Goal: Task Accomplishment & Management: Complete application form

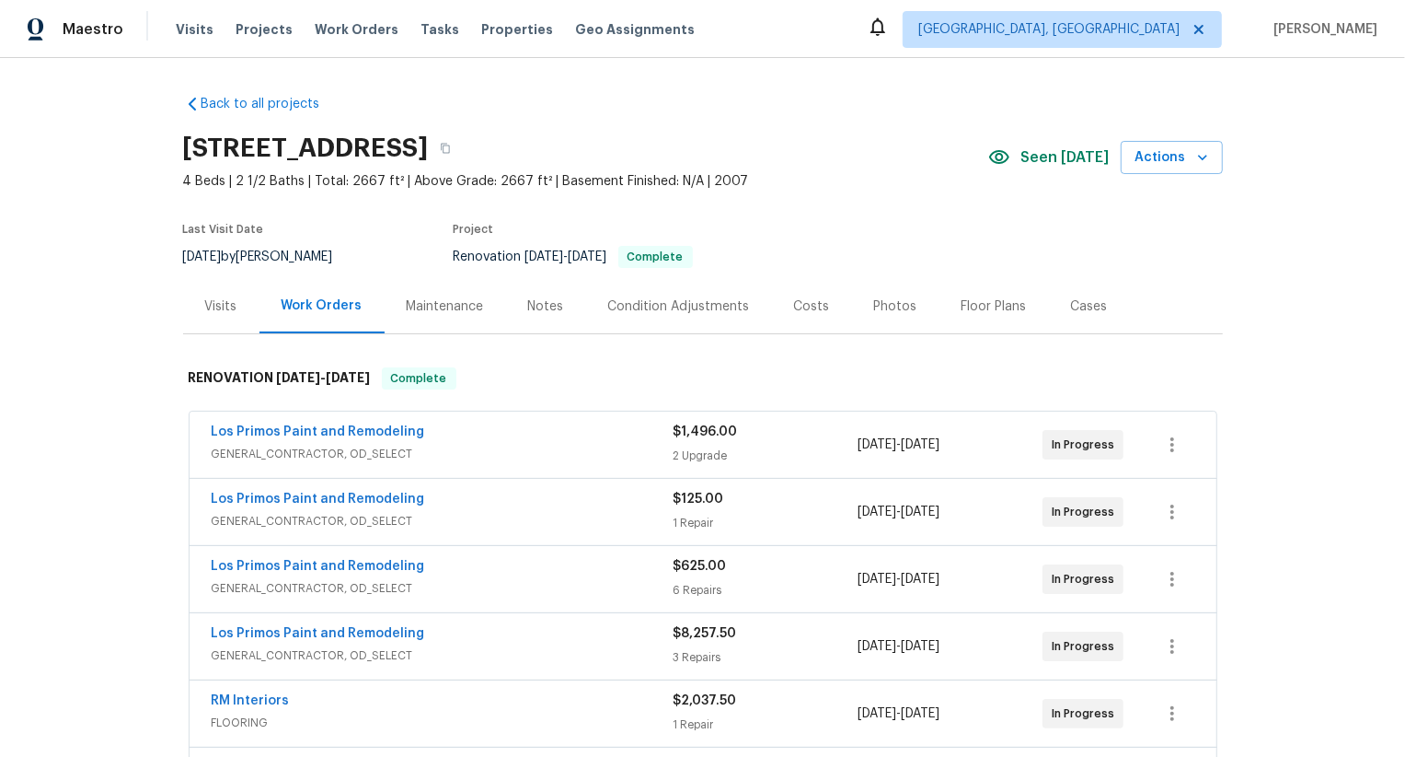
scroll to position [7, 0]
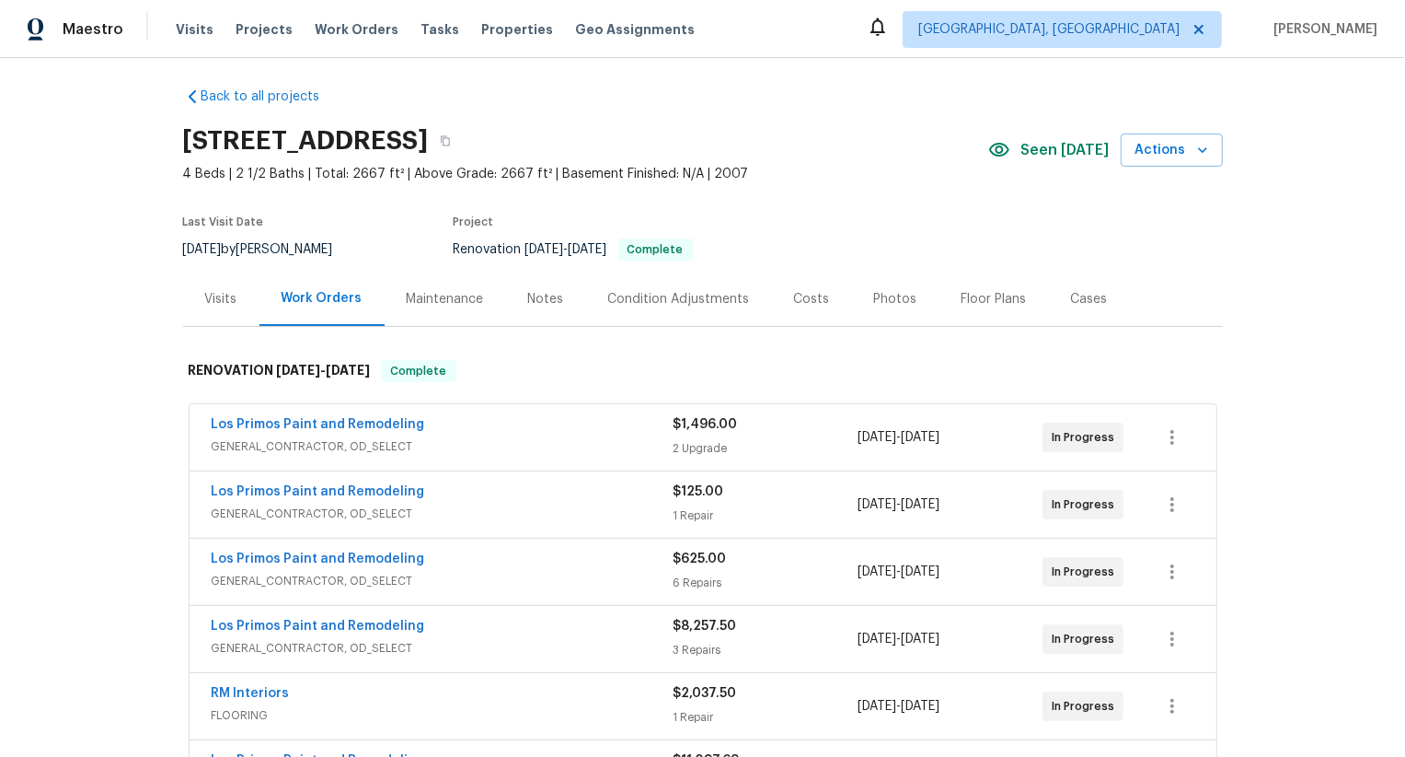
click at [399, 147] on h2 "11007 Anarbor Fld, San Antonio, TX 78254" at bounding box center [306, 141] width 246 height 18
copy div "11007 Anarbor Fld, San Antonio, TX 78254"
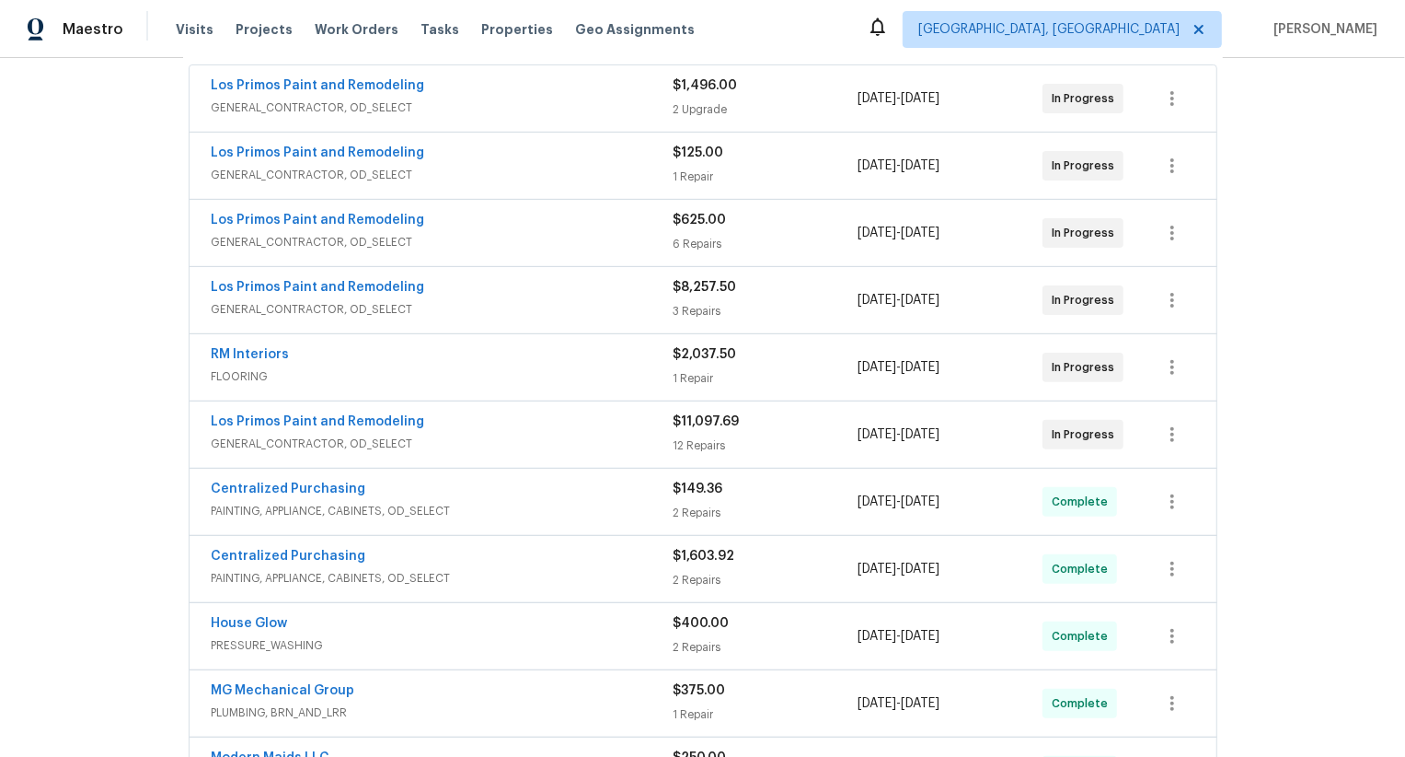
click at [200, 422] on div "Los Primos Paint and Remodeling GENERAL_CONTRACTOR, OD_SELECT $11,097.69 12 Rep…" at bounding box center [703, 434] width 1027 height 66
copy link "Los Primos Paint and Remodeling"
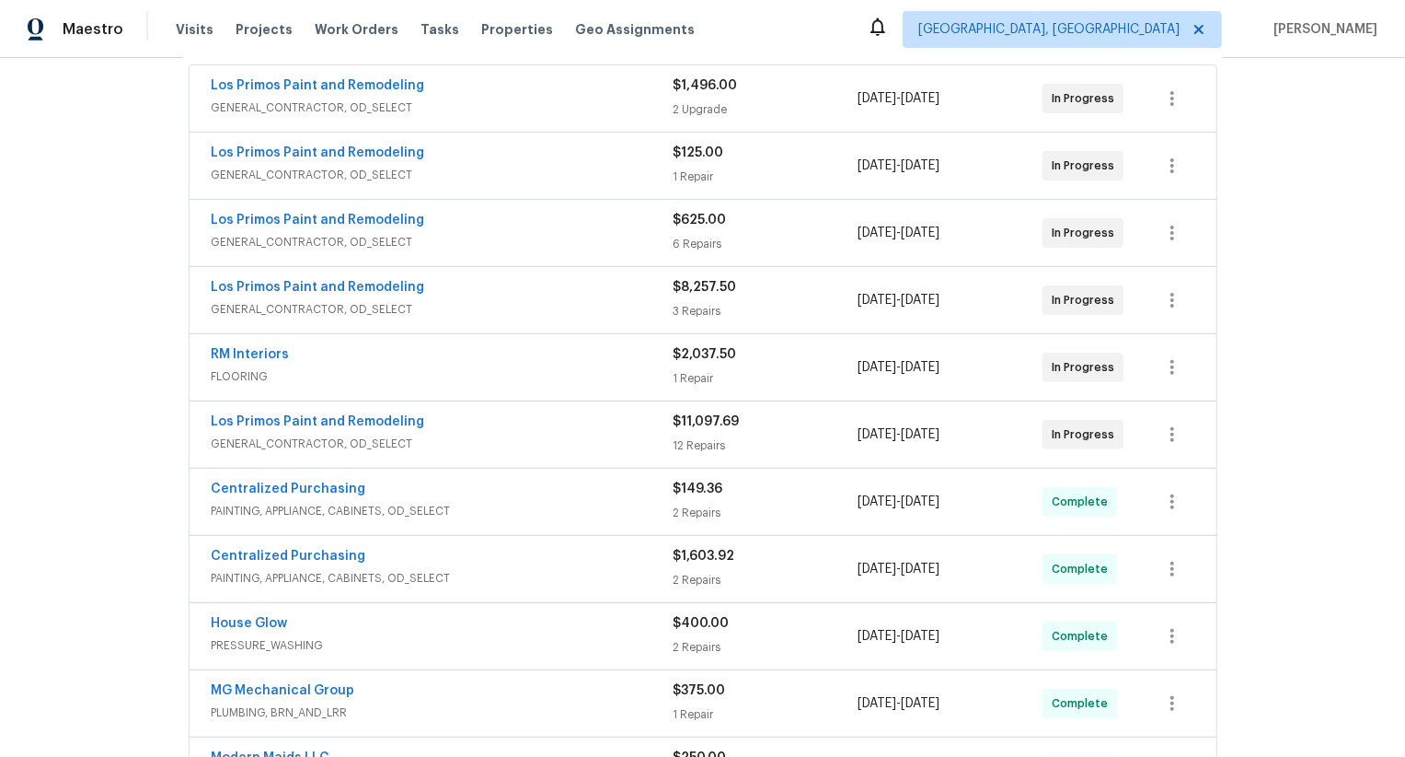
click at [192, 343] on div "RM Interiors FLOORING $2,037.50 1 Repair 8/13/2025 - 8/18/2025 In Progress" at bounding box center [703, 367] width 1027 height 66
copy link "RM Interiors"
click at [194, 283] on div "Los Primos Paint and Remodeling GENERAL_CONTRACTOR, OD_SELECT $8,257.50 3 Repai…" at bounding box center [703, 300] width 1027 height 66
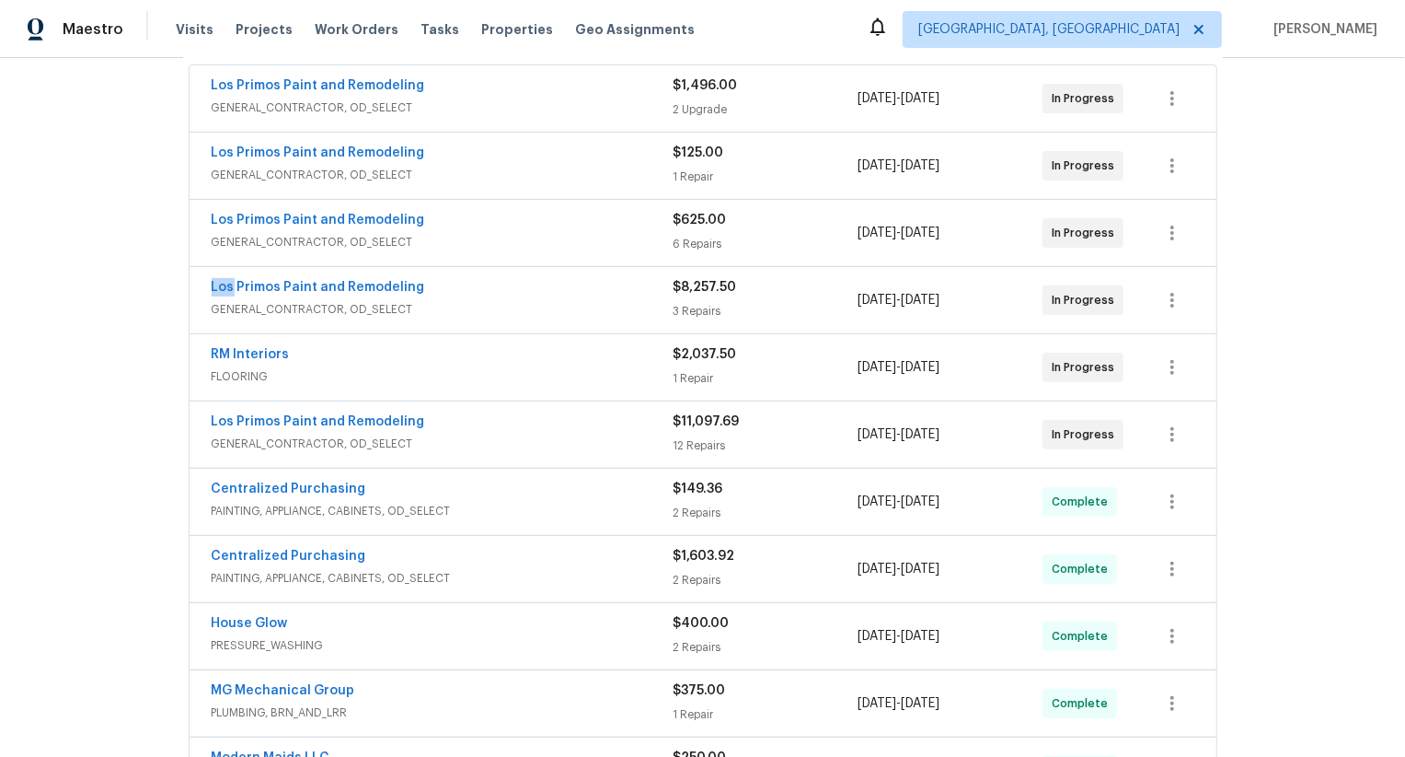
click at [194, 283] on div "Los Primos Paint and Remodeling GENERAL_CONTRACTOR, OD_SELECT $8,257.50 3 Repai…" at bounding box center [703, 300] width 1027 height 66
copy link "Los Primos Paint and Remodeling"
click at [205, 218] on div "Los Primos Paint and Remodeling GENERAL_CONTRACTOR, OD_SELECT $625.00 6 Repairs…" at bounding box center [703, 233] width 1027 height 66
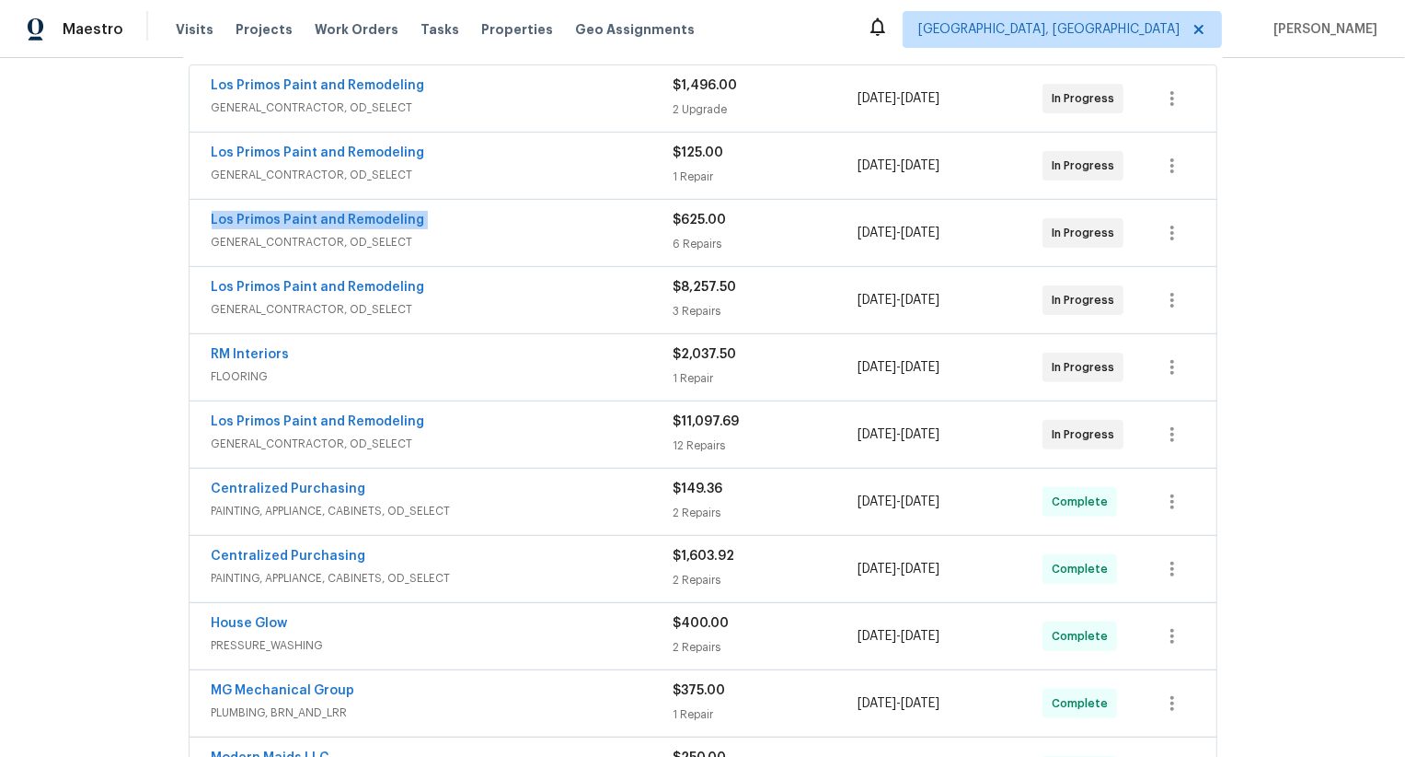
click at [205, 218] on div "Los Primos Paint and Remodeling GENERAL_CONTRACTOR, OD_SELECT $625.00 6 Repairs…" at bounding box center [703, 233] width 1027 height 66
copy link "Los Primos Paint and Remodeling"
click at [194, 147] on div "Los Primos Paint and Remodeling GENERAL_CONTRACTOR, OD_SELECT $125.00 1 Repair …" at bounding box center [703, 166] width 1027 height 66
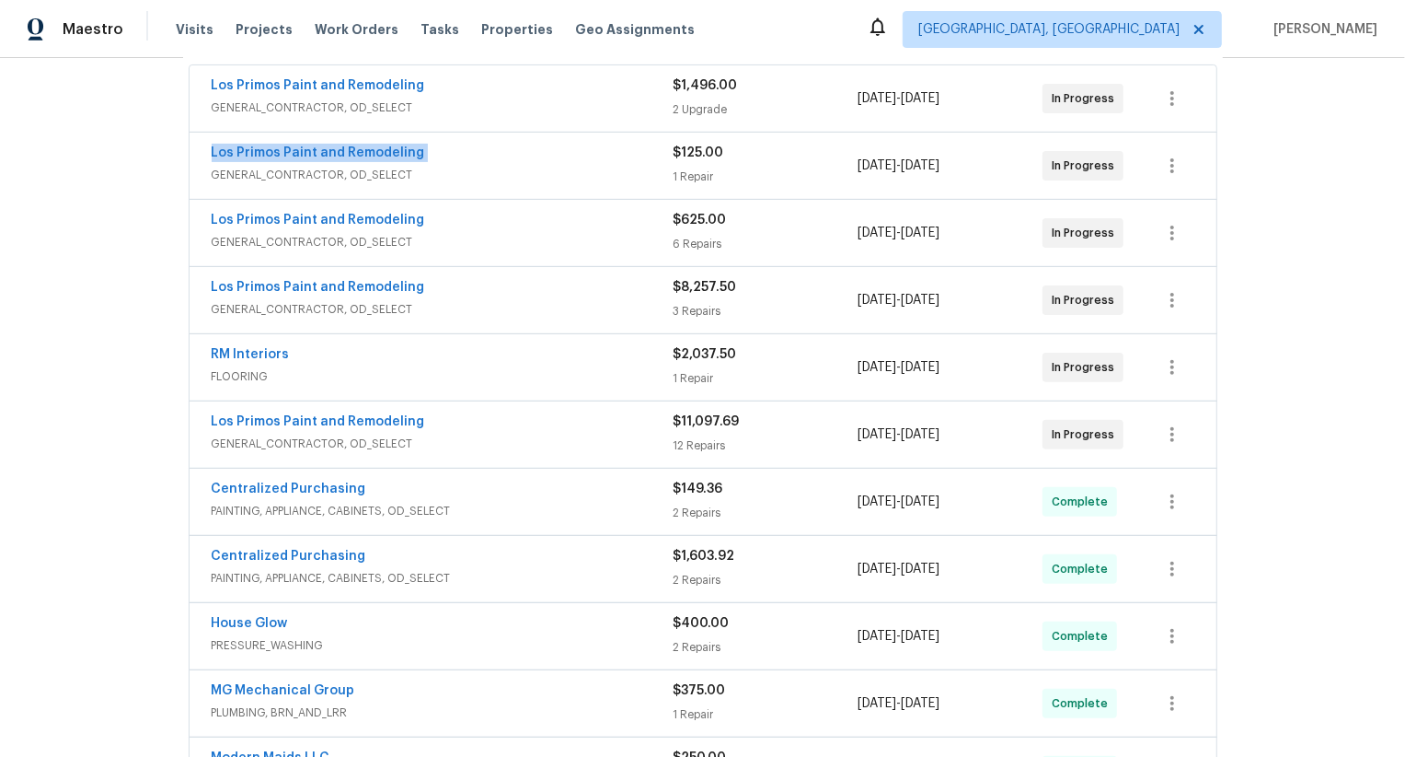
click at [194, 147] on div "Los Primos Paint and Remodeling GENERAL_CONTRACTOR, OD_SELECT $125.00 1 Repair …" at bounding box center [703, 166] width 1027 height 66
copy link "Los Primos Paint and Remodeling"
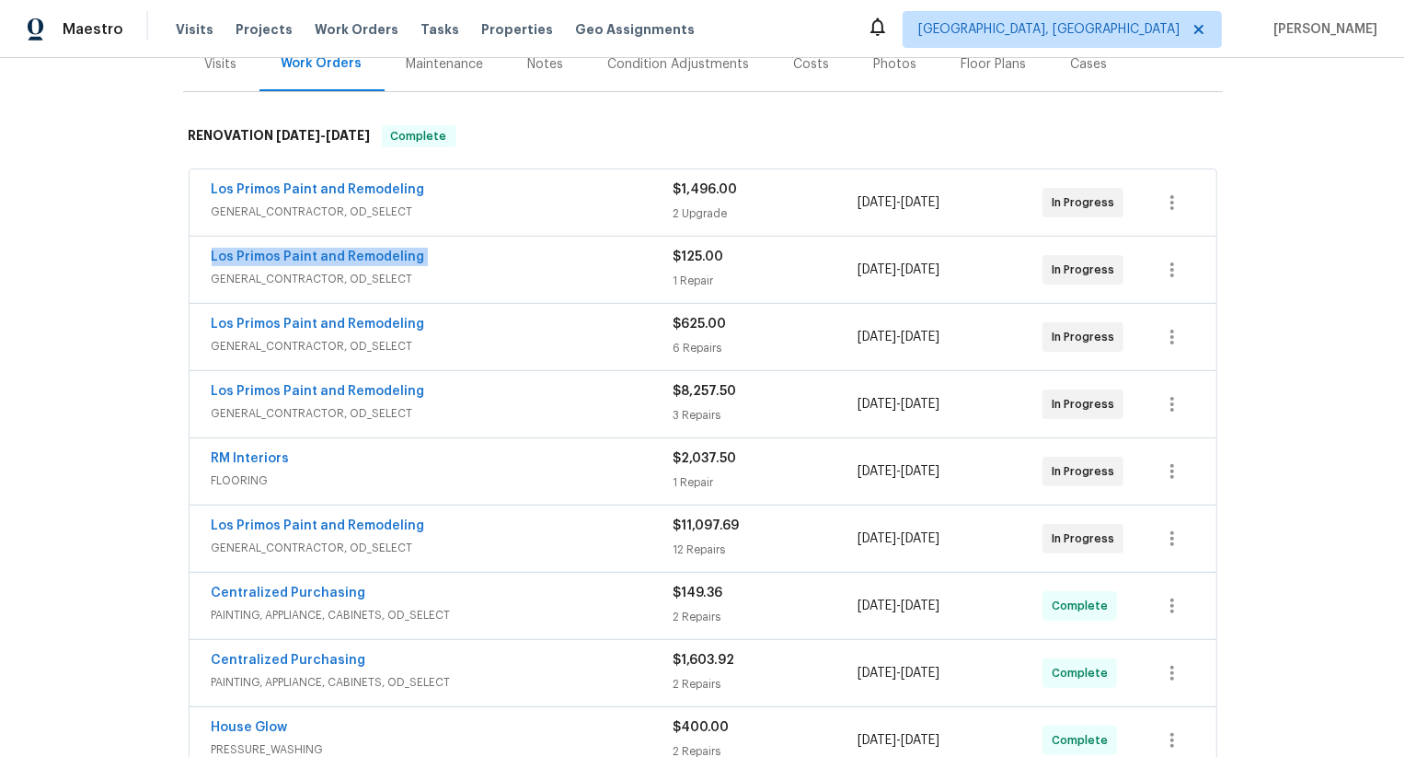
scroll to position [227, 0]
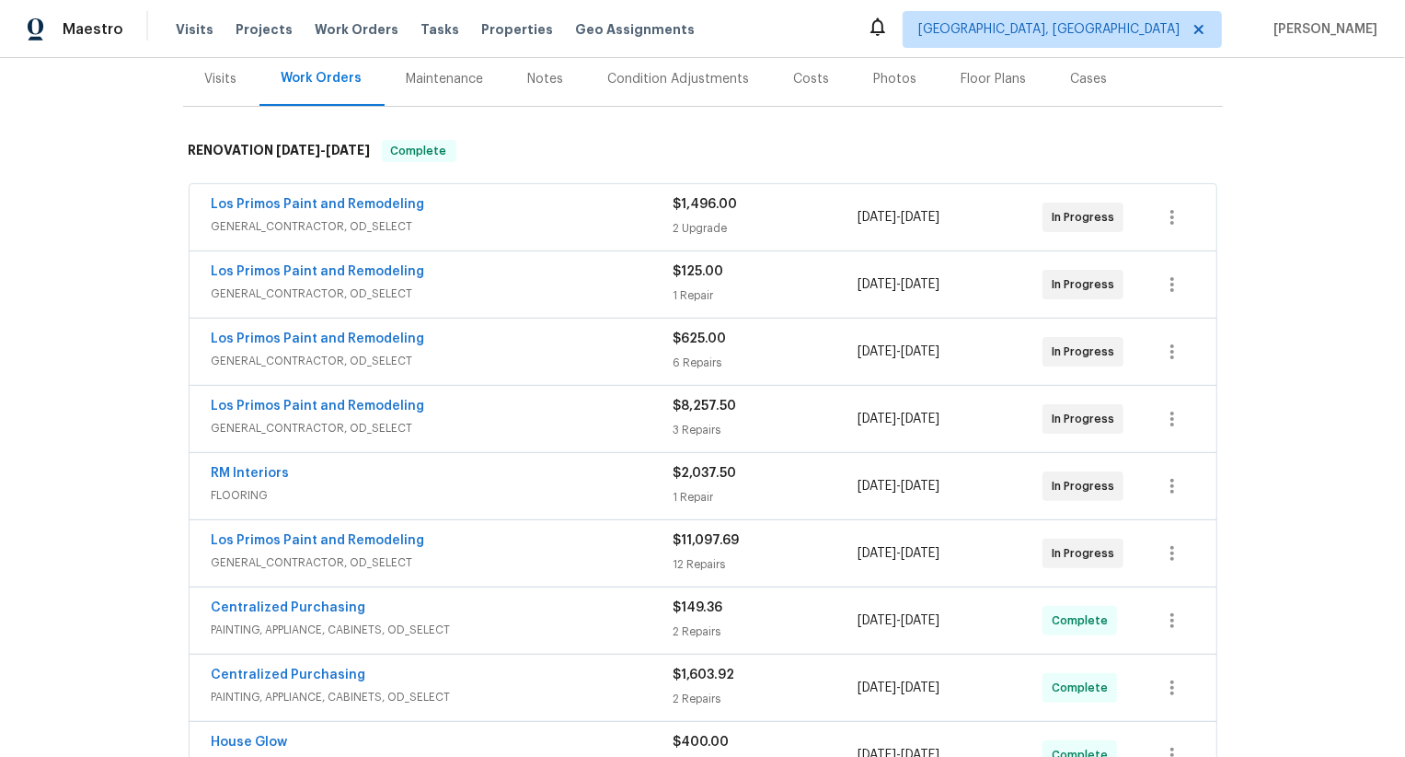
click at [190, 199] on div "Los Primos Paint and Remodeling GENERAL_CONTRACTOR, OD_SELECT $1,496.00 2 Upgra…" at bounding box center [703, 217] width 1027 height 66
copy link "Los Primos Paint and Remodeling"
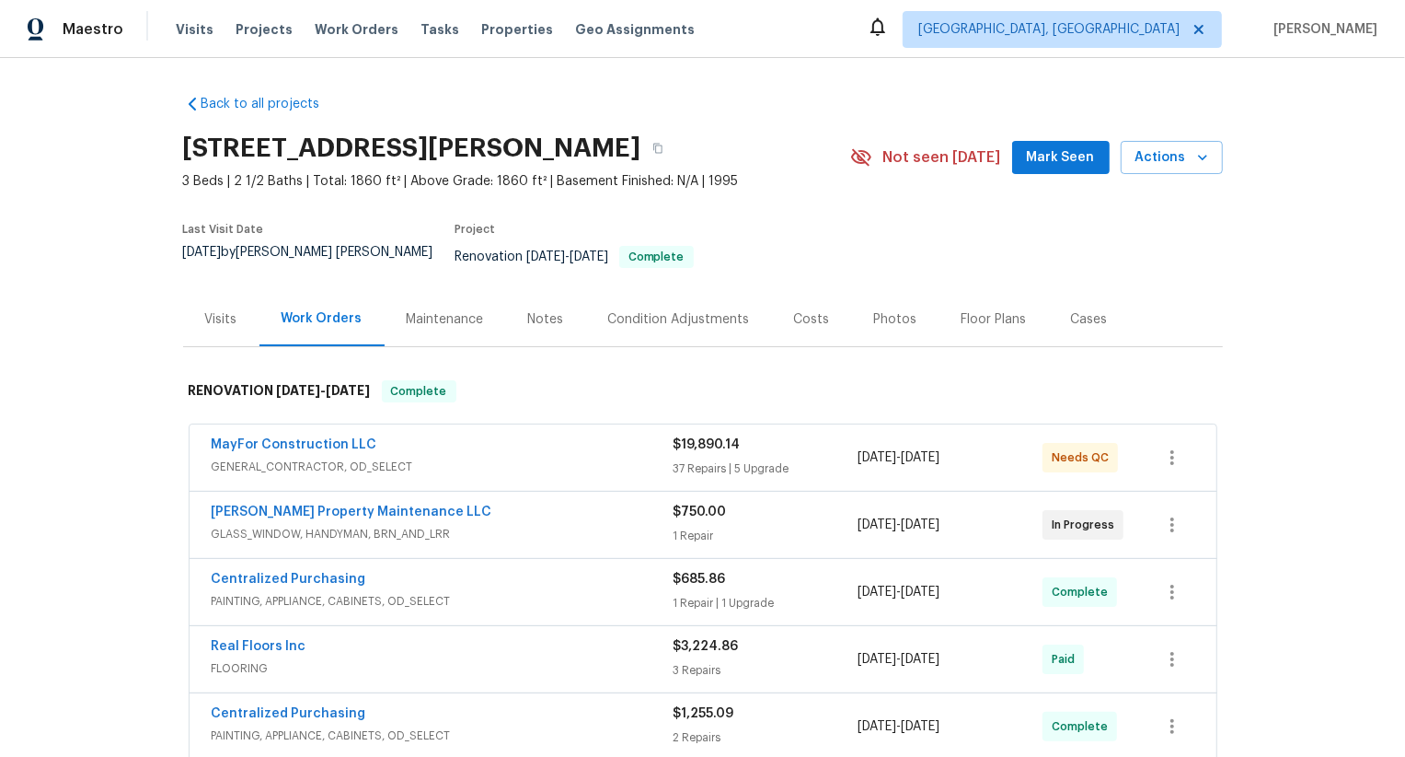
scroll to position [410, 0]
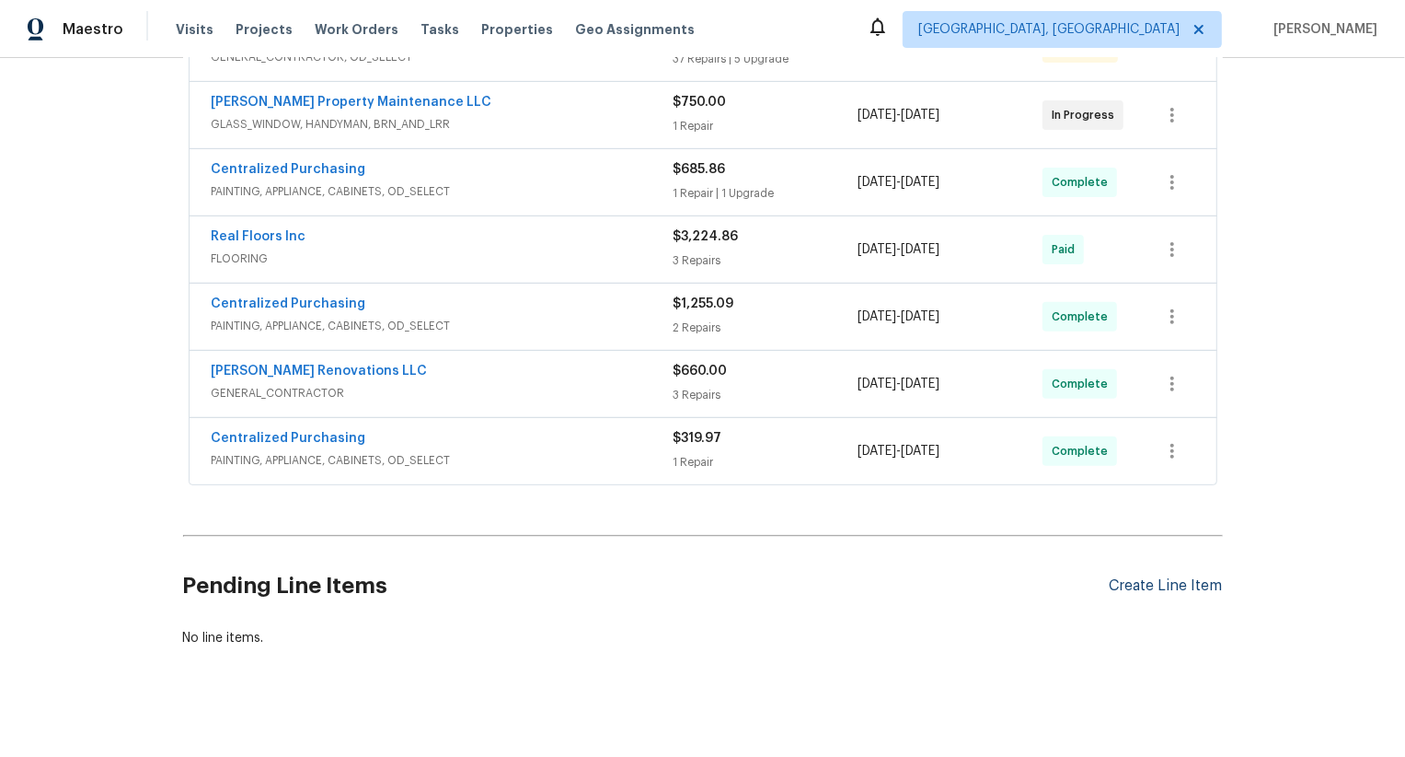
click at [1142, 577] on div "Create Line Item" at bounding box center [1166, 585] width 113 height 17
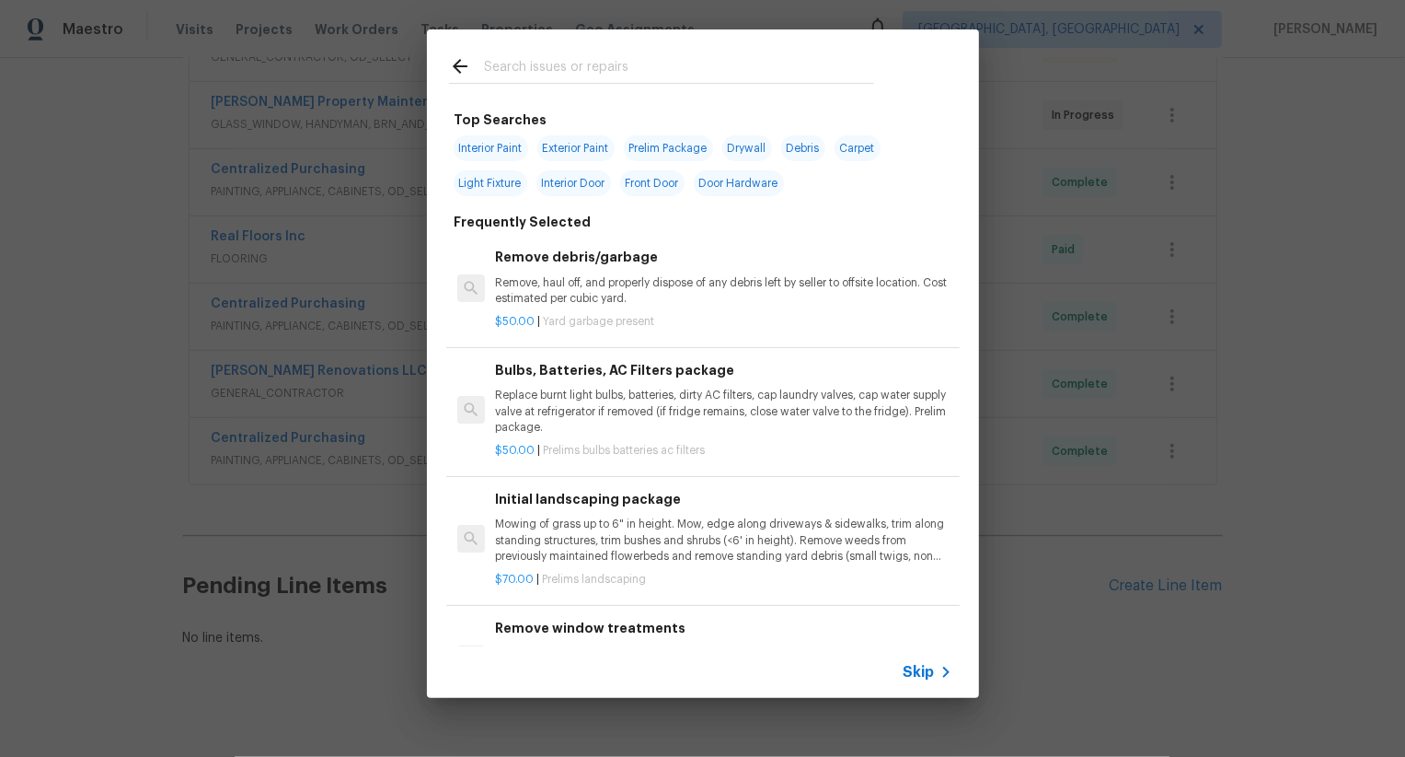
click at [938, 669] on icon at bounding box center [946, 672] width 22 height 22
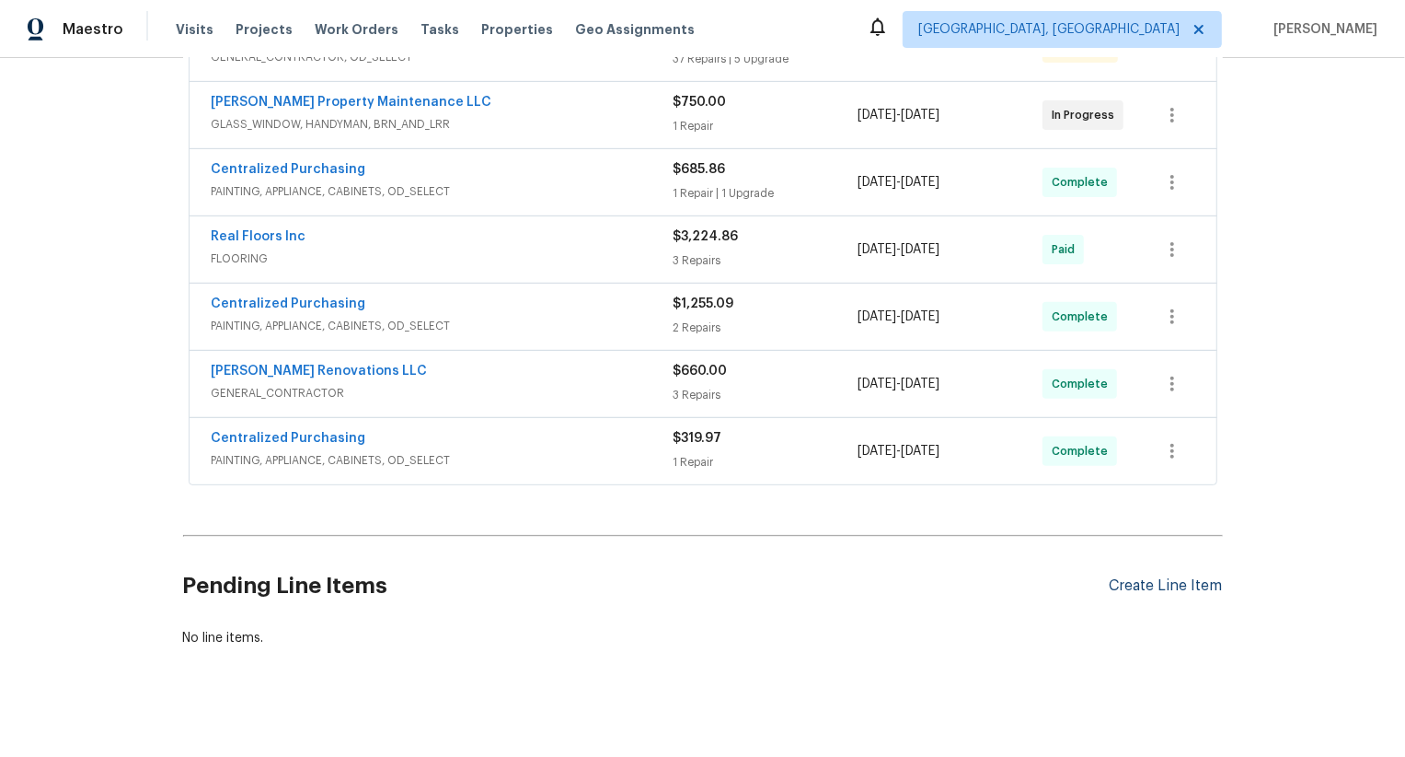
click at [1139, 577] on div "Create Line Item" at bounding box center [1166, 585] width 113 height 17
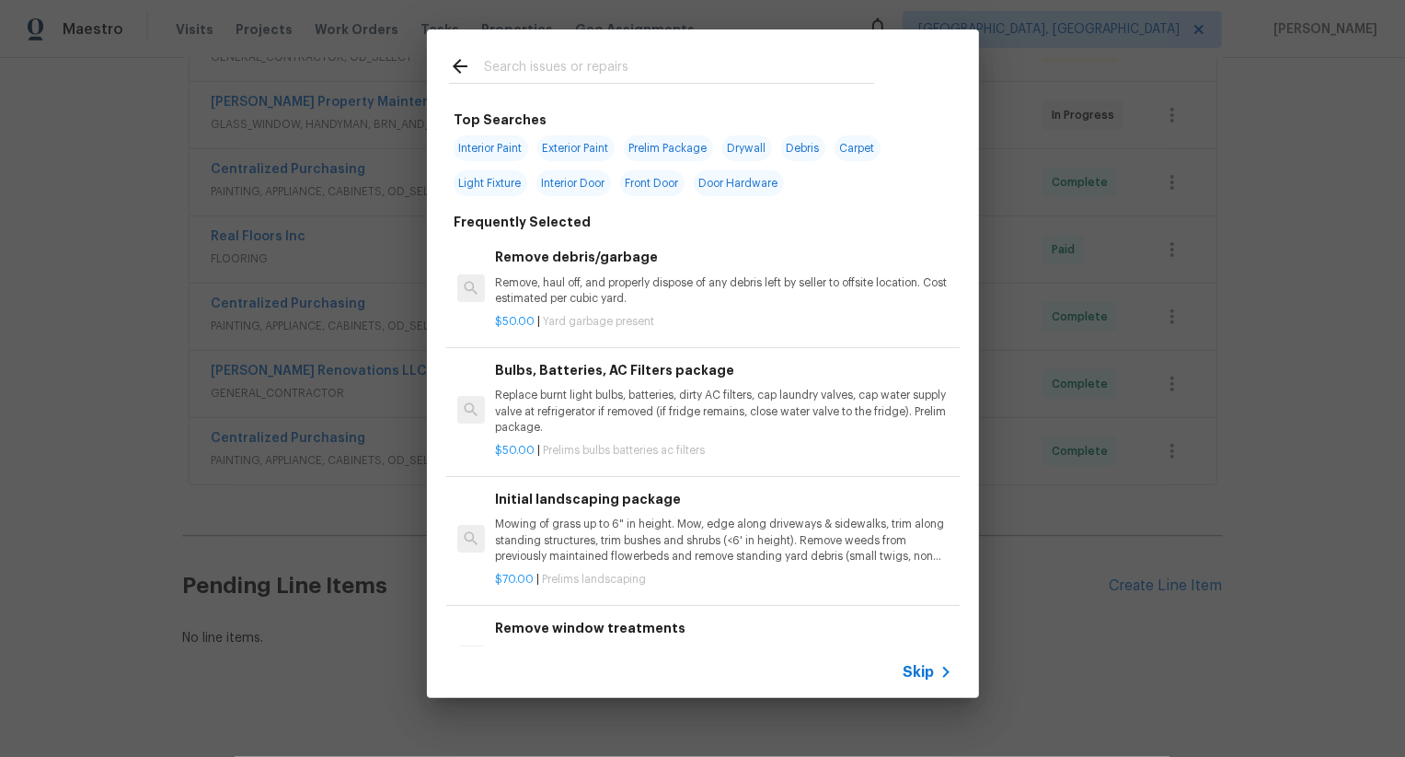
click at [926, 670] on span "Skip" at bounding box center [919, 672] width 31 height 18
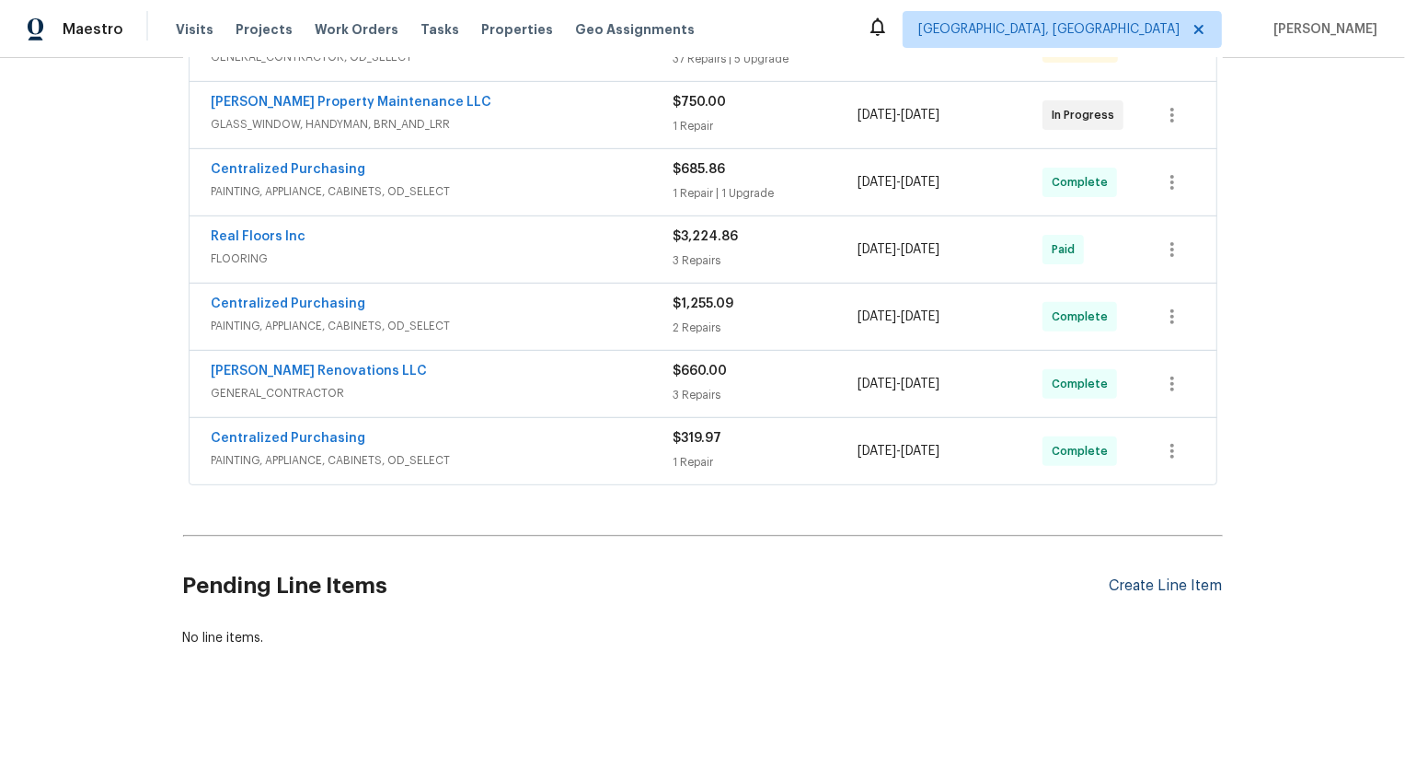
click at [1149, 577] on div "Create Line Item" at bounding box center [1166, 585] width 113 height 17
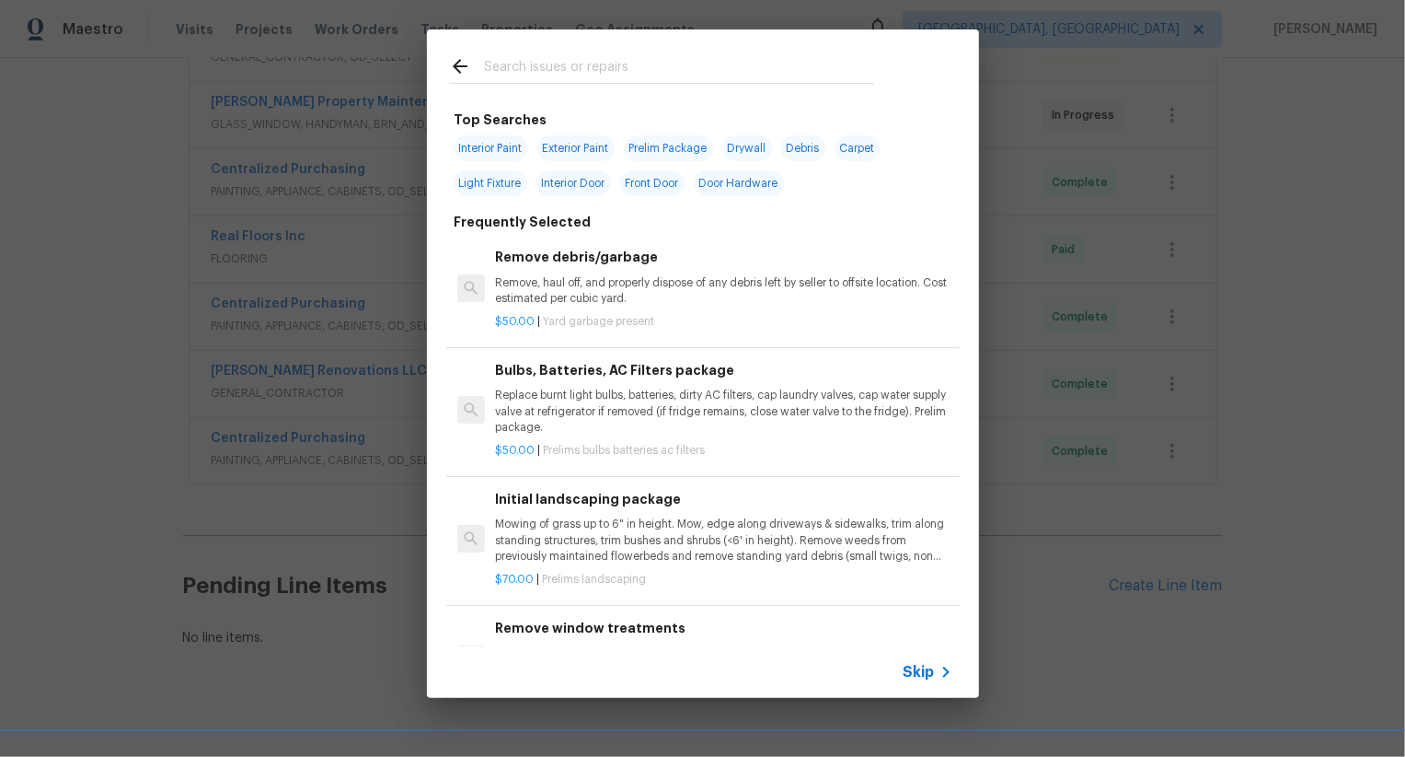
click at [461, 64] on icon at bounding box center [460, 66] width 22 height 22
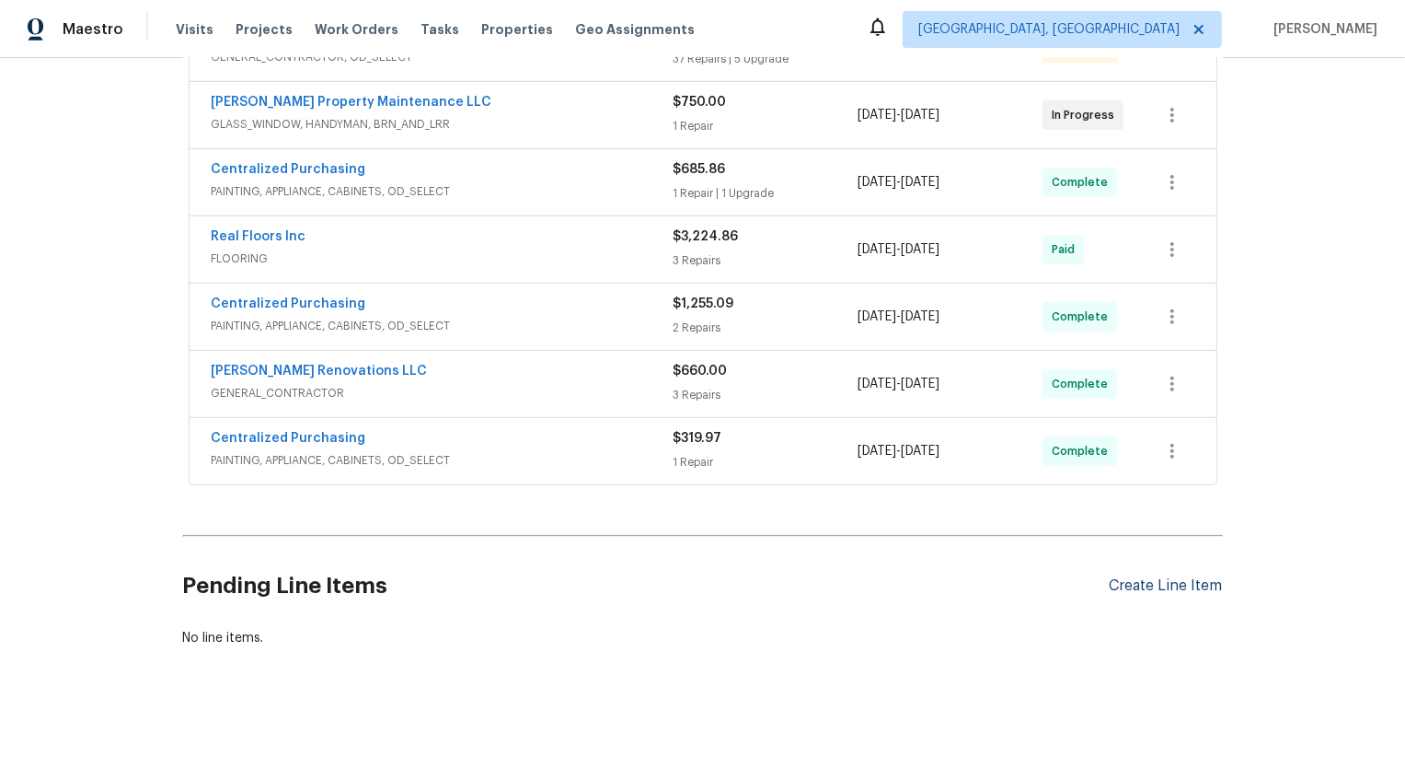
click at [1203, 577] on div "Create Line Item" at bounding box center [1166, 585] width 113 height 17
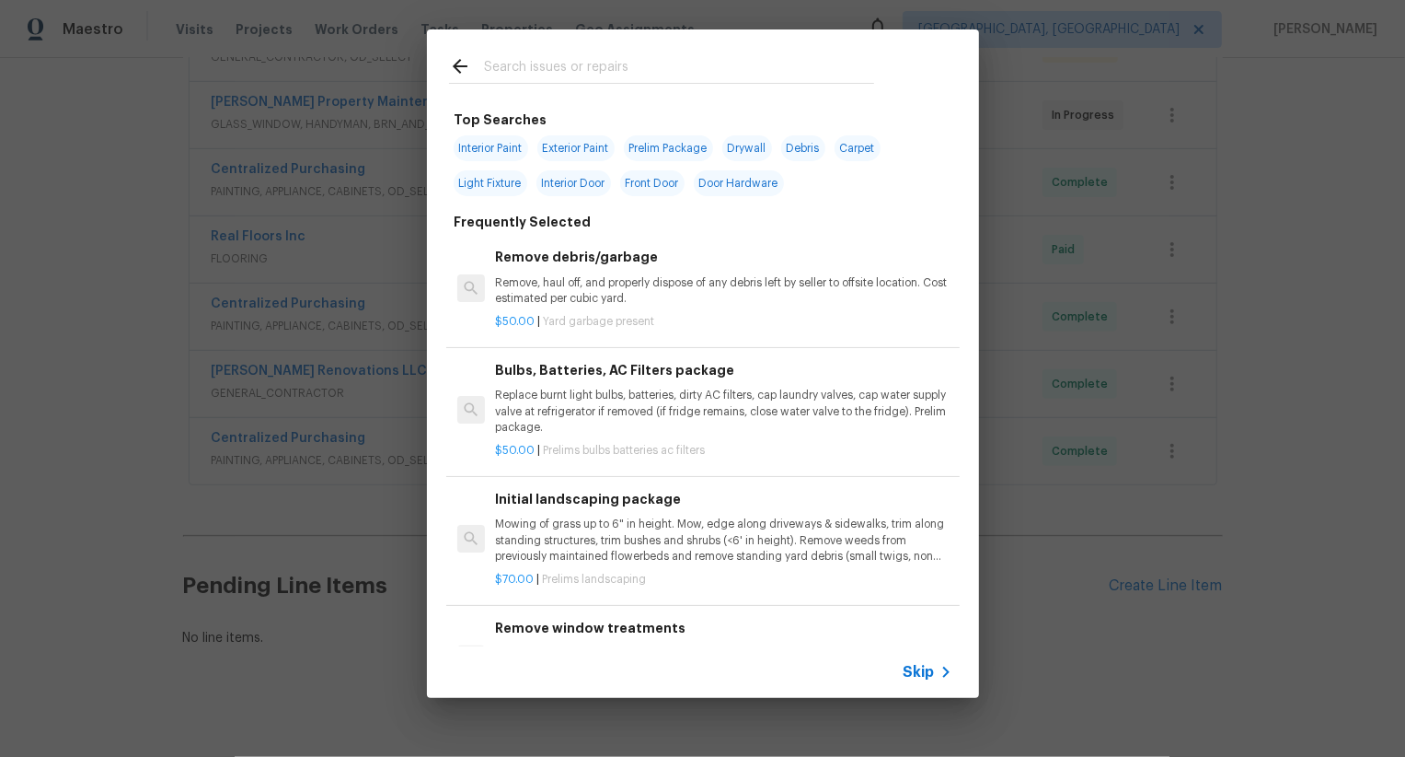
click at [934, 676] on div "Skip" at bounding box center [930, 672] width 53 height 22
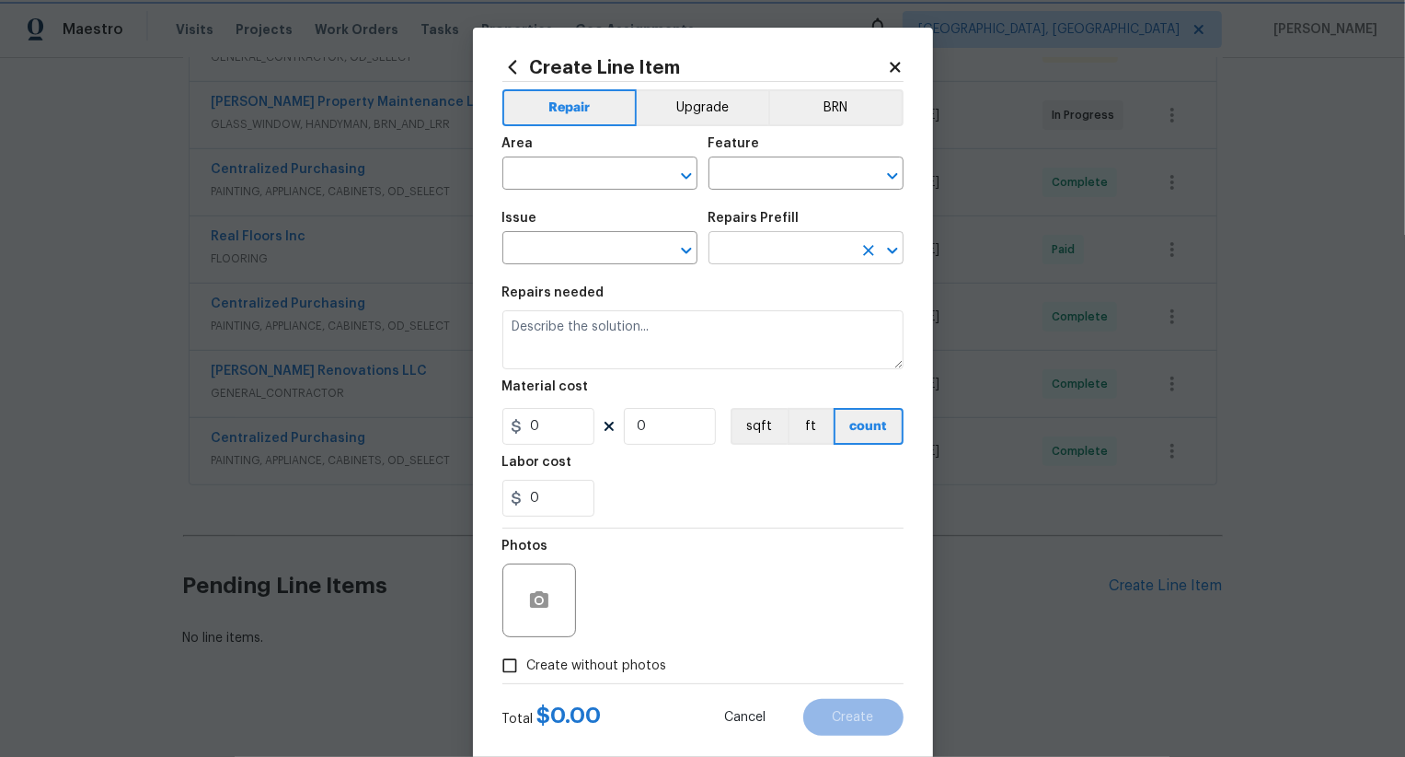
scroll to position [36, 0]
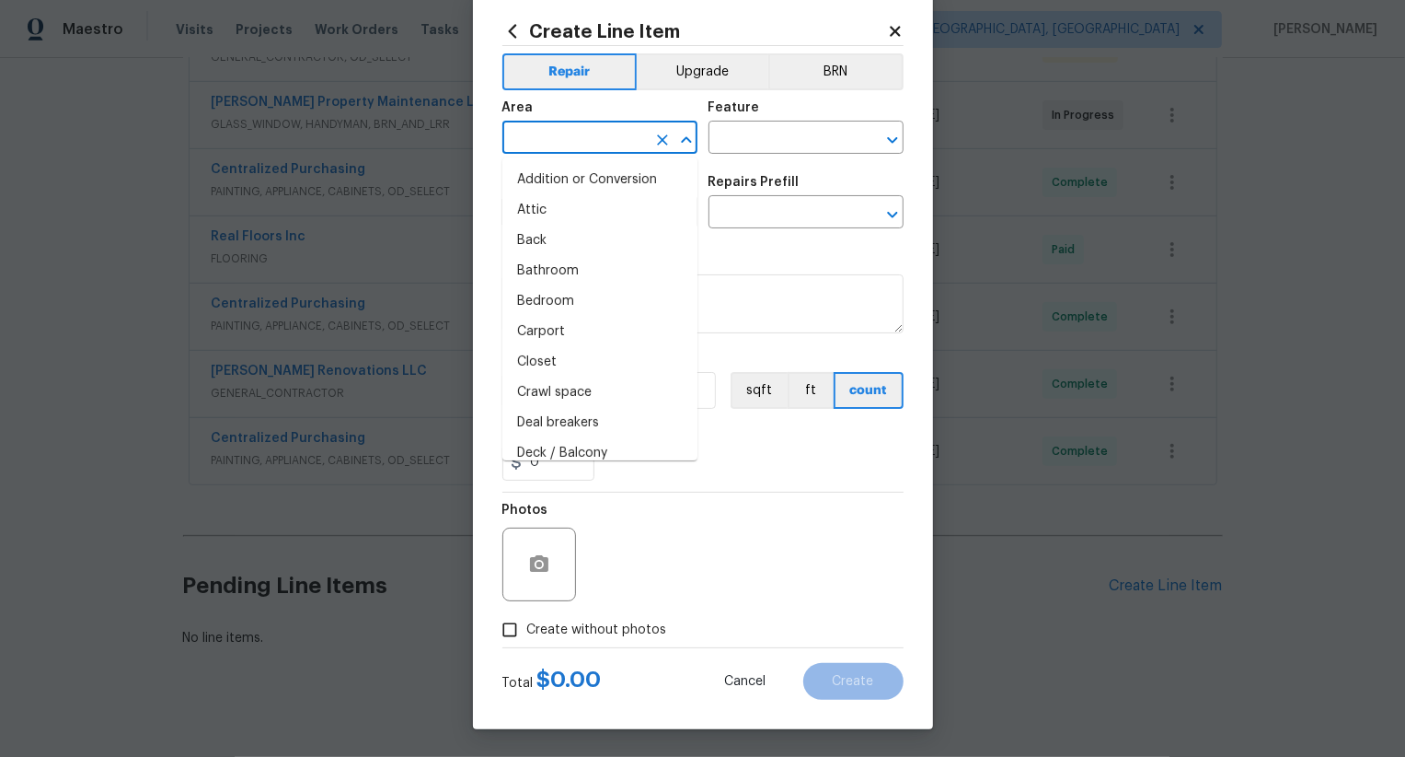
click at [598, 133] on input "text" at bounding box center [575, 139] width 144 height 29
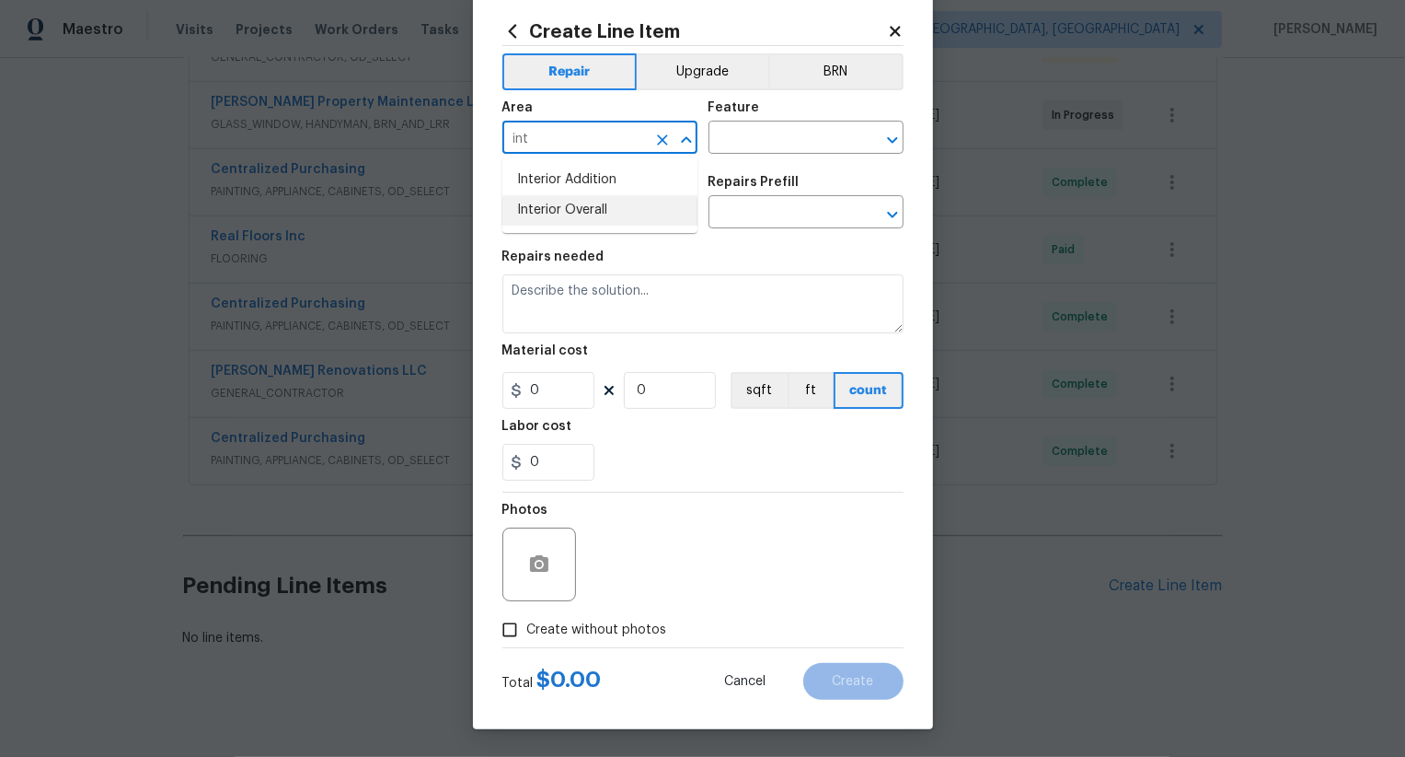
click at [610, 198] on li "Interior Overall" at bounding box center [600, 210] width 195 height 30
type input "Interior Overall"
click at [747, 144] on input "text" at bounding box center [781, 139] width 144 height 29
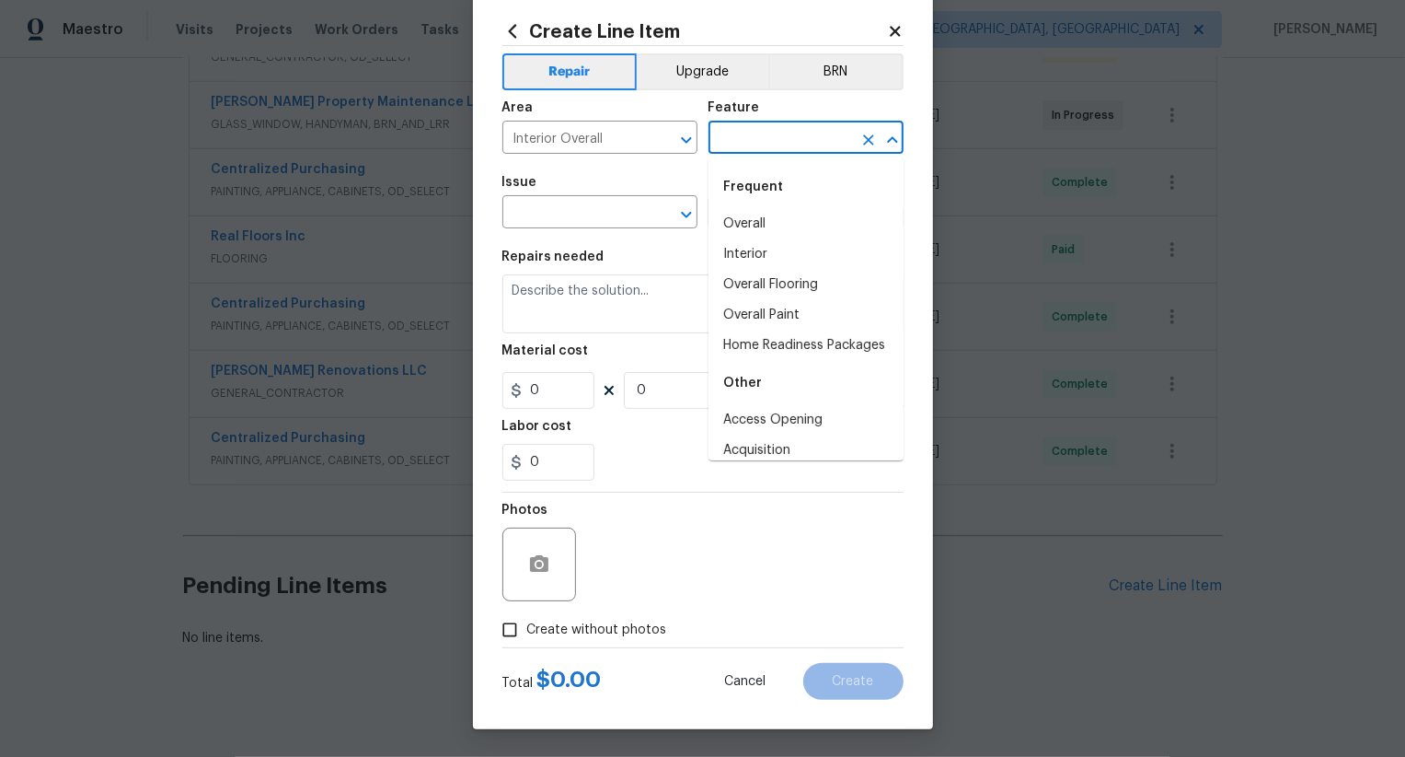
click at [752, 204] on div "Frequent" at bounding box center [806, 187] width 195 height 44
click at [752, 216] on li "Overall" at bounding box center [806, 224] width 195 height 30
type input "Overall"
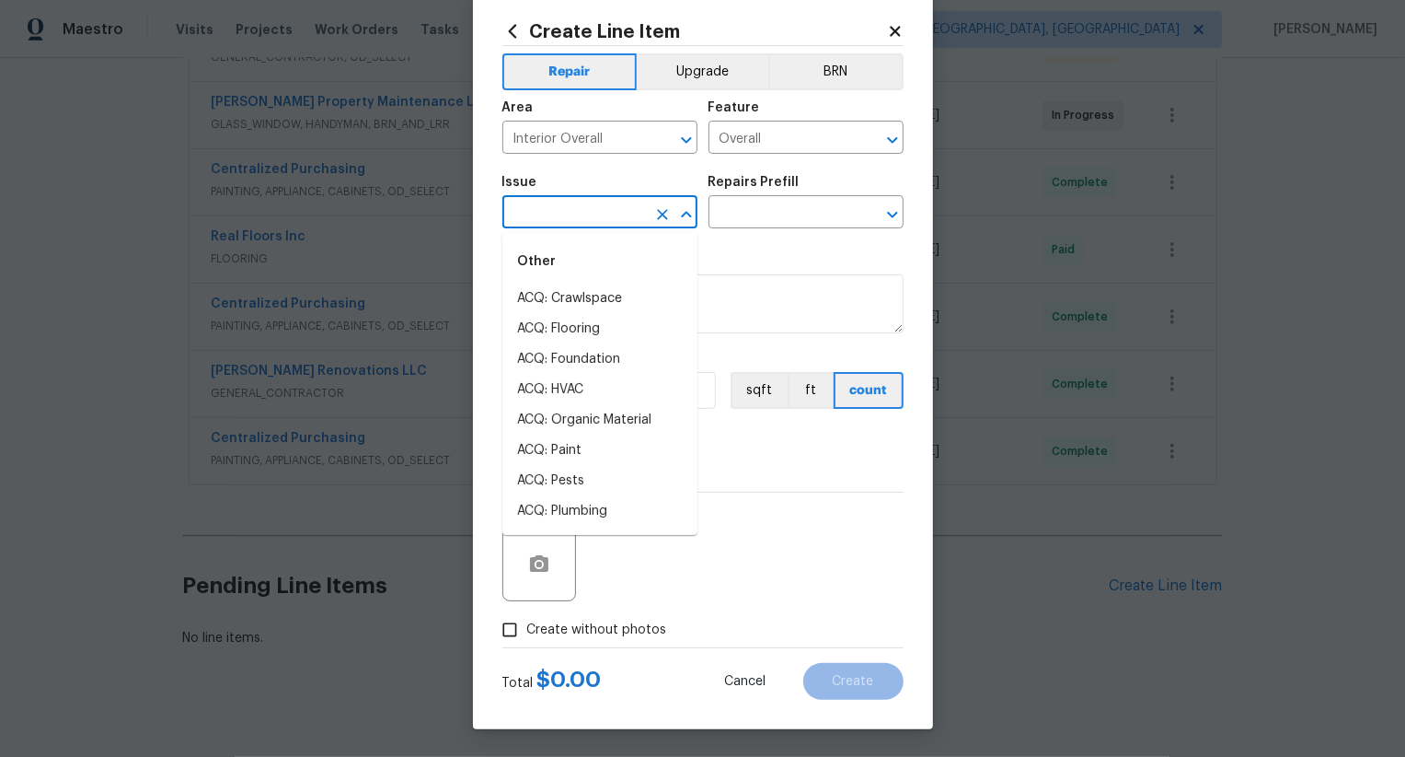
click at [570, 216] on input "text" at bounding box center [575, 214] width 144 height 29
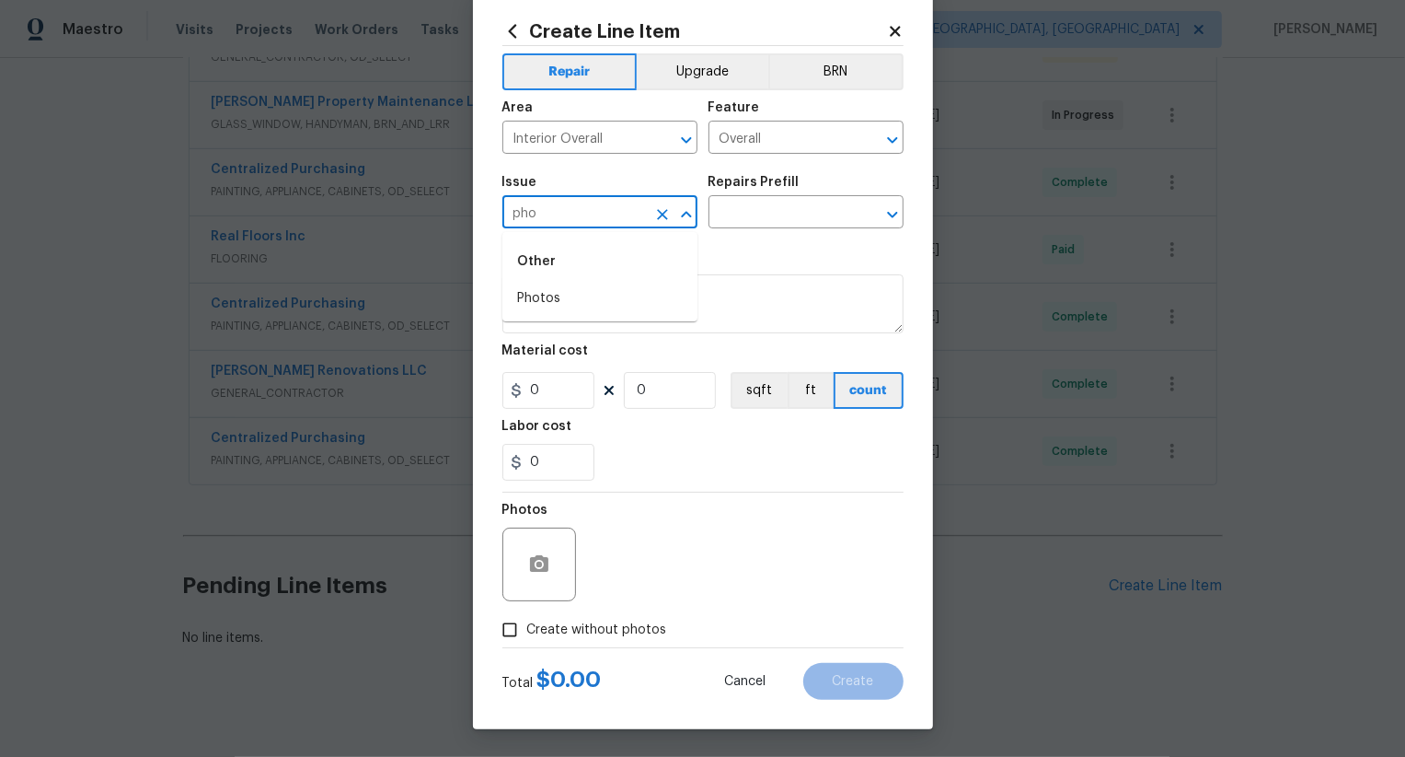
click at [571, 297] on li "Photos" at bounding box center [600, 298] width 195 height 30
type input "Photos"
click at [744, 225] on input "text" at bounding box center [781, 214] width 144 height 29
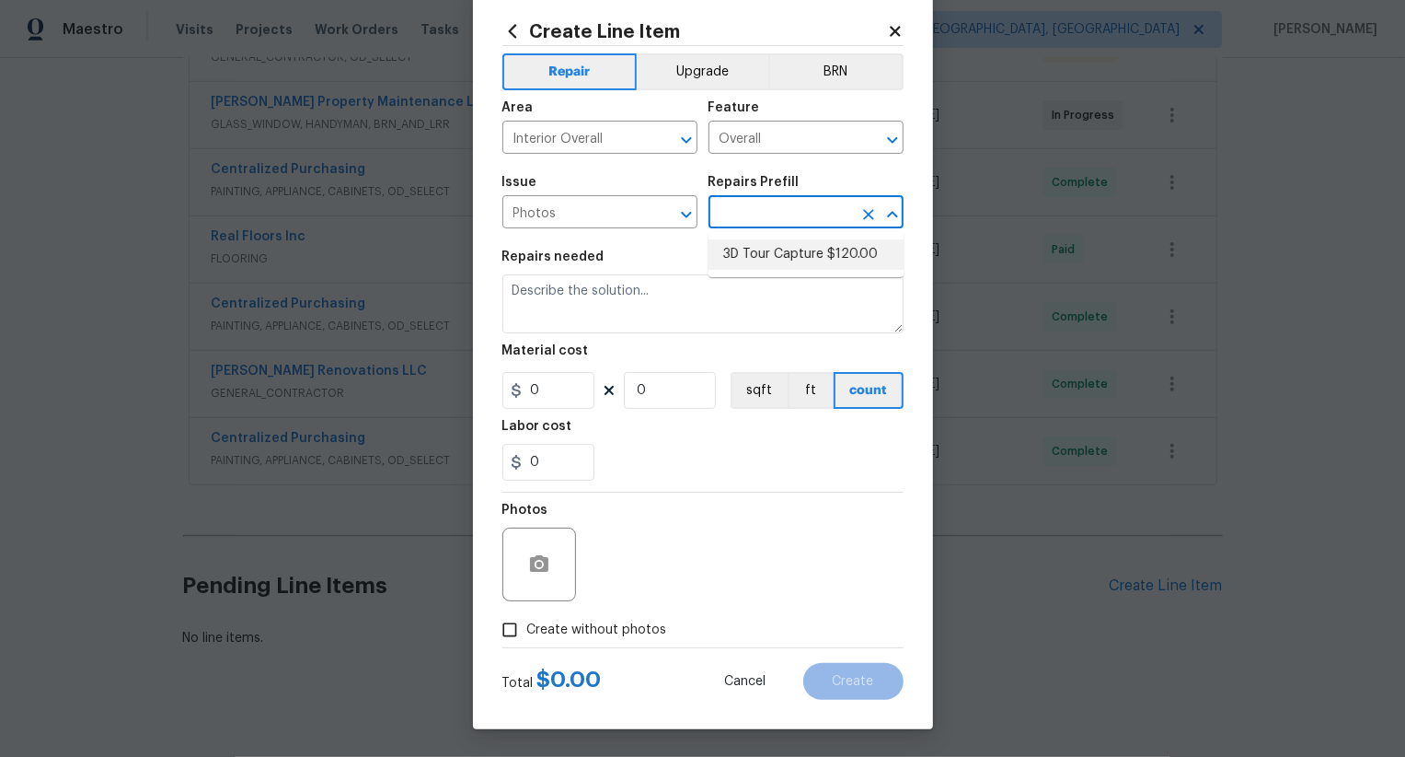
click at [749, 254] on li "3D Tour Capture $120.00" at bounding box center [806, 254] width 195 height 30
type input "3D Tour Capture $120.00"
type textarea "Capture 3D tour of home"
type input "1"
type input "120"
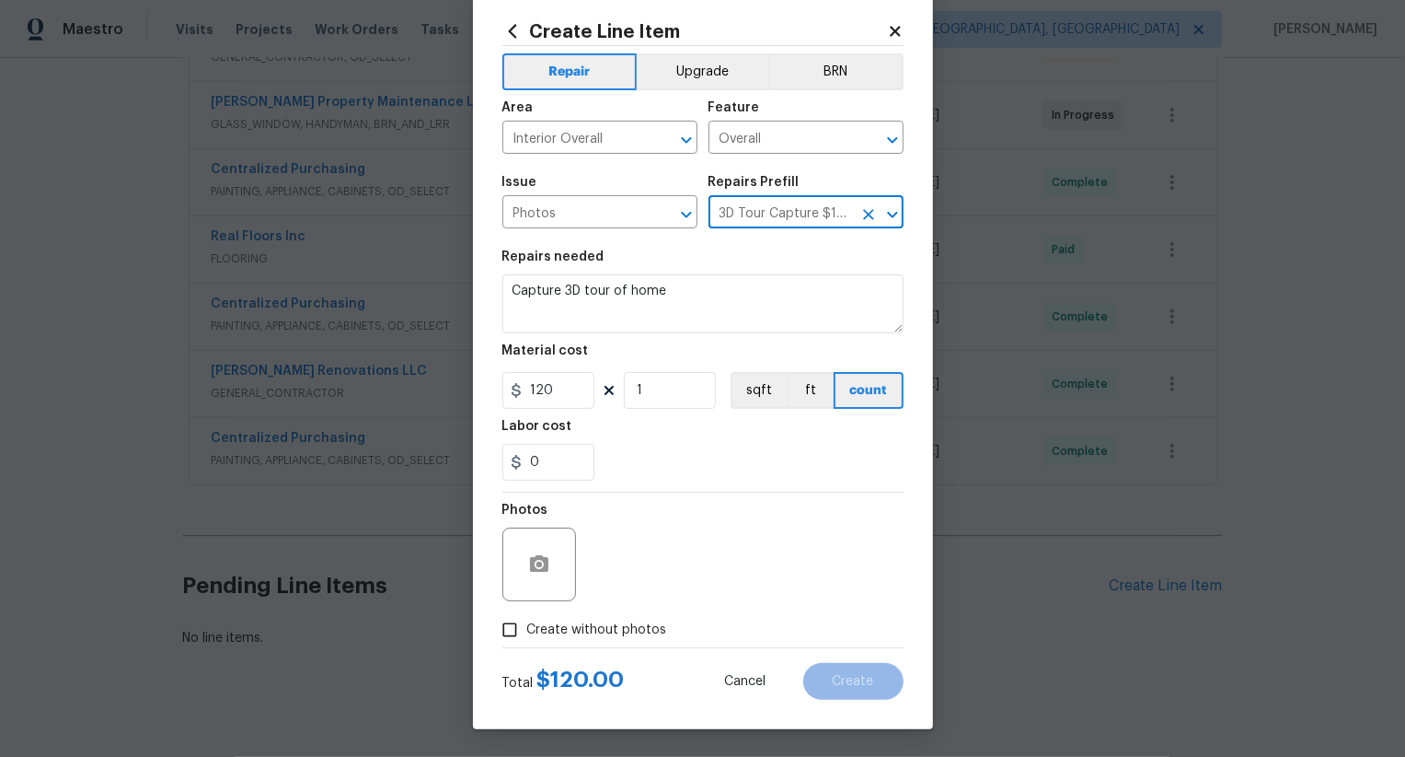
click at [611, 620] on span "Create without photos" at bounding box center [597, 629] width 140 height 19
click at [527, 620] on input "Create without photos" at bounding box center [509, 629] width 35 height 35
checkbox input "true"
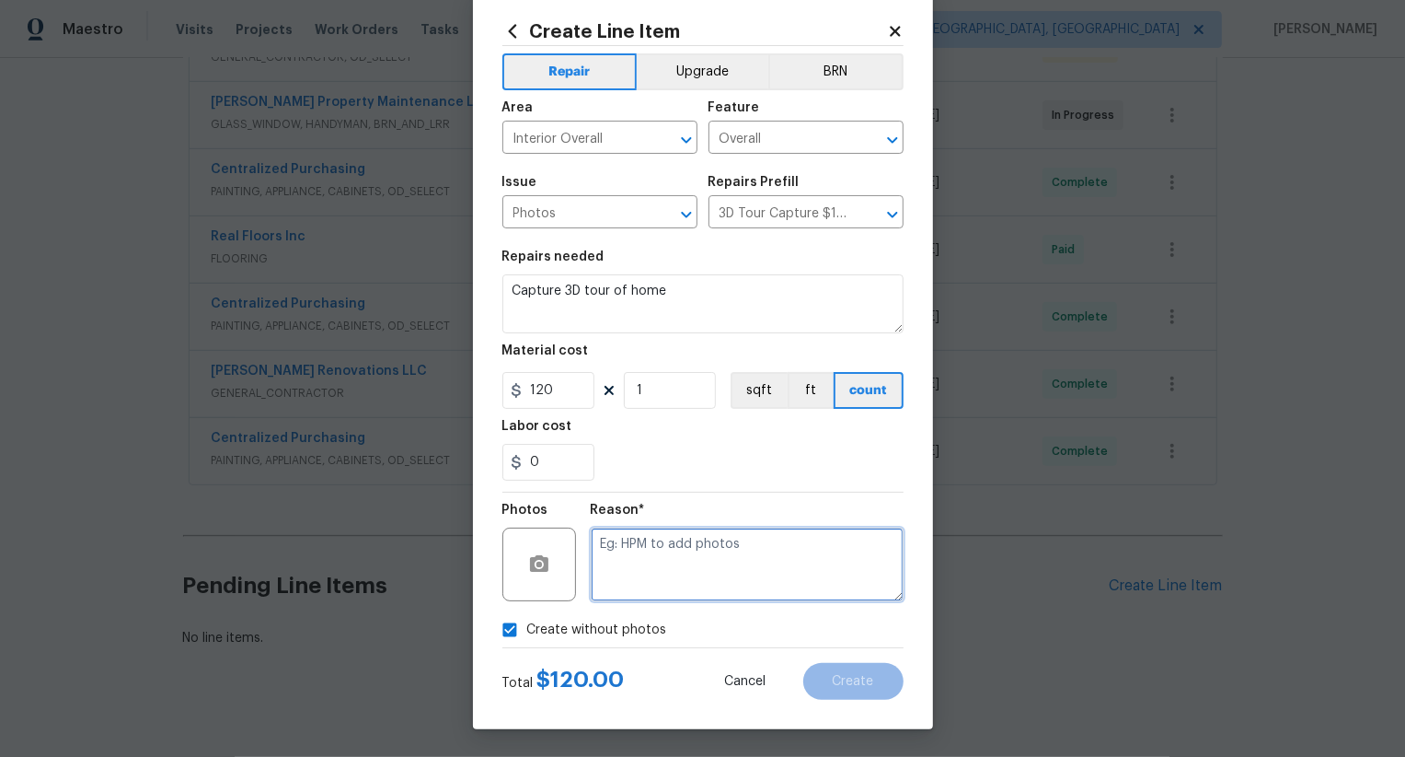
drag, startPoint x: 673, startPoint y: 576, endPoint x: 673, endPoint y: 549, distance: 27.6
click at [673, 576] on textarea at bounding box center [747, 564] width 313 height 74
type textarea ".."
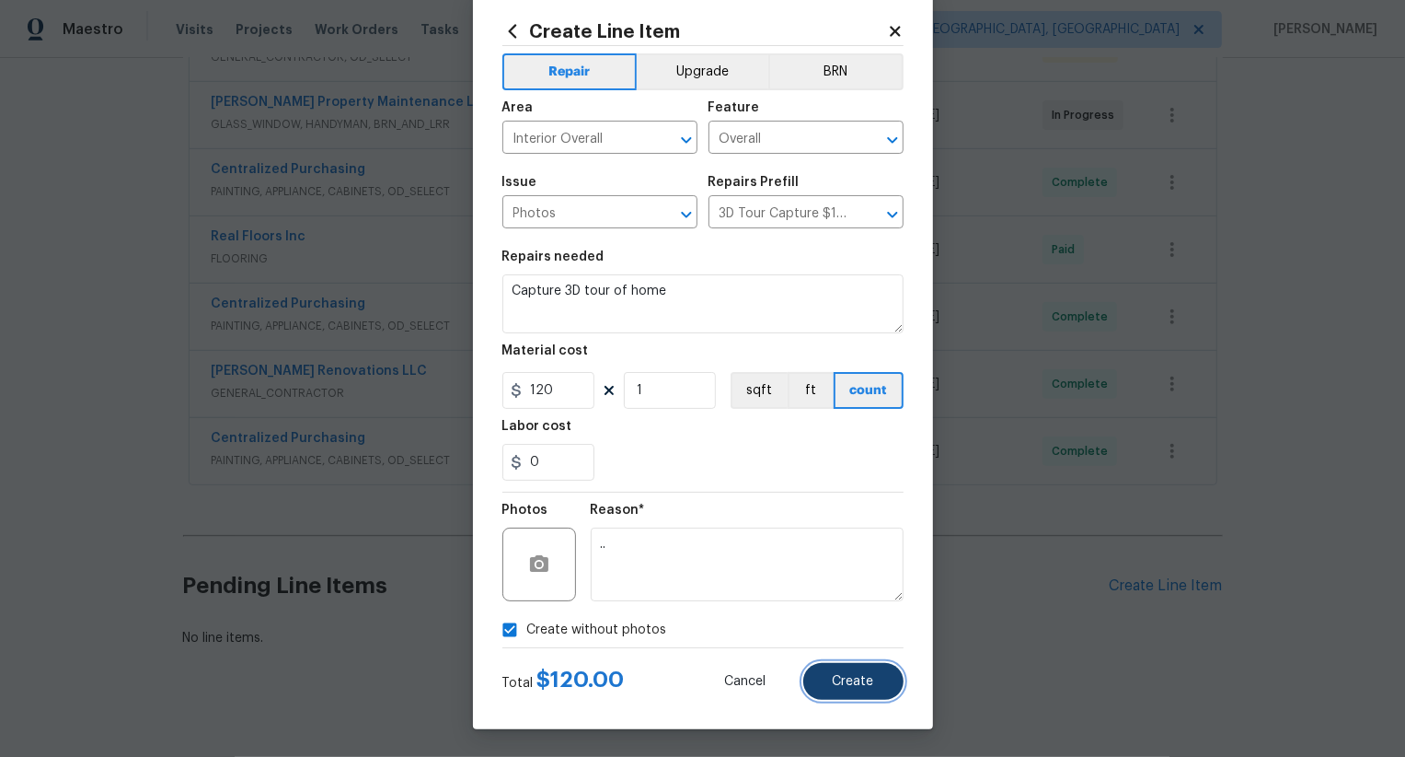
click at [862, 684] on span "Create" at bounding box center [853, 682] width 41 height 14
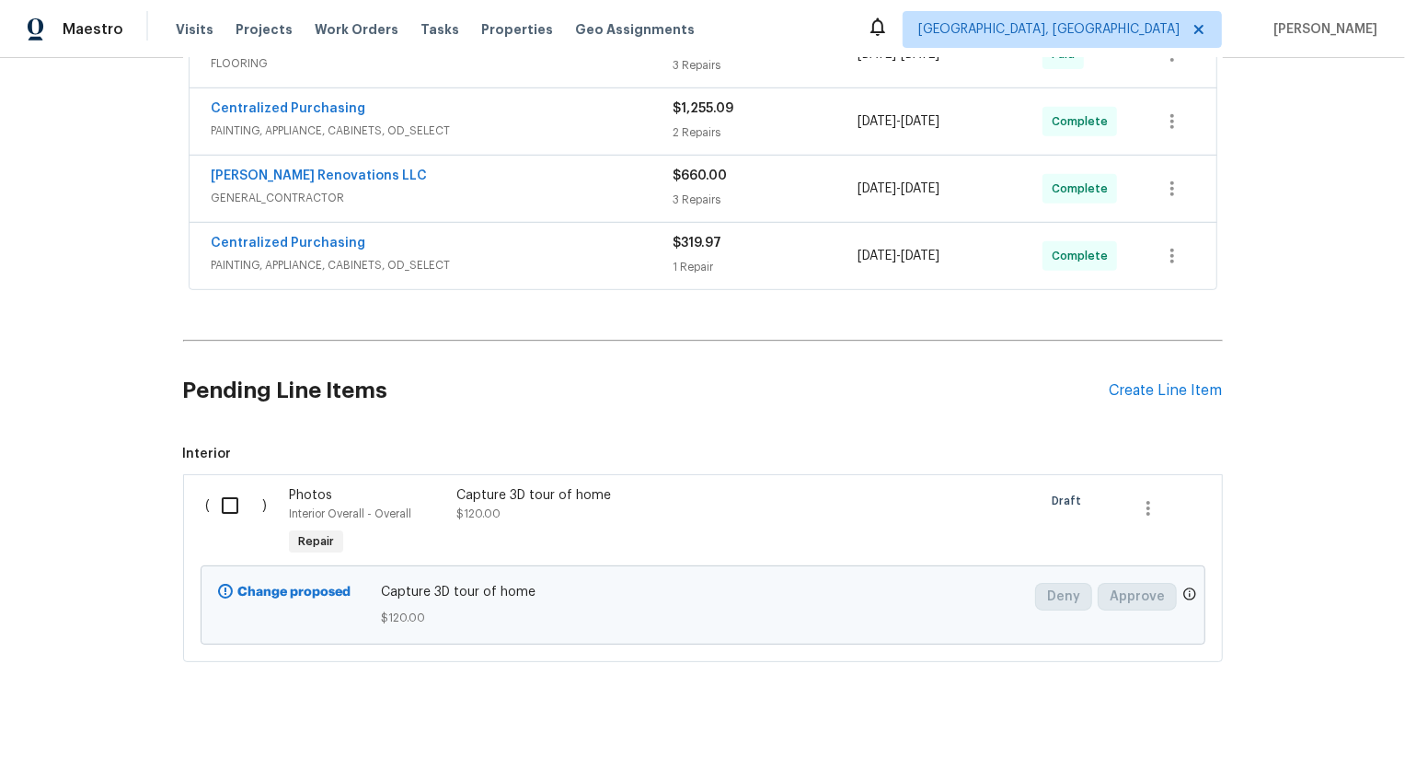
scroll to position [620, 0]
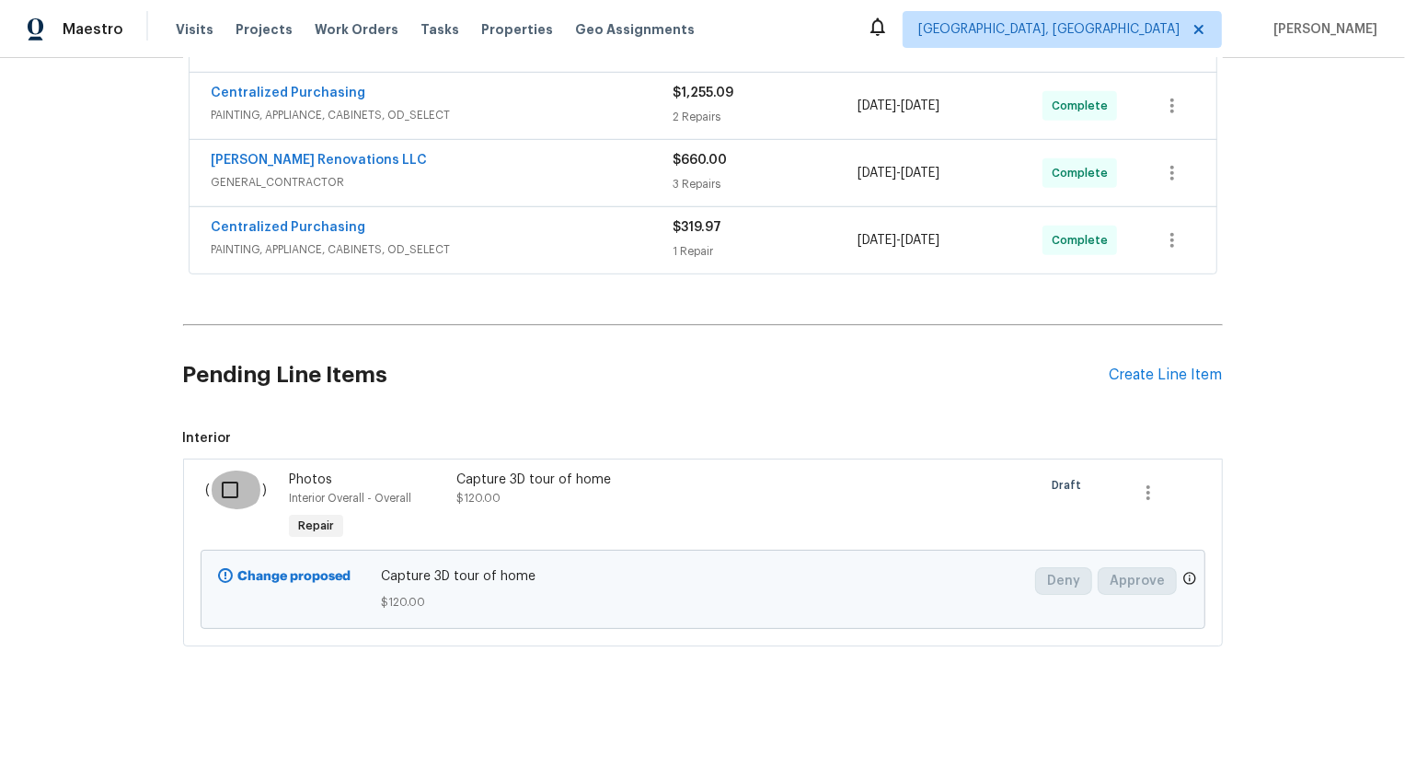
click at [240, 479] on input "checkbox" at bounding box center [237, 489] width 52 height 39
checkbox input "true"
click at [1257, 714] on span "Create Work Order" at bounding box center [1300, 710] width 122 height 23
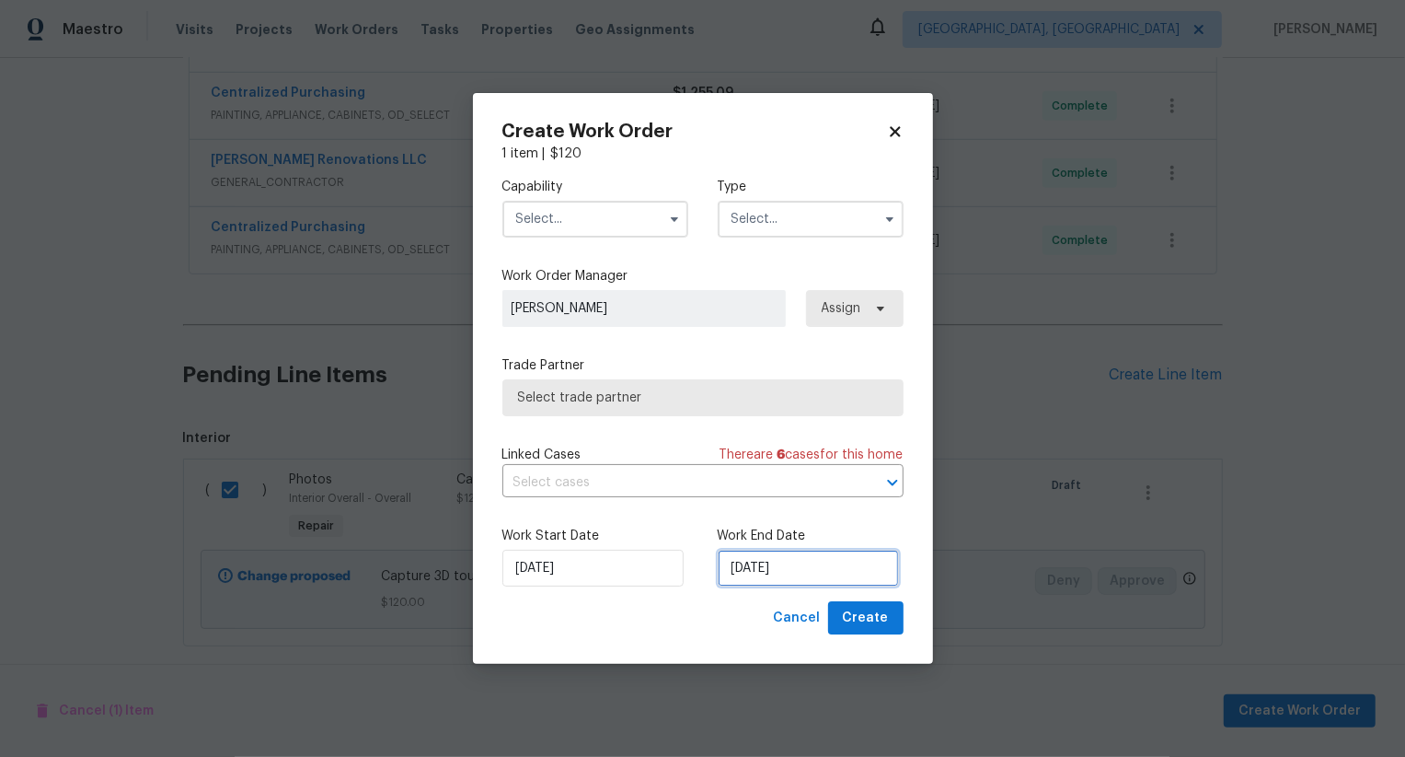
click at [762, 576] on input "19/08/2025" at bounding box center [808, 567] width 181 height 37
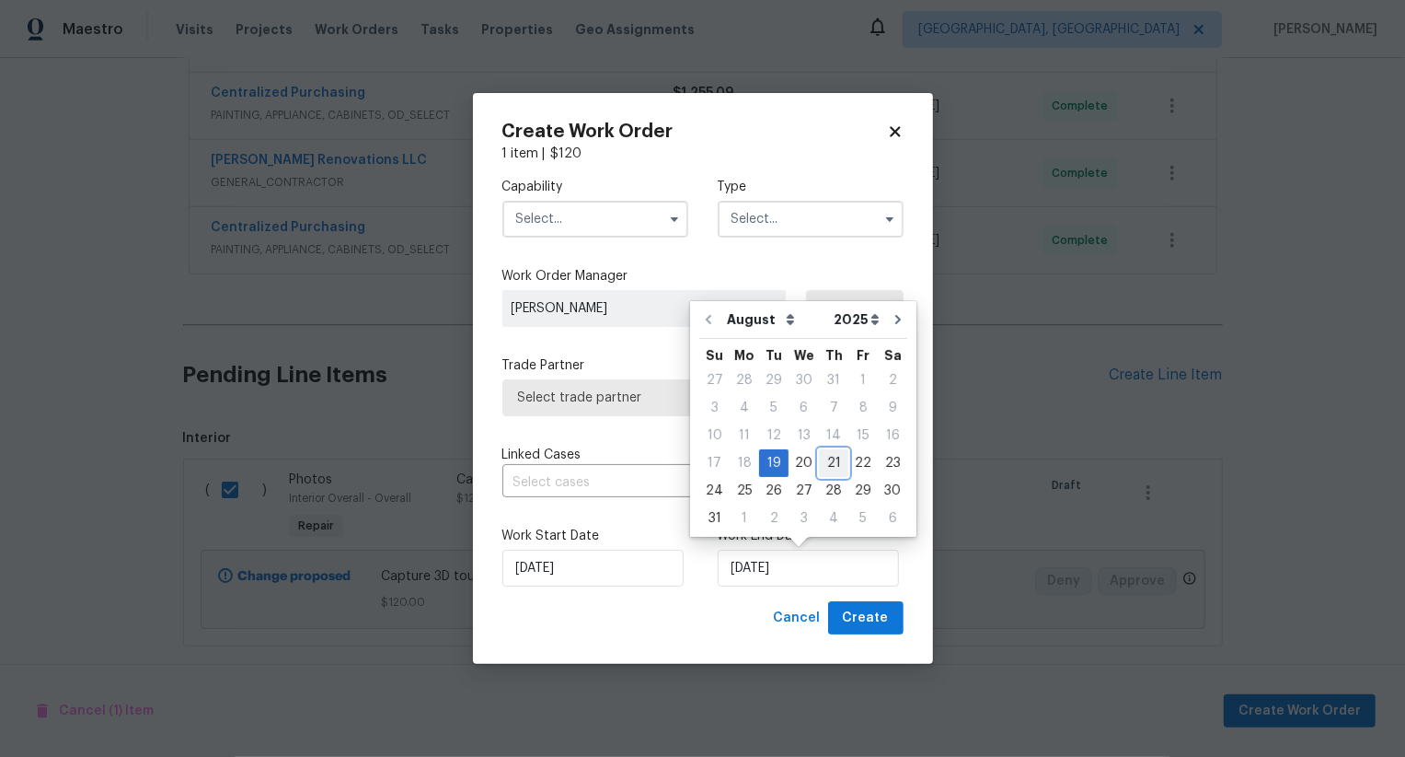
click at [819, 456] on div "21" at bounding box center [833, 463] width 29 height 26
click at [781, 566] on input "21/08/2025" at bounding box center [808, 567] width 181 height 37
click at [800, 460] on div "20" at bounding box center [804, 463] width 30 height 26
type input "20/08/2025"
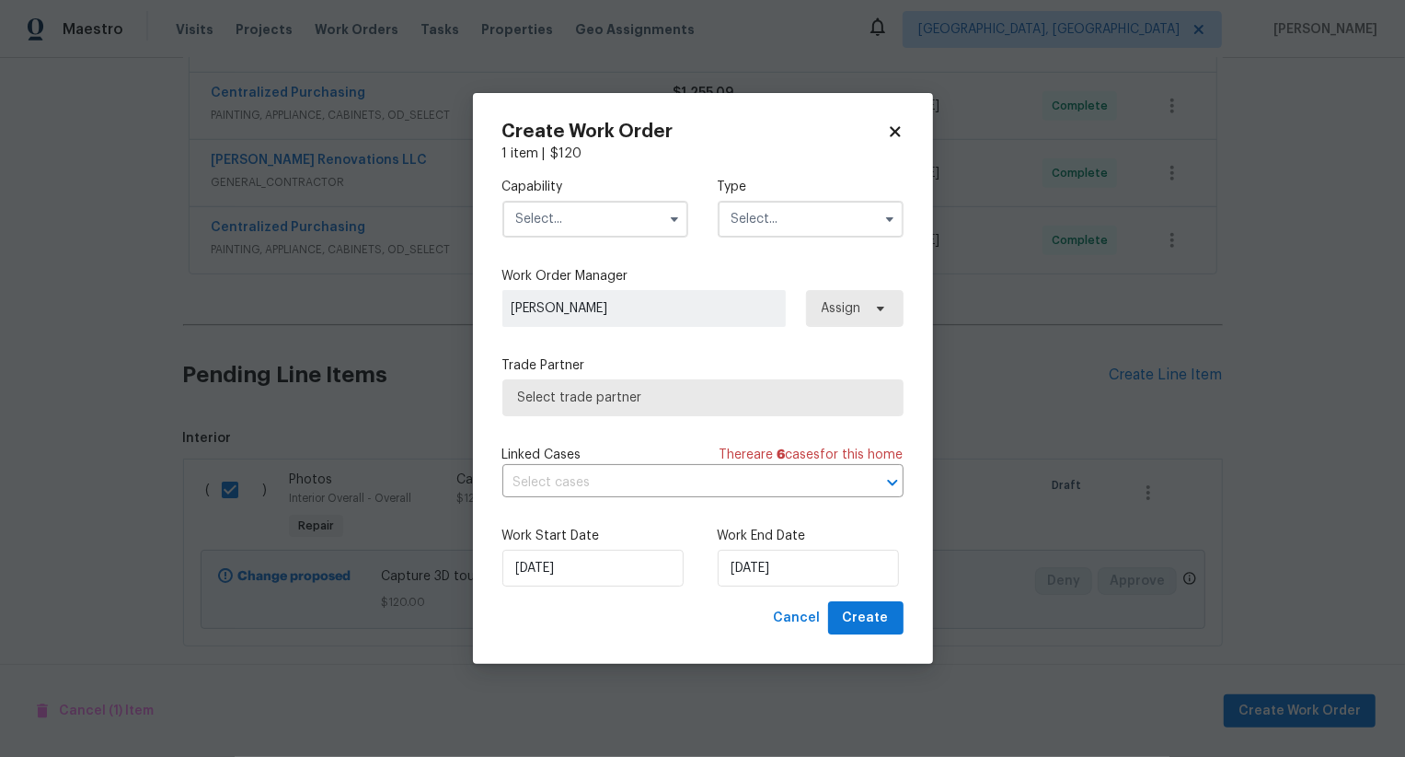
click at [585, 217] on input "text" at bounding box center [596, 219] width 186 height 37
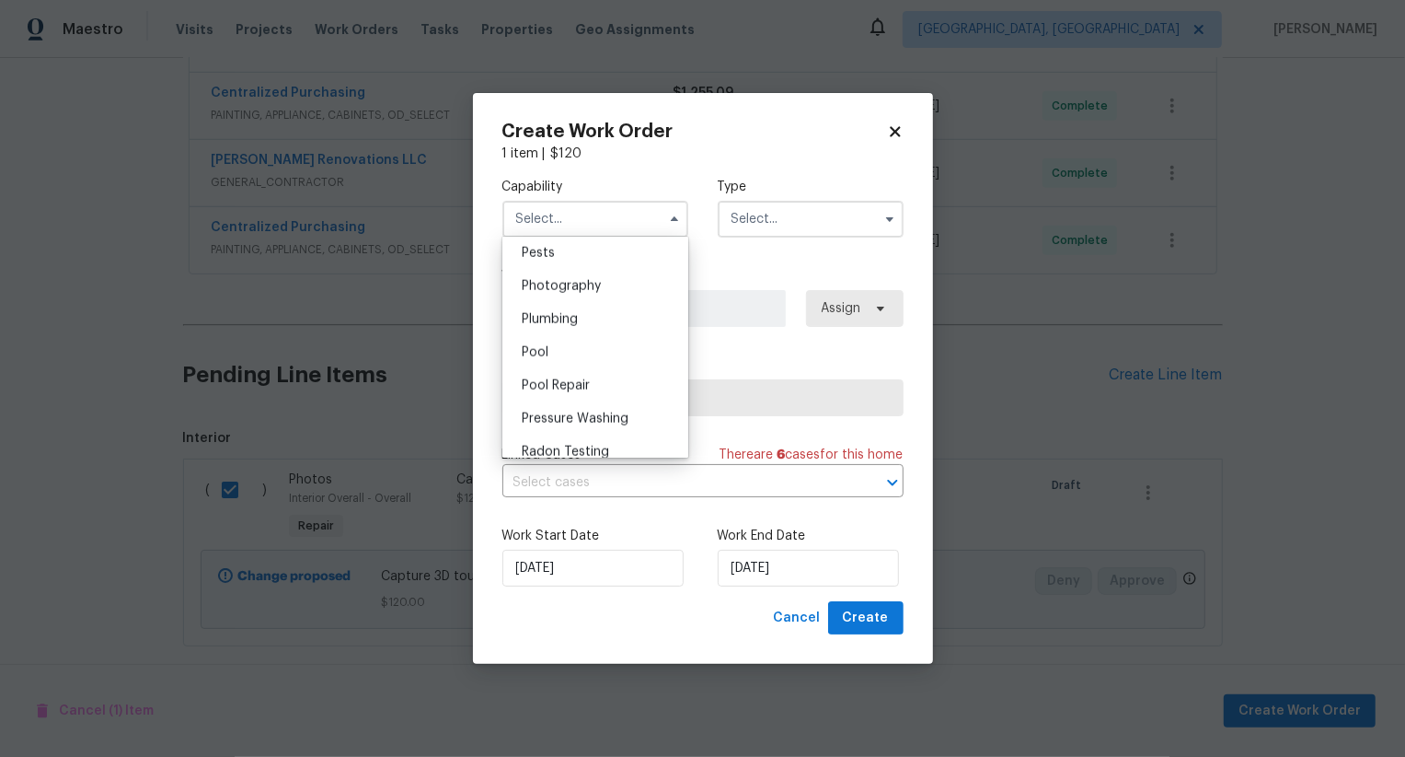
scroll to position [1561, 0]
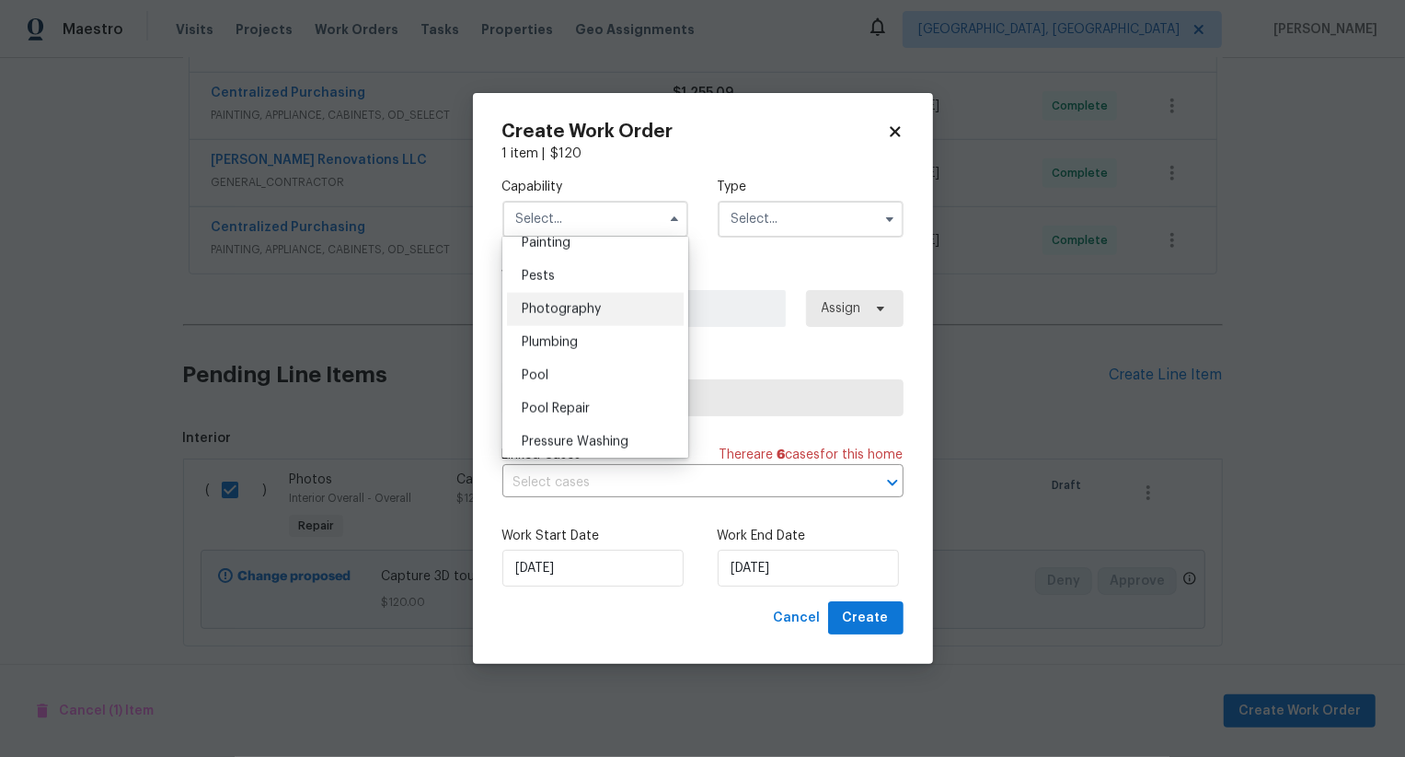
click at [604, 318] on div "Photography" at bounding box center [595, 309] width 177 height 33
type input "Photography"
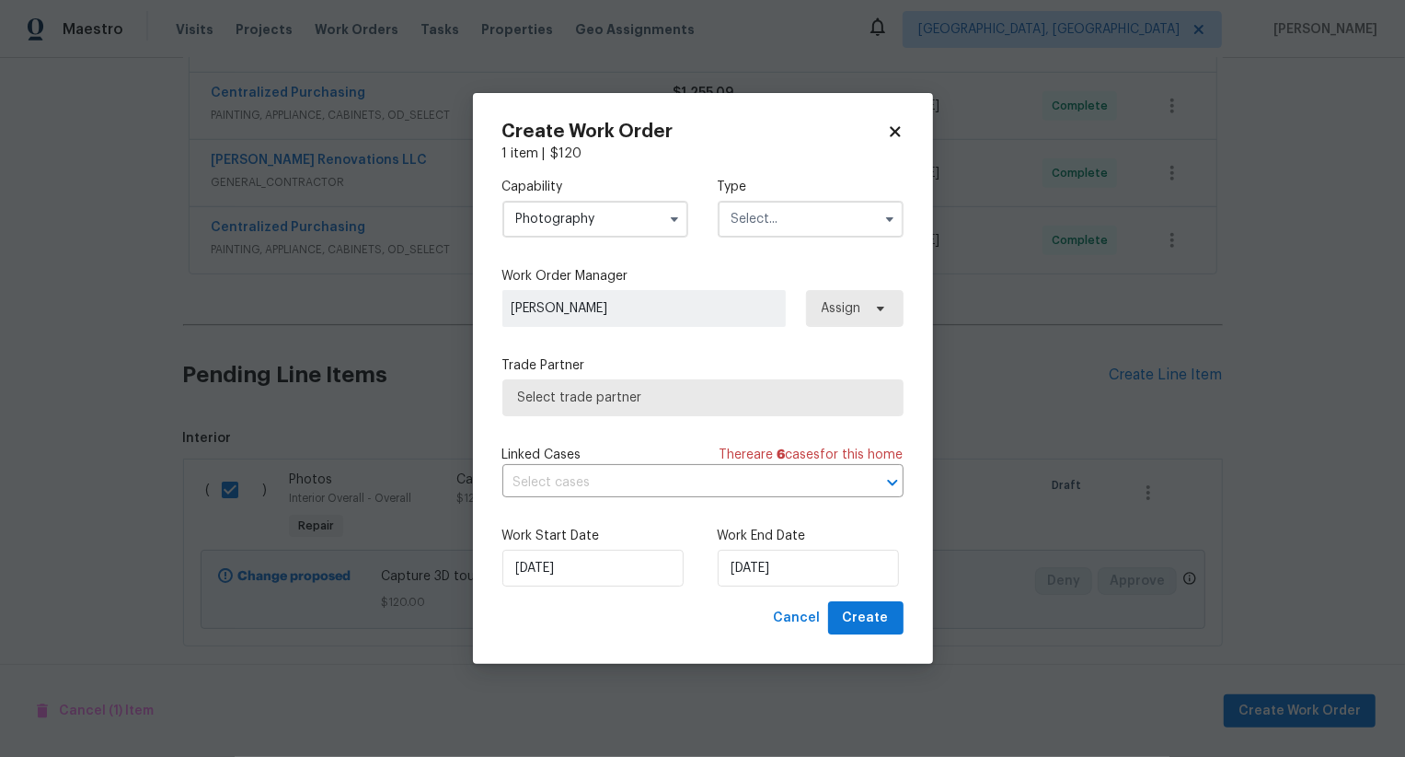
click at [779, 218] on input "text" at bounding box center [811, 219] width 186 height 37
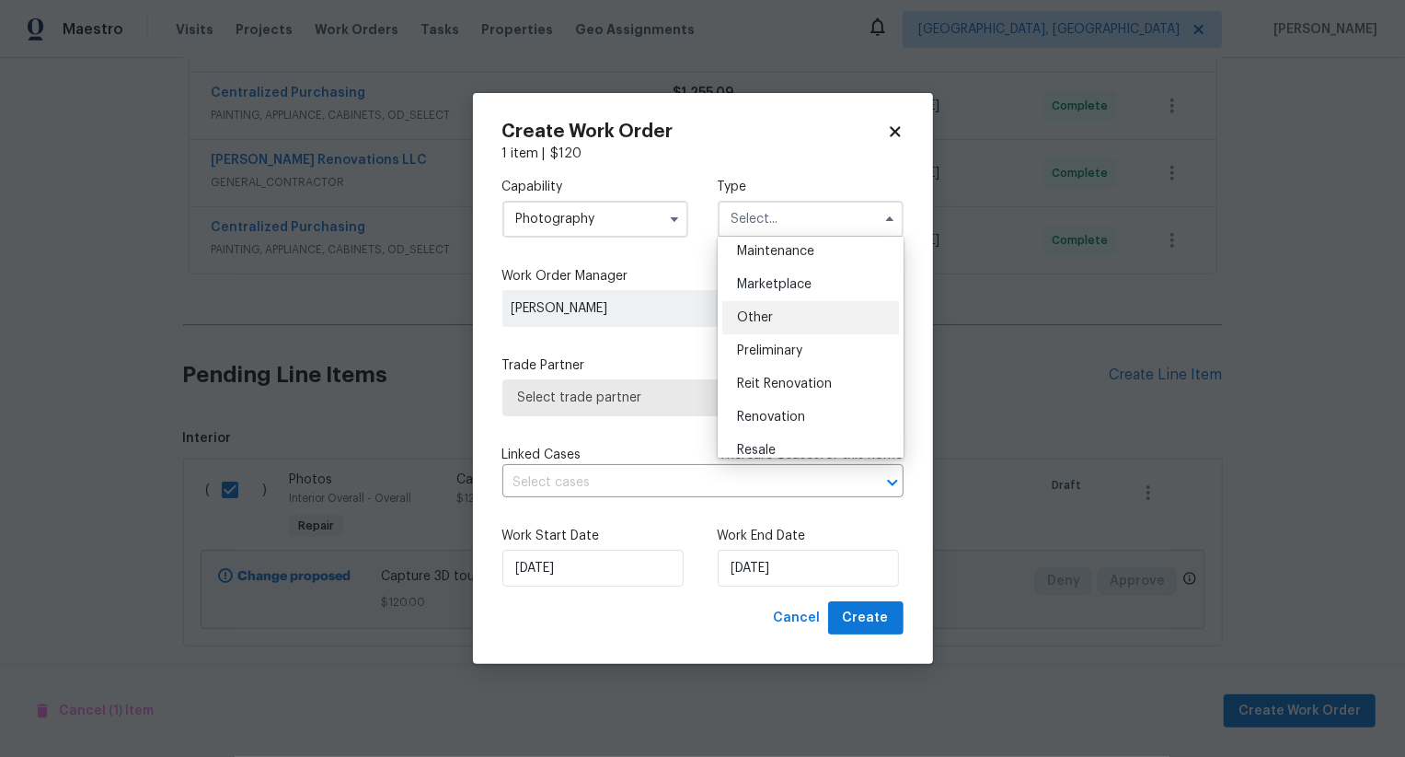
scroll to position [302, 0]
click at [787, 314] on div "Other" at bounding box center [810, 320] width 177 height 33
type input "Other"
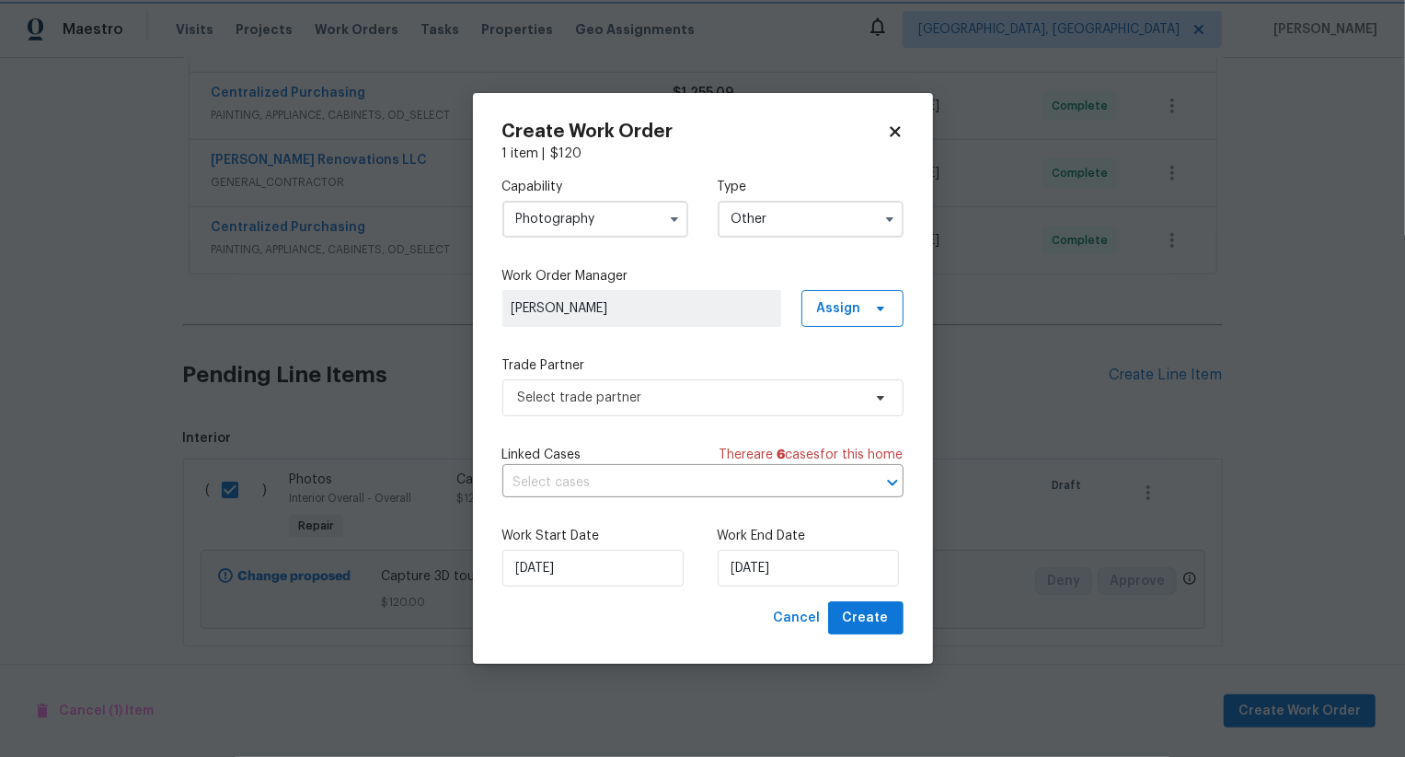
scroll to position [0, 0]
click at [723, 396] on span "Select trade partner" at bounding box center [689, 397] width 343 height 18
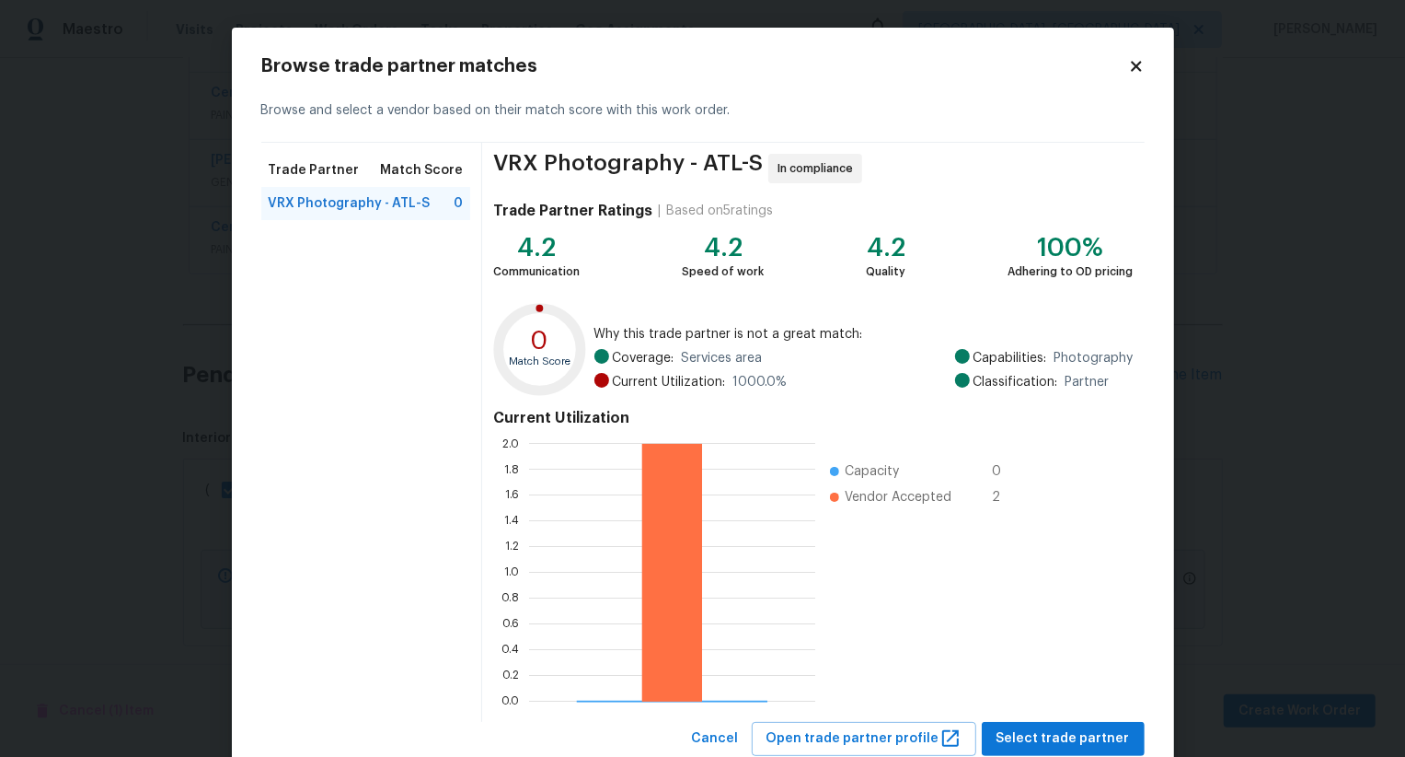
scroll to position [55, 0]
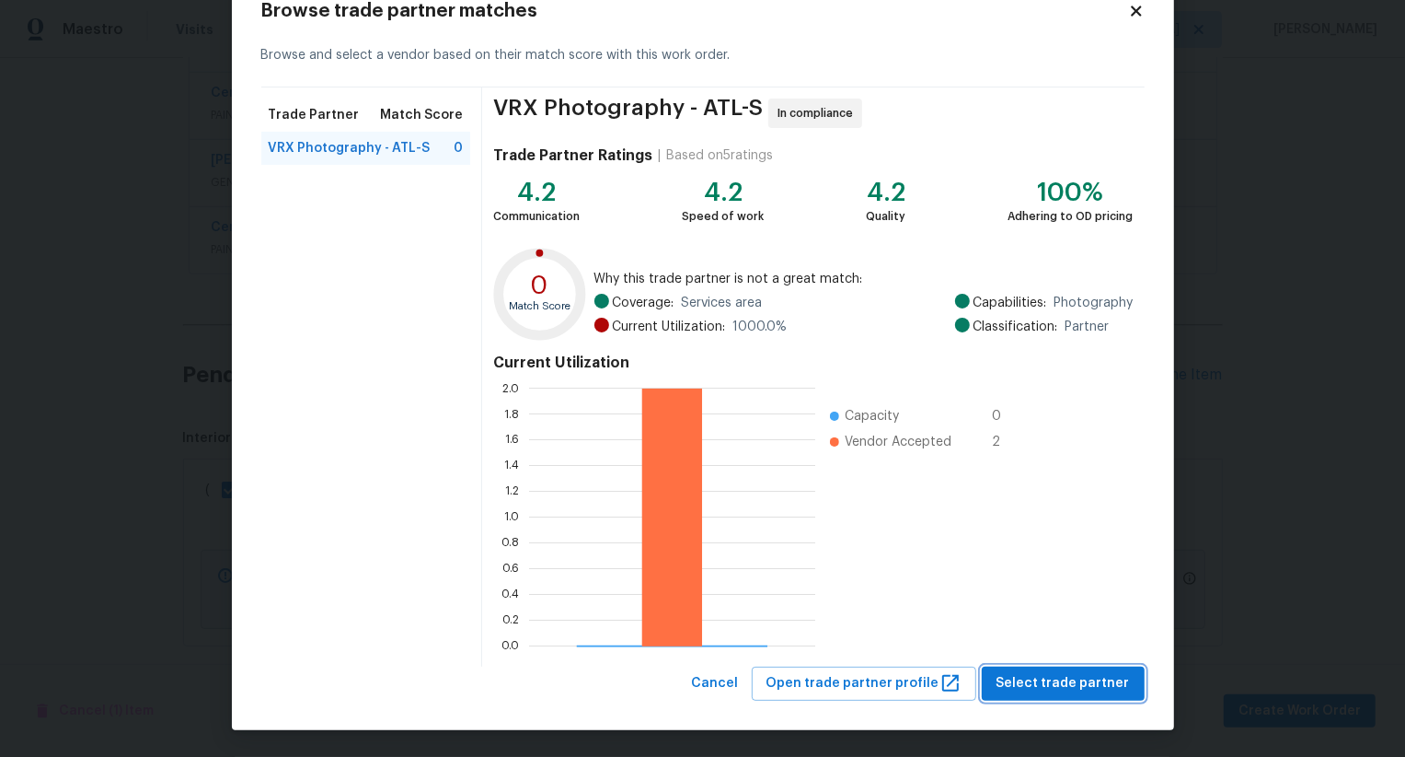
click at [1037, 675] on span "Select trade partner" at bounding box center [1063, 683] width 133 height 23
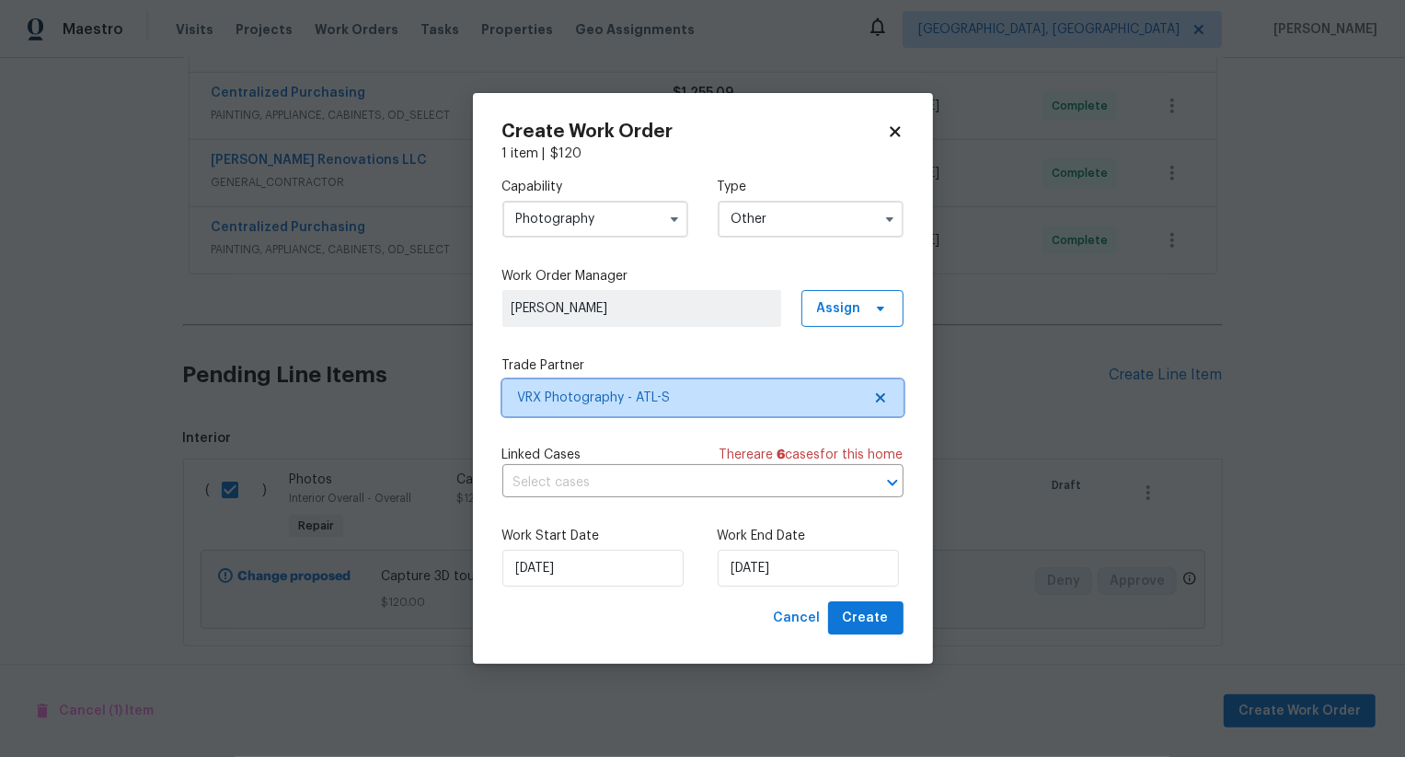
scroll to position [0, 0]
click at [864, 619] on span "Create" at bounding box center [866, 618] width 46 height 23
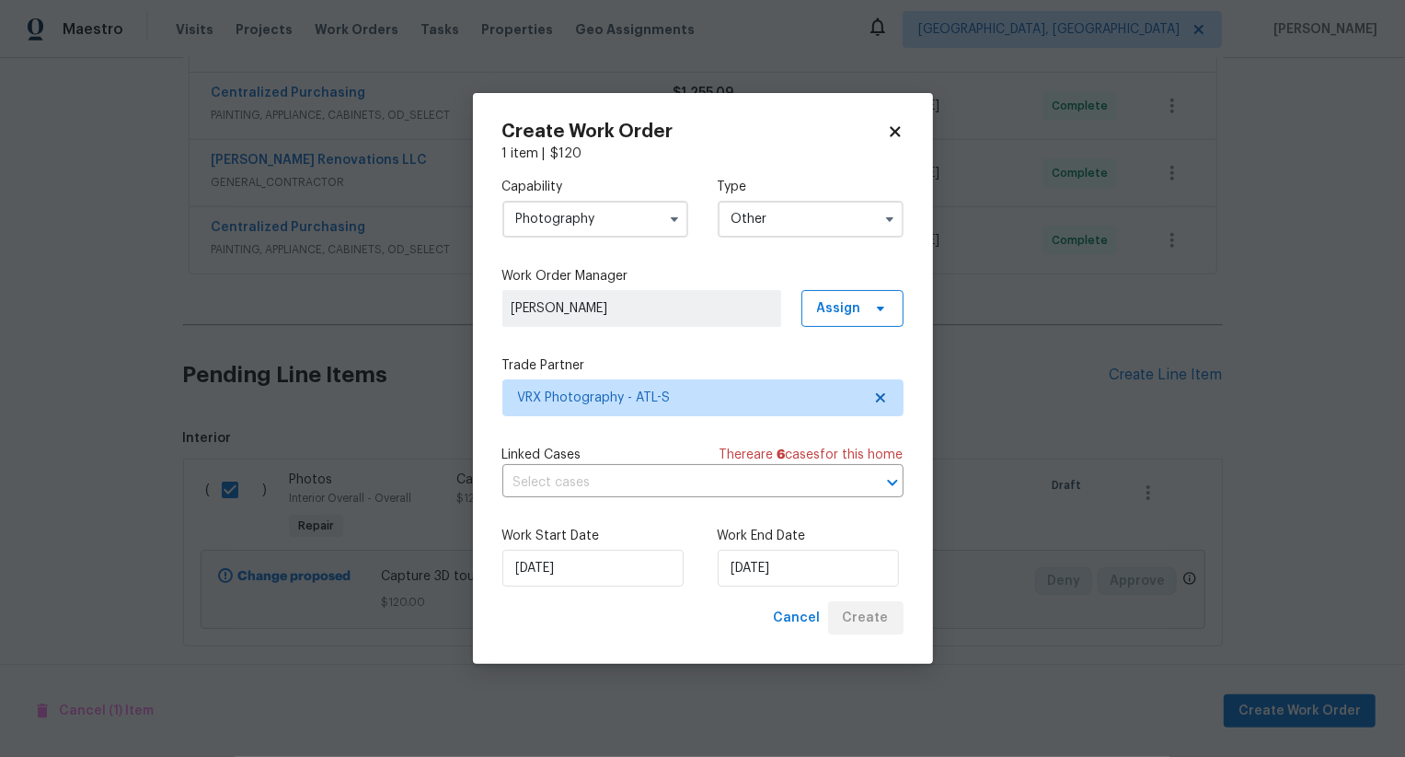
checkbox input "false"
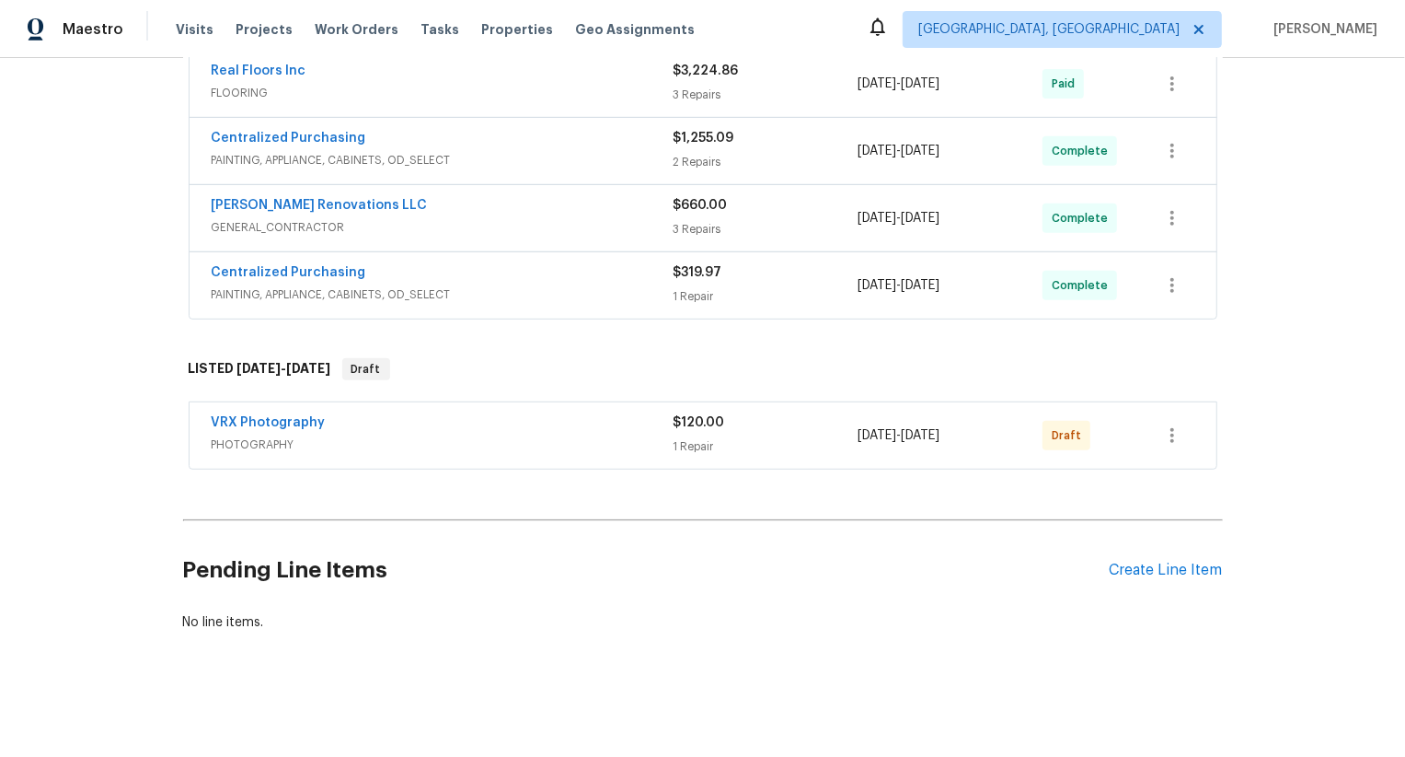
scroll to position [560, 0]
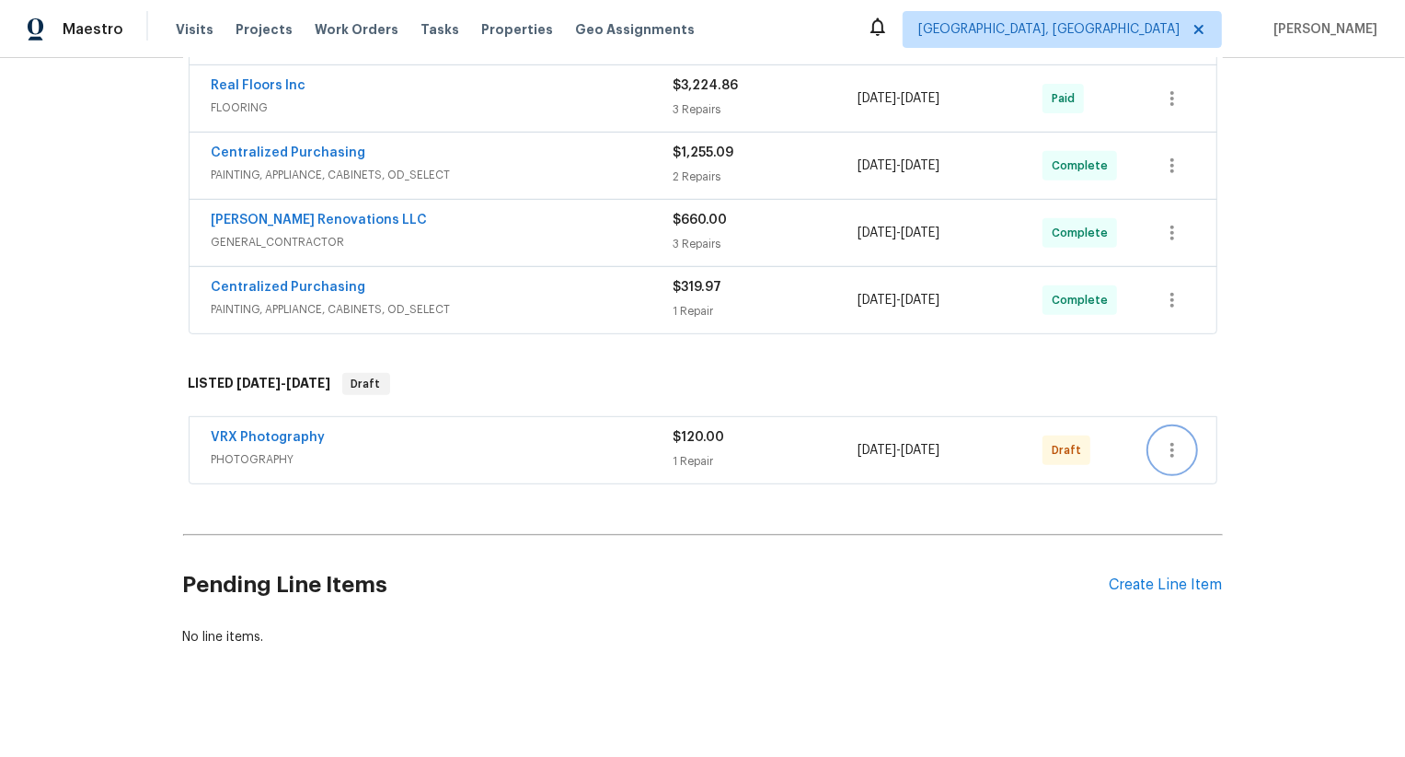
click at [1167, 439] on icon "button" at bounding box center [1172, 450] width 22 height 22
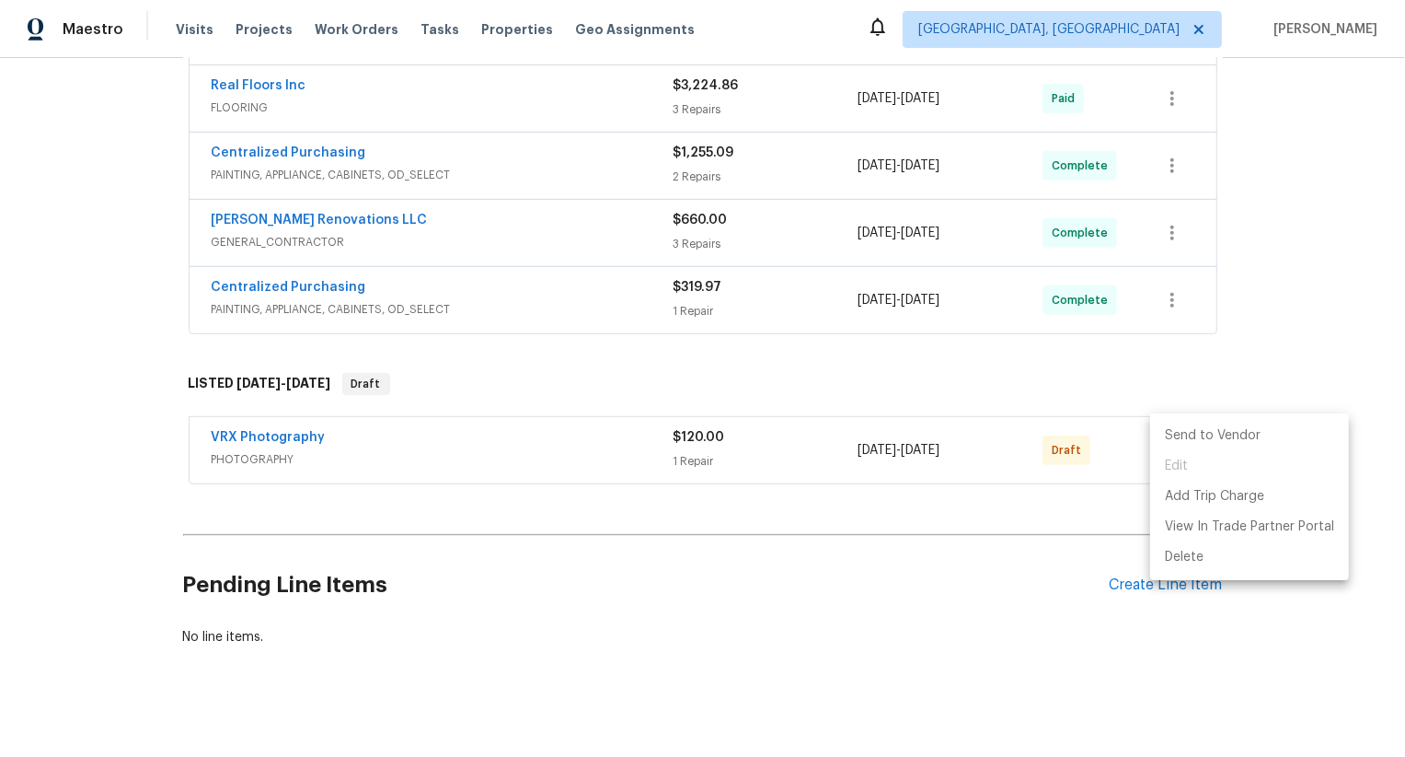
click at [1167, 437] on li "Send to Vendor" at bounding box center [1249, 436] width 199 height 30
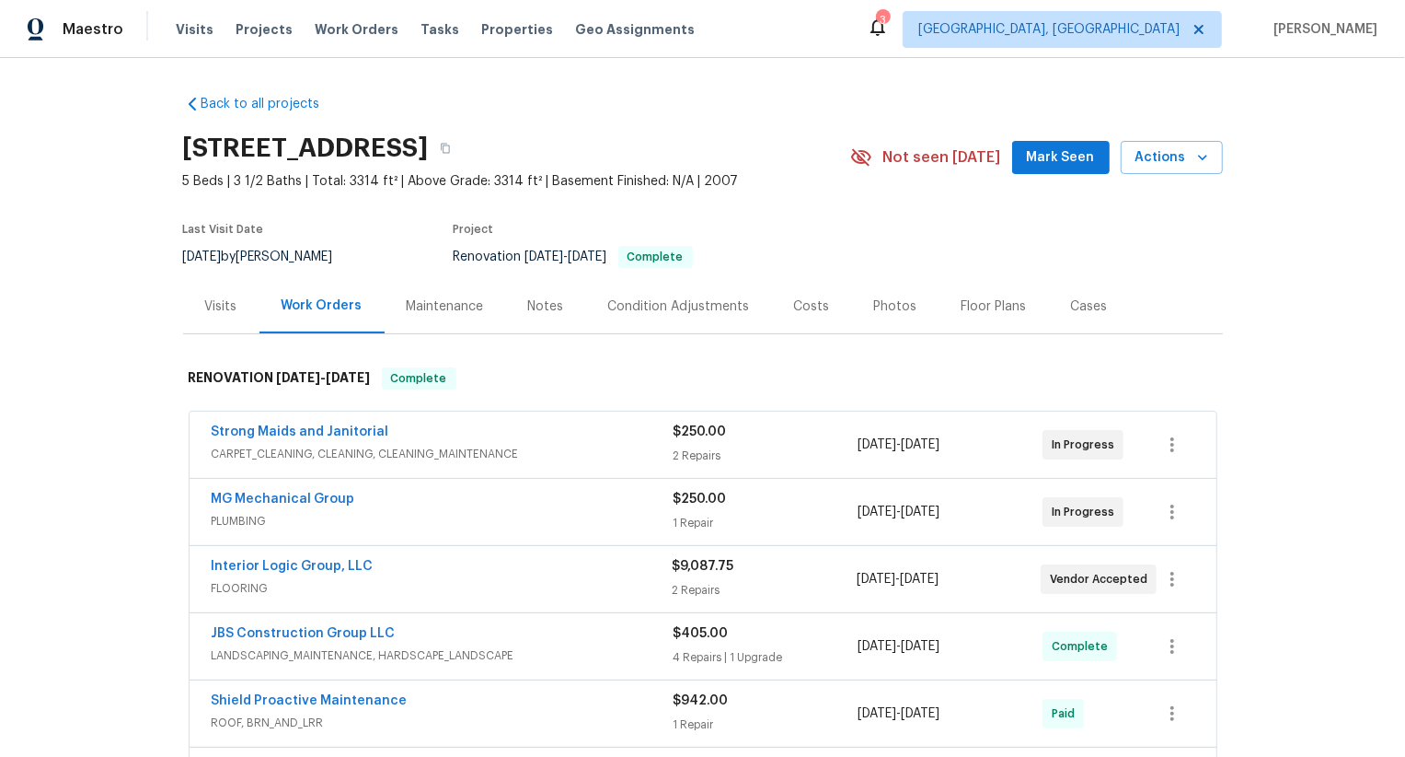
scroll to position [219, 0]
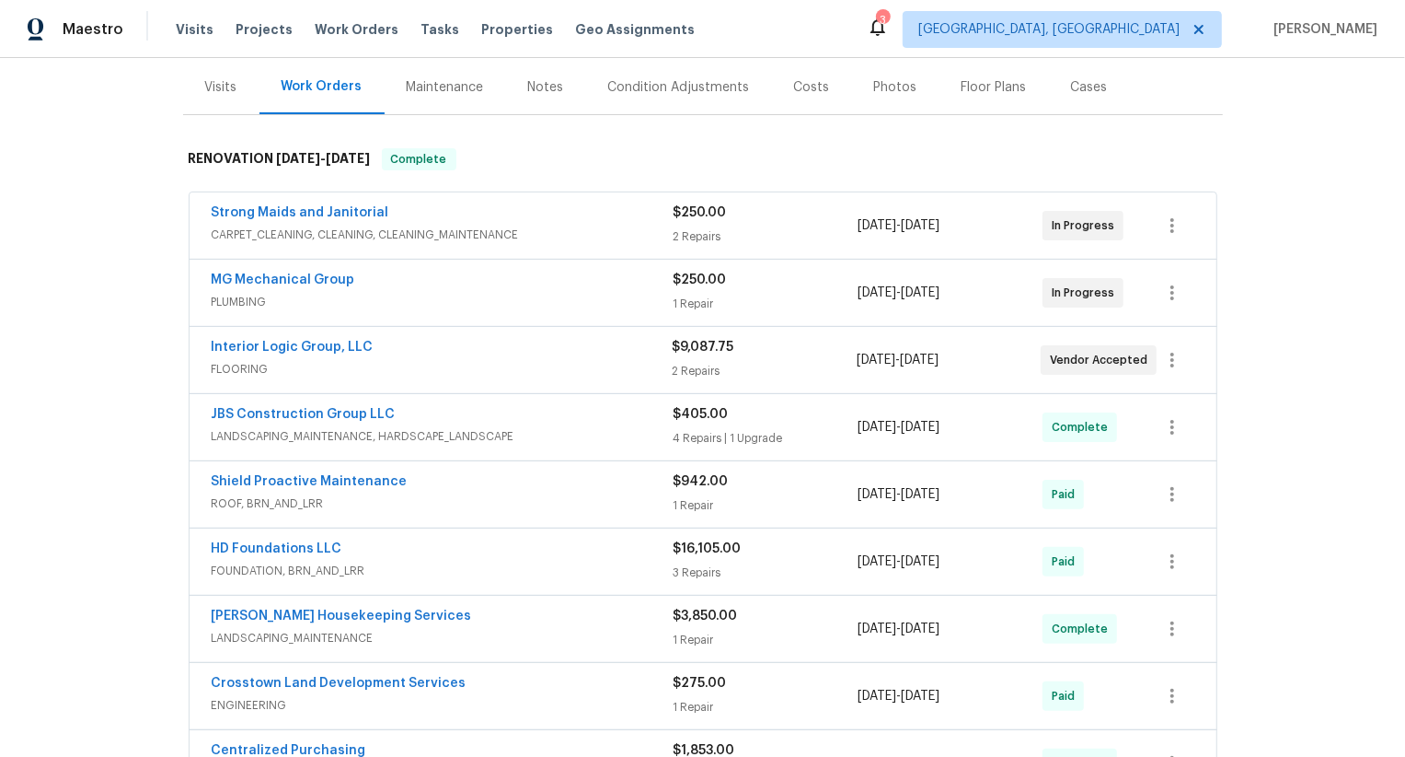
click at [194, 344] on div "Interior Logic Group, LLC FLOORING $9,087.75 2 Repairs 7/17/2025 - 8/17/2025 Ve…" at bounding box center [703, 360] width 1027 height 66
copy link "Interior Logic Group, LLC"
click div "MG Mechanical Group PLUMBING $250.00 1 Repair 7/24/2025 - 7/31/2025 In Progress"
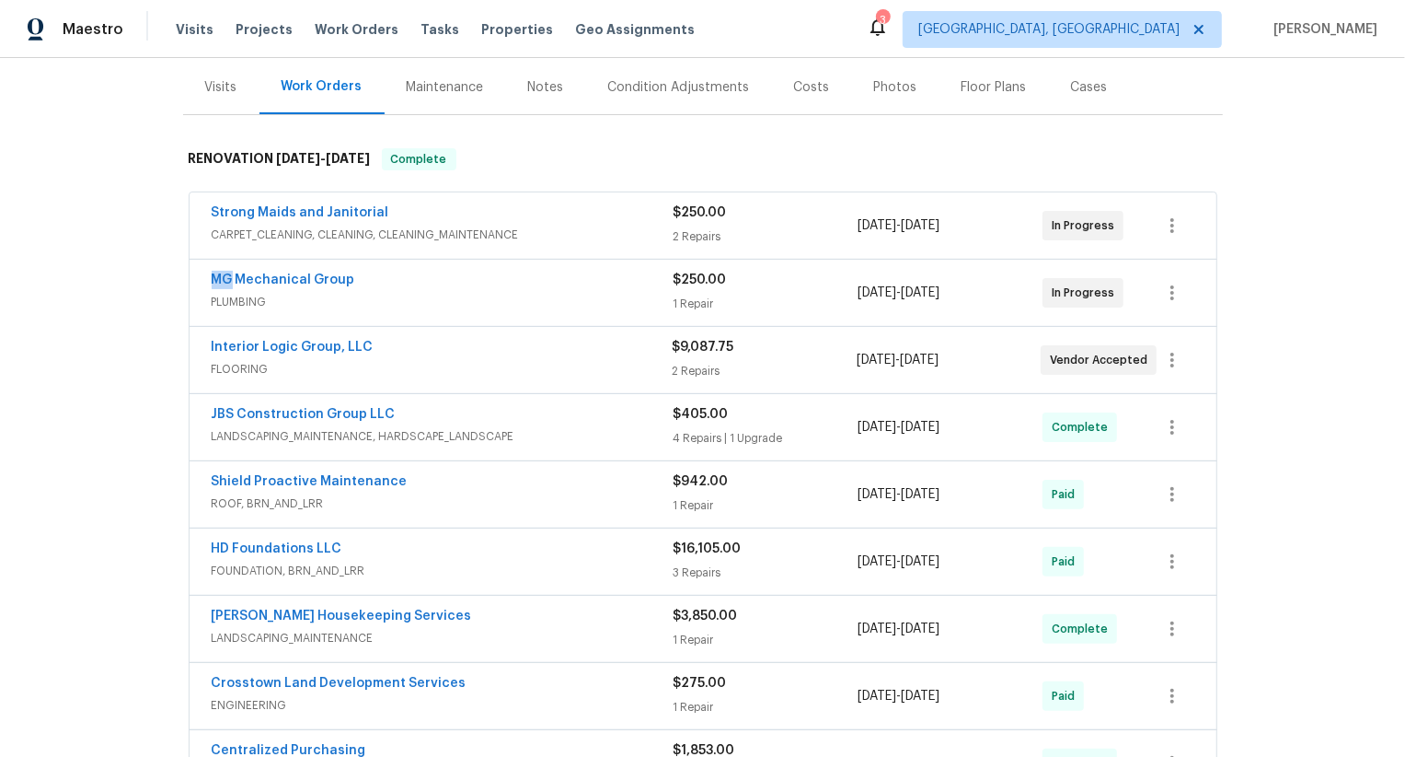
click div "MG Mechanical Group PLUMBING $250.00 1 Repair 7/24/2025 - 7/31/2025 In Progress"
copy link "MG Mechanical Group"
click div "Strong Maids and Janitorial CARPET_CLEANING, CLEANING, CLEANING_MAINTENANCE $25…"
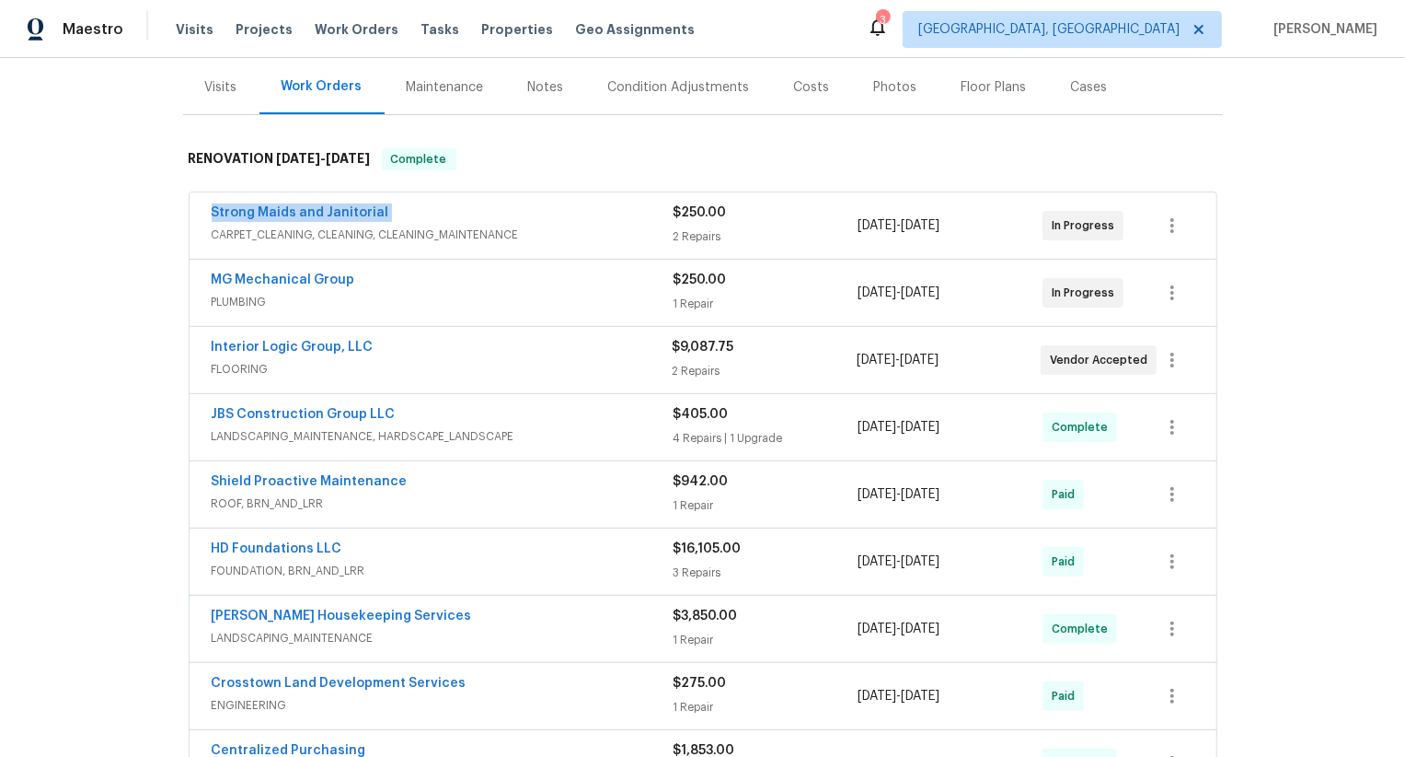
click div "Strong Maids and Janitorial CARPET_CLEANING, CLEANING, CLEANING_MAINTENANCE $25…"
copy link "Strong Maids and Janitorial"
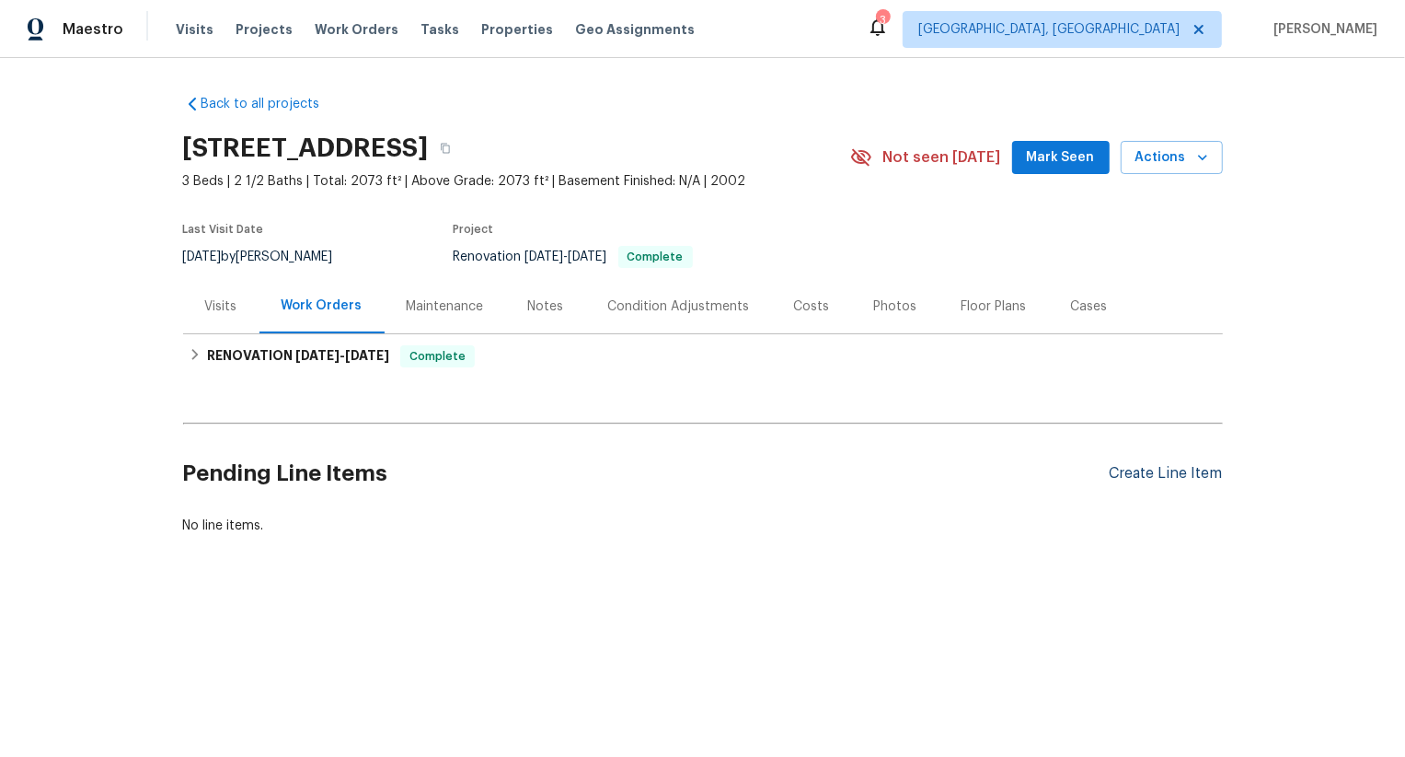
click at [1190, 466] on div "Create Line Item" at bounding box center [1166, 473] width 113 height 17
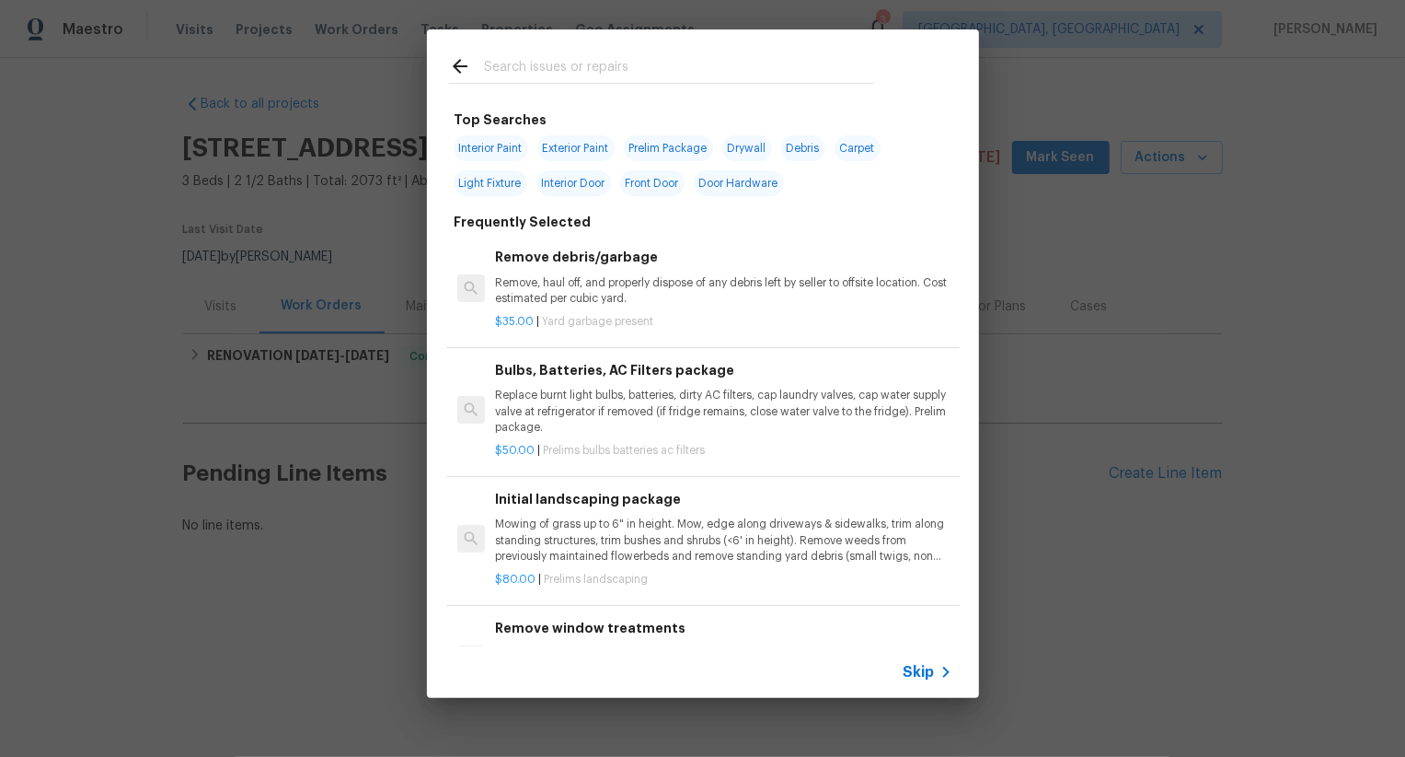
click at [917, 662] on div "Skip" at bounding box center [930, 672] width 53 height 22
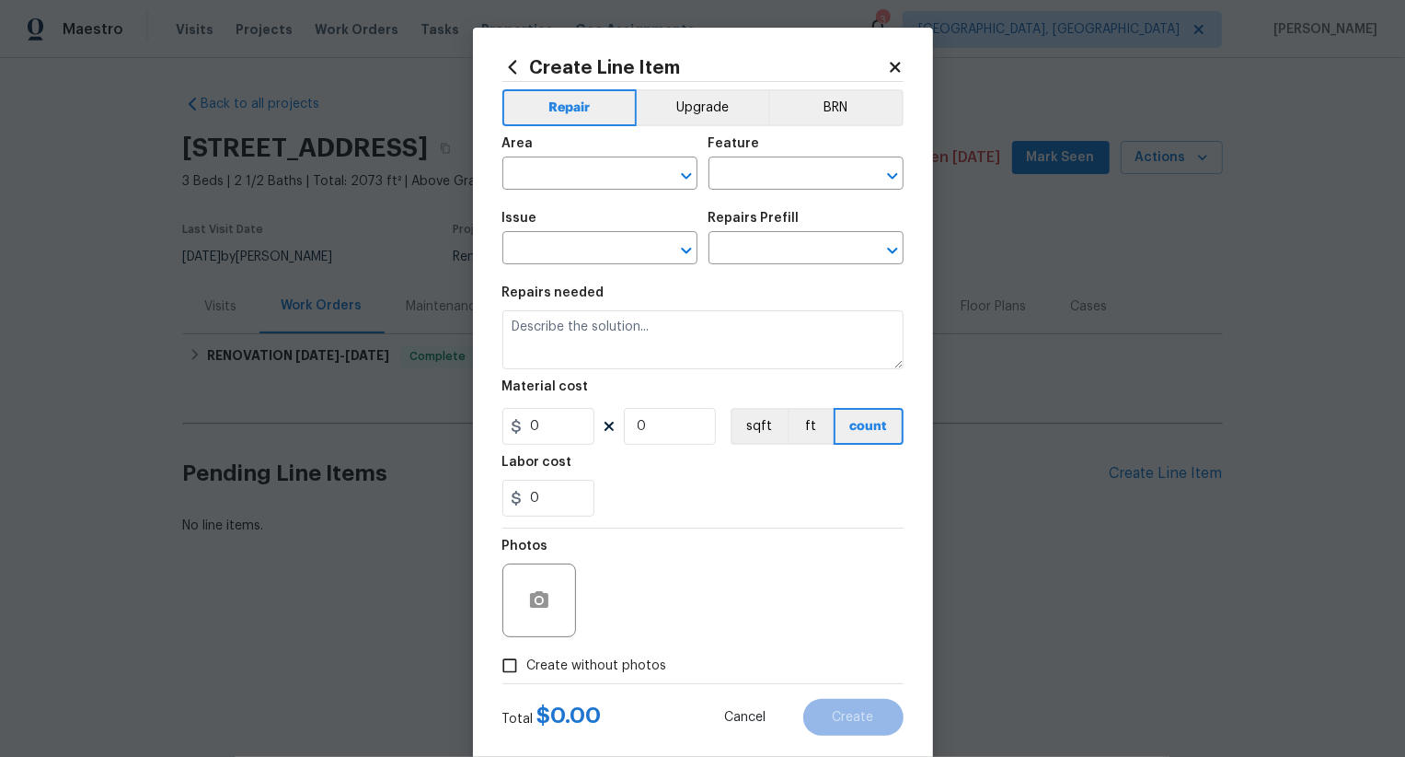
click at [596, 202] on span "Issue ​" at bounding box center [600, 238] width 195 height 75
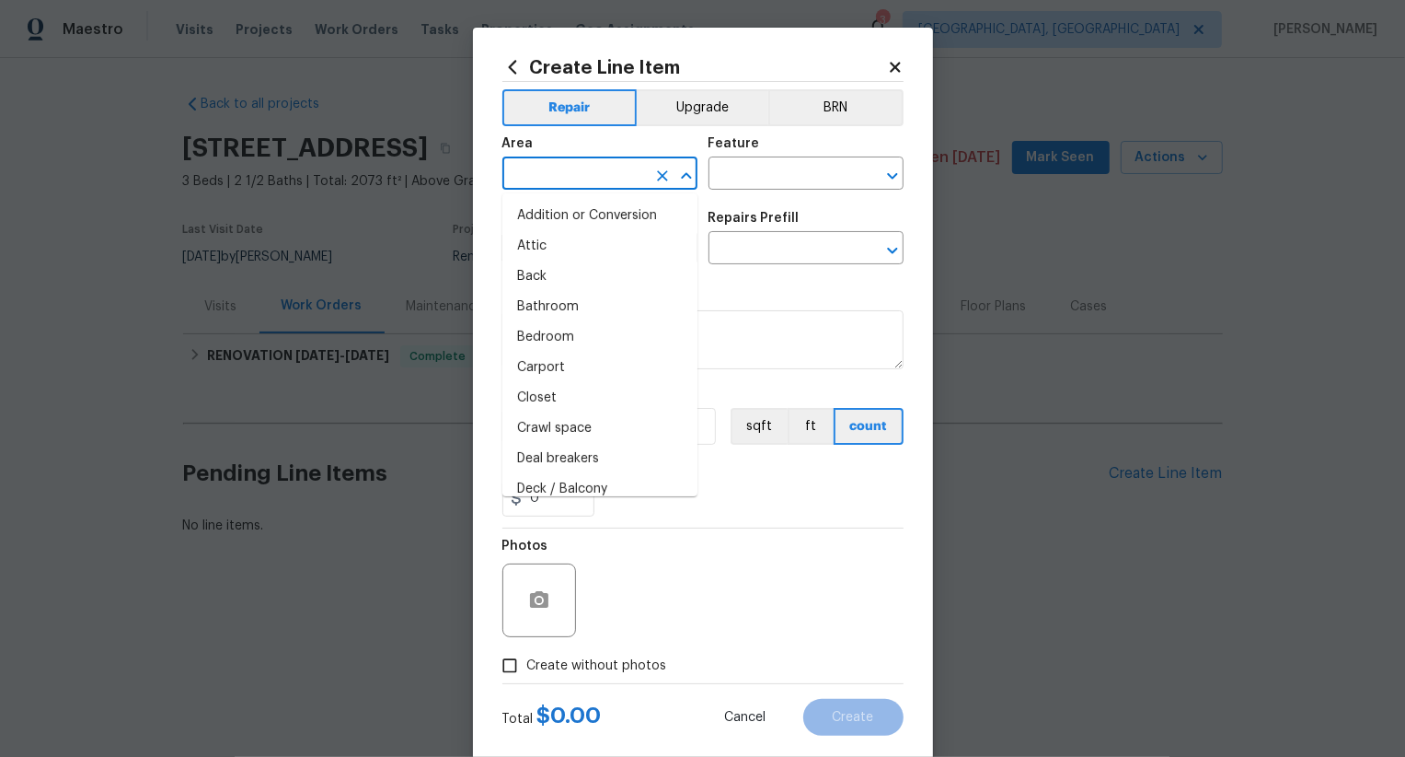
click at [596, 180] on input "text" at bounding box center [575, 175] width 144 height 29
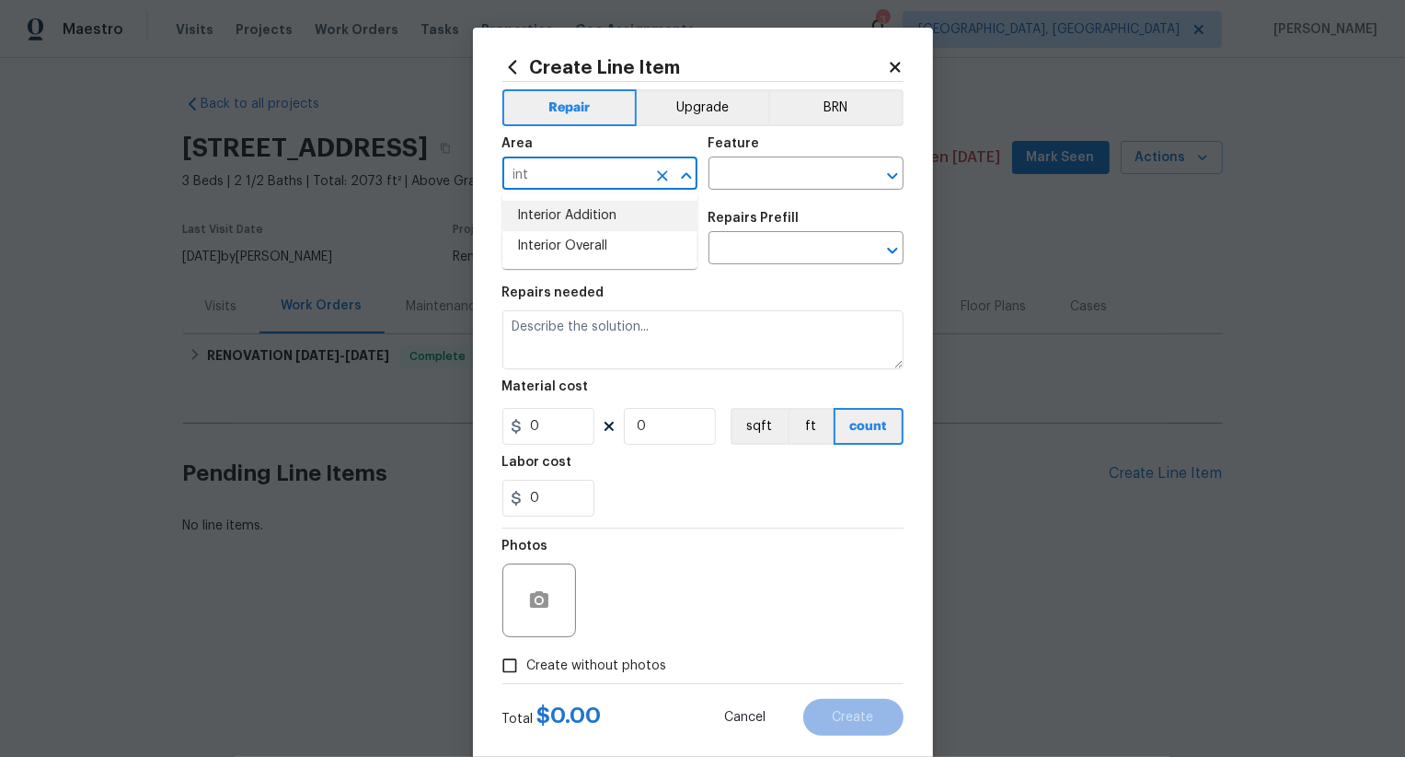
click at [610, 235] on li "Interior Overall" at bounding box center [600, 246] width 195 height 30
type input "Interior Overall"
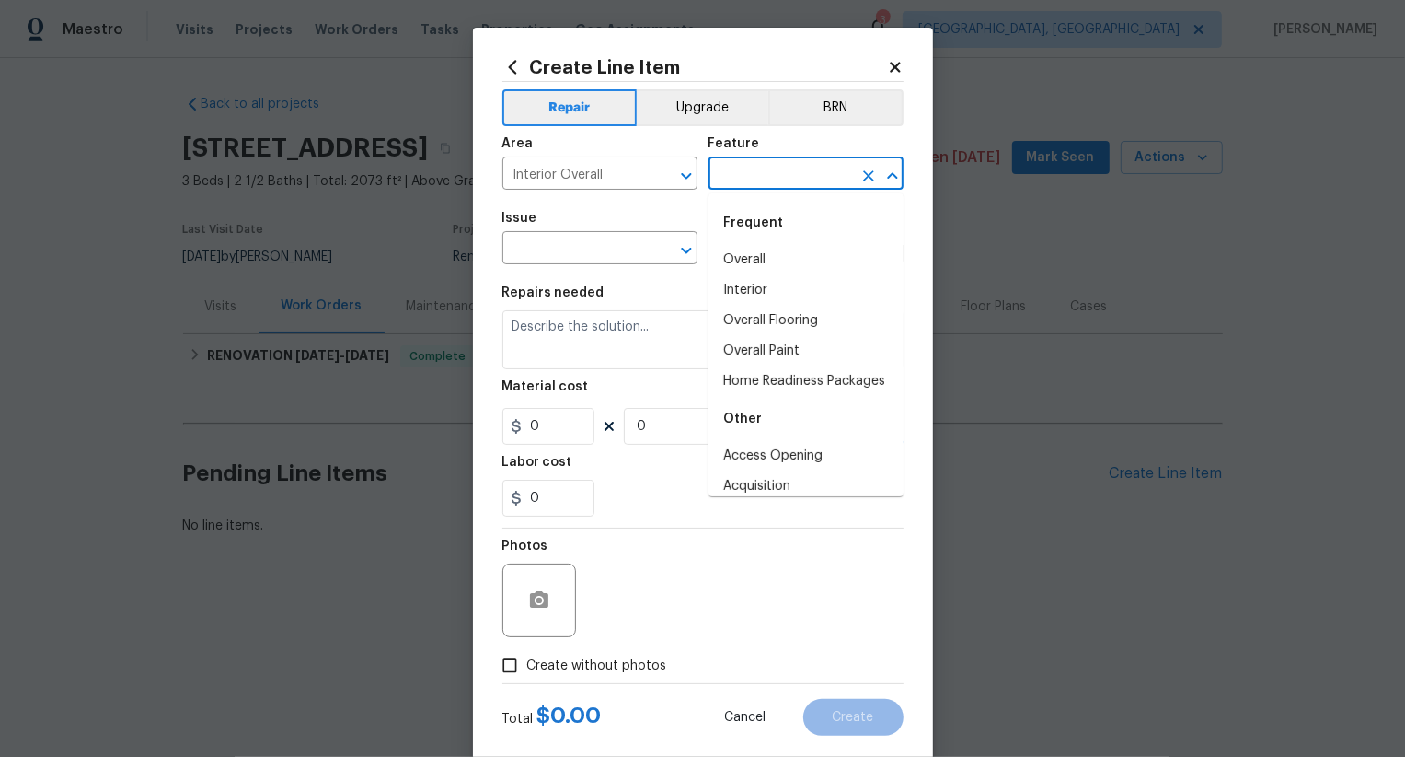
click at [768, 165] on input "text" at bounding box center [781, 175] width 144 height 29
click at [772, 246] on li "Overall" at bounding box center [806, 260] width 195 height 30
type input "Overall"
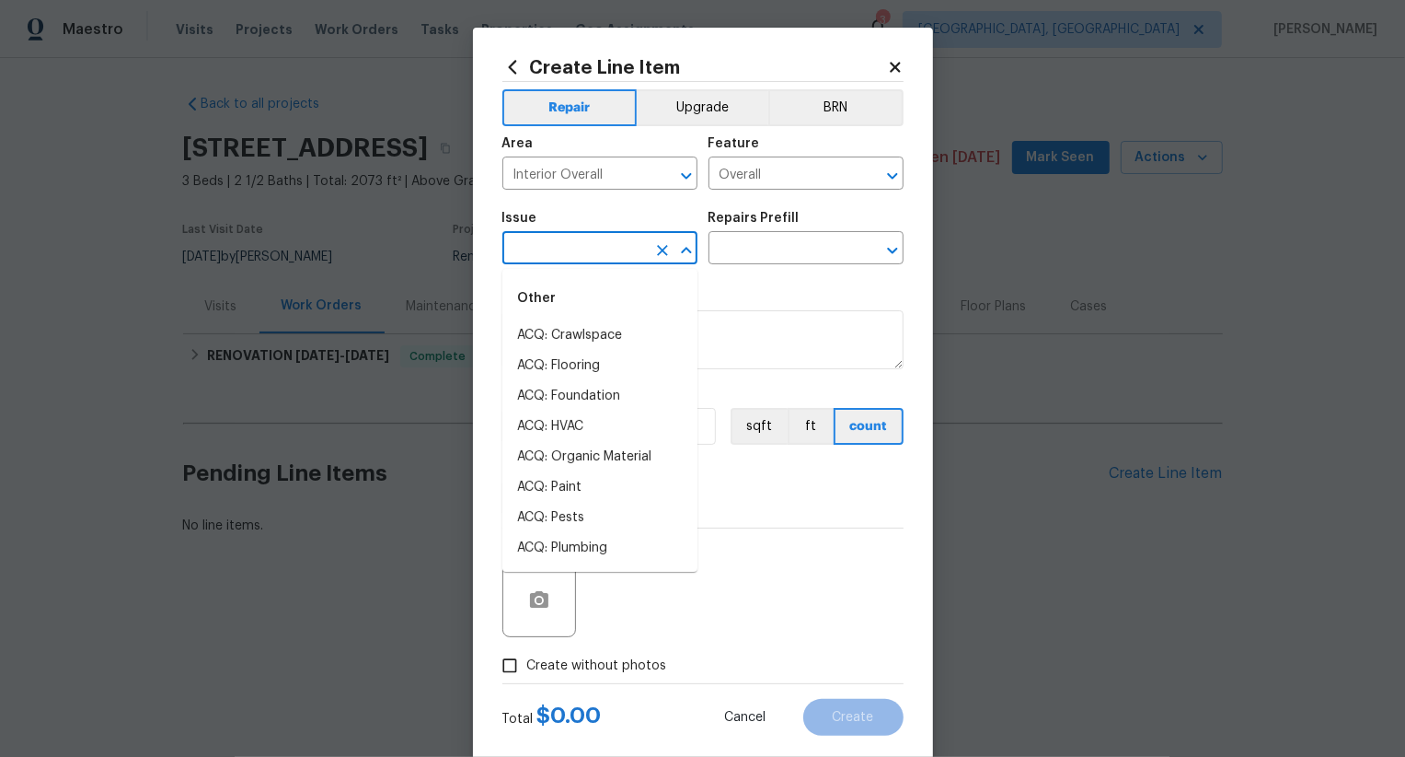
click at [581, 236] on input "text" at bounding box center [575, 250] width 144 height 29
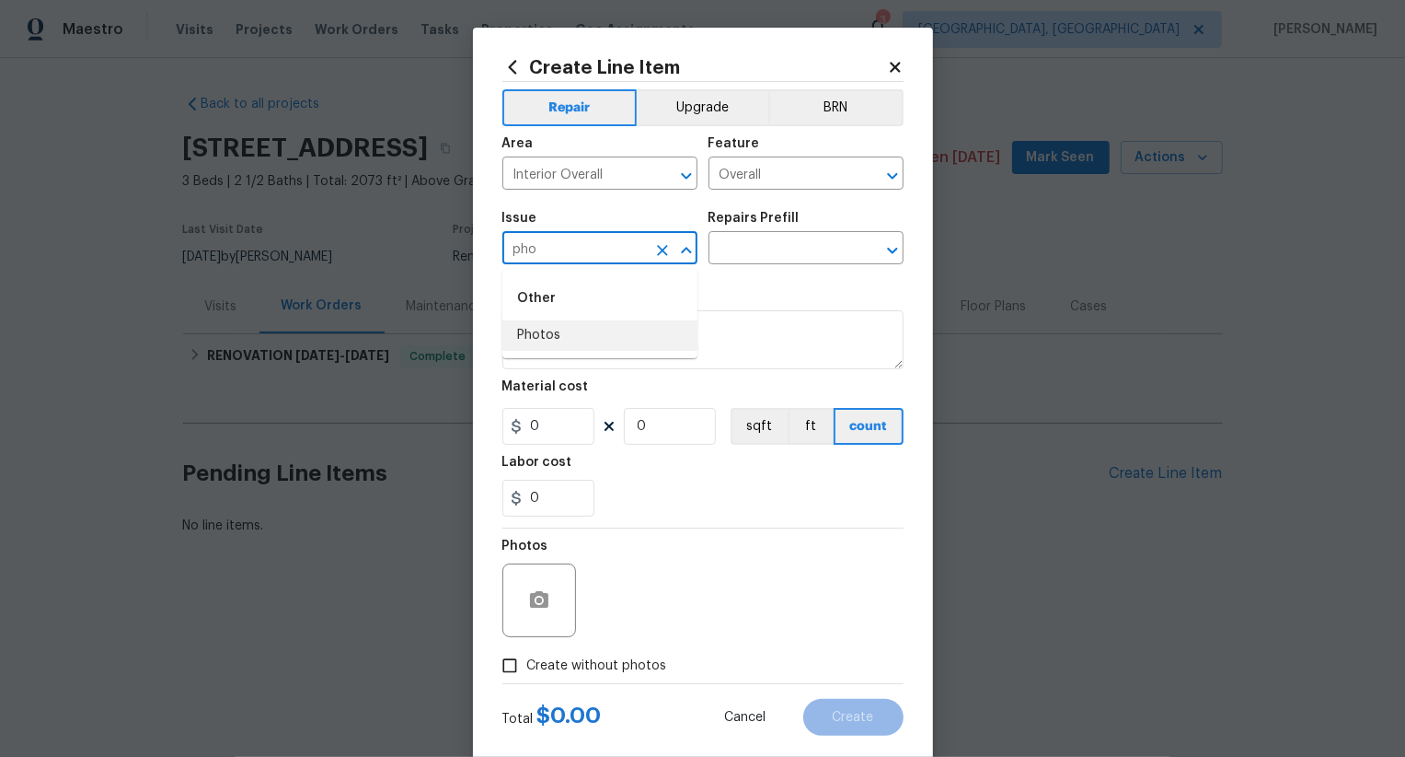
click at [579, 327] on li "Photos" at bounding box center [600, 335] width 195 height 30
type input "Photos"
click at [717, 262] on input "text" at bounding box center [781, 250] width 144 height 29
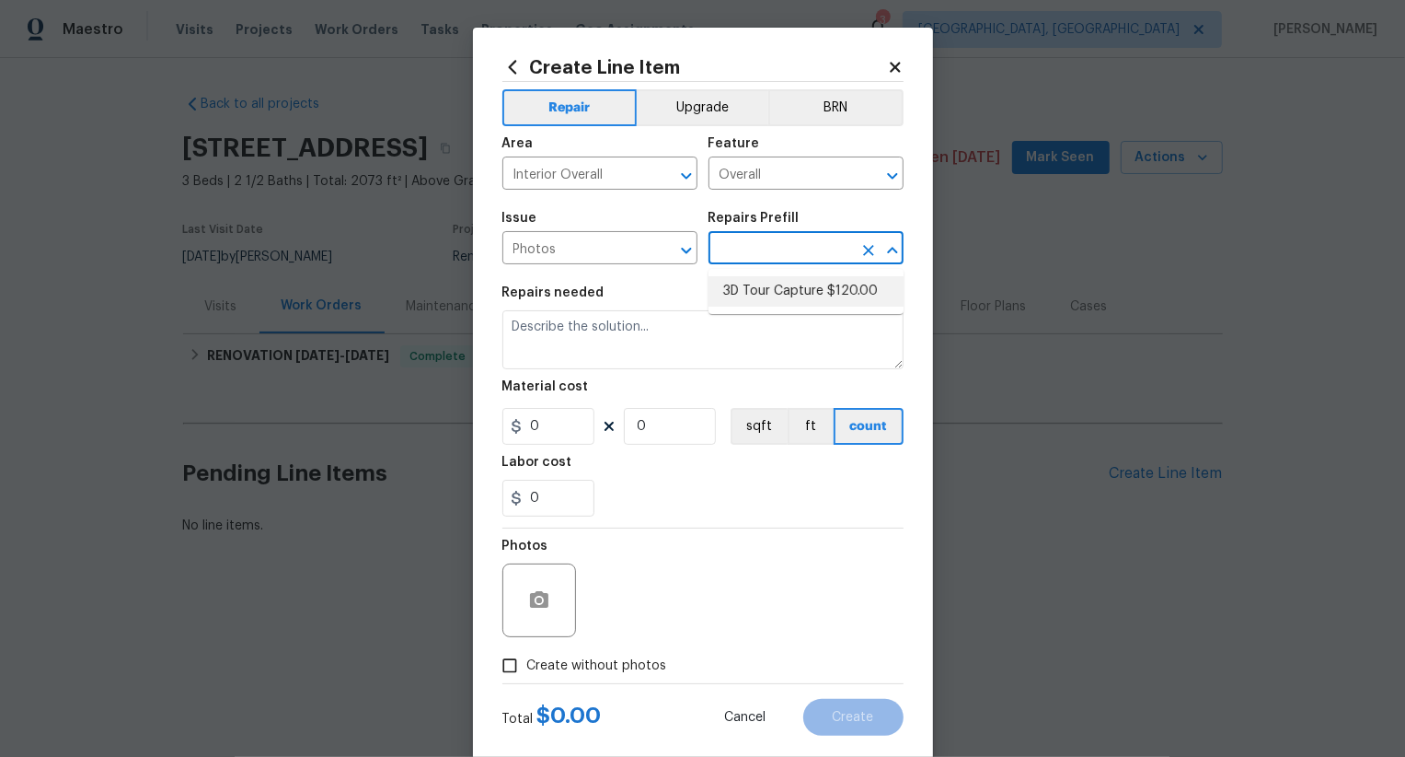
click at [746, 280] on li "3D Tour Capture $120.00" at bounding box center [806, 291] width 195 height 30
type input "3D Tour Capture $120.00"
type textarea "Capture 3D tour of home"
type input "1"
type input "120"
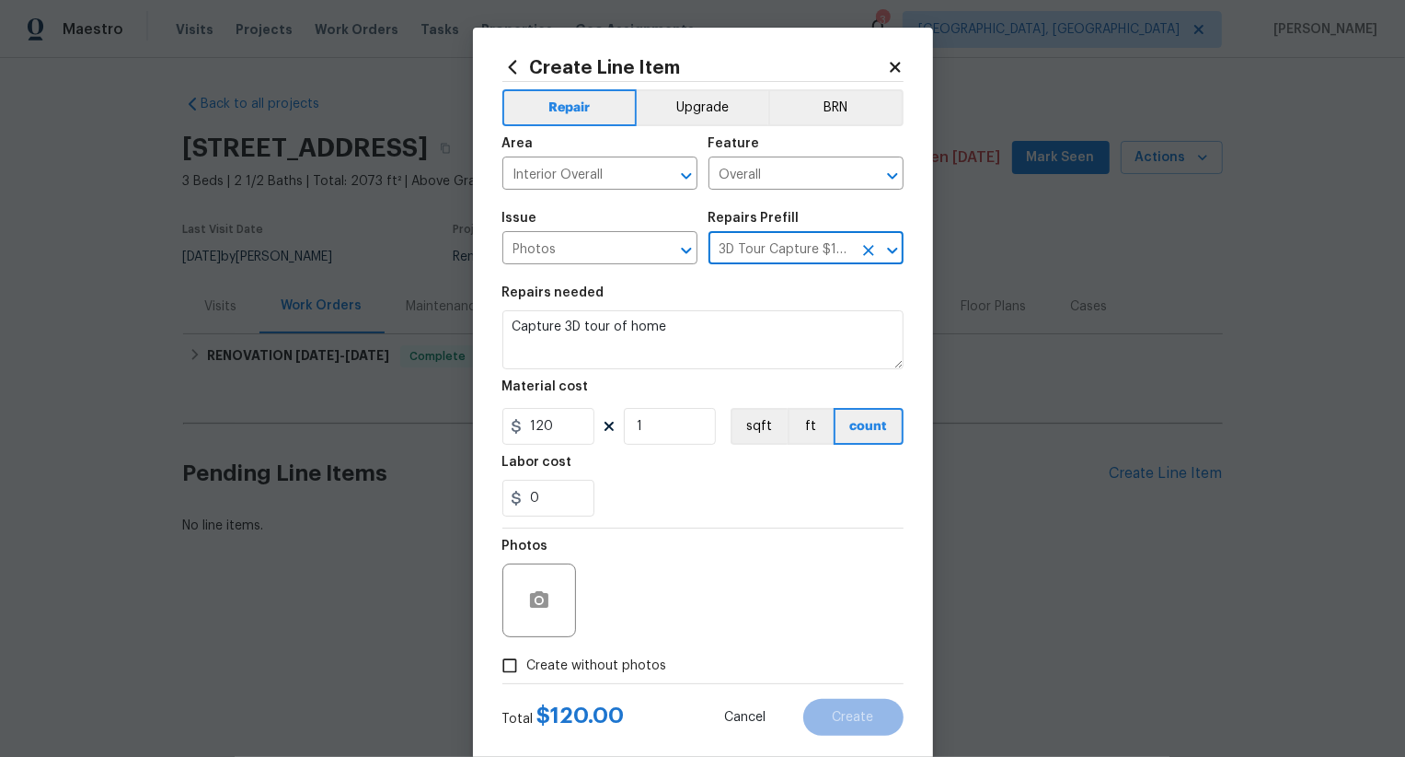
scroll to position [36, 0]
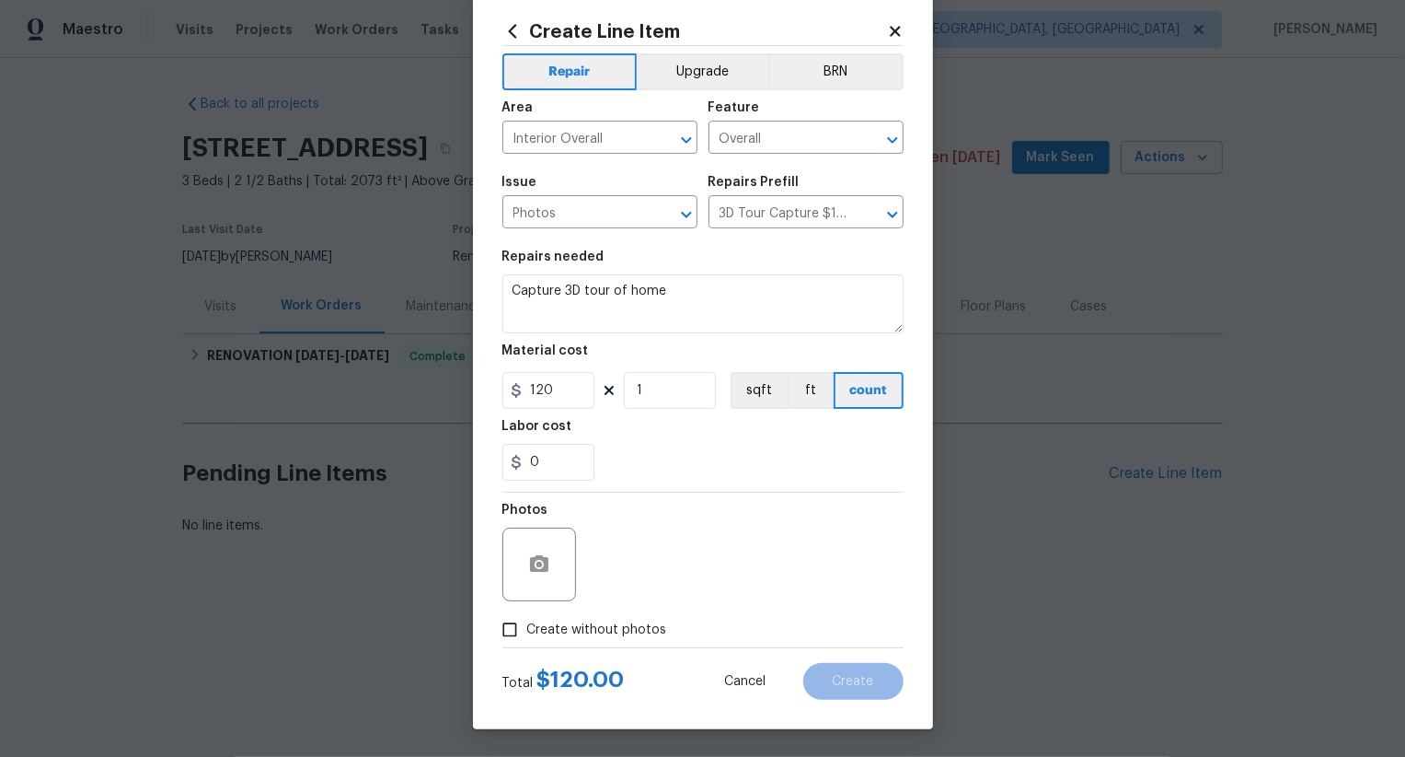
click at [610, 626] on span "Create without photos" at bounding box center [597, 629] width 140 height 19
click at [527, 626] on input "Create without photos" at bounding box center [509, 629] width 35 height 35
checkbox input "true"
click at [711, 560] on textarea at bounding box center [747, 564] width 313 height 74
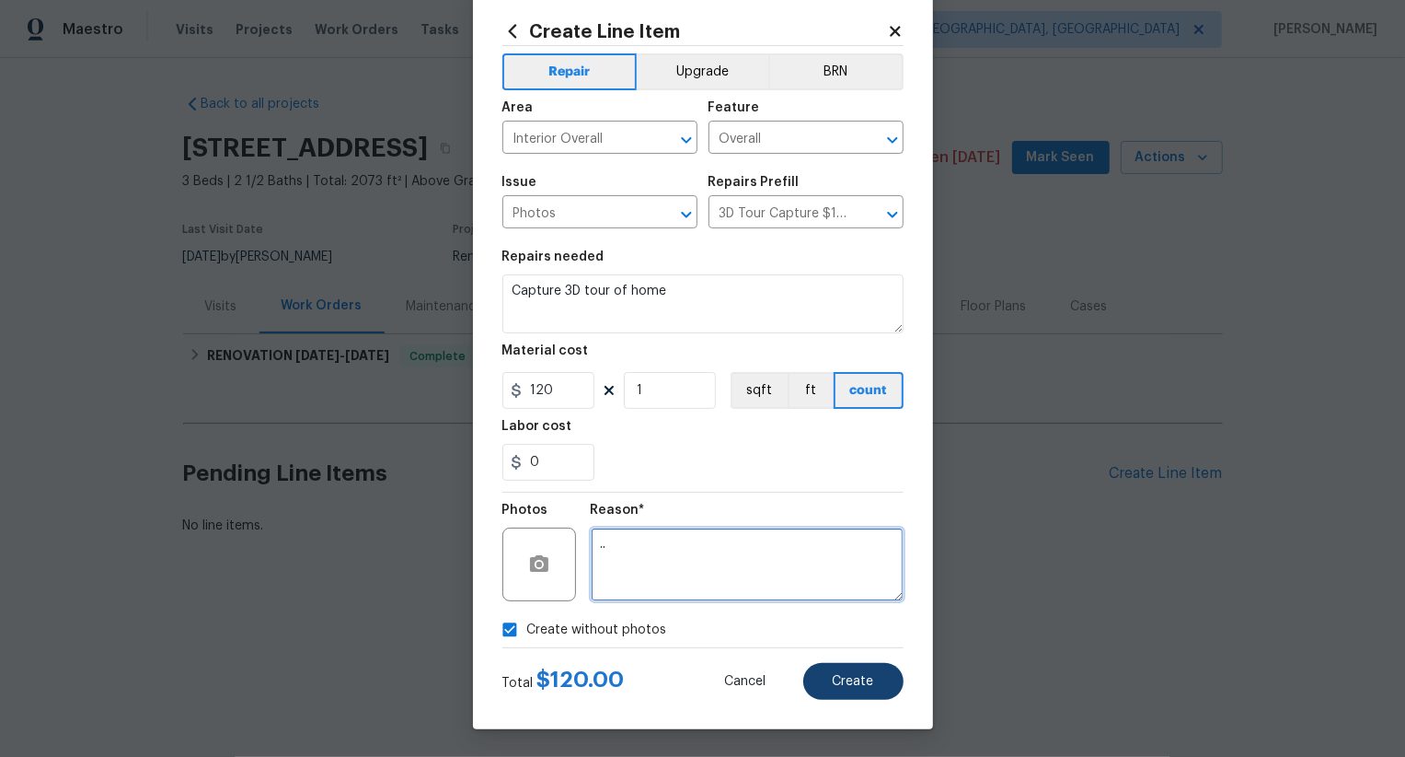
type textarea ".."
click at [842, 672] on button "Create" at bounding box center [853, 681] width 100 height 37
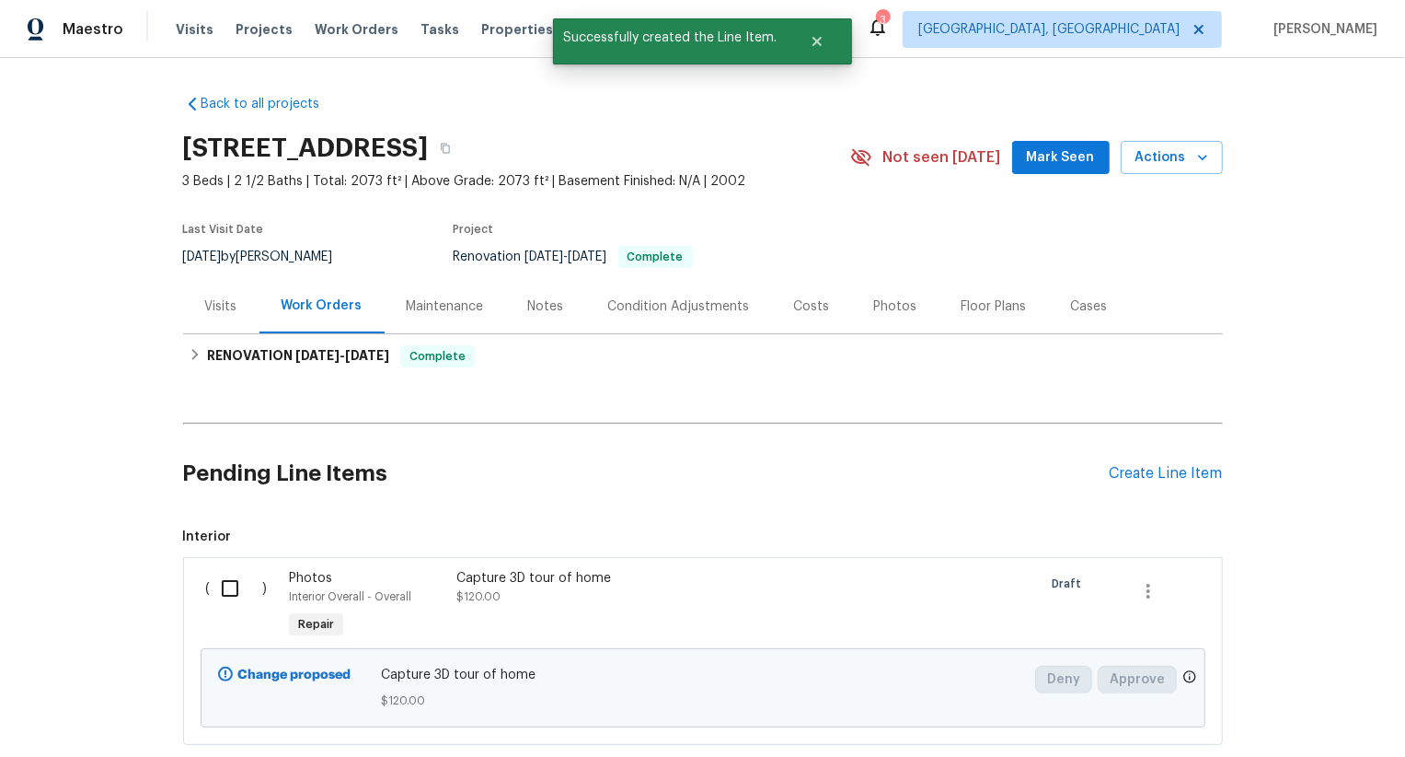
scroll to position [112, 0]
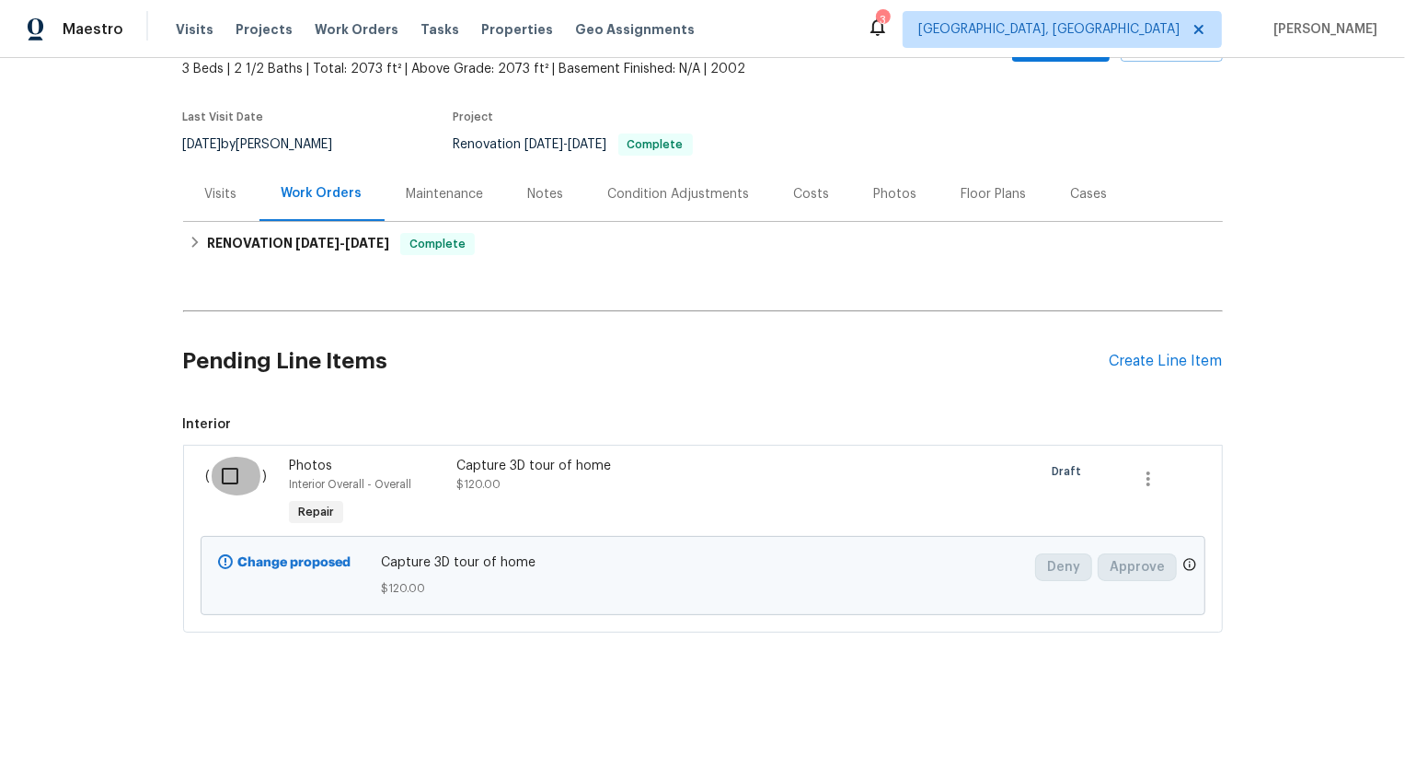
click at [226, 481] on input "checkbox" at bounding box center [237, 475] width 52 height 39
checkbox input "true"
click at [1289, 696] on button "Create Work Order" at bounding box center [1300, 711] width 152 height 34
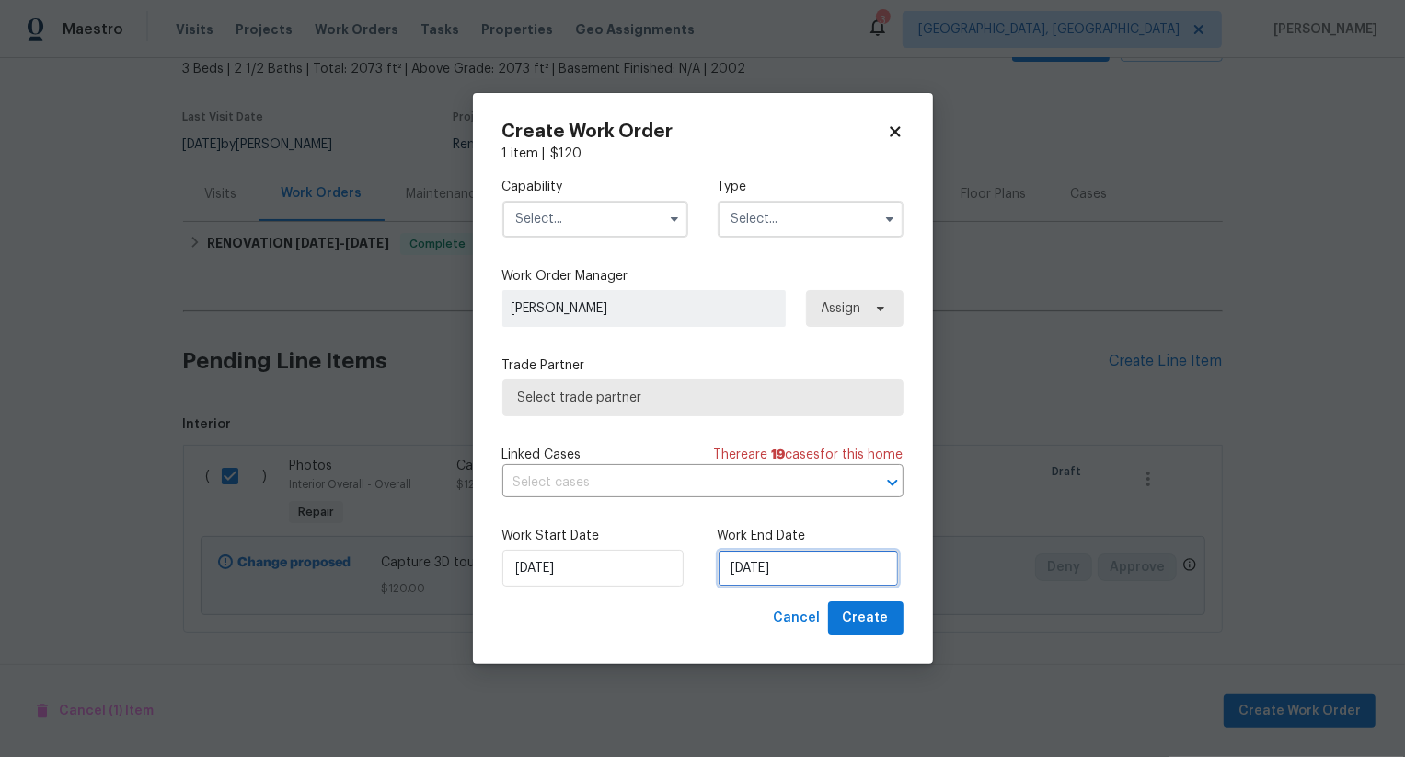
click at [757, 572] on input "19/08/2025" at bounding box center [808, 567] width 181 height 37
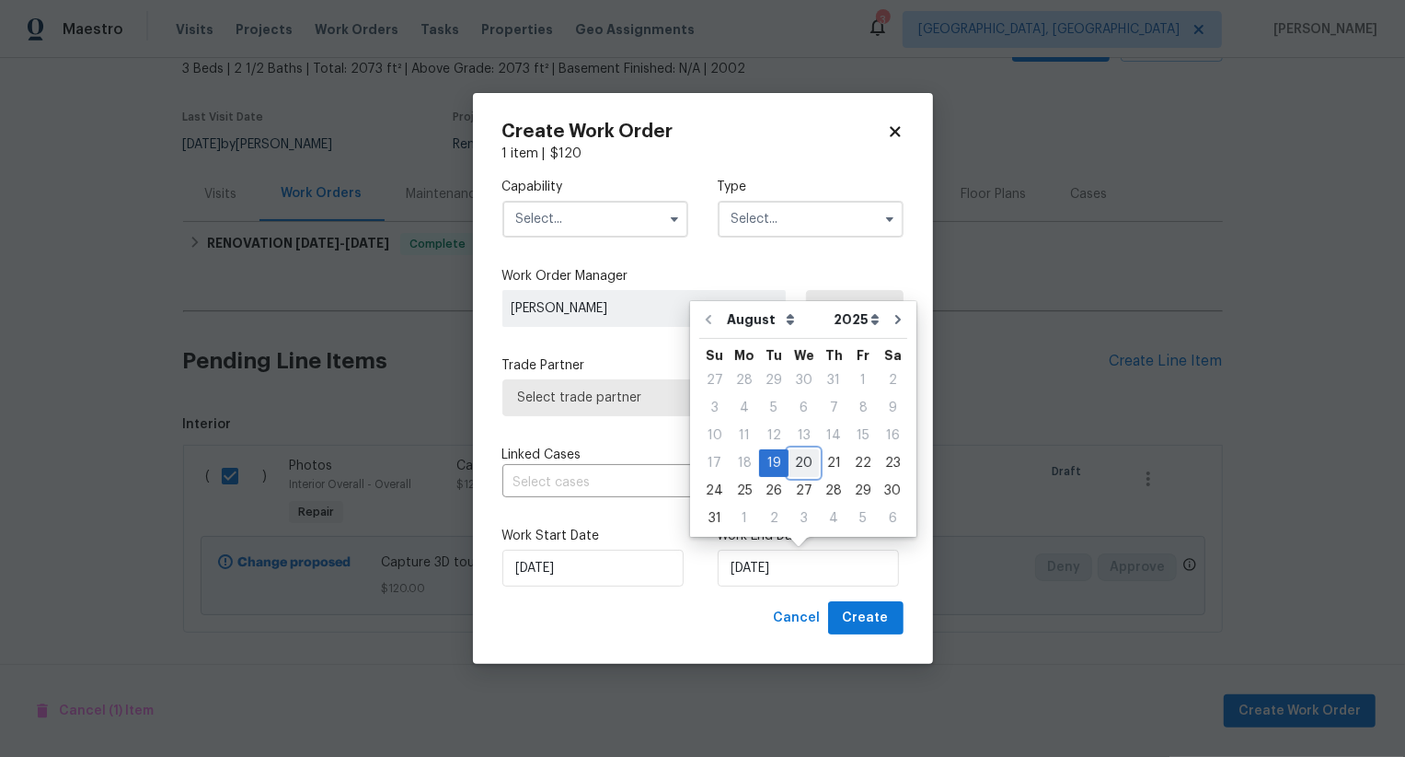
click at [803, 465] on div "20" at bounding box center [804, 463] width 30 height 26
type input "20/08/2025"
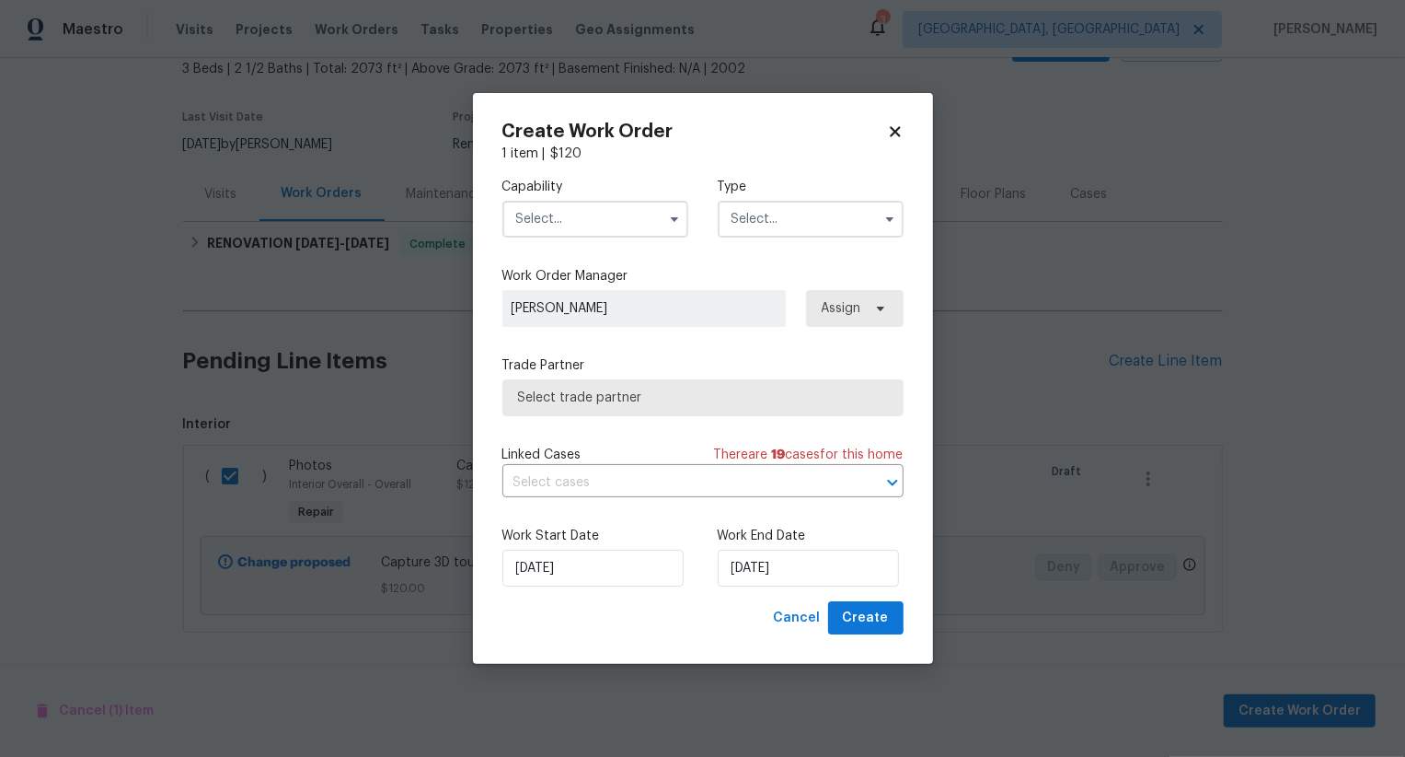
click at [588, 218] on input "text" at bounding box center [596, 219] width 186 height 37
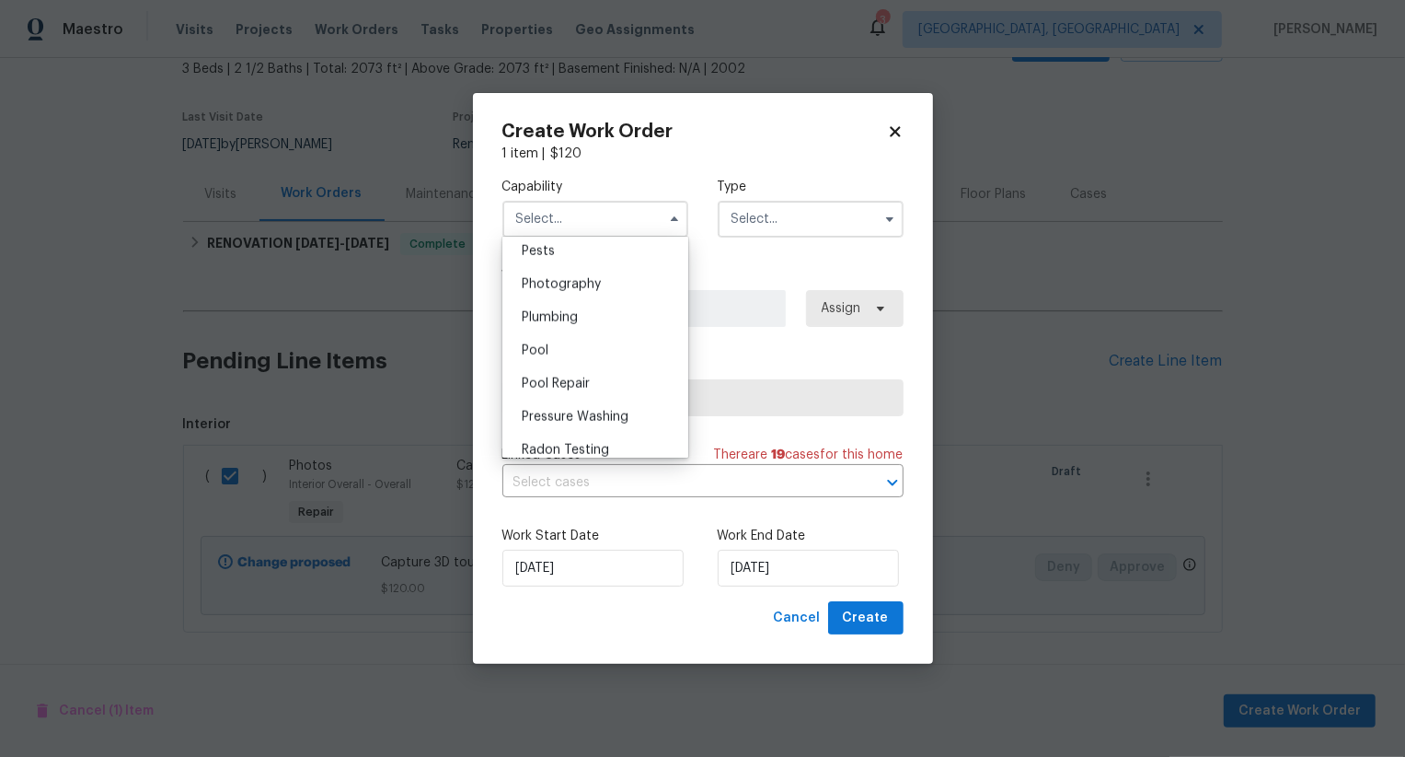
scroll to position [1574, 0]
click at [588, 291] on span "Photography" at bounding box center [561, 296] width 79 height 13
type input "Photography"
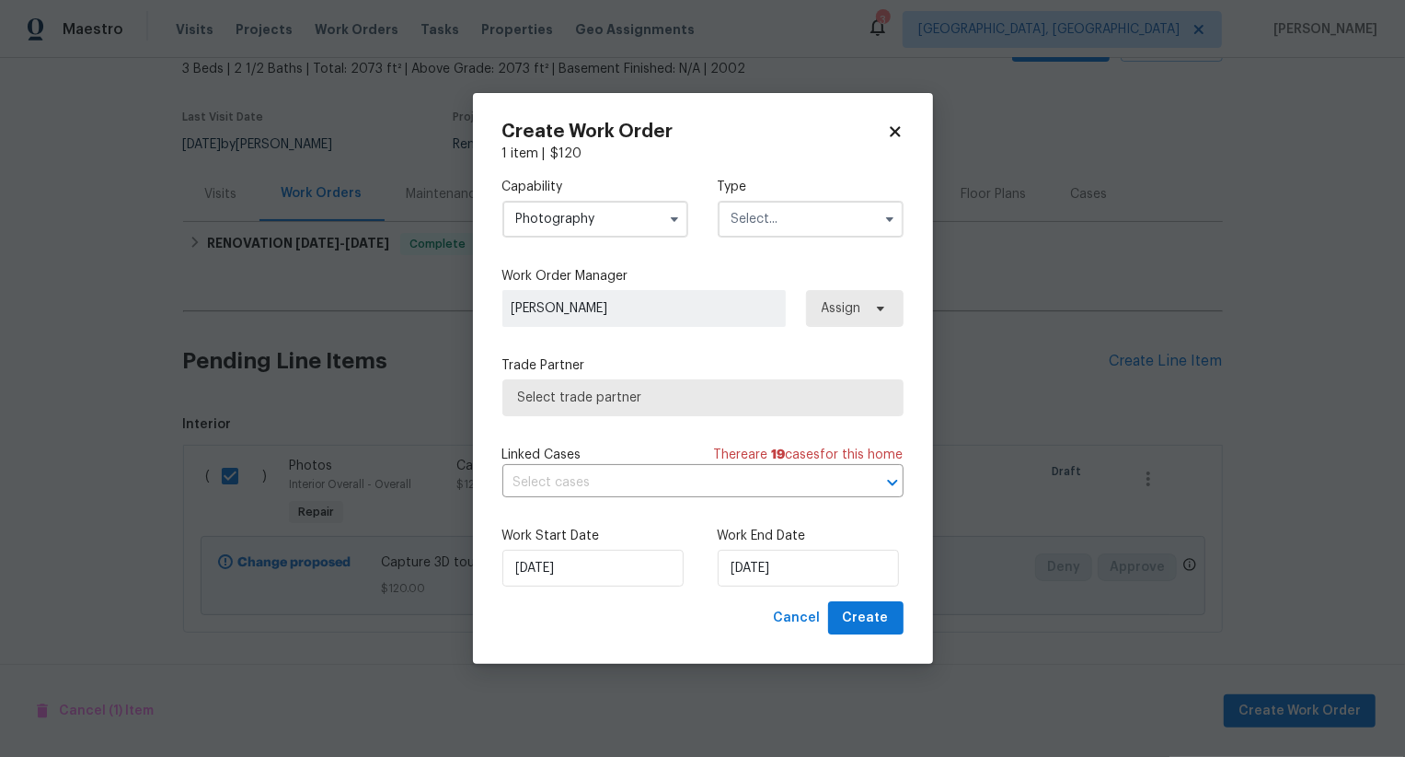
click at [777, 214] on input "text" at bounding box center [811, 219] width 186 height 37
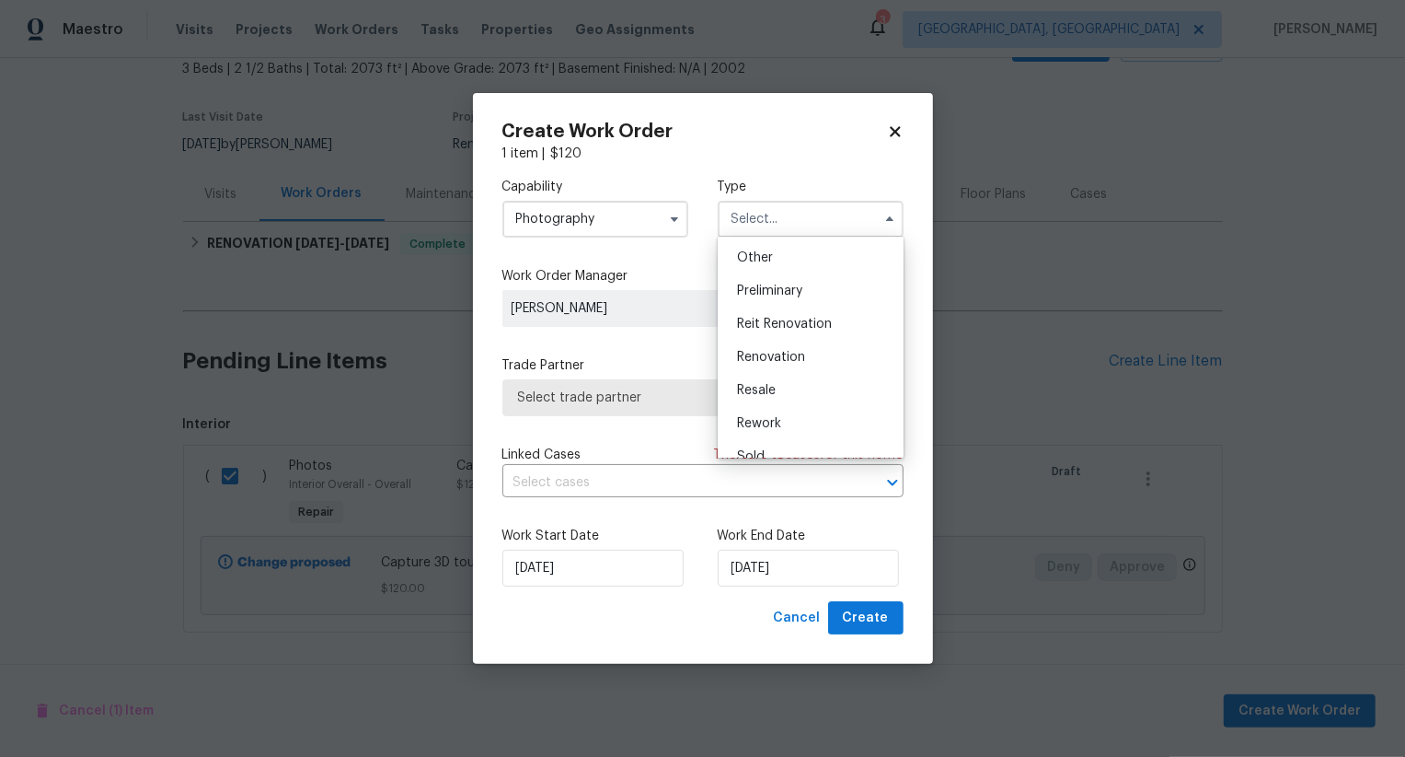
scroll to position [352, 0]
click at [791, 276] on div "Other" at bounding box center [810, 270] width 177 height 33
type input "Other"
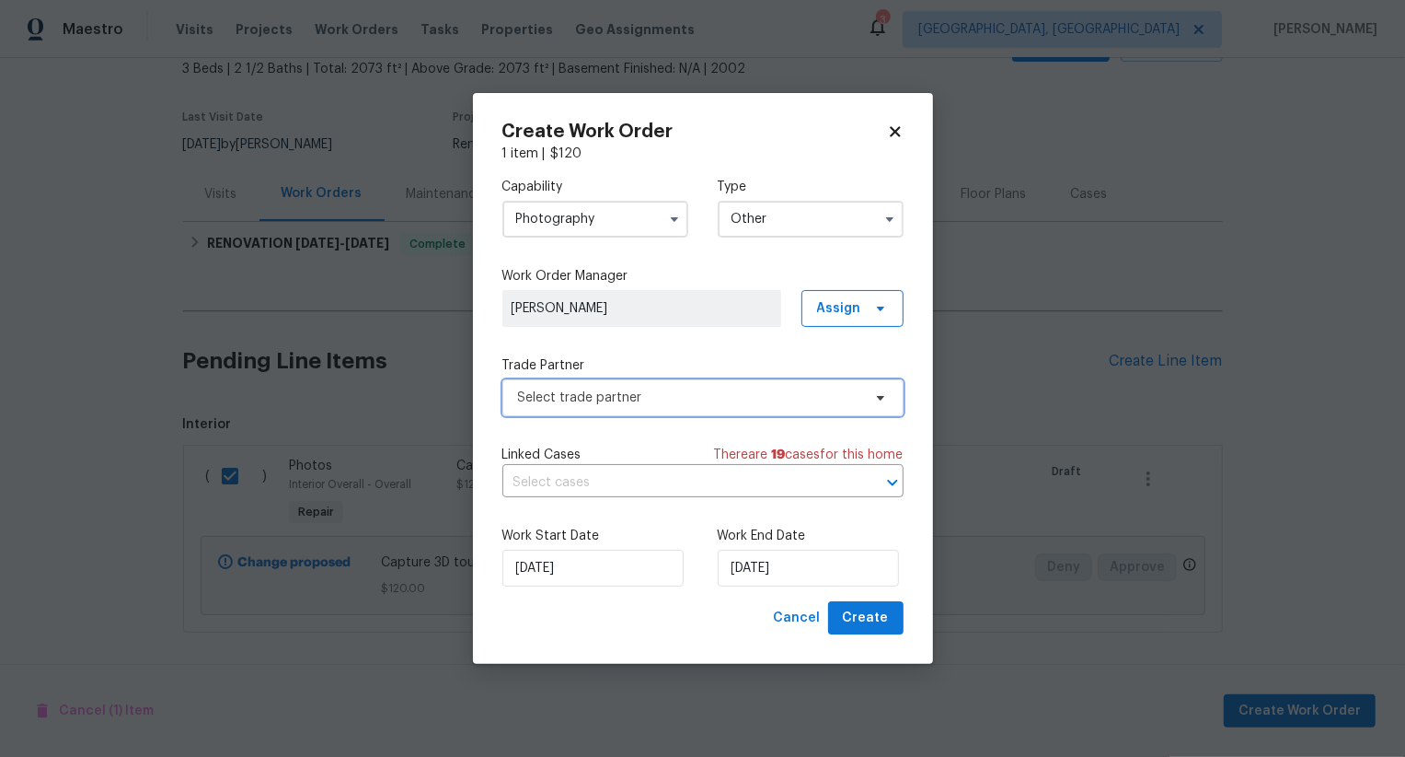
click at [700, 394] on span "Select trade partner" at bounding box center [689, 397] width 343 height 18
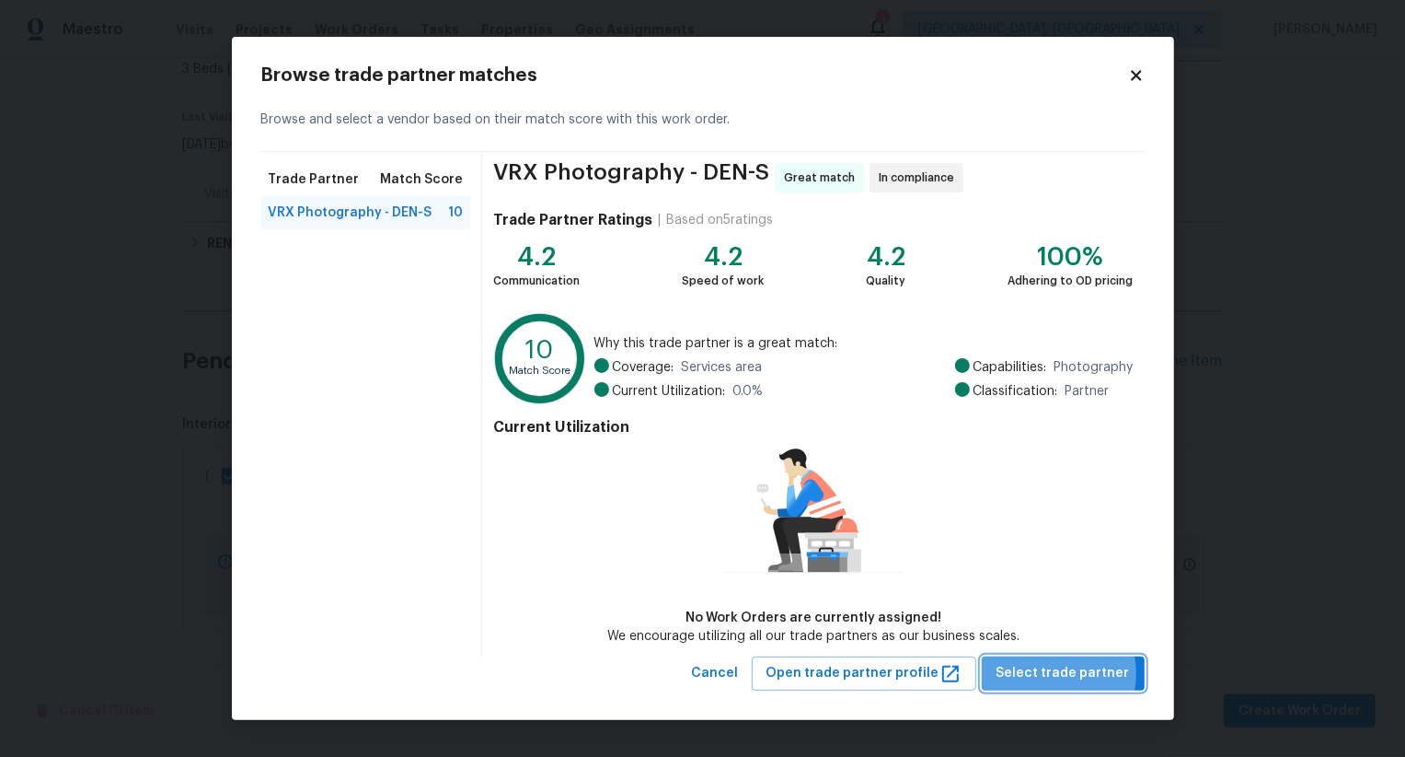
click at [1050, 674] on span "Select trade partner" at bounding box center [1063, 673] width 133 height 23
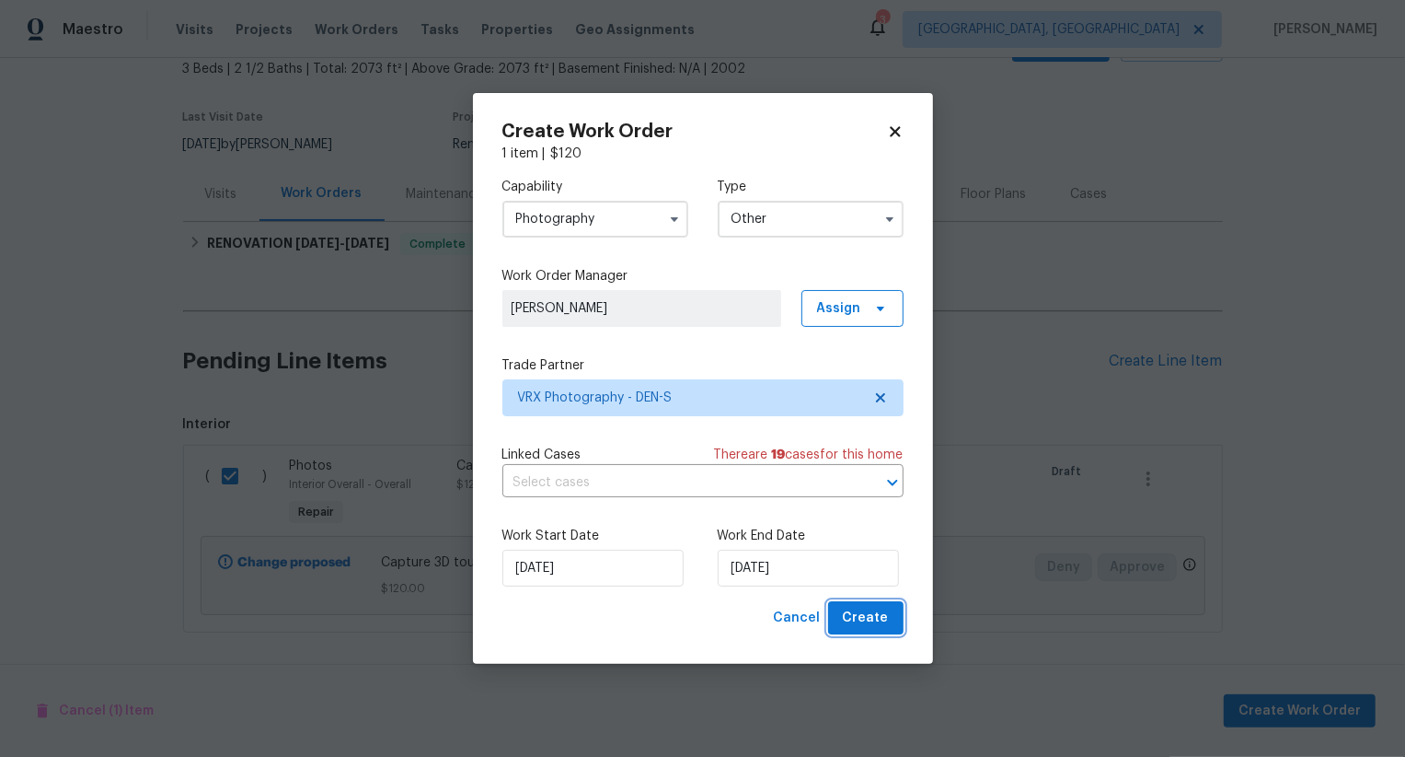
click at [882, 625] on span "Create" at bounding box center [866, 618] width 46 height 23
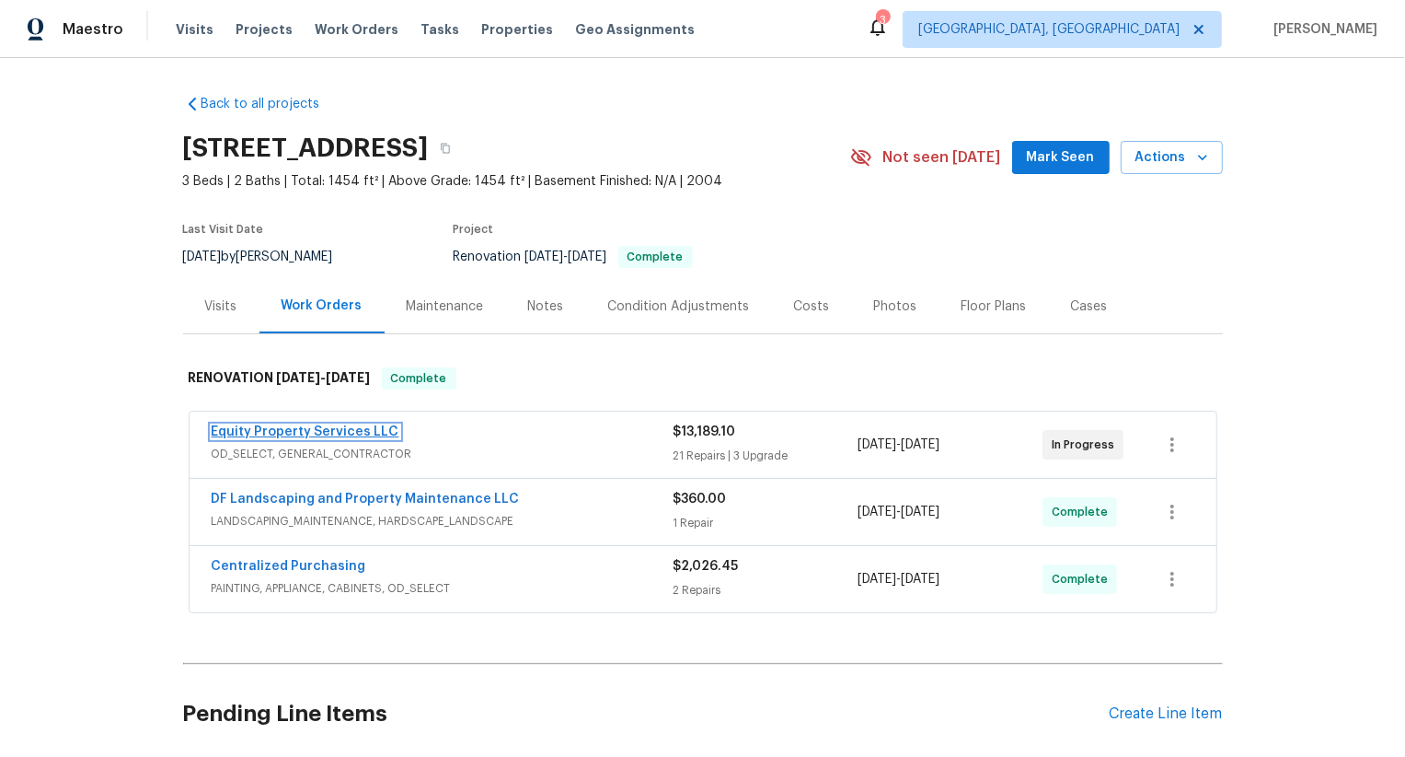
click at [364, 433] on link "Equity Property Services LLC" at bounding box center [306, 431] width 188 height 13
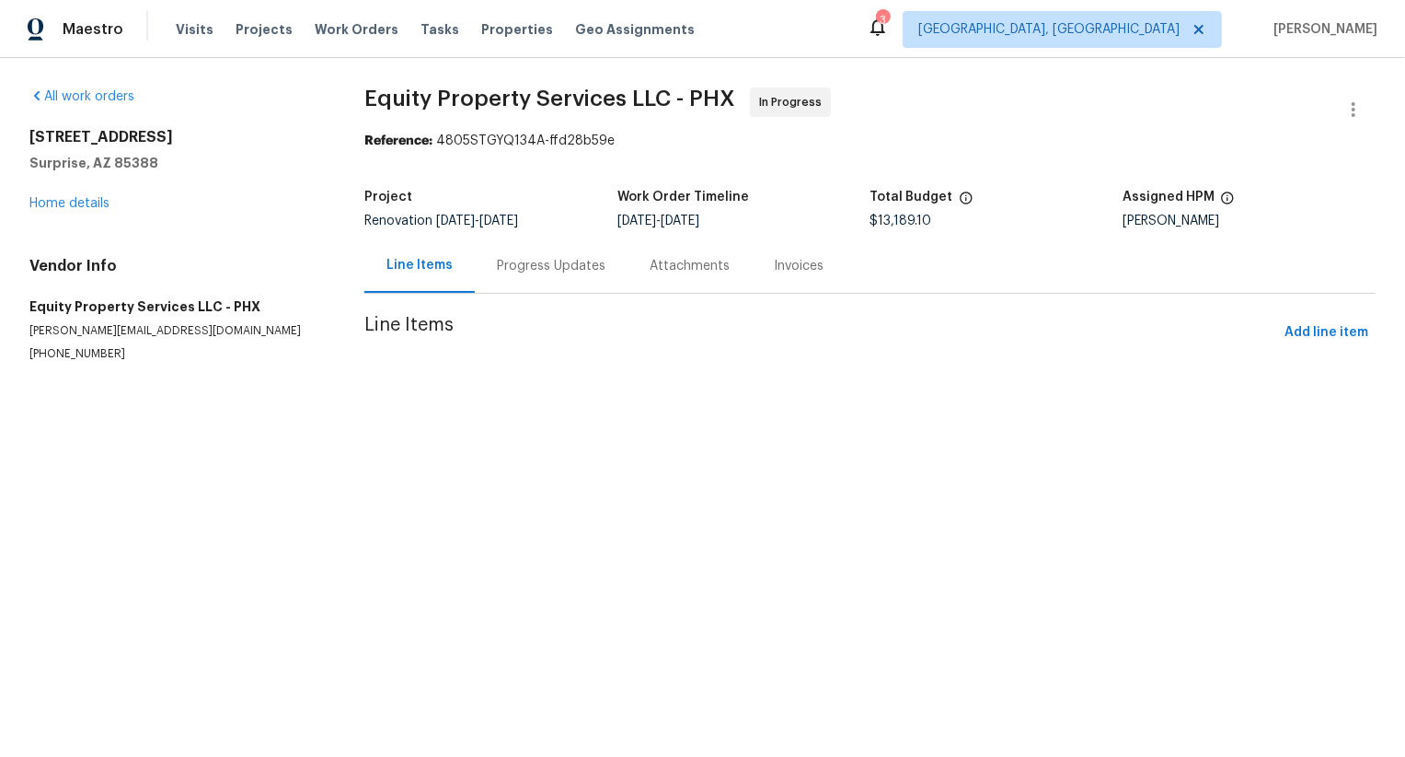
click at [549, 266] on div "Progress Updates" at bounding box center [551, 266] width 109 height 18
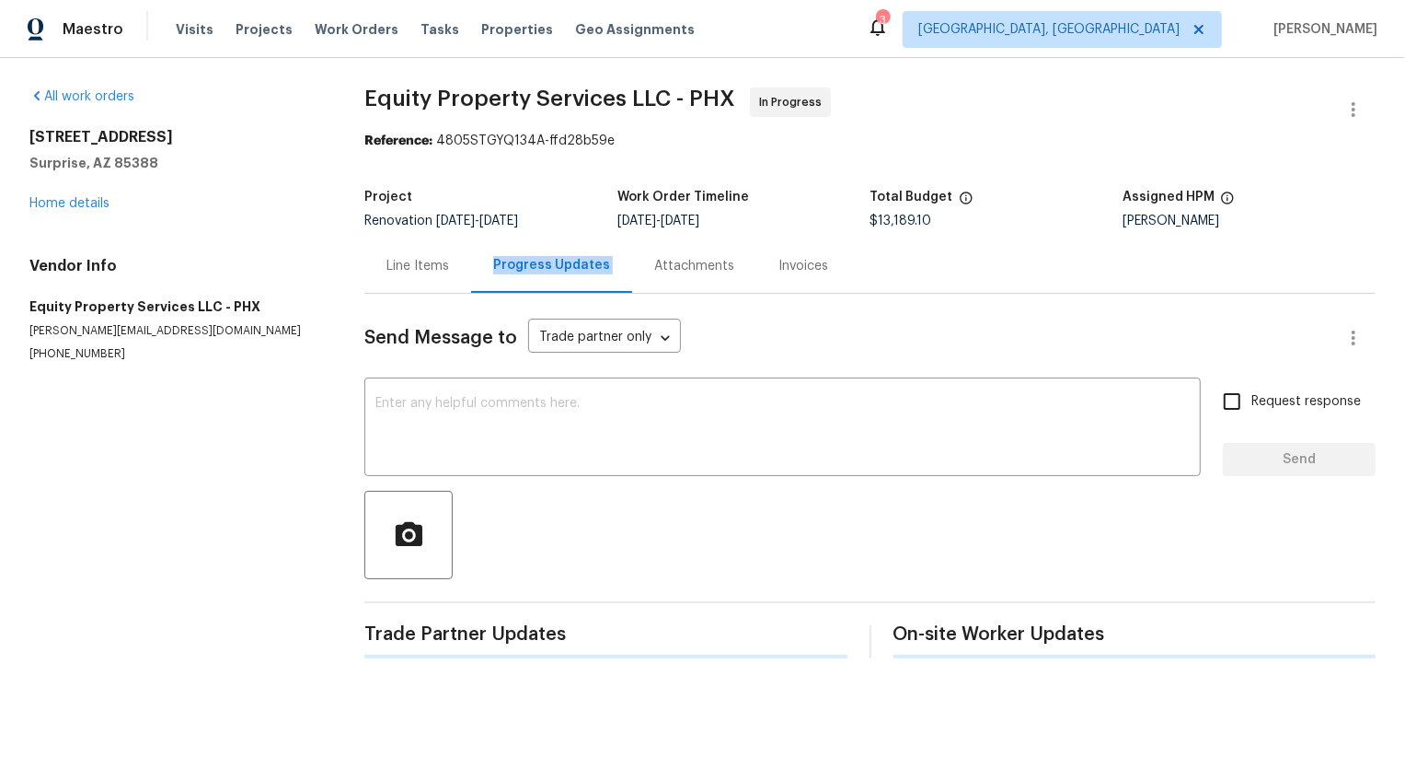
click at [549, 266] on div "Progress Updates" at bounding box center [551, 265] width 117 height 18
click at [549, 266] on div "Line Items Progress Updates Attachments Invoices" at bounding box center [869, 265] width 1011 height 55
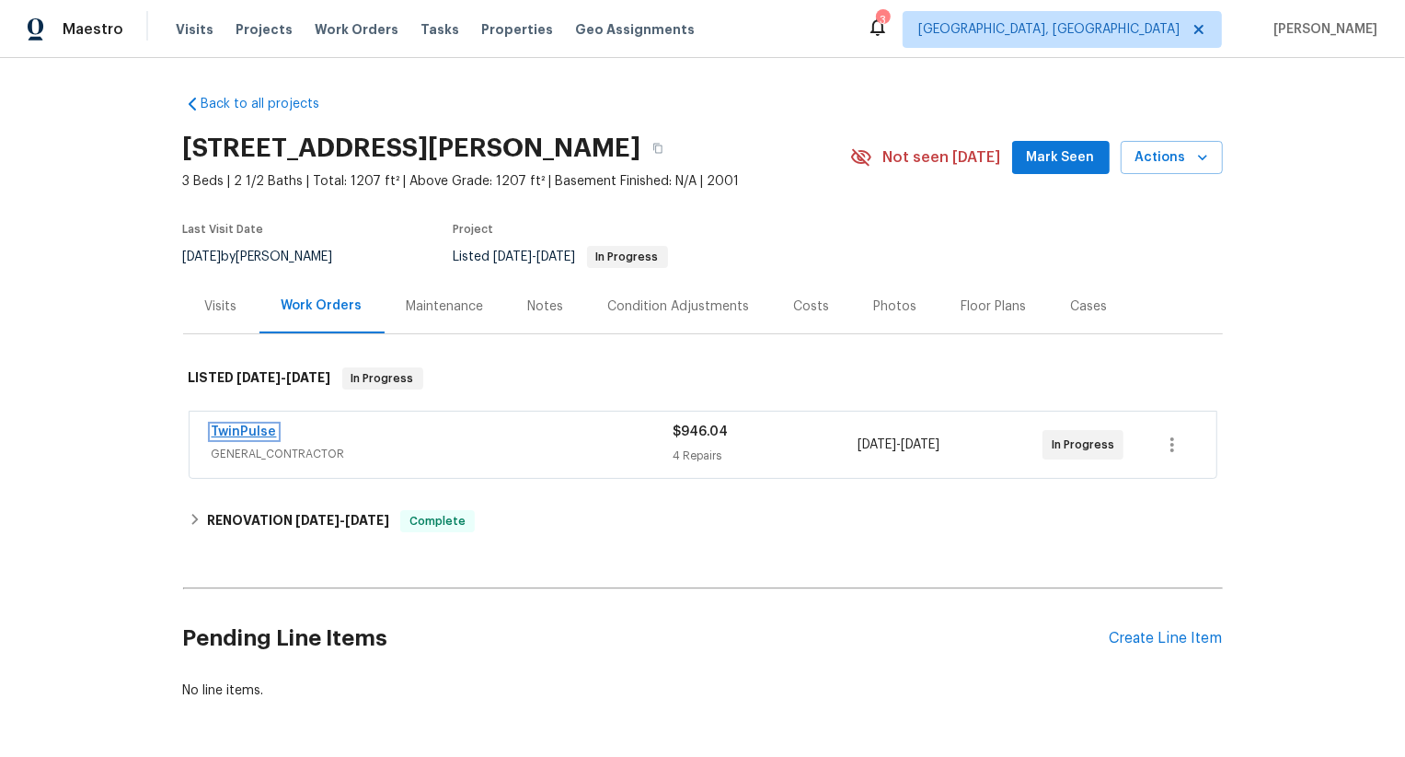
click at [267, 431] on link "TwinPulse" at bounding box center [244, 431] width 65 height 13
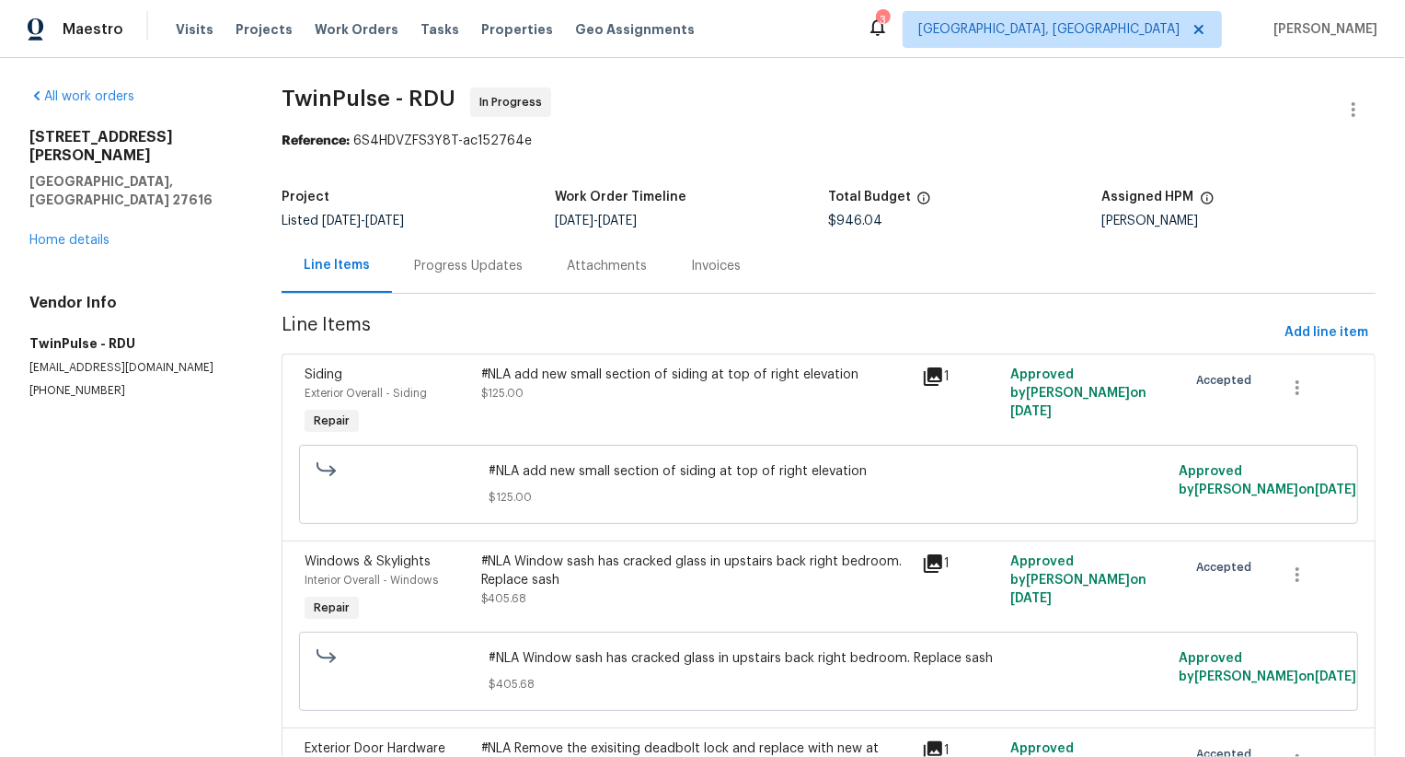
click at [533, 280] on div "Progress Updates" at bounding box center [468, 265] width 153 height 54
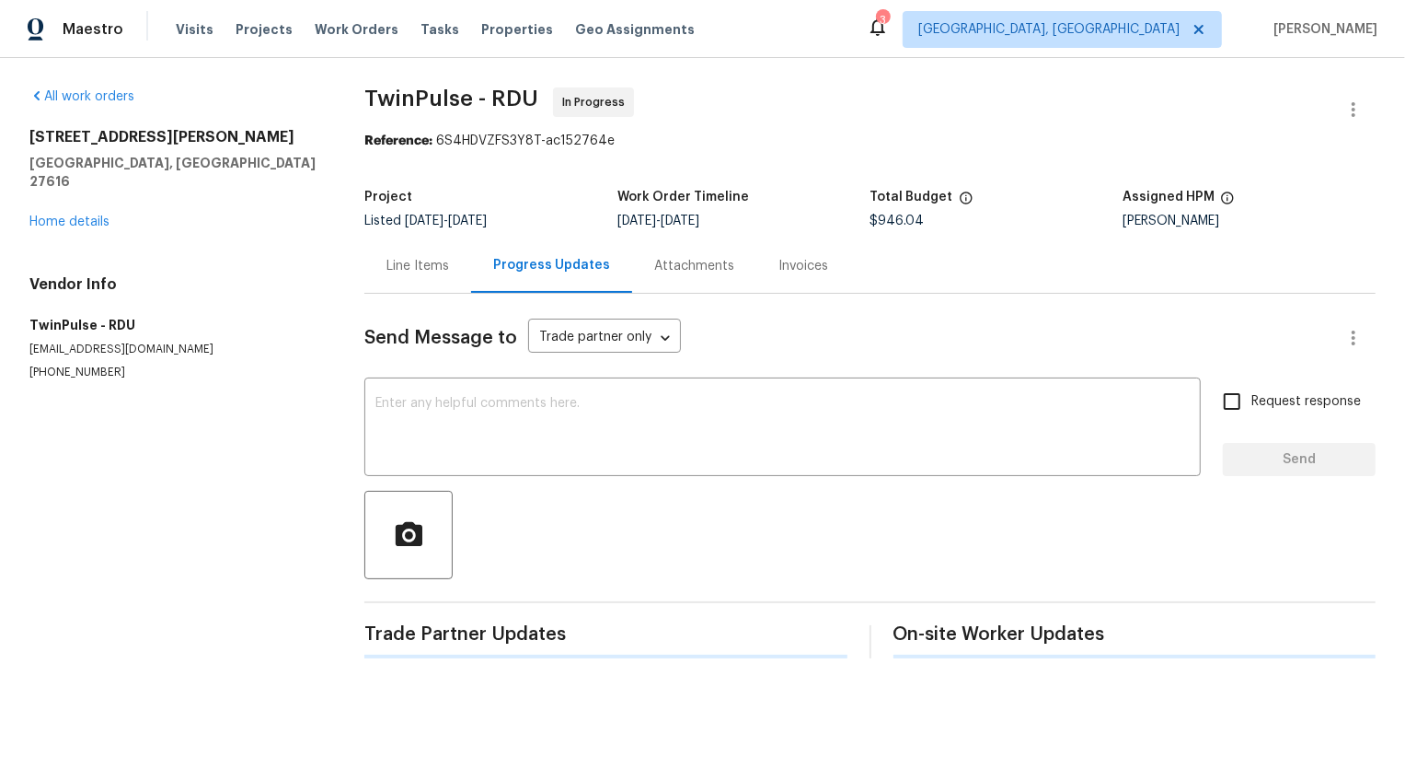
click at [519, 274] on div "Progress Updates" at bounding box center [551, 265] width 117 height 18
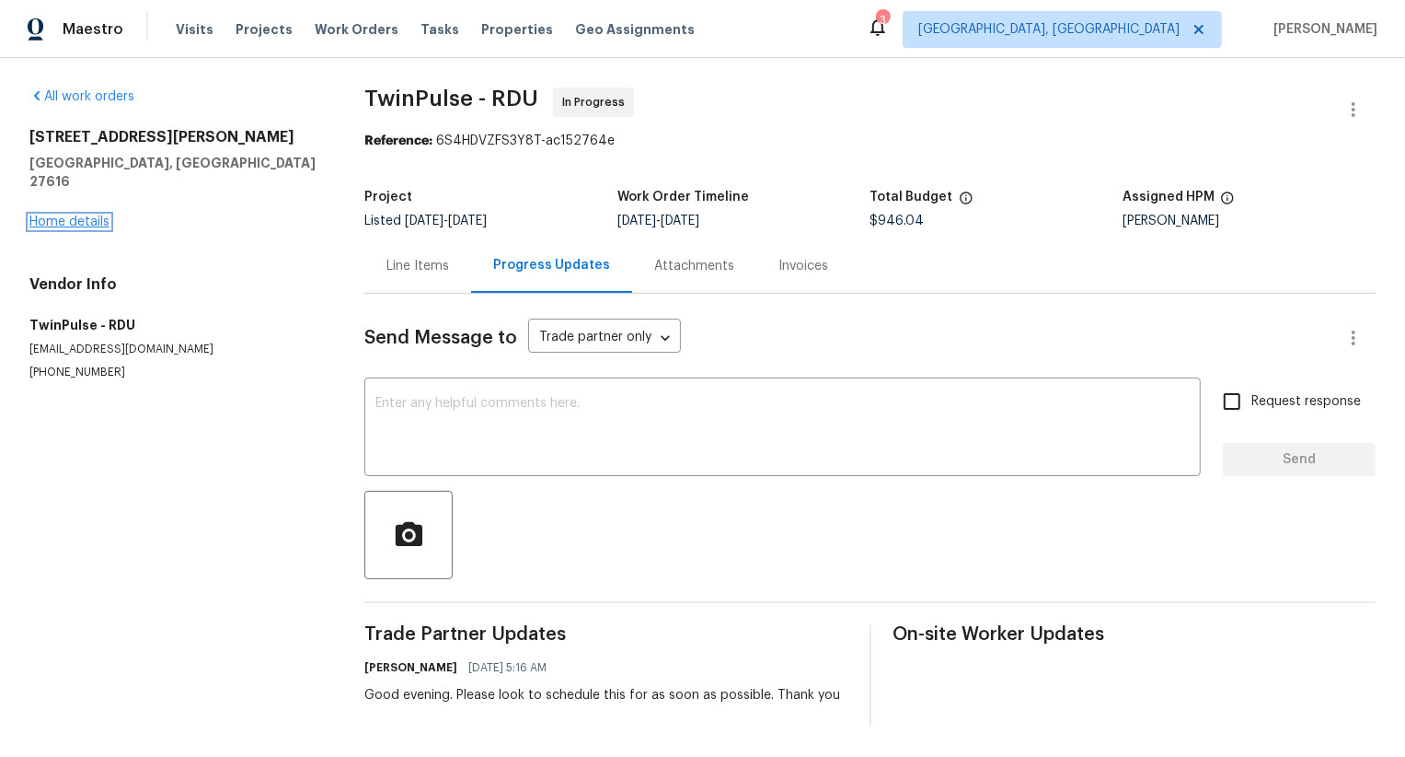
click at [101, 215] on link "Home details" at bounding box center [69, 221] width 80 height 13
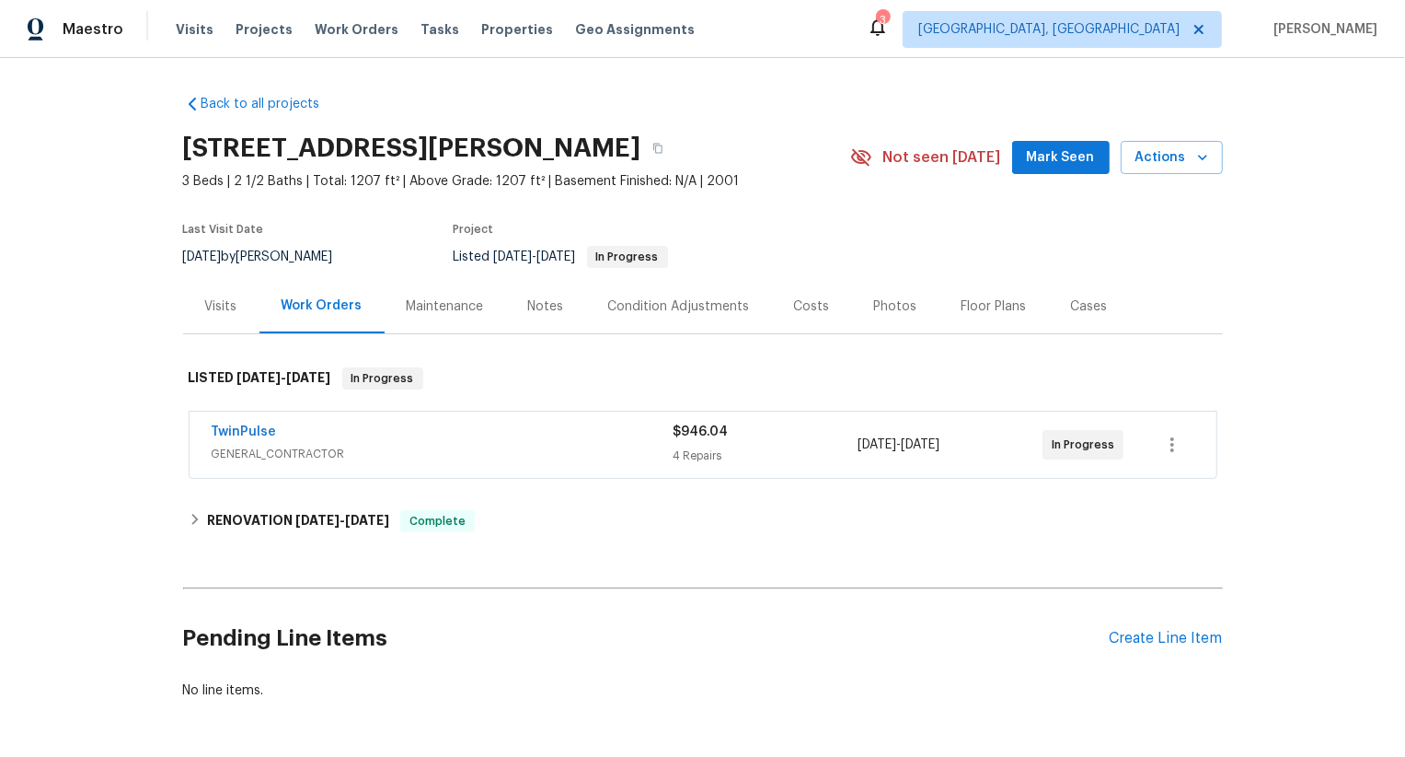
click at [202, 435] on div "TwinPulse GENERAL_CONTRACTOR $946.04 4 Repairs [DATE] - [DATE] In Progress" at bounding box center [703, 444] width 1027 height 66
copy link "TwinPulse"
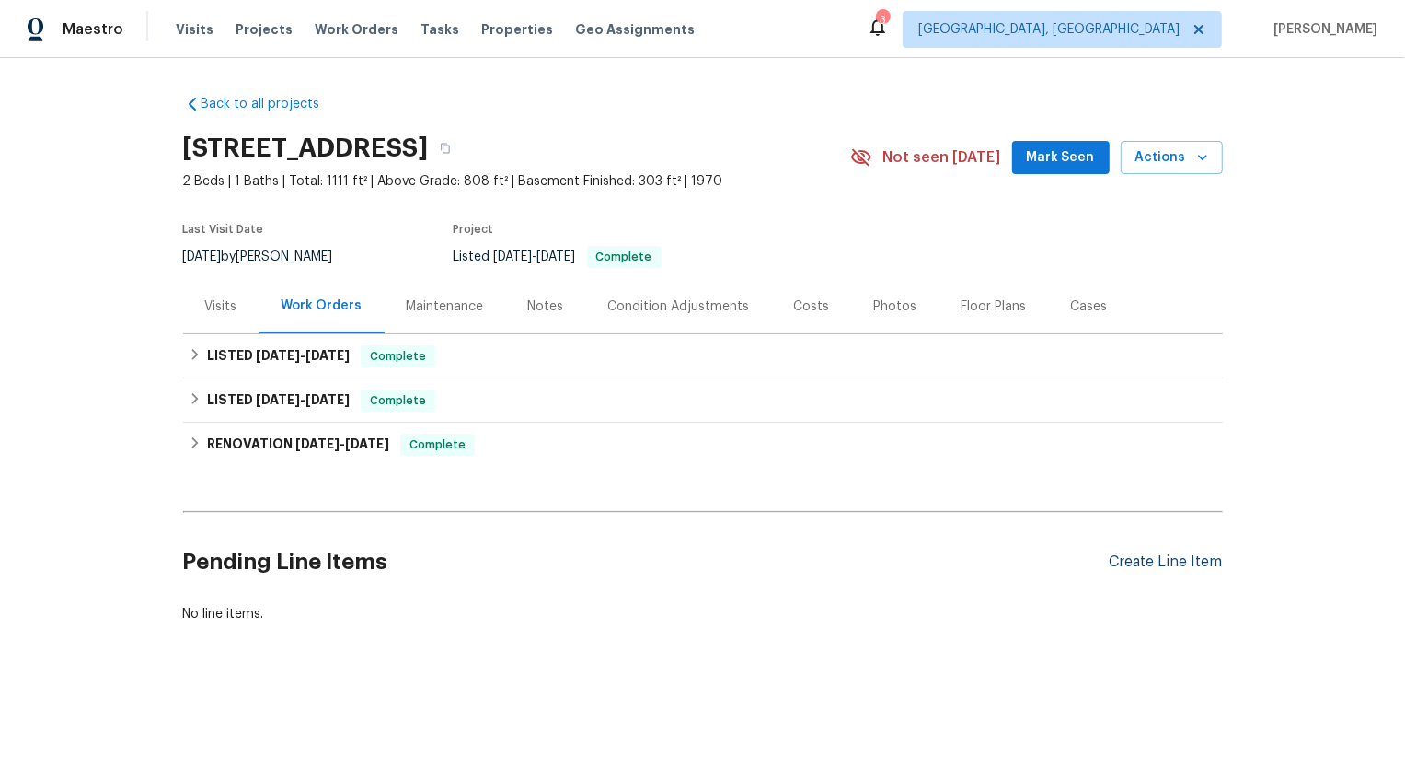
click at [1168, 568] on div "Create Line Item" at bounding box center [1166, 561] width 113 height 17
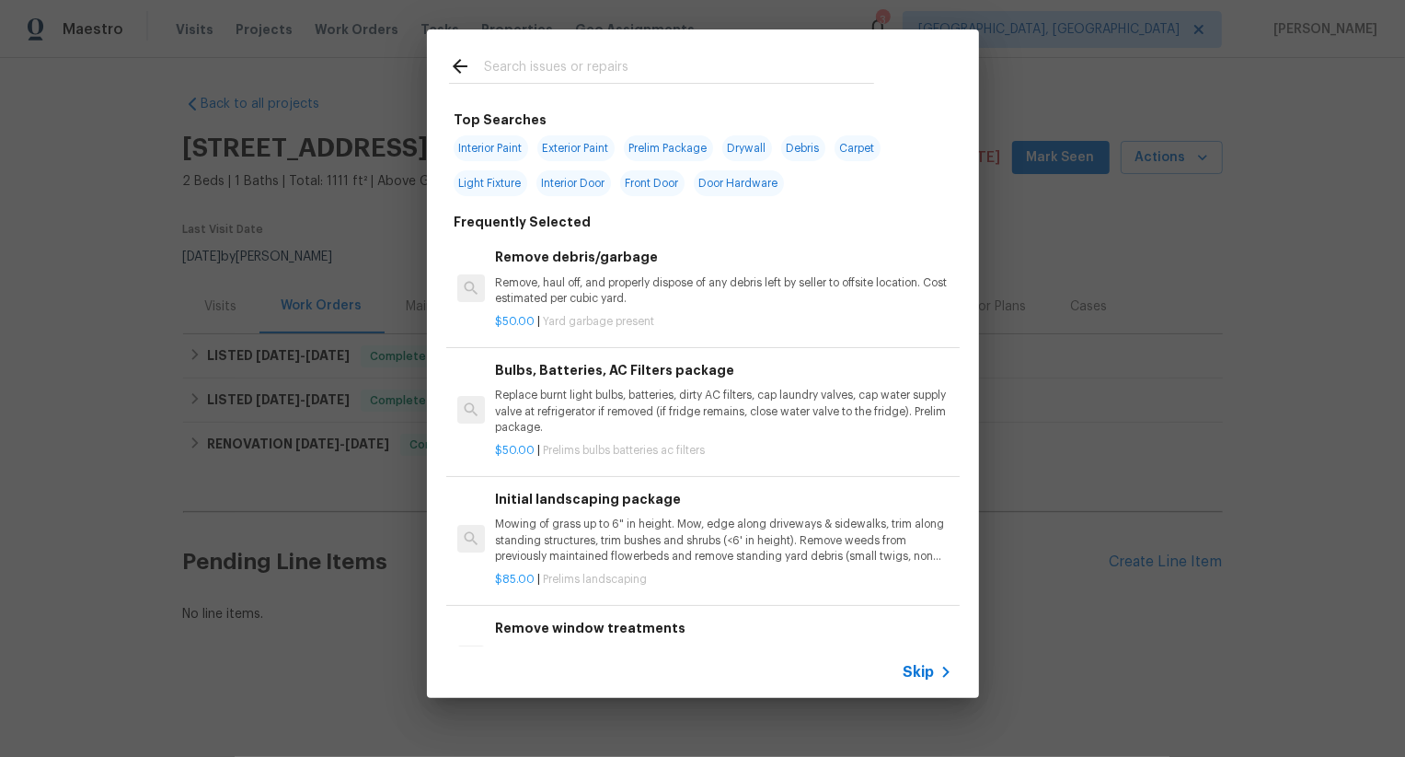
click at [923, 659] on div "Skip" at bounding box center [703, 672] width 552 height 52
click at [917, 665] on span "Skip" at bounding box center [919, 672] width 31 height 18
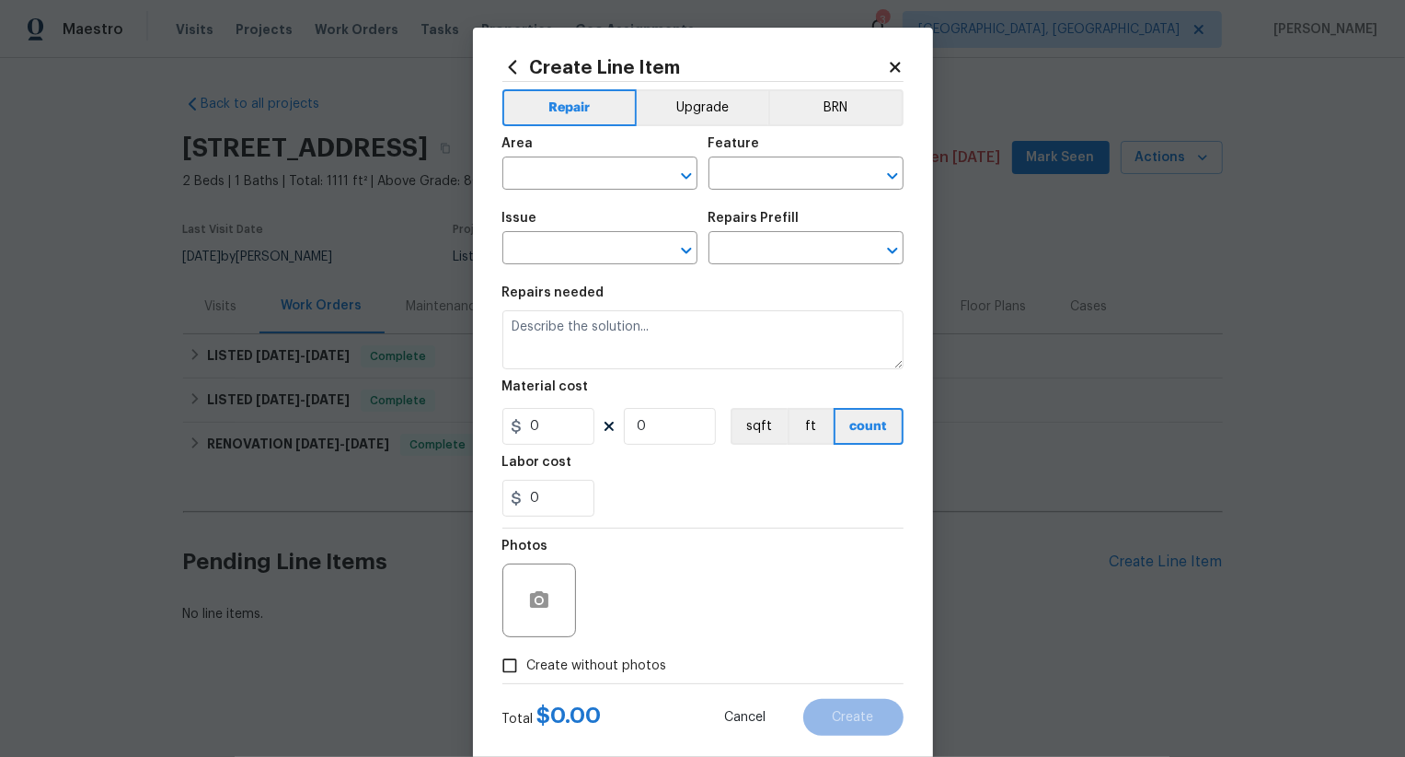
click at [599, 158] on div "Area" at bounding box center [600, 149] width 195 height 24
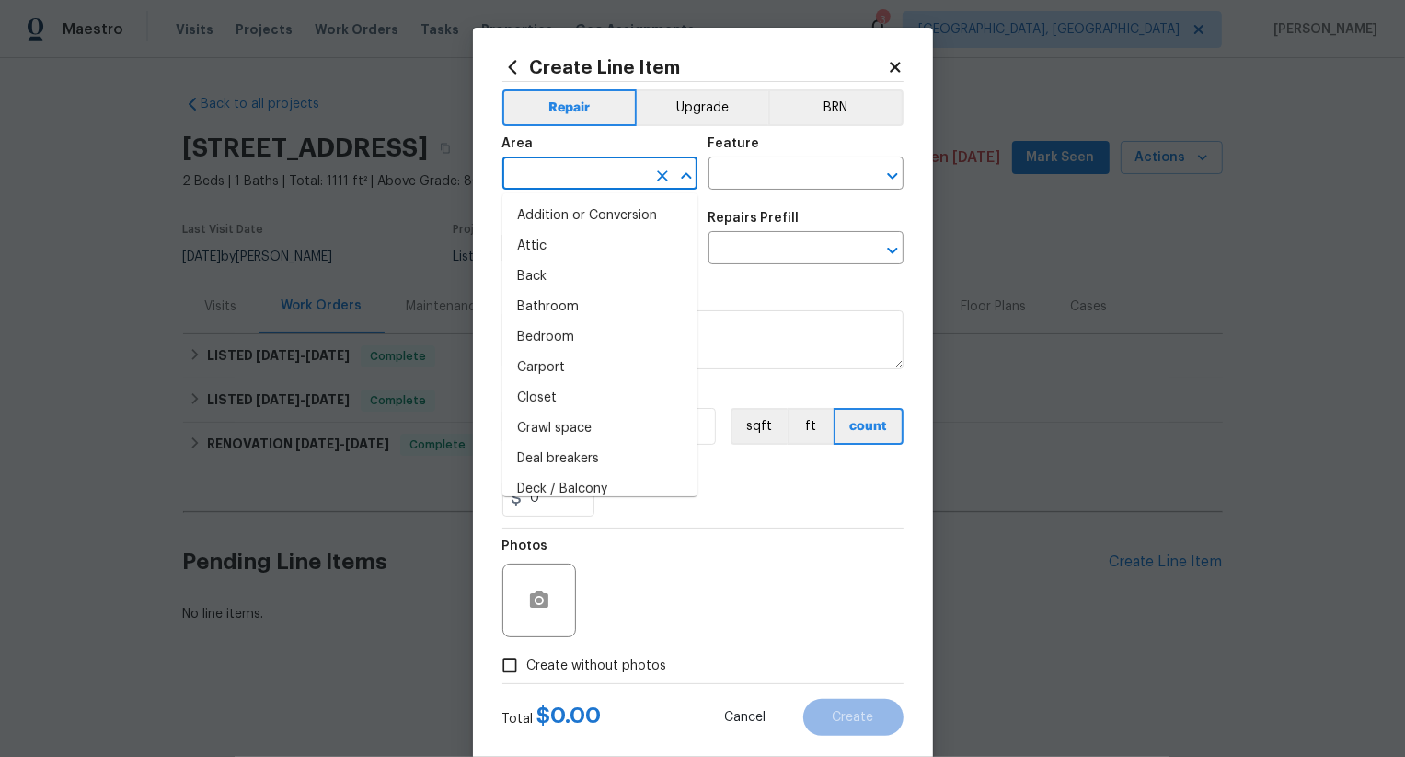
click at [599, 175] on input "text" at bounding box center [575, 175] width 144 height 29
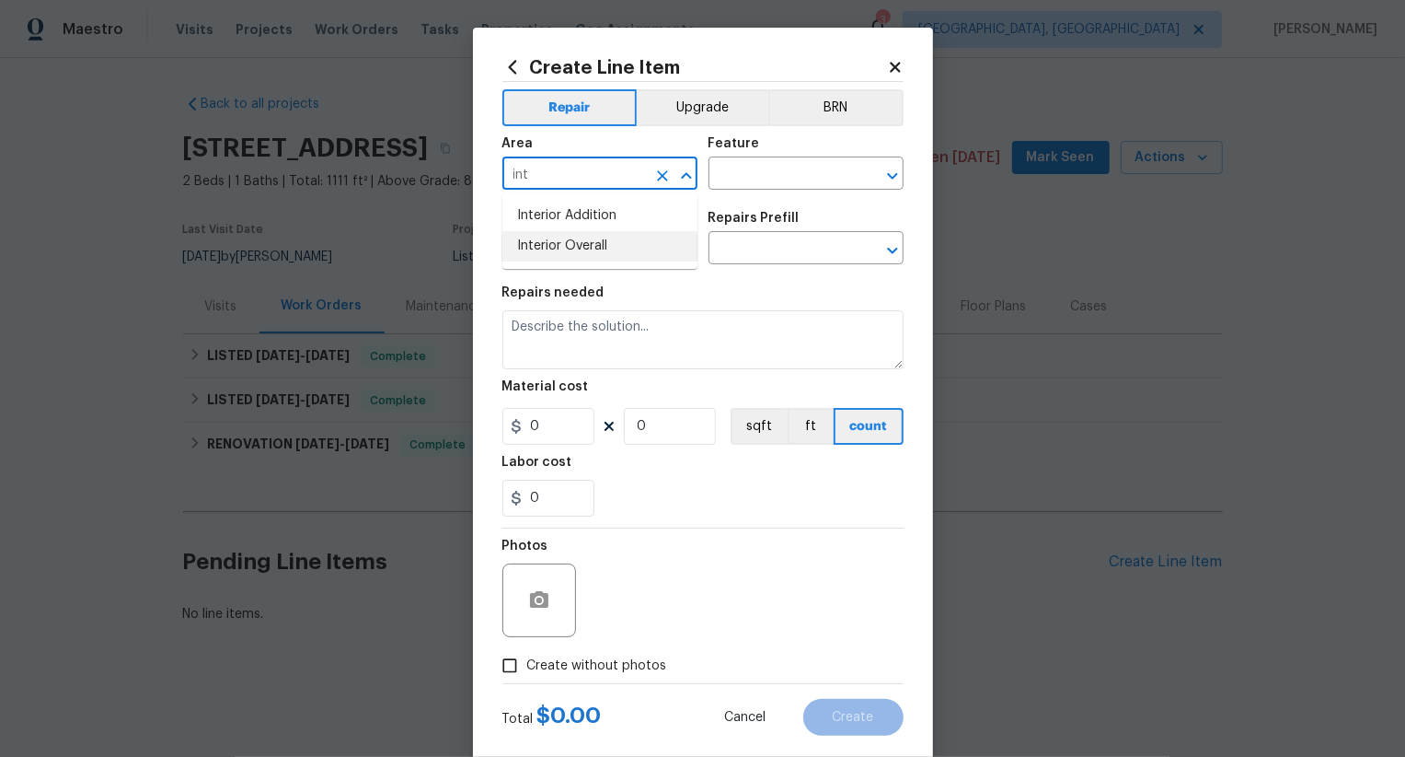
click at [607, 240] on li "Interior Overall" at bounding box center [600, 246] width 195 height 30
type input "Interior Overall"
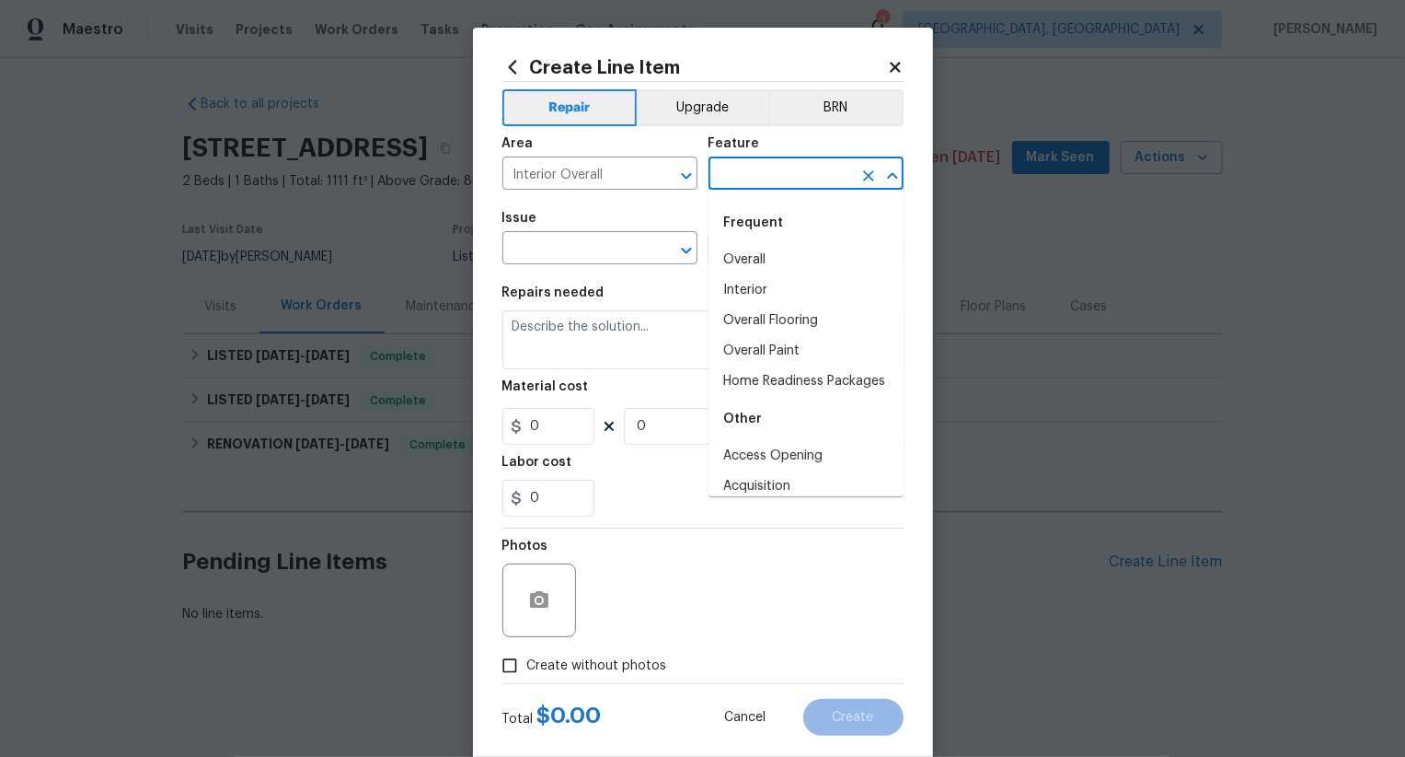
click at [762, 177] on input "text" at bounding box center [781, 175] width 144 height 29
click at [762, 248] on li "Overall" at bounding box center [806, 260] width 195 height 30
type input "Overall"
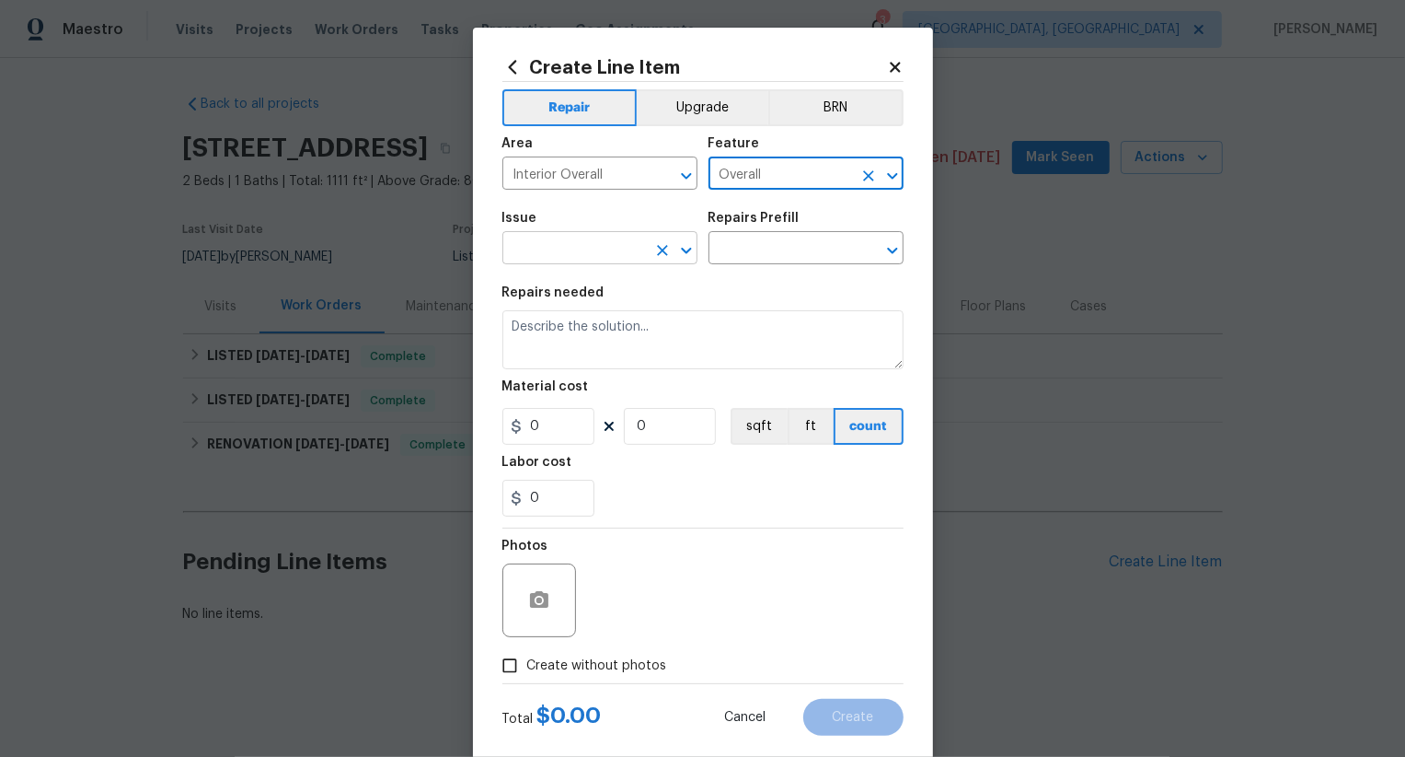
click at [583, 252] on input "text" at bounding box center [575, 250] width 144 height 29
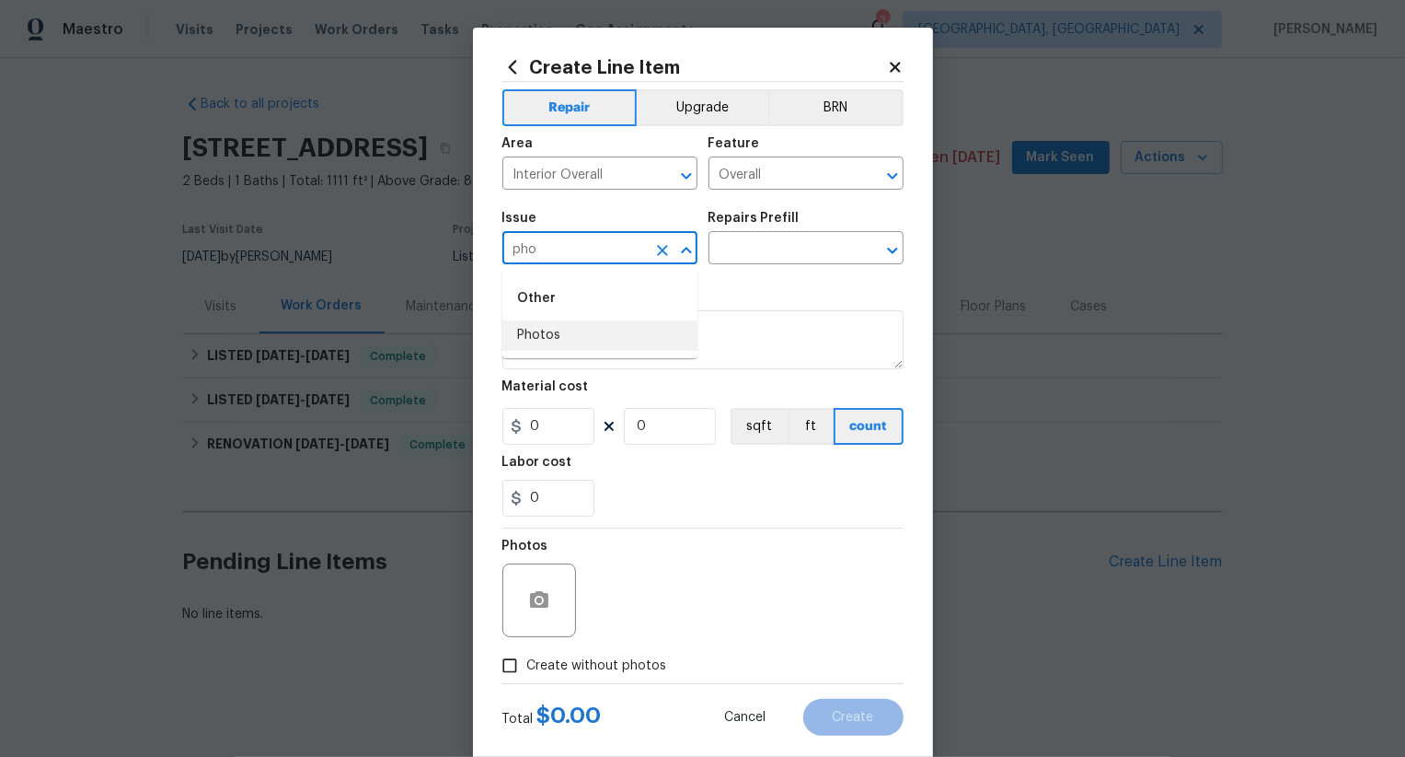
click at [564, 341] on li "Photos" at bounding box center [600, 335] width 195 height 30
type input "Photos"
click at [779, 257] on input "text" at bounding box center [781, 250] width 144 height 29
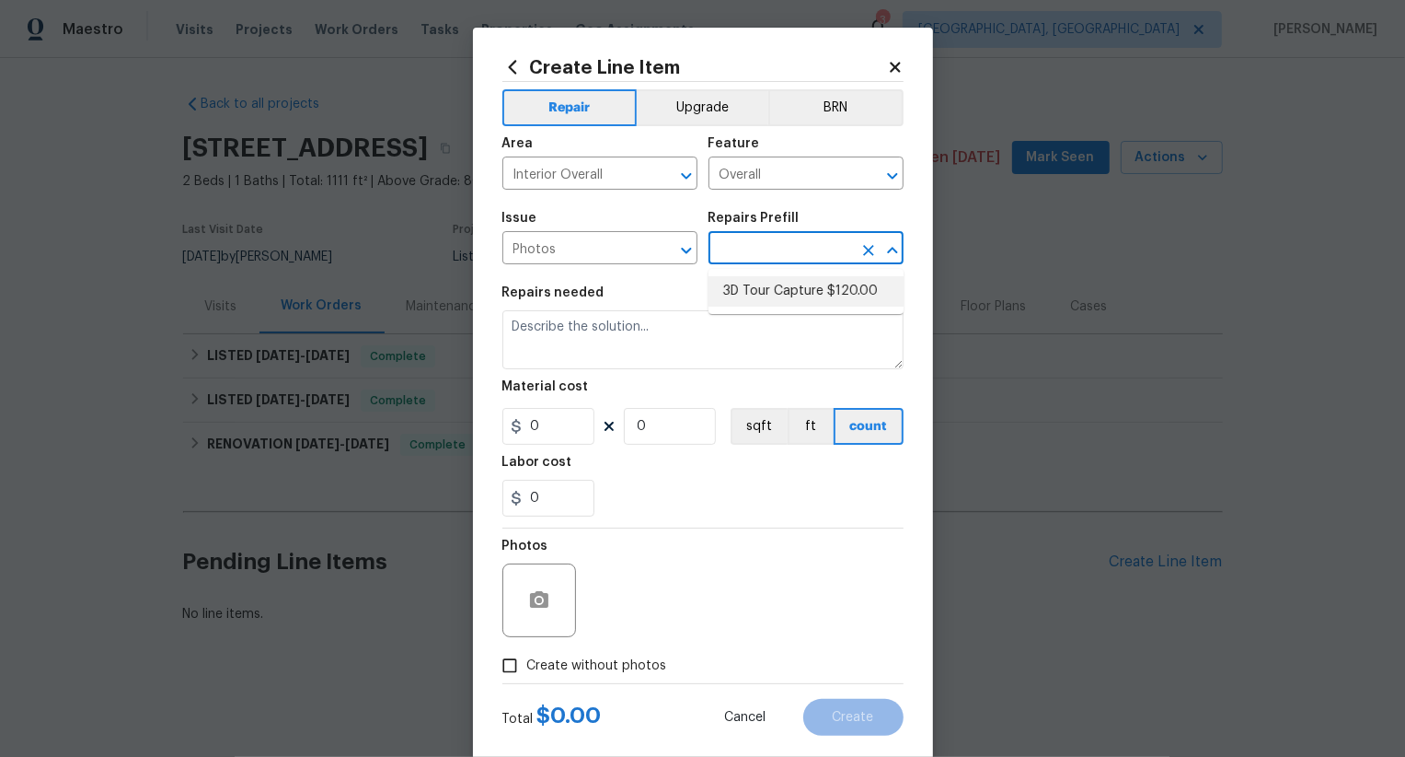
click at [778, 302] on li "3D Tour Capture $120.00" at bounding box center [806, 291] width 195 height 30
type input "3D Tour Capture $120.00"
type textarea "Capture 3D tour of home"
type input "1"
type input "120"
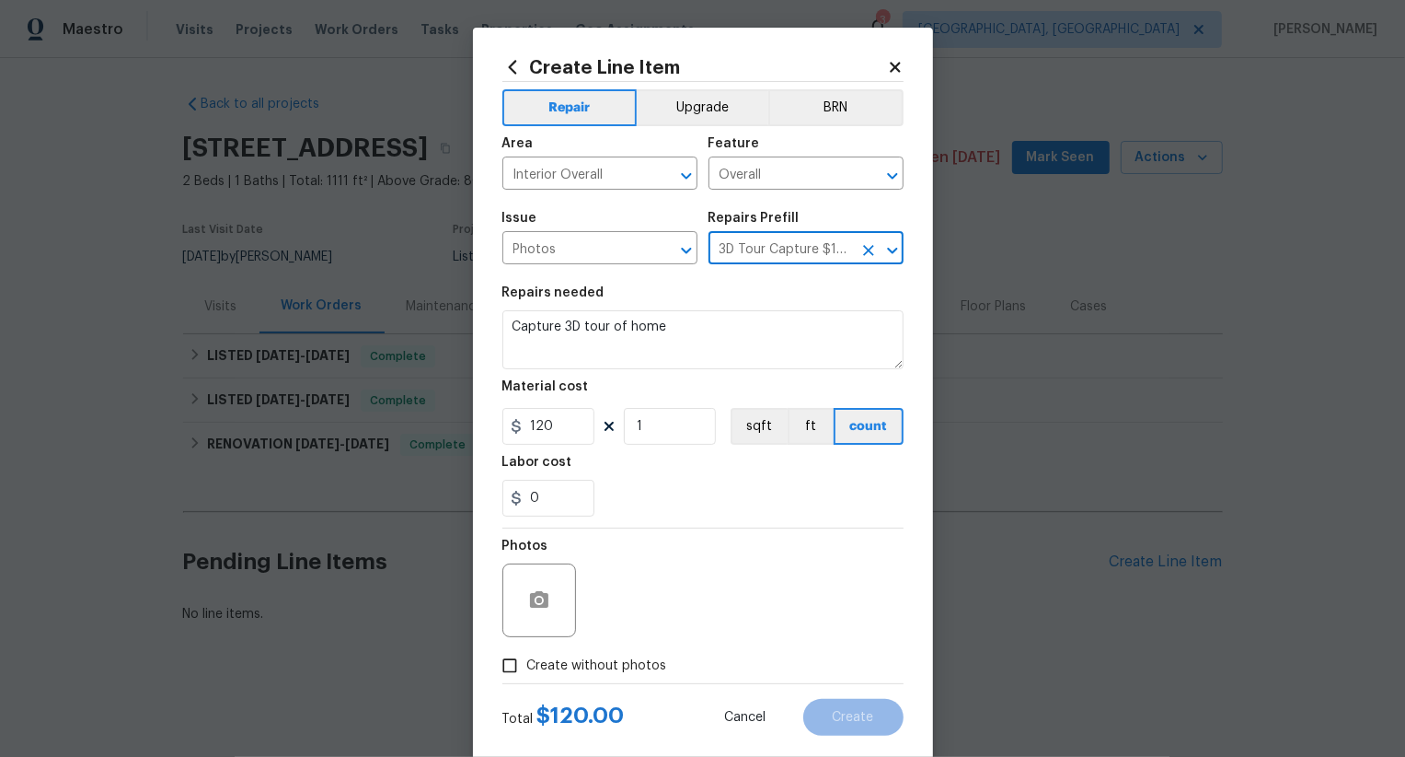
scroll to position [36, 0]
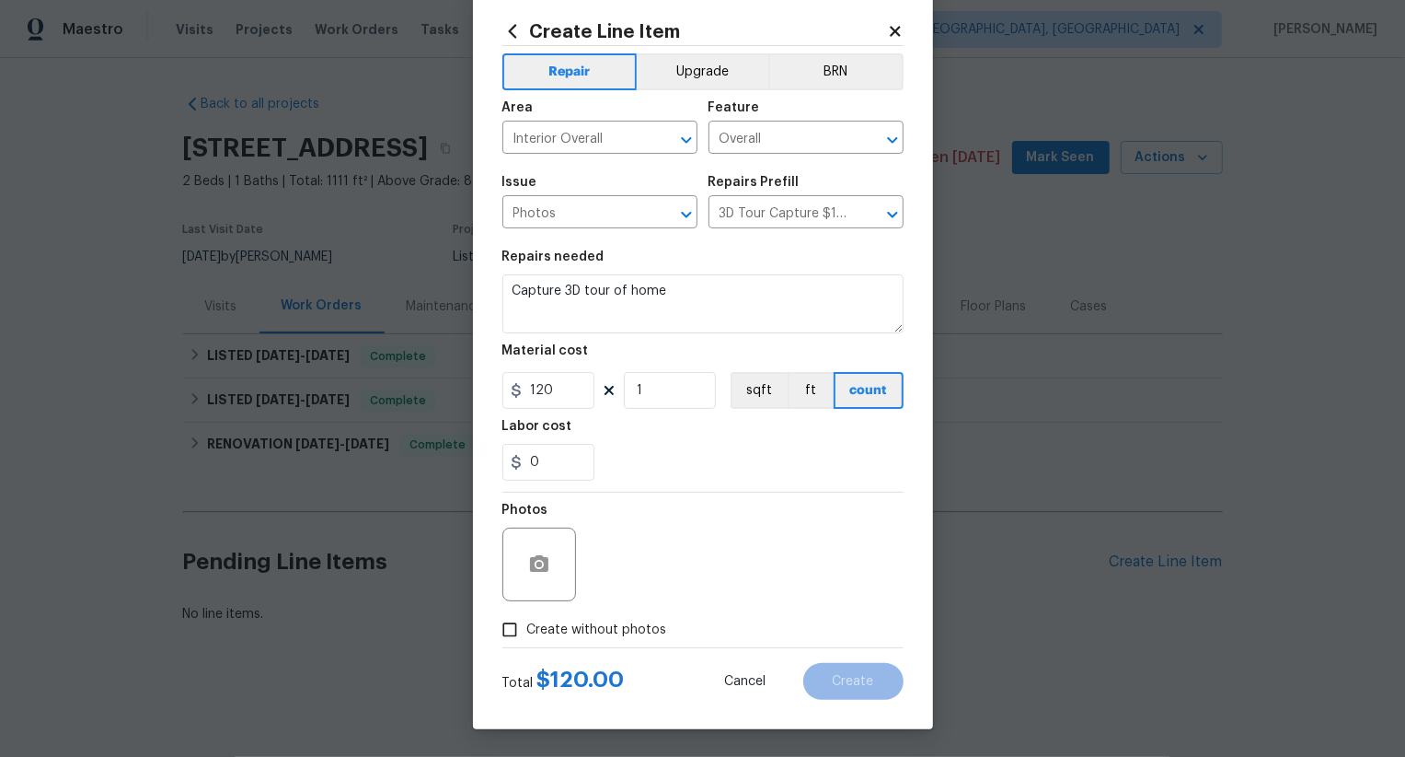
click at [607, 616] on label "Create without photos" at bounding box center [579, 629] width 175 height 35
click at [527, 616] on input "Create without photos" at bounding box center [509, 629] width 35 height 35
checkbox input "true"
click at [646, 584] on textarea at bounding box center [747, 564] width 313 height 74
type textarea ".."
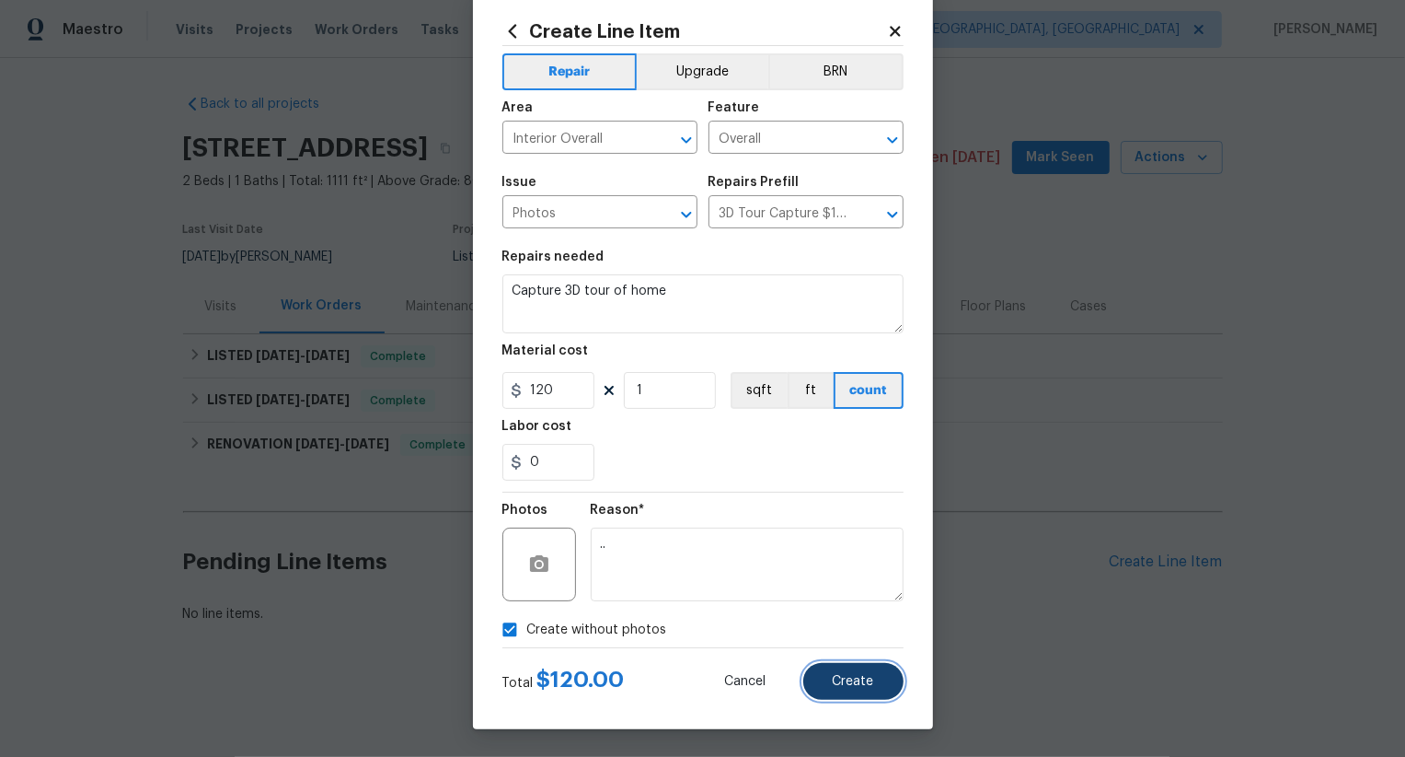
click at [842, 685] on span "Create" at bounding box center [853, 682] width 41 height 14
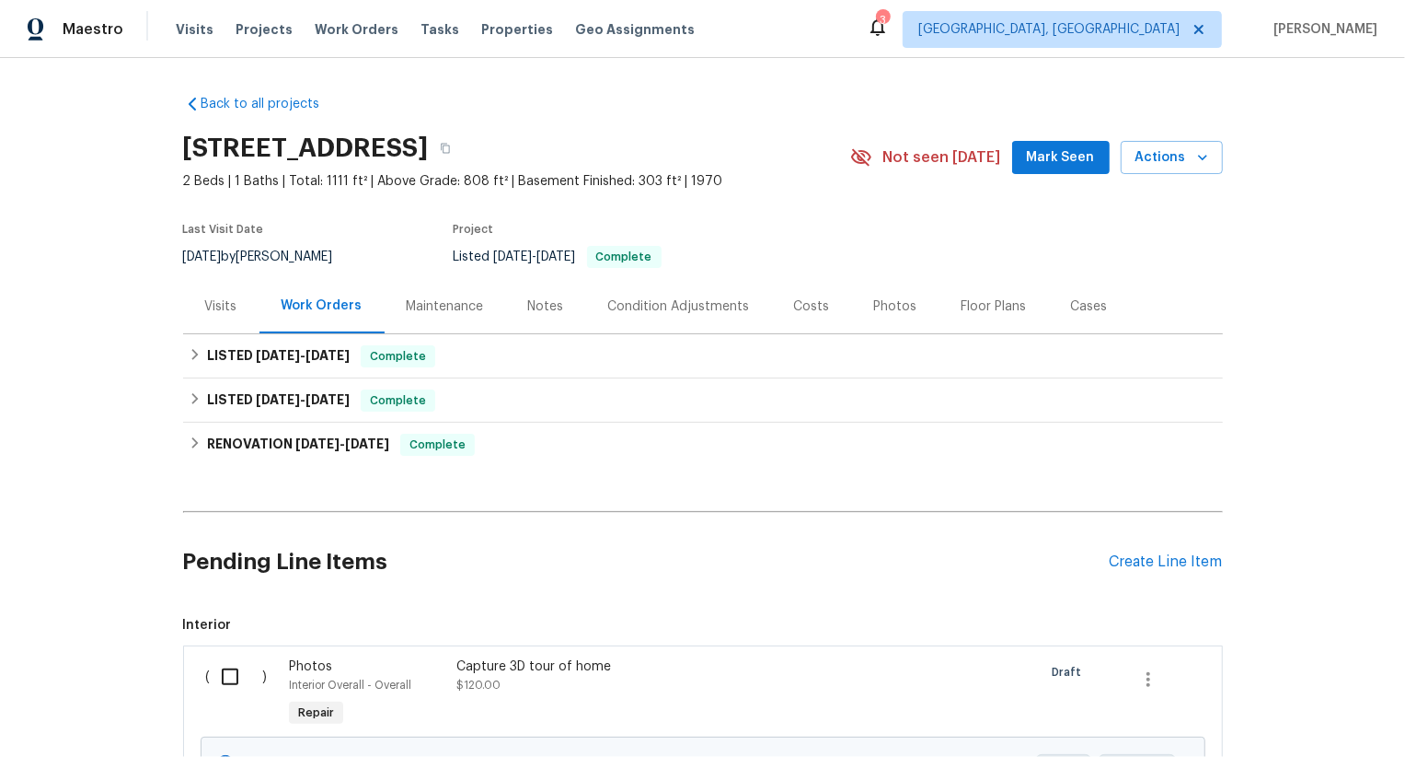
scroll to position [201, 0]
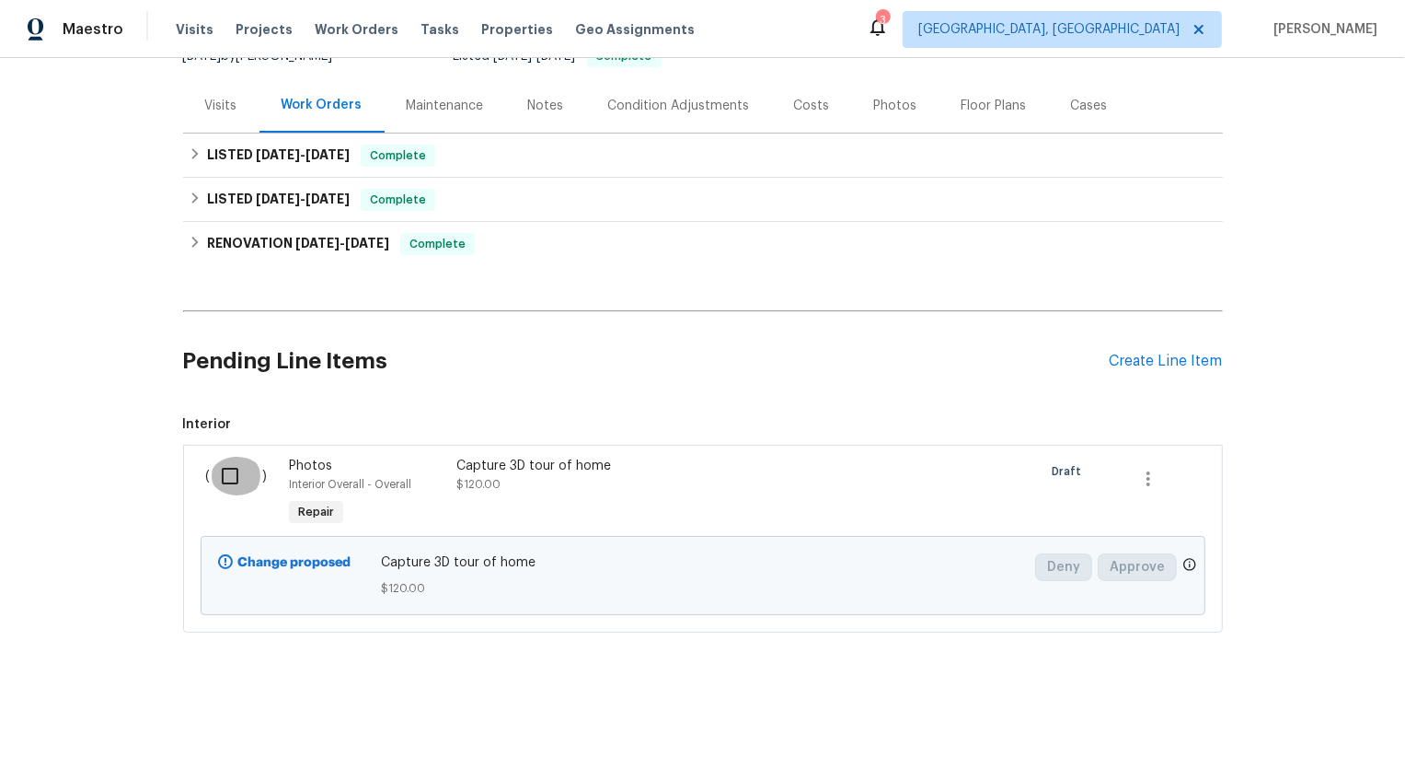
click at [246, 475] on input "checkbox" at bounding box center [237, 475] width 52 height 39
checkbox input "true"
click at [1287, 717] on span "Create Work Order" at bounding box center [1300, 710] width 122 height 23
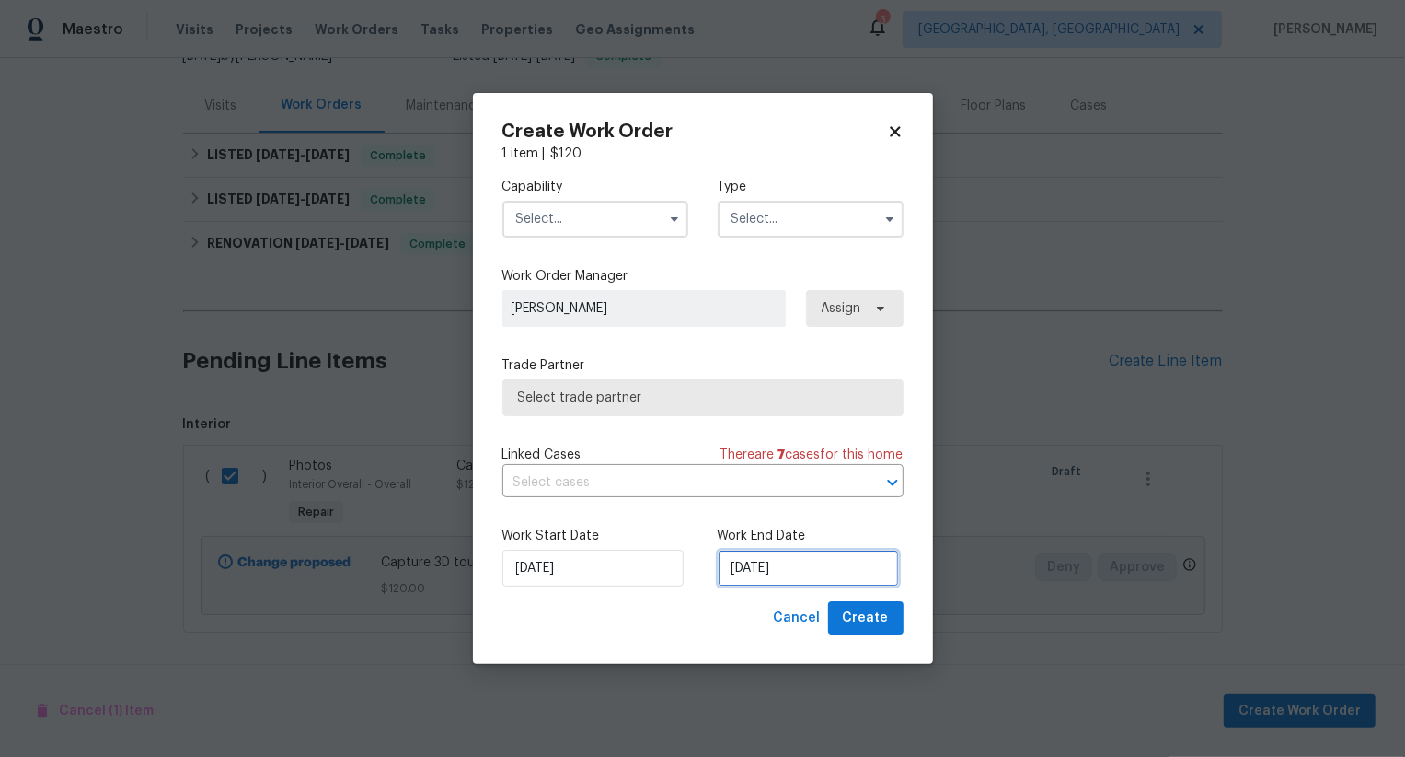
click at [784, 560] on input "[DATE]" at bounding box center [808, 567] width 181 height 37
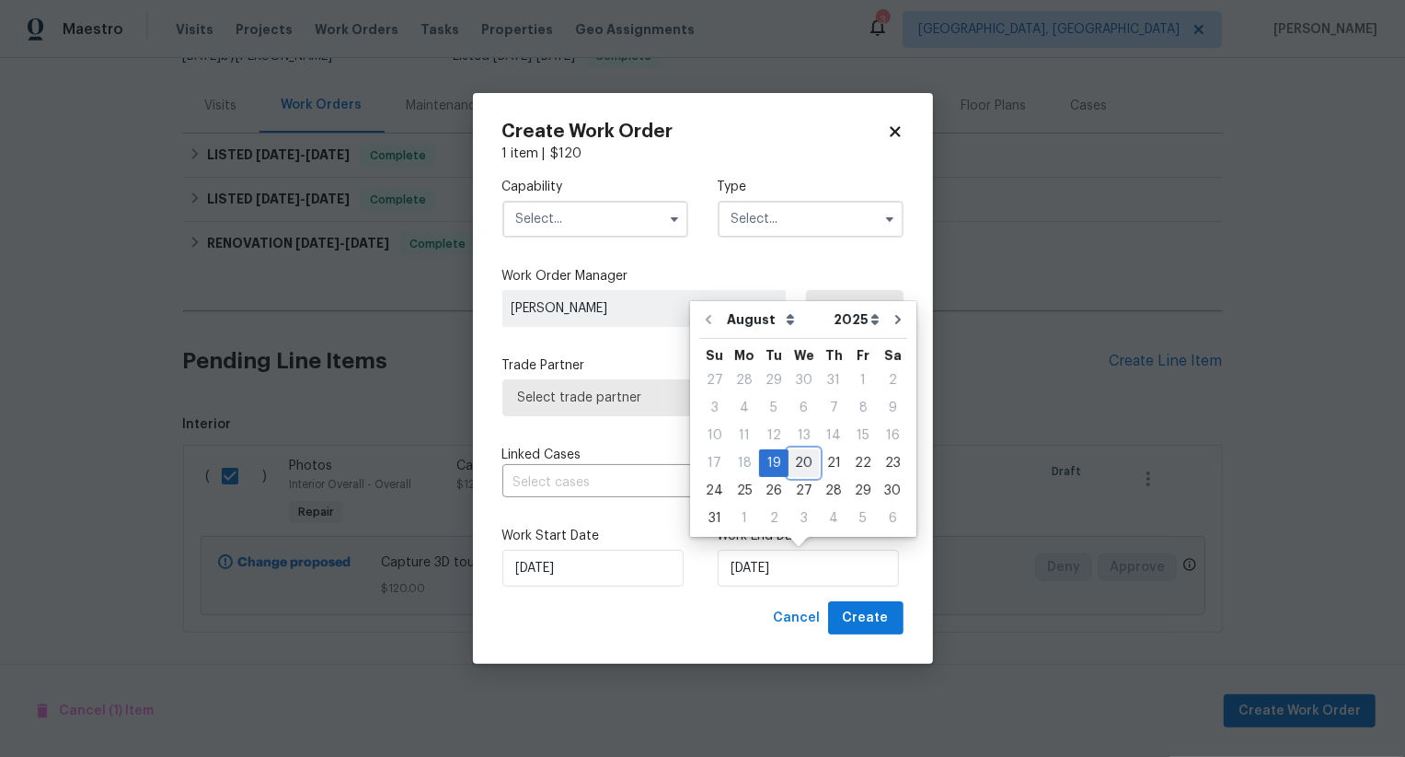
click at [798, 463] on div "20" at bounding box center [804, 463] width 30 height 26
type input "[DATE]"
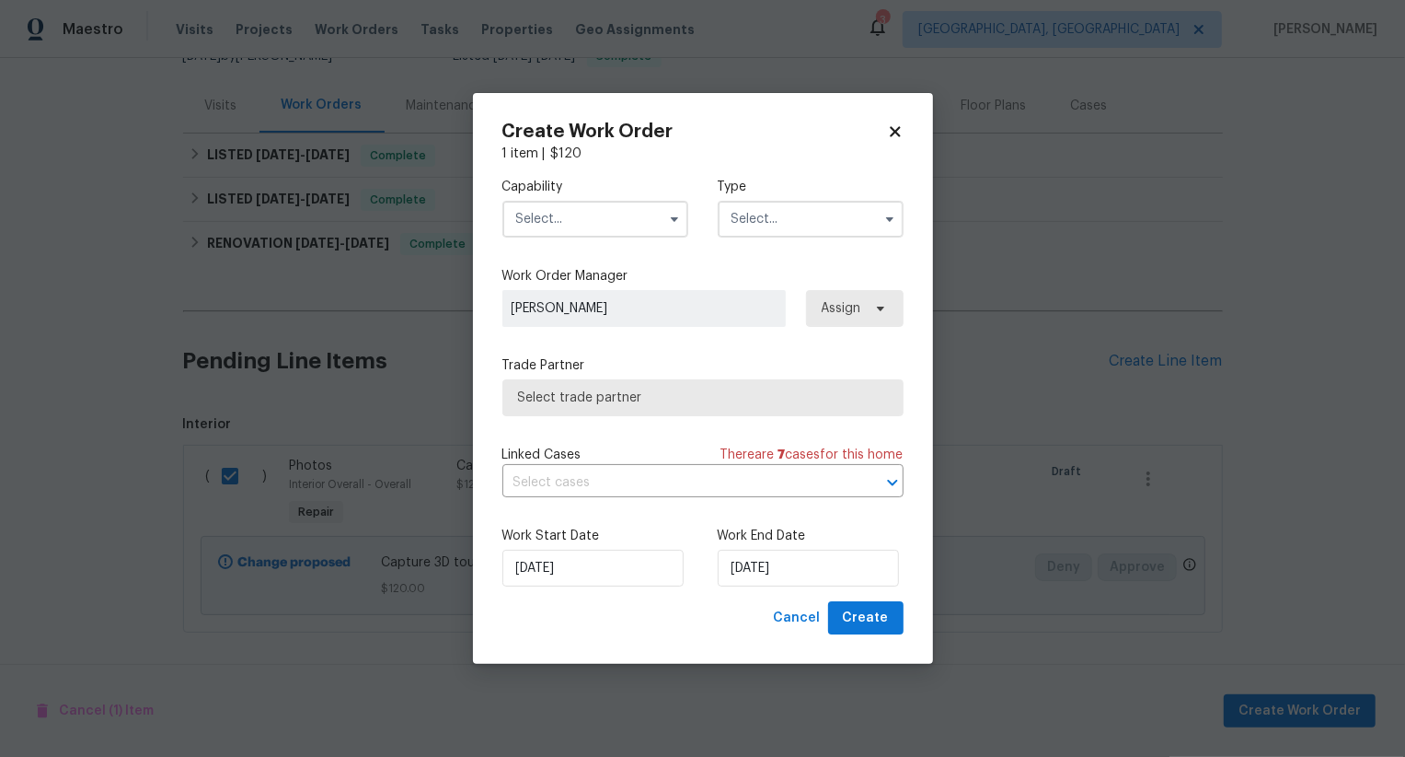
click at [615, 214] on input "text" at bounding box center [596, 219] width 186 height 37
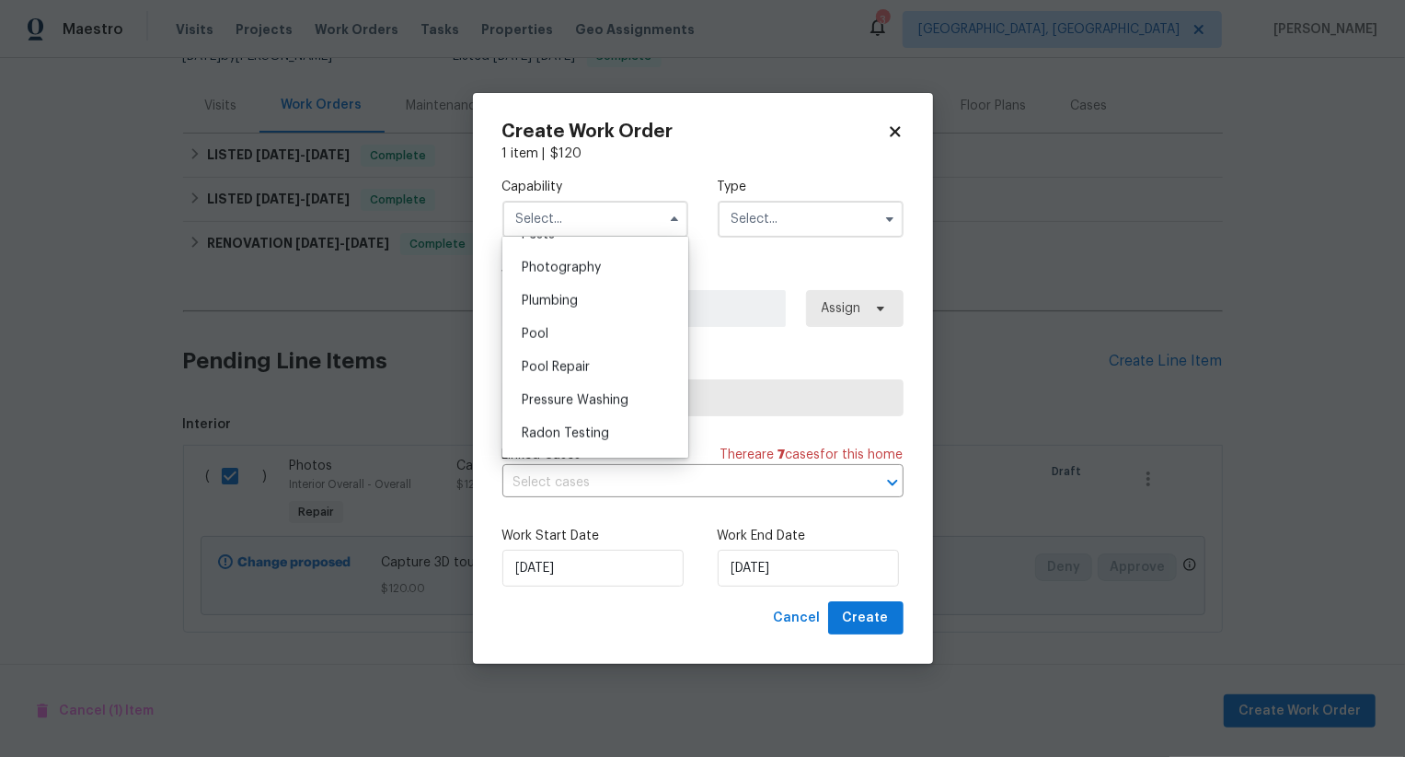
scroll to position [1601, 0]
click at [624, 275] on div "Photography" at bounding box center [595, 268] width 177 height 33
type input "Photography"
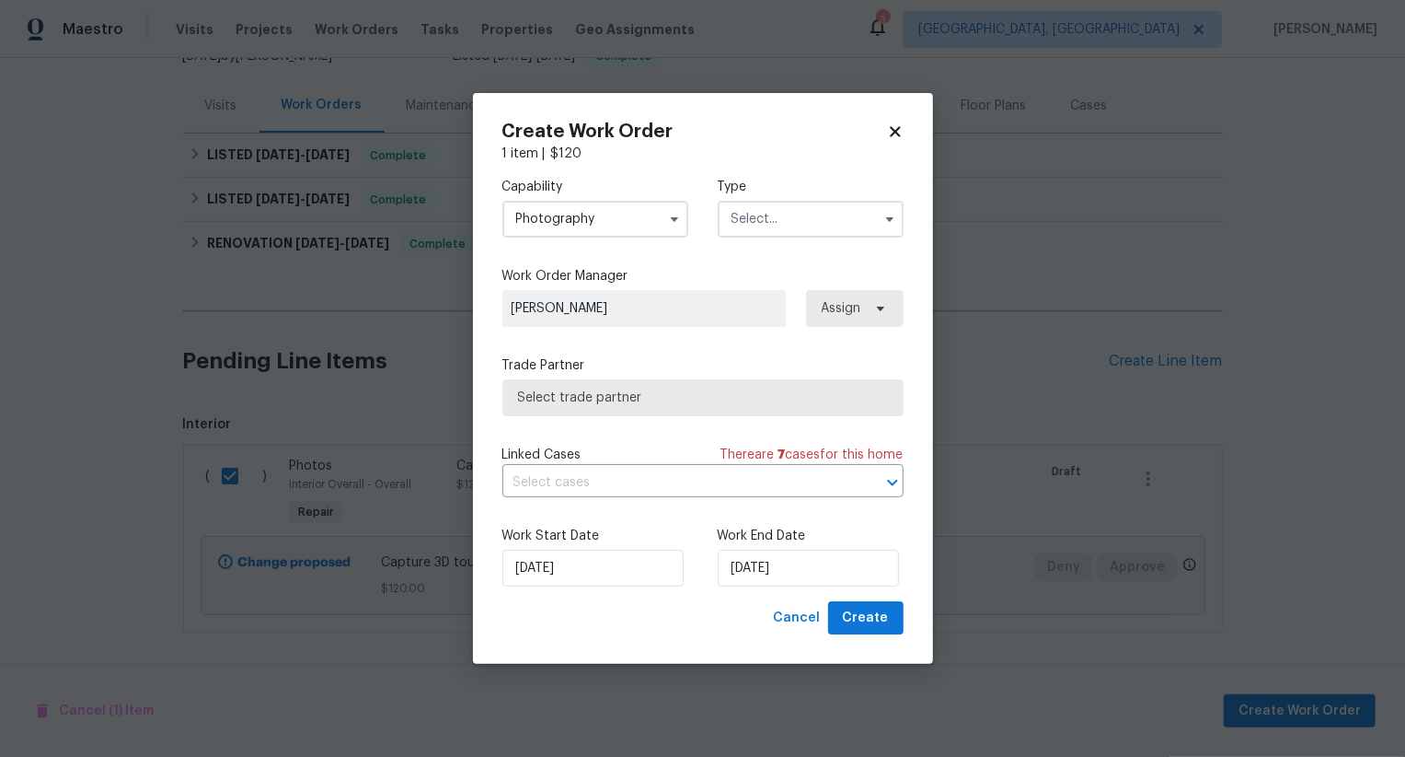
click at [820, 221] on input "text" at bounding box center [811, 219] width 186 height 37
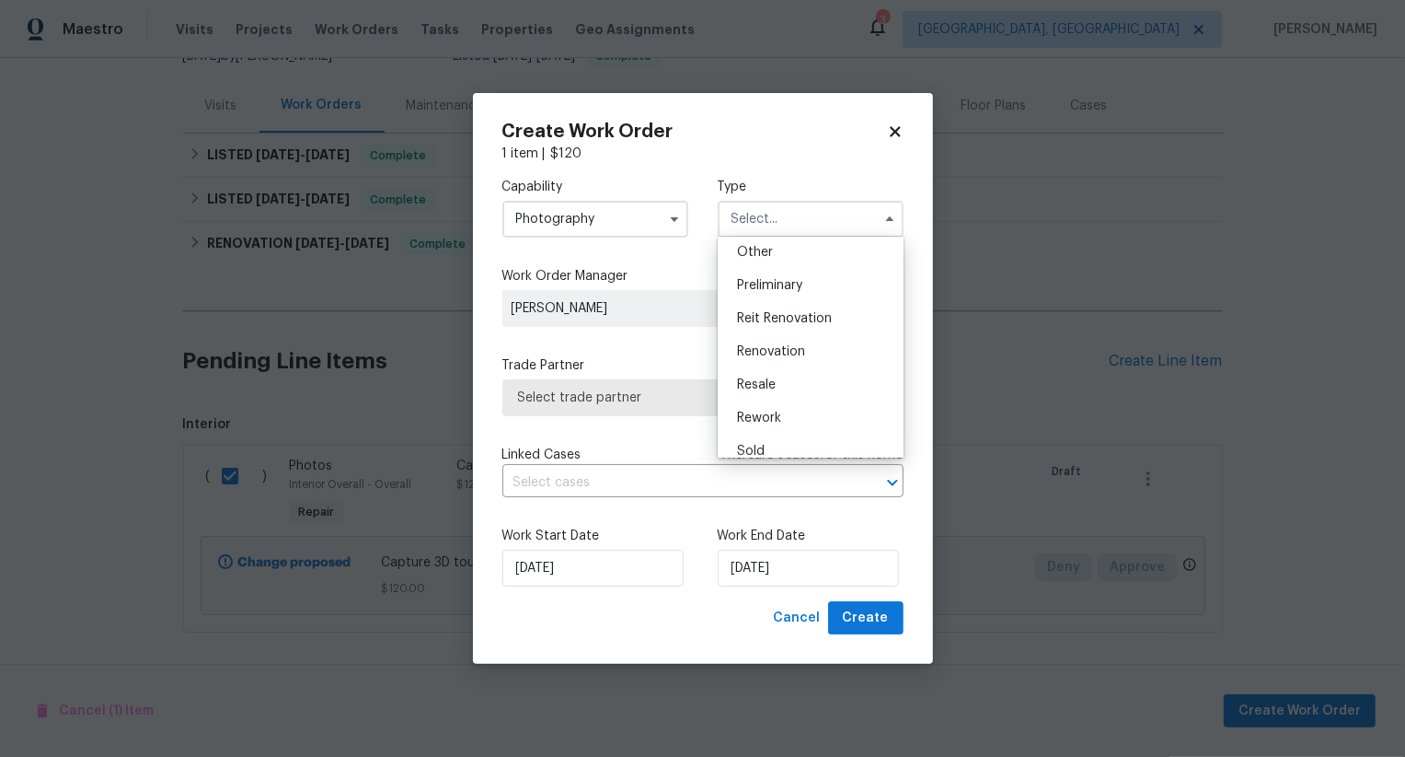
scroll to position [369, 0]
click at [821, 263] on div "Other" at bounding box center [810, 253] width 177 height 33
type input "Other"
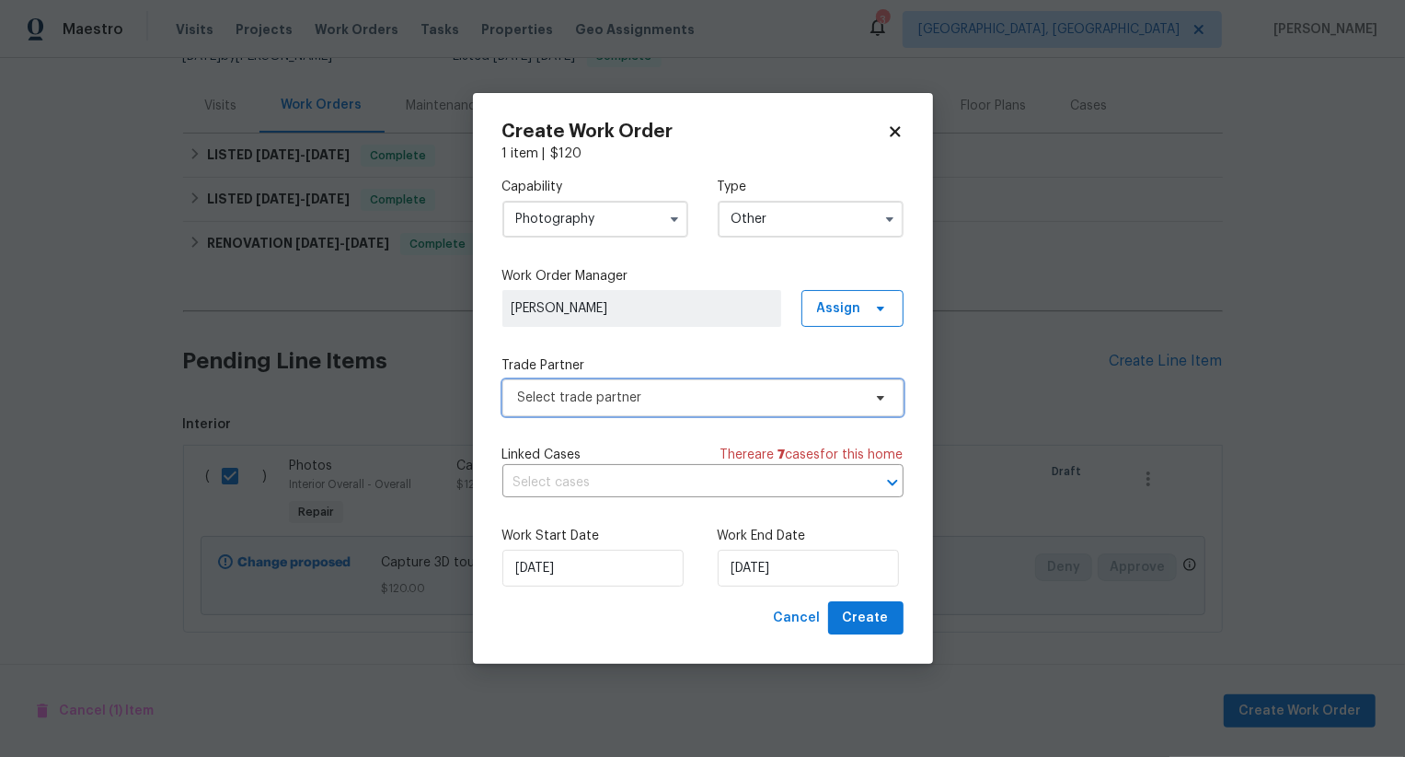
click at [742, 383] on span "Select trade partner" at bounding box center [703, 397] width 401 height 37
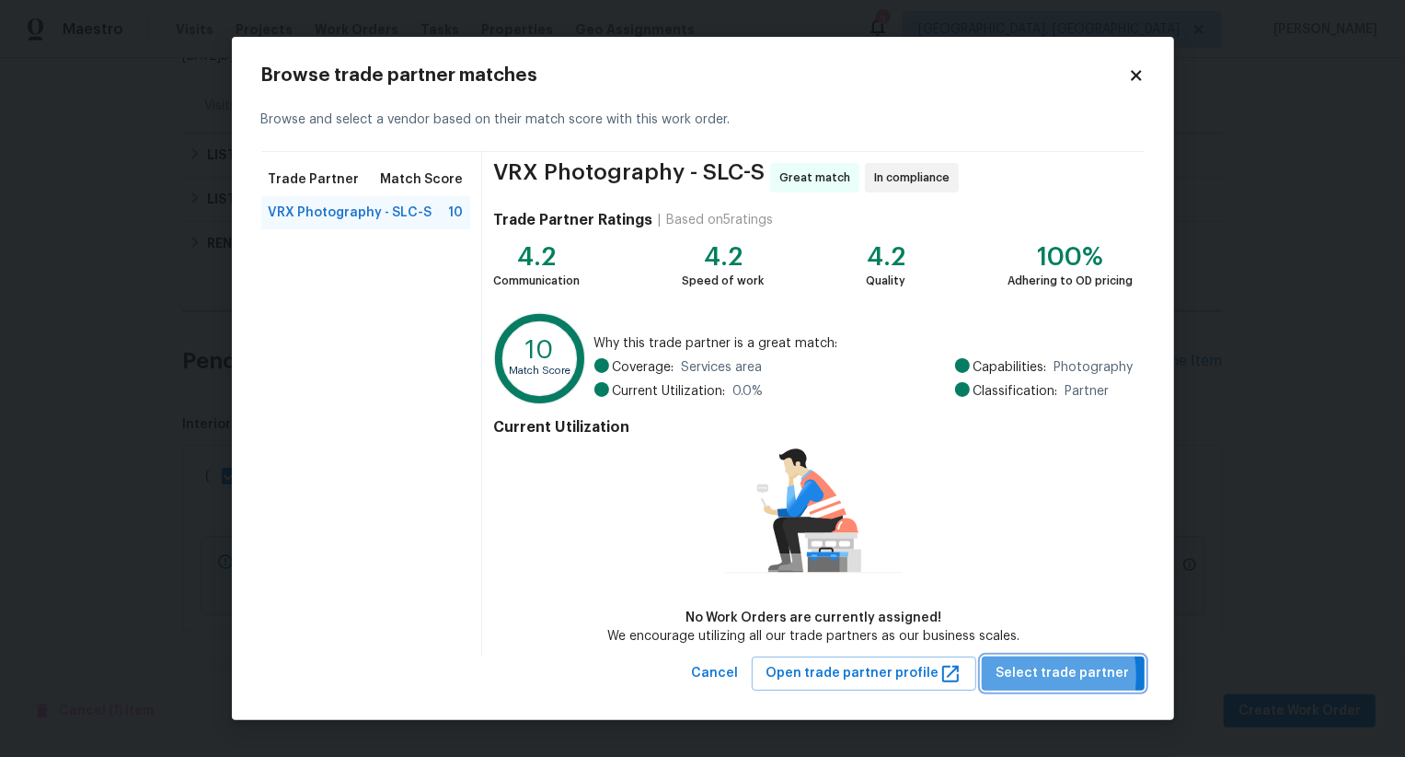
click at [1027, 676] on span "Select trade partner" at bounding box center [1063, 673] width 133 height 23
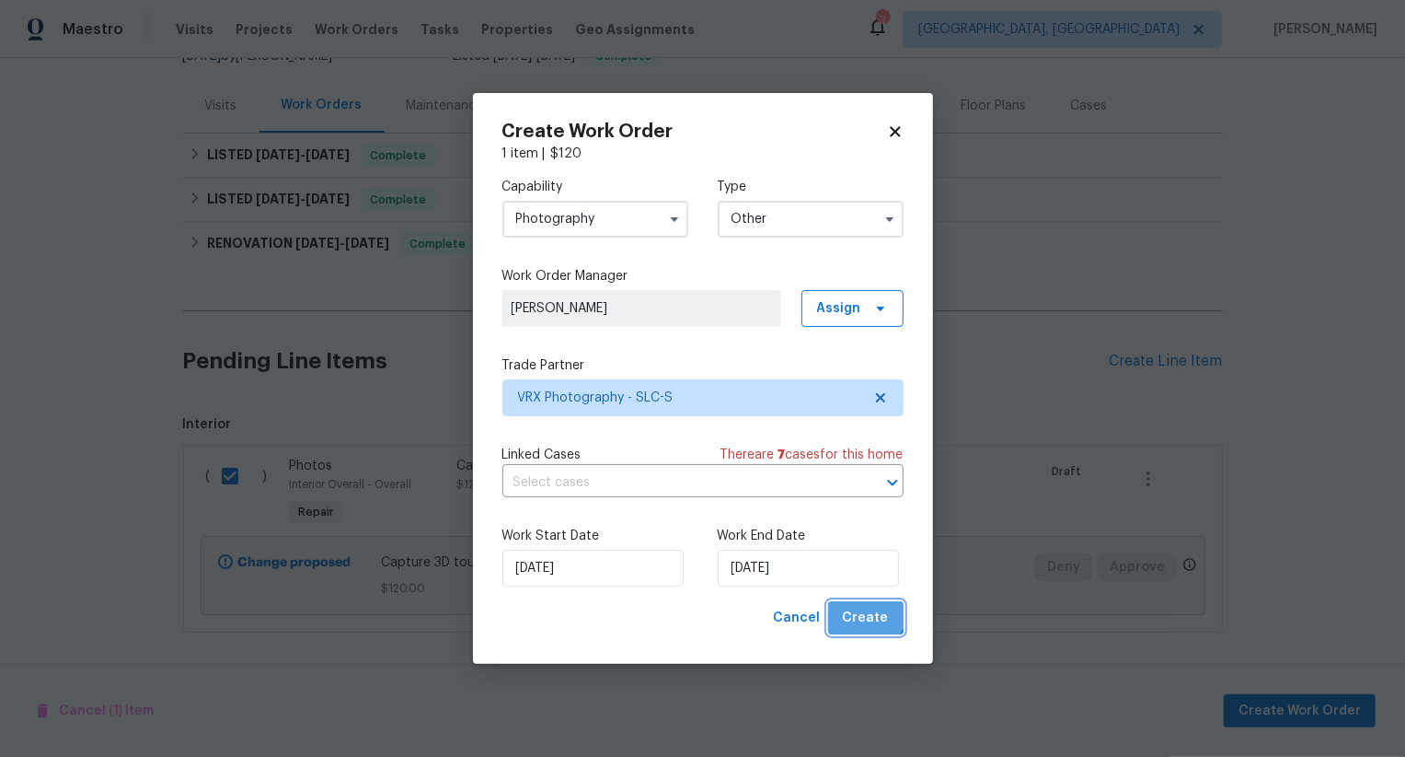
click at [868, 611] on span "Create" at bounding box center [866, 618] width 46 height 23
checkbox input "false"
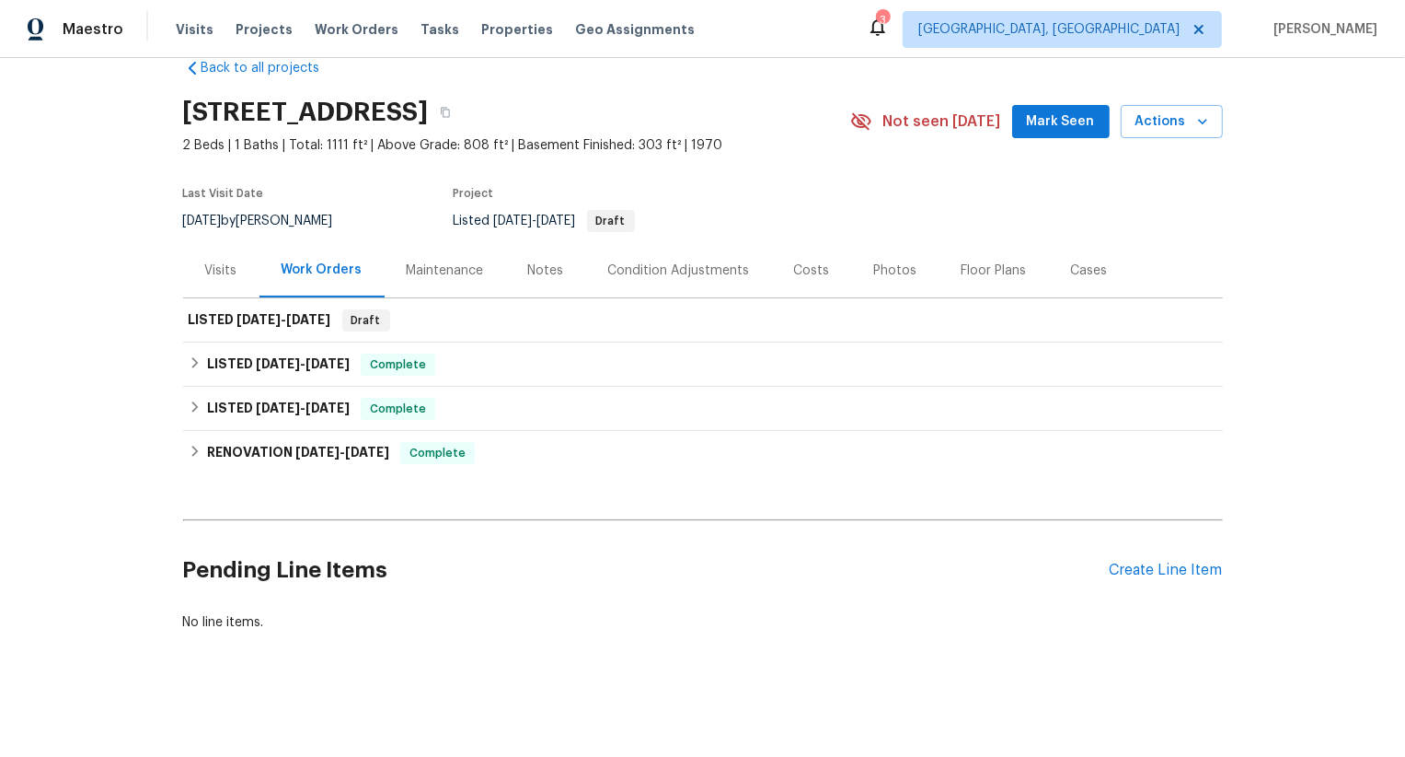
scroll to position [35, 0]
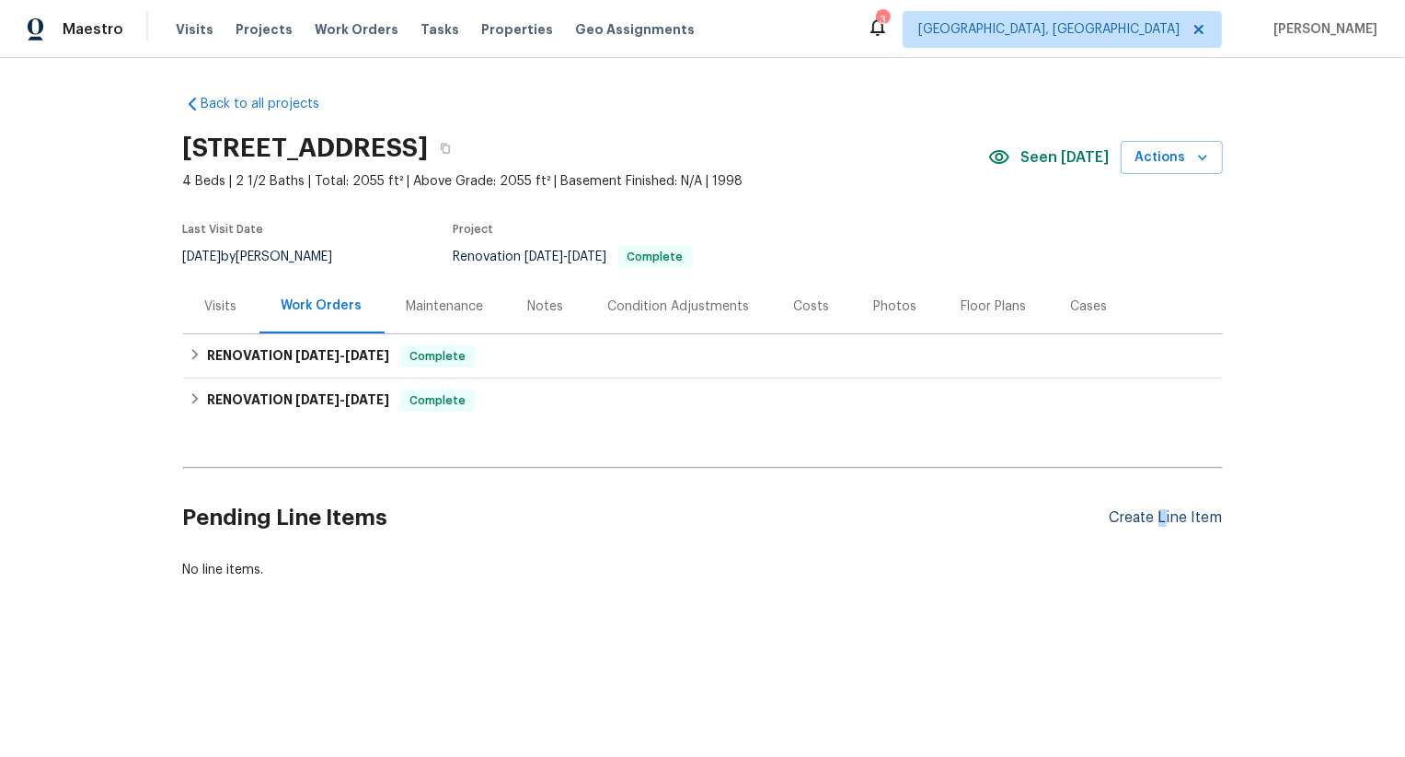
click at [1163, 511] on div "Create Line Item" at bounding box center [1166, 517] width 113 height 17
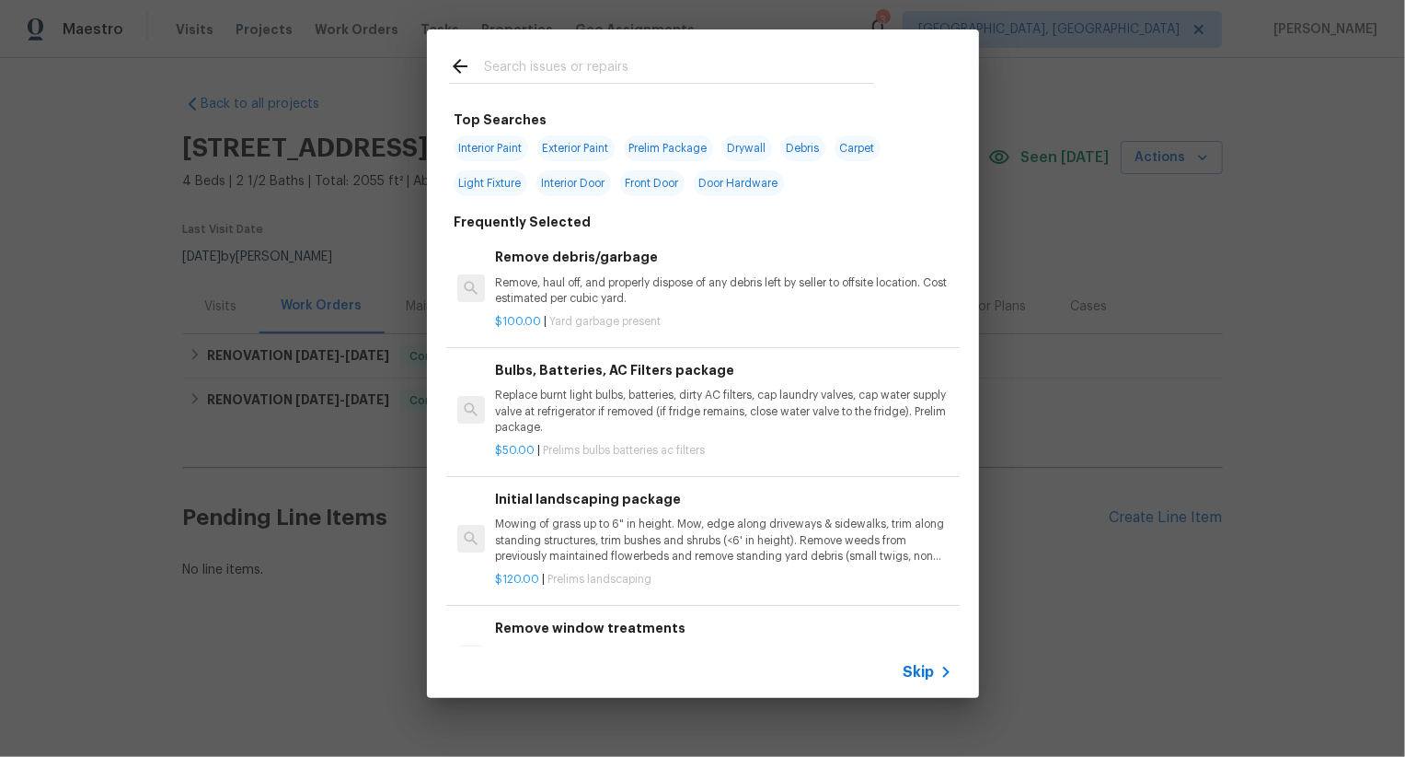
click at [920, 674] on span "Skip" at bounding box center [919, 672] width 31 height 18
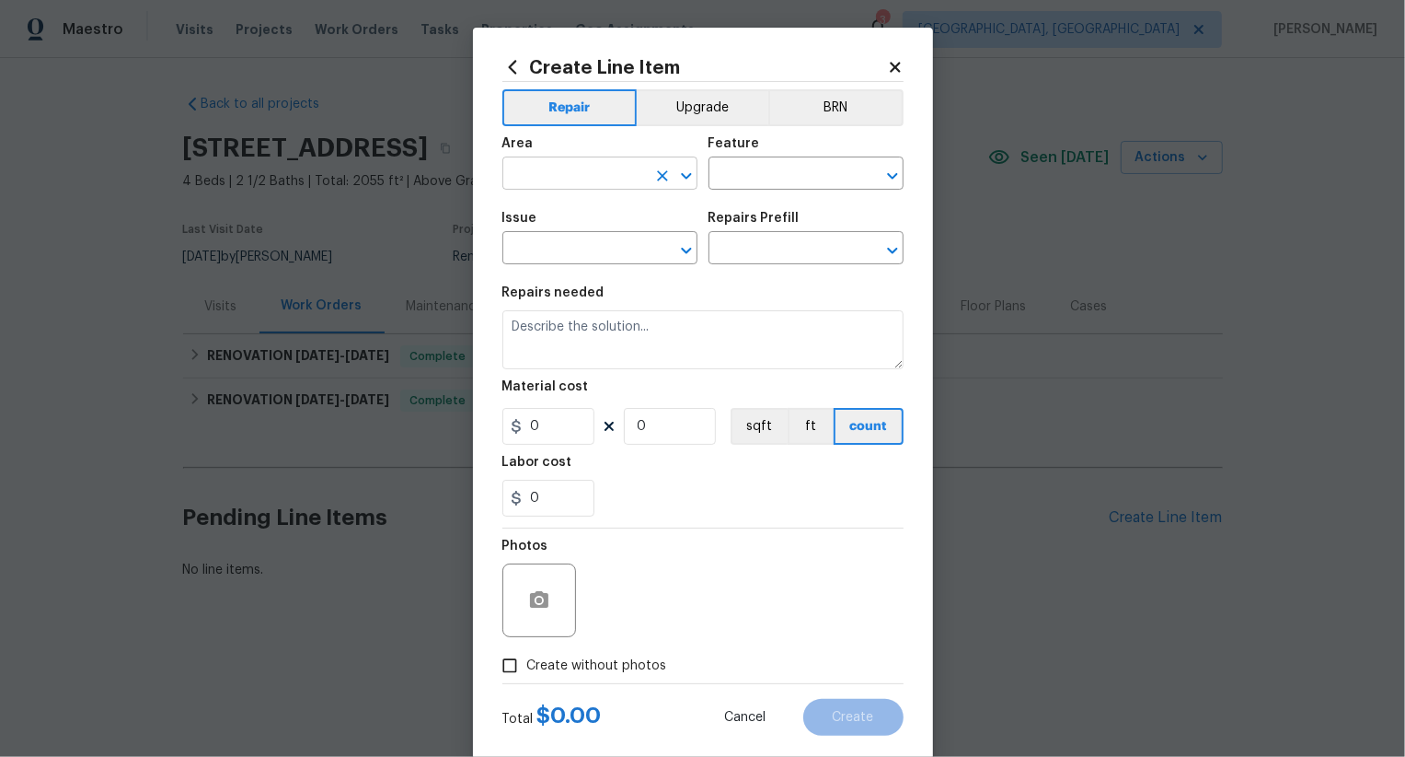
click at [546, 179] on input "text" at bounding box center [575, 175] width 144 height 29
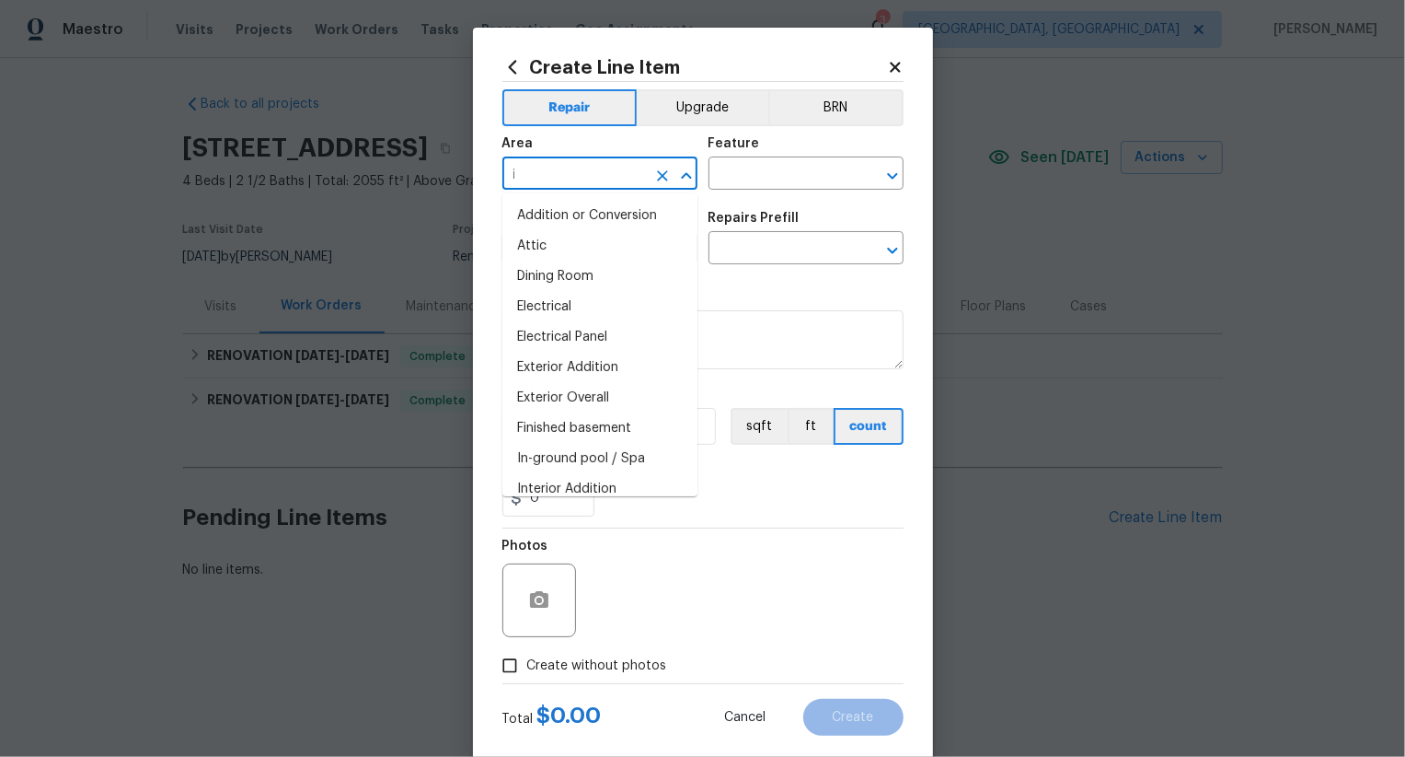
type input "in"
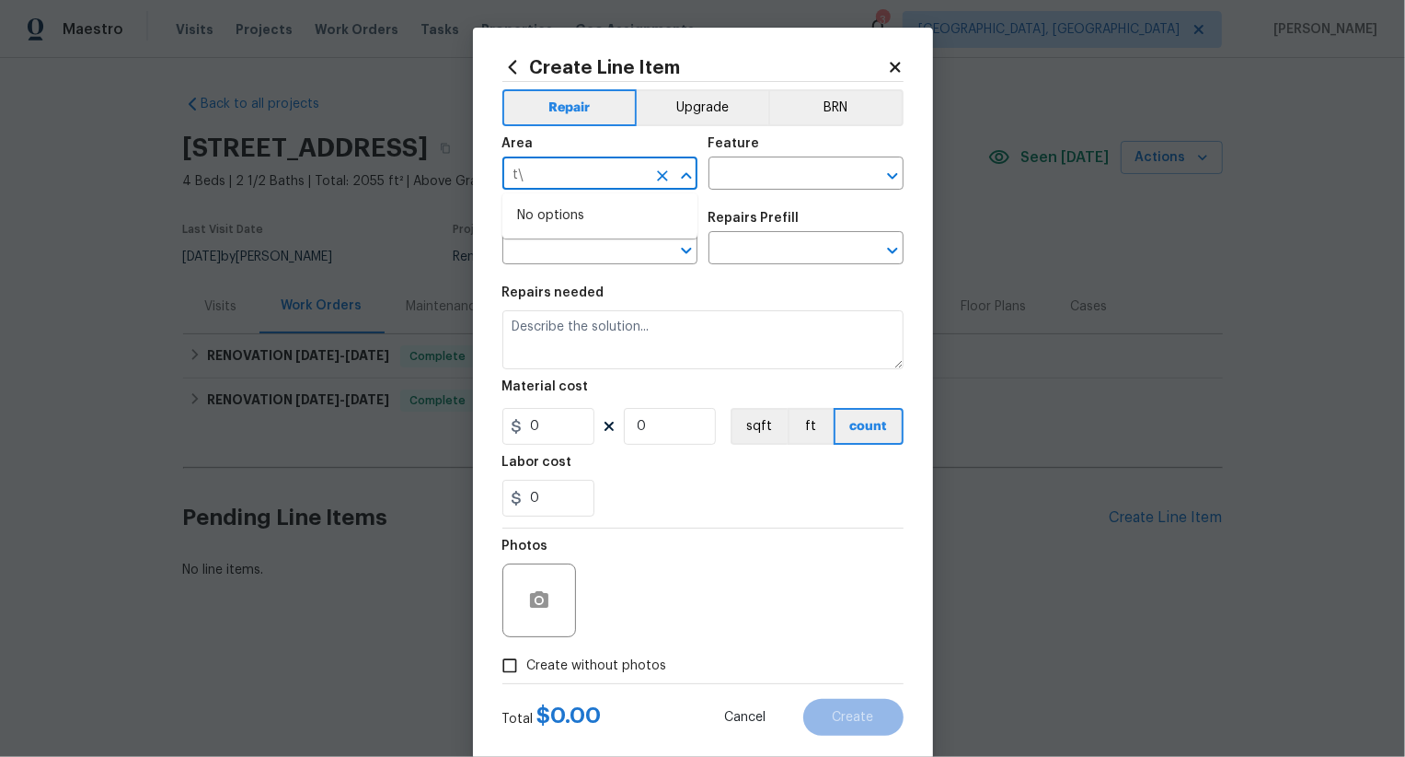
type input "t"
click at [603, 245] on li "Interior Overall" at bounding box center [600, 246] width 195 height 30
type input "Interior Overall"
click at [758, 179] on input "text" at bounding box center [781, 175] width 144 height 29
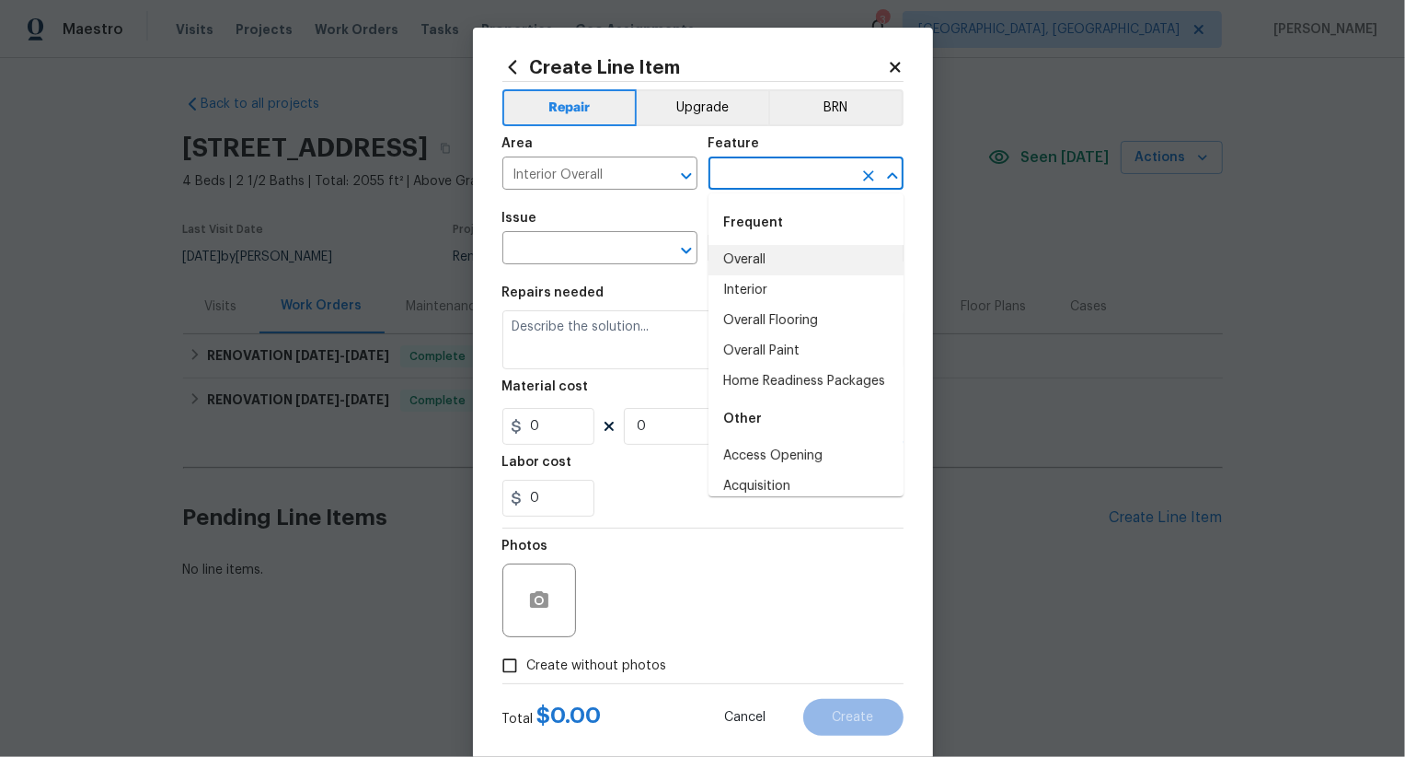
click at [766, 267] on li "Overall" at bounding box center [806, 260] width 195 height 30
type input "Overall"
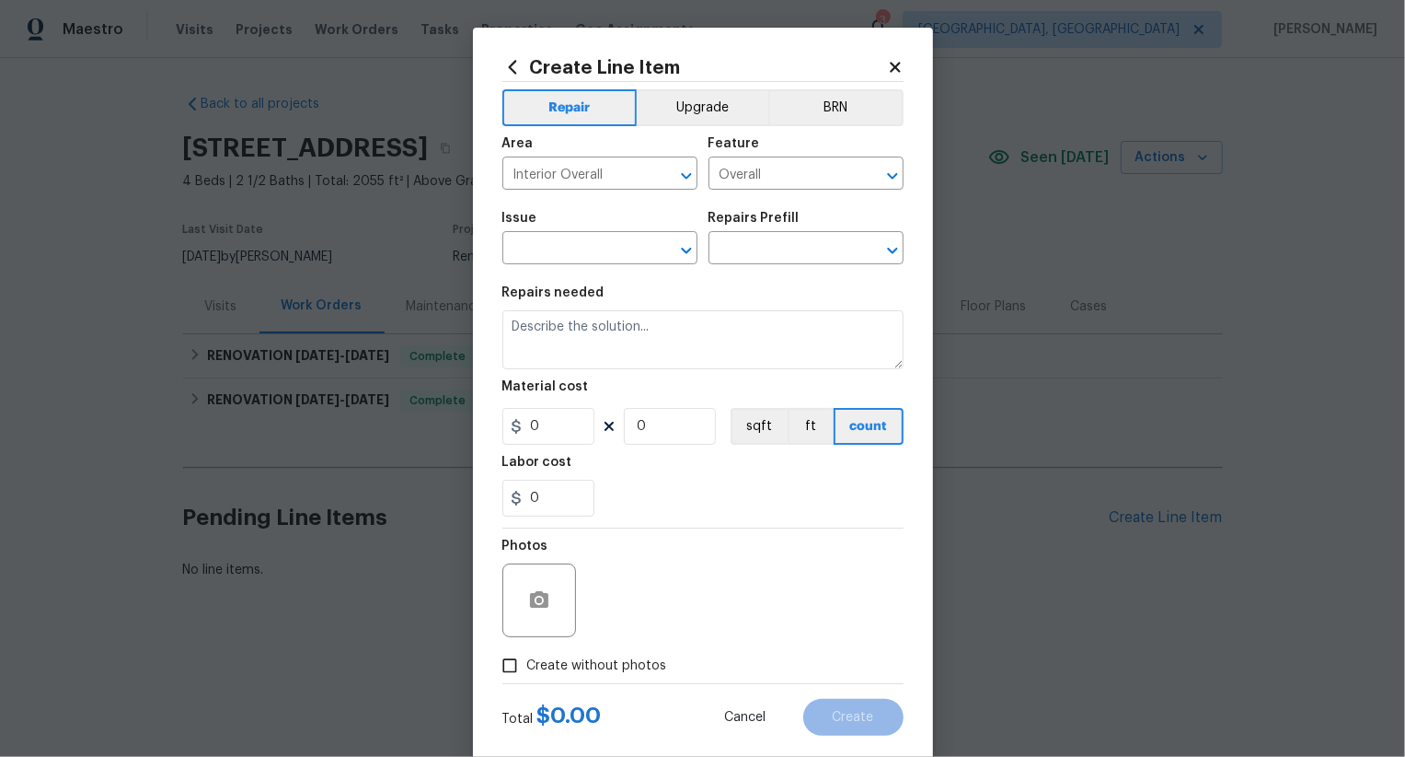
click at [592, 266] on span "Issue ​" at bounding box center [600, 238] width 195 height 75
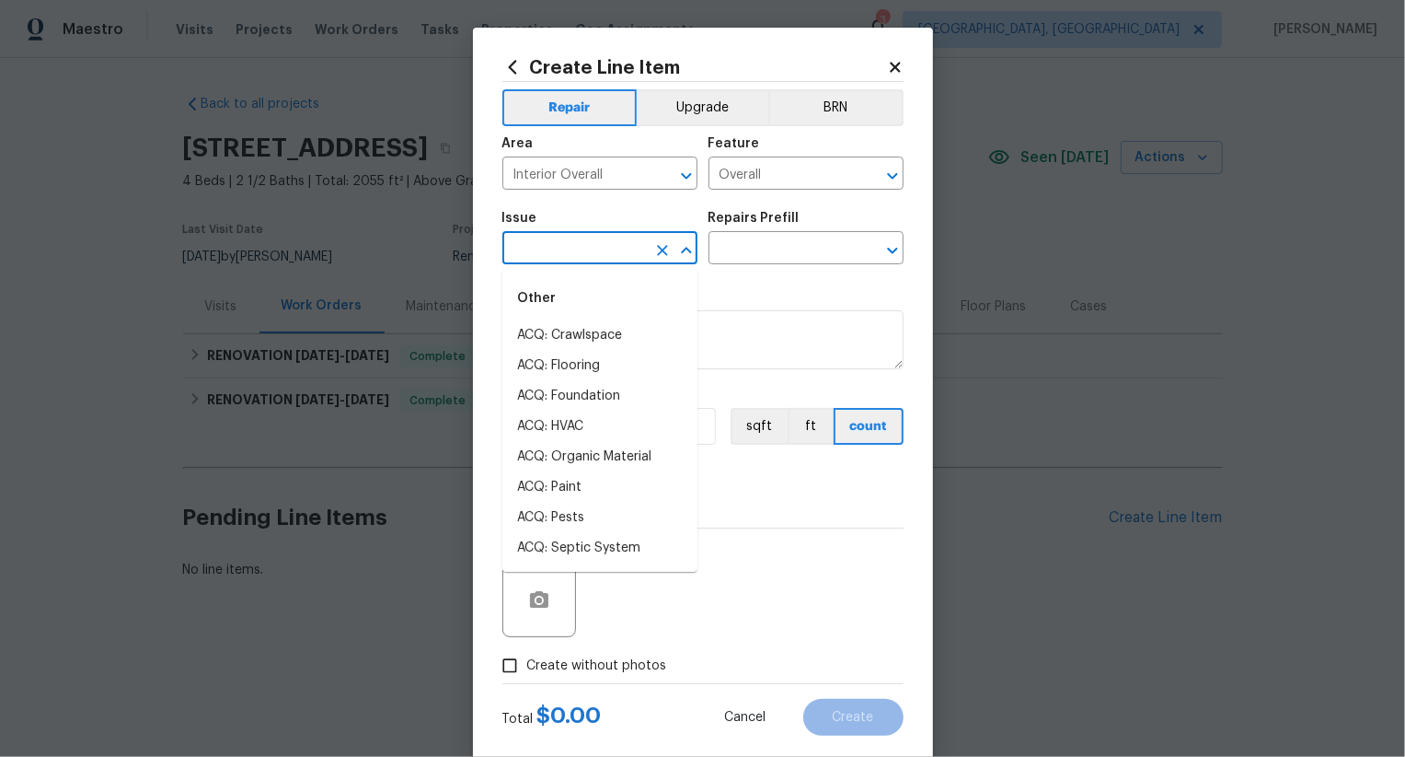
click at [597, 253] on input "text" at bounding box center [575, 250] width 144 height 29
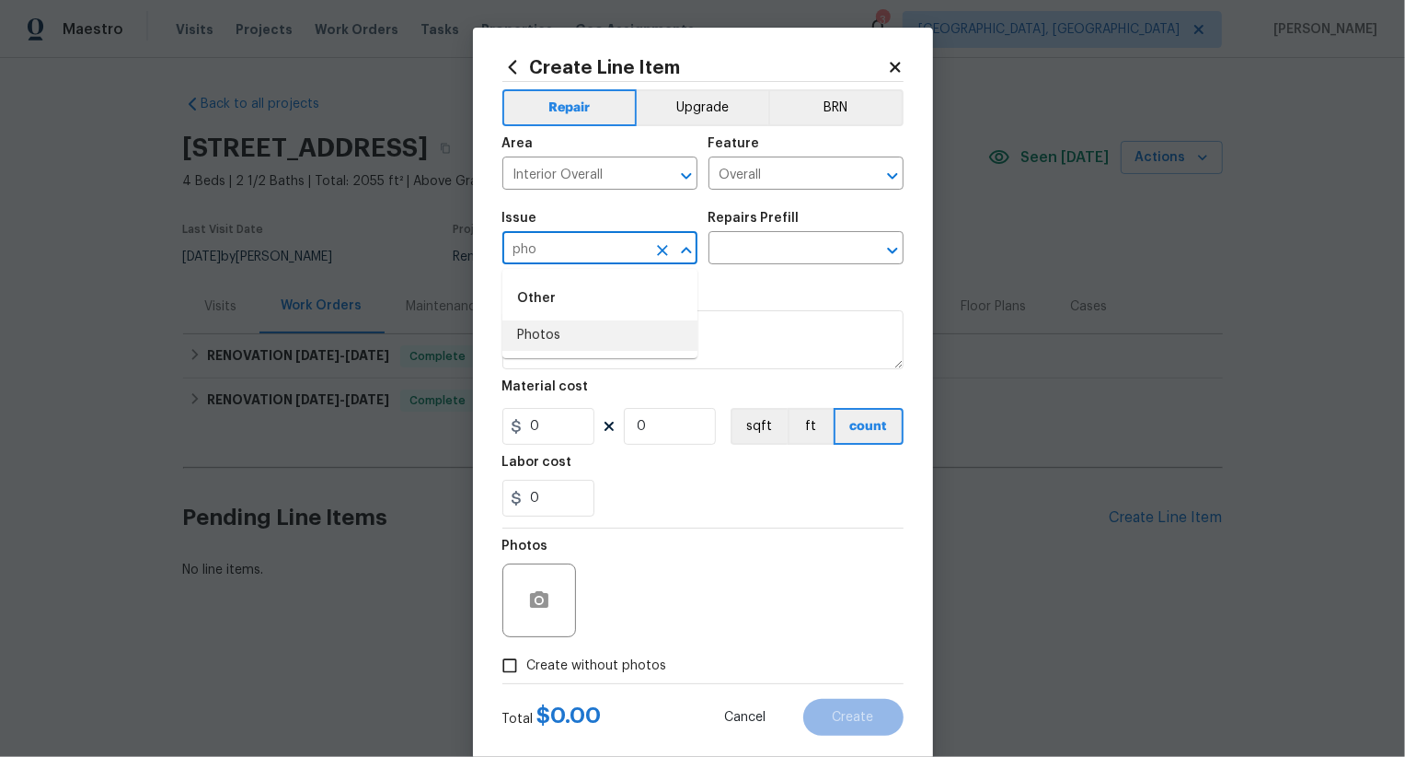
click at [605, 322] on li "Photos" at bounding box center [600, 335] width 195 height 30
type input "Photos"
click at [757, 252] on input "text" at bounding box center [781, 250] width 144 height 29
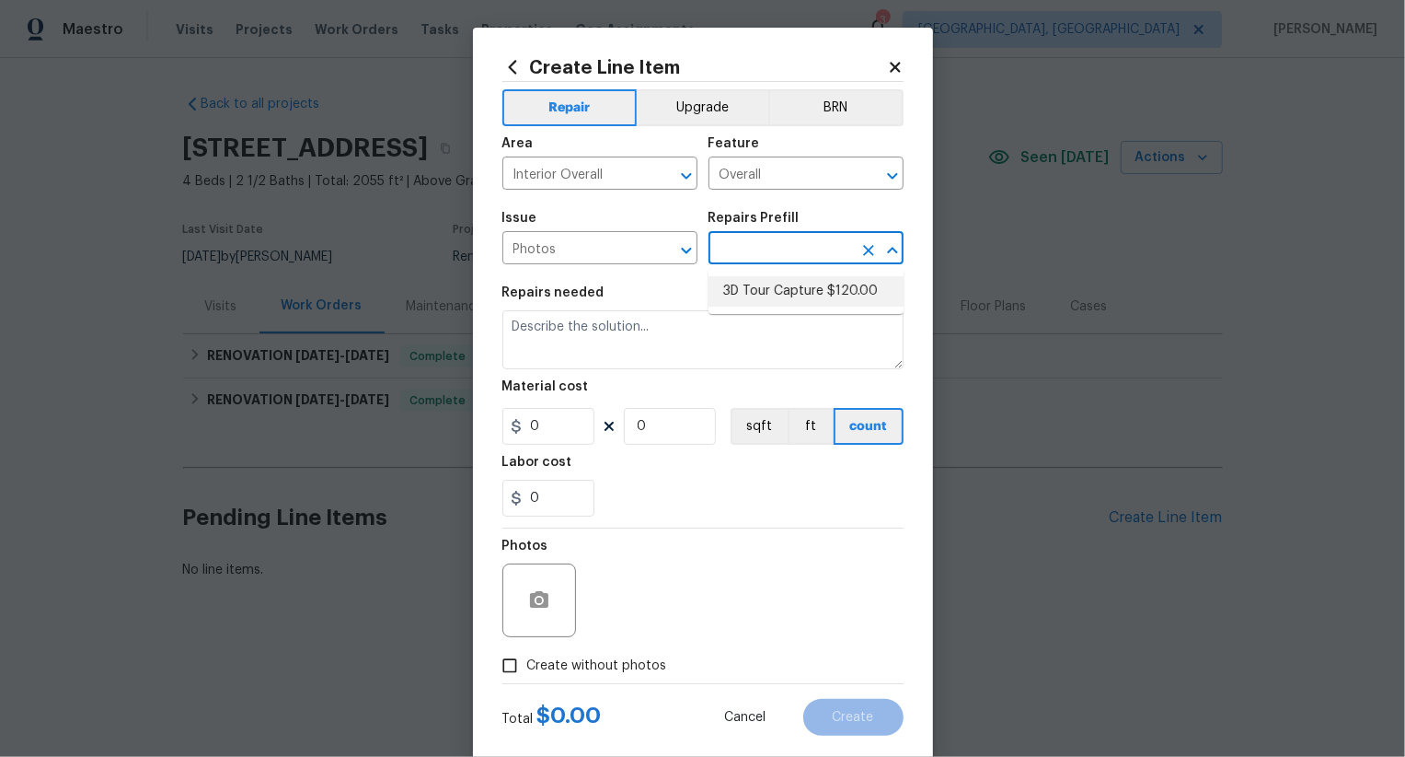
click at [758, 281] on li "3D Tour Capture $120.00" at bounding box center [806, 291] width 195 height 30
type input "3D Tour Capture $120.00"
type textarea "Capture 3D tour of home"
type input "1"
type input "120"
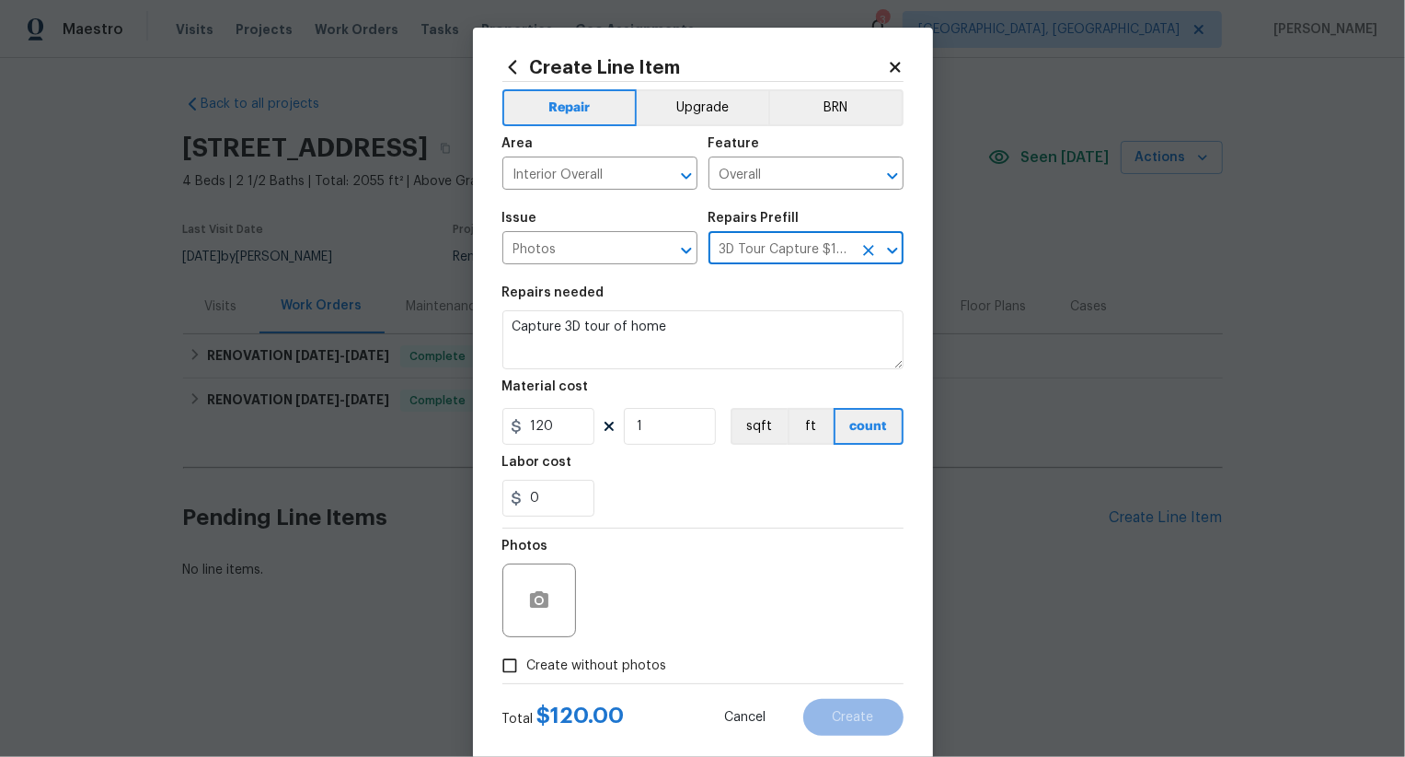
scroll to position [36, 0]
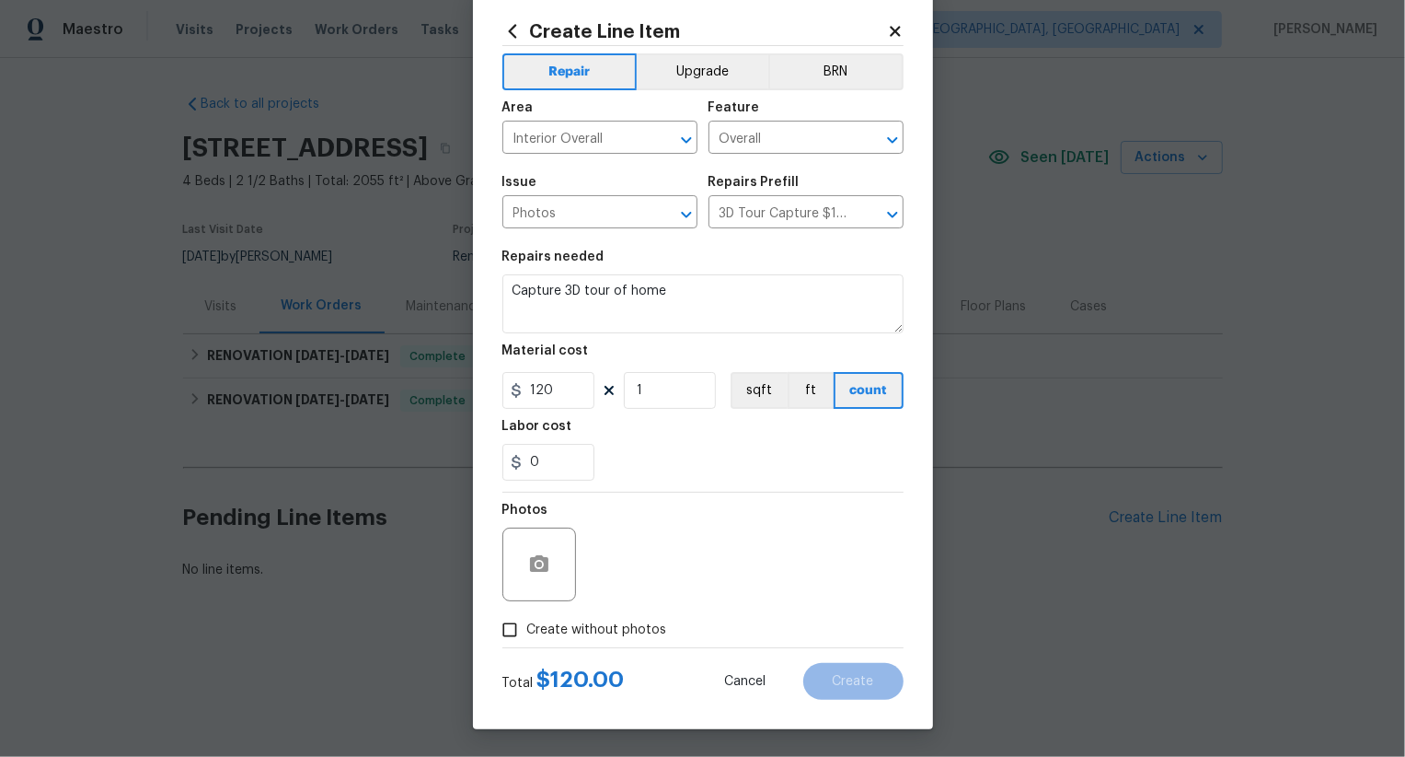
click at [618, 623] on span "Create without photos" at bounding box center [597, 629] width 140 height 19
click at [527, 623] on input "Create without photos" at bounding box center [509, 629] width 35 height 35
checkbox input "true"
click at [664, 580] on textarea at bounding box center [747, 564] width 313 height 74
type textarea ".."
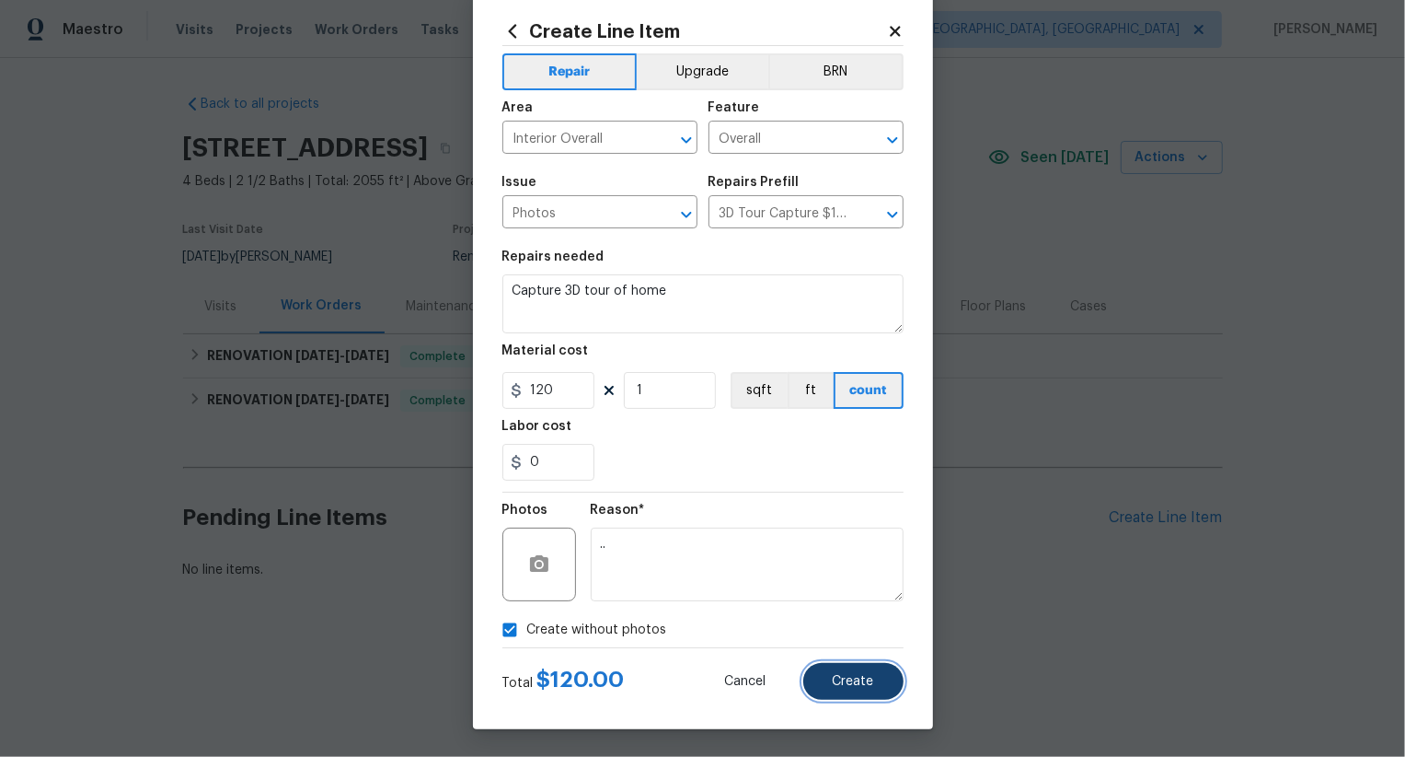
click at [865, 686] on span "Create" at bounding box center [853, 682] width 41 height 14
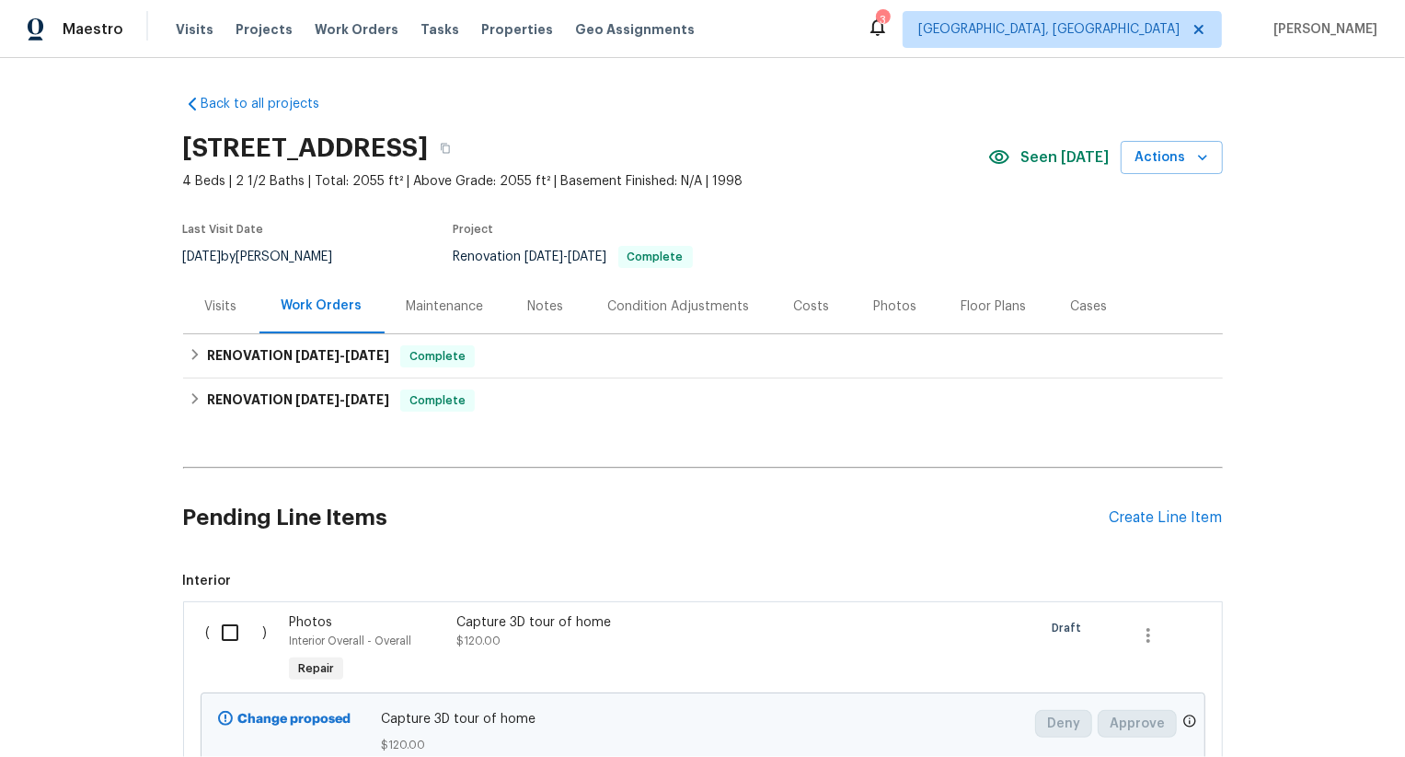
scroll to position [156, 0]
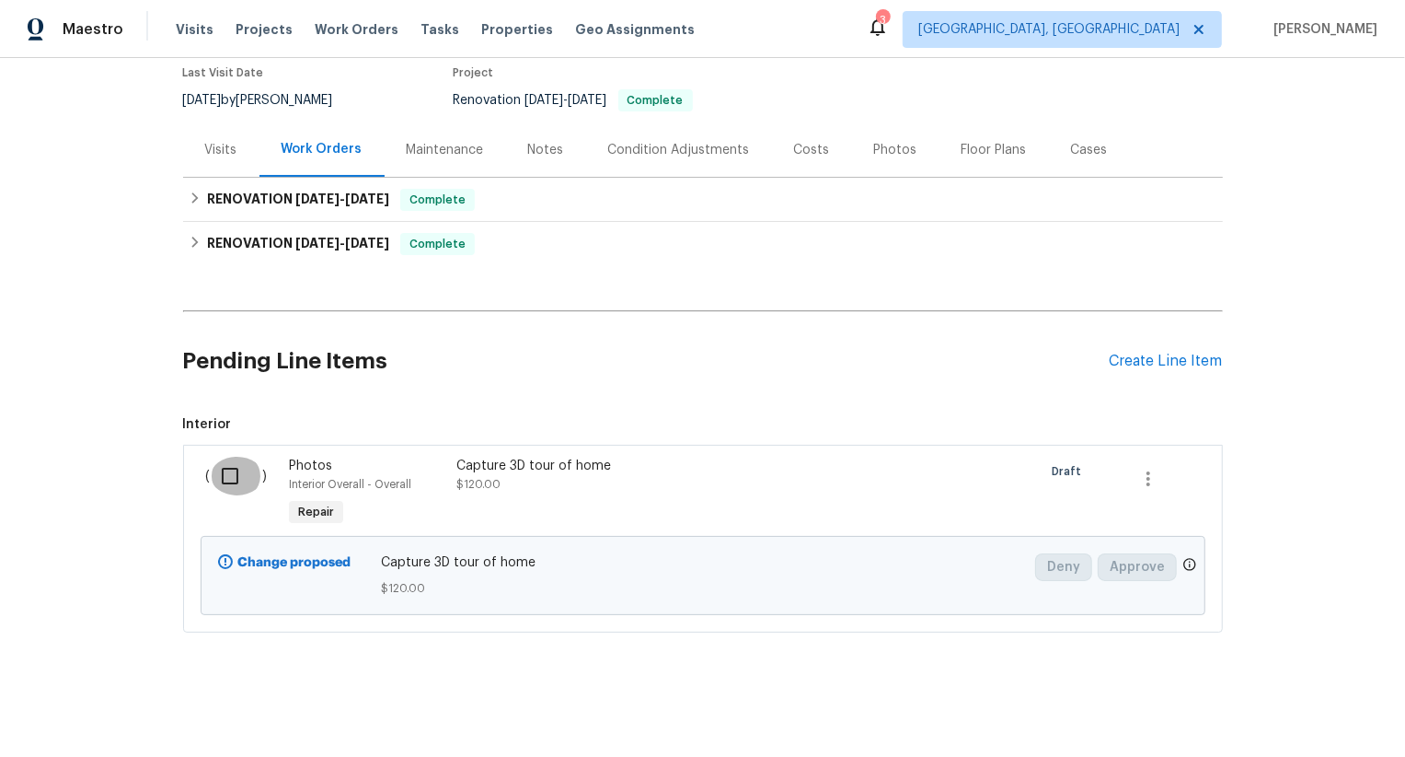
click at [226, 482] on input "checkbox" at bounding box center [237, 475] width 52 height 39
checkbox input "true"
click at [1289, 717] on span "Create Work Order" at bounding box center [1300, 710] width 122 height 23
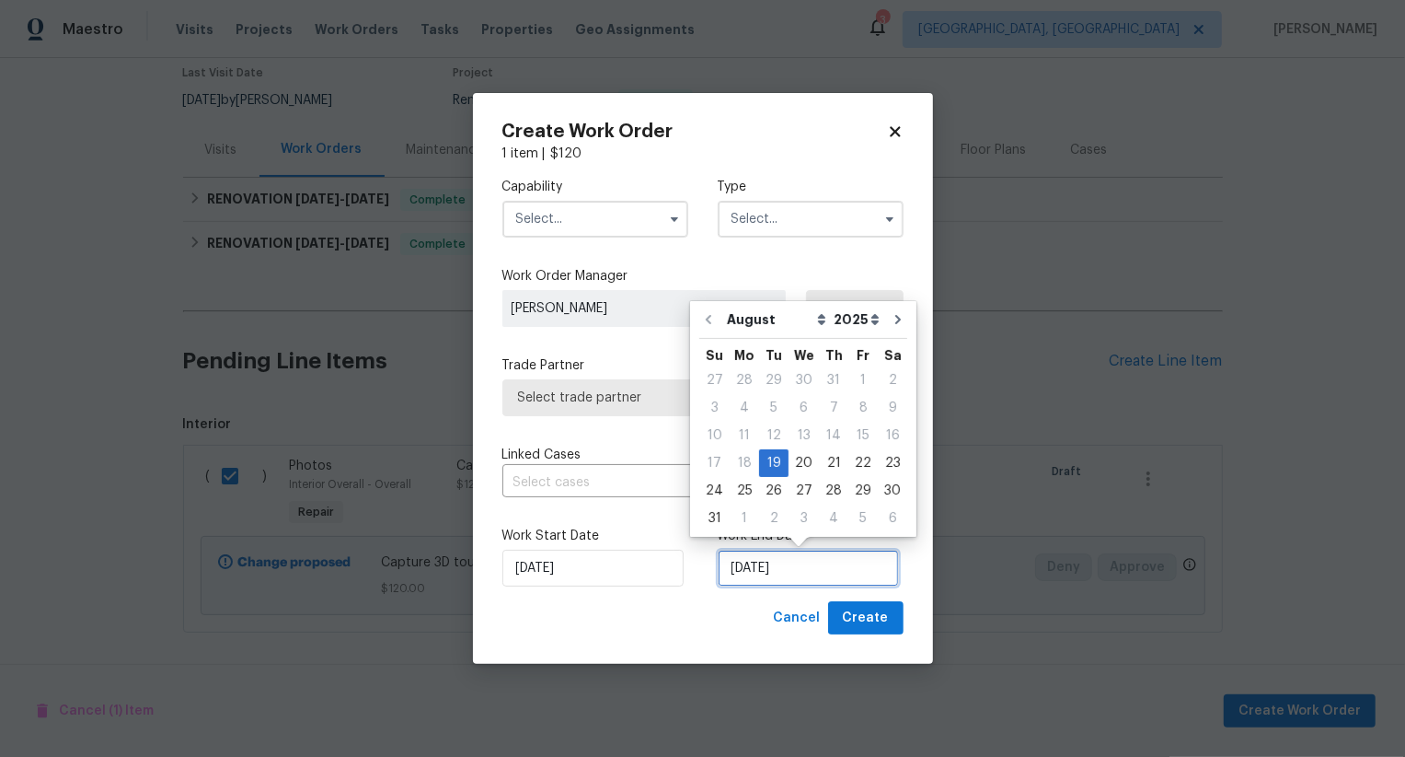
click at [750, 562] on input "[DATE]" at bounding box center [808, 567] width 181 height 37
click at [803, 467] on div "20" at bounding box center [804, 463] width 30 height 26
type input "[DATE]"
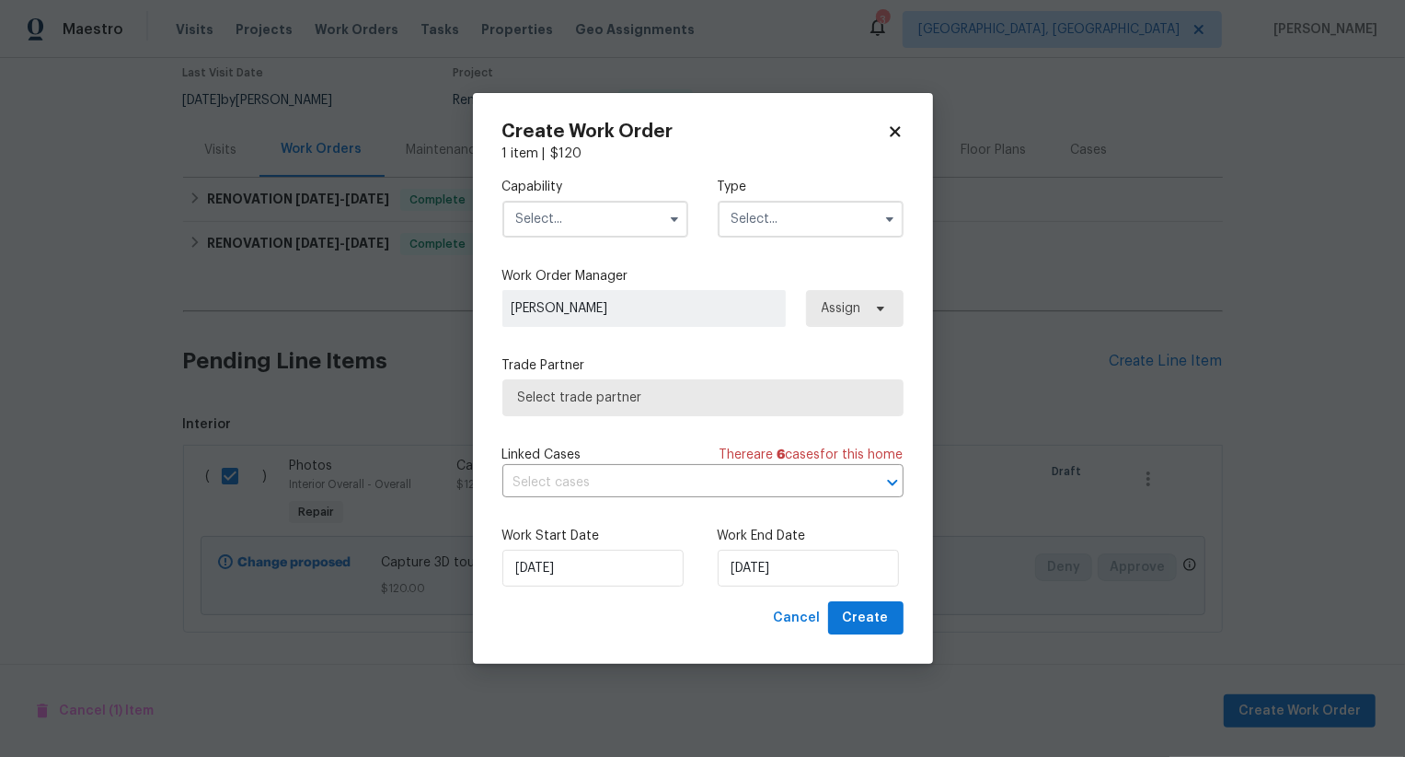
click at [609, 222] on input "text" at bounding box center [596, 219] width 186 height 37
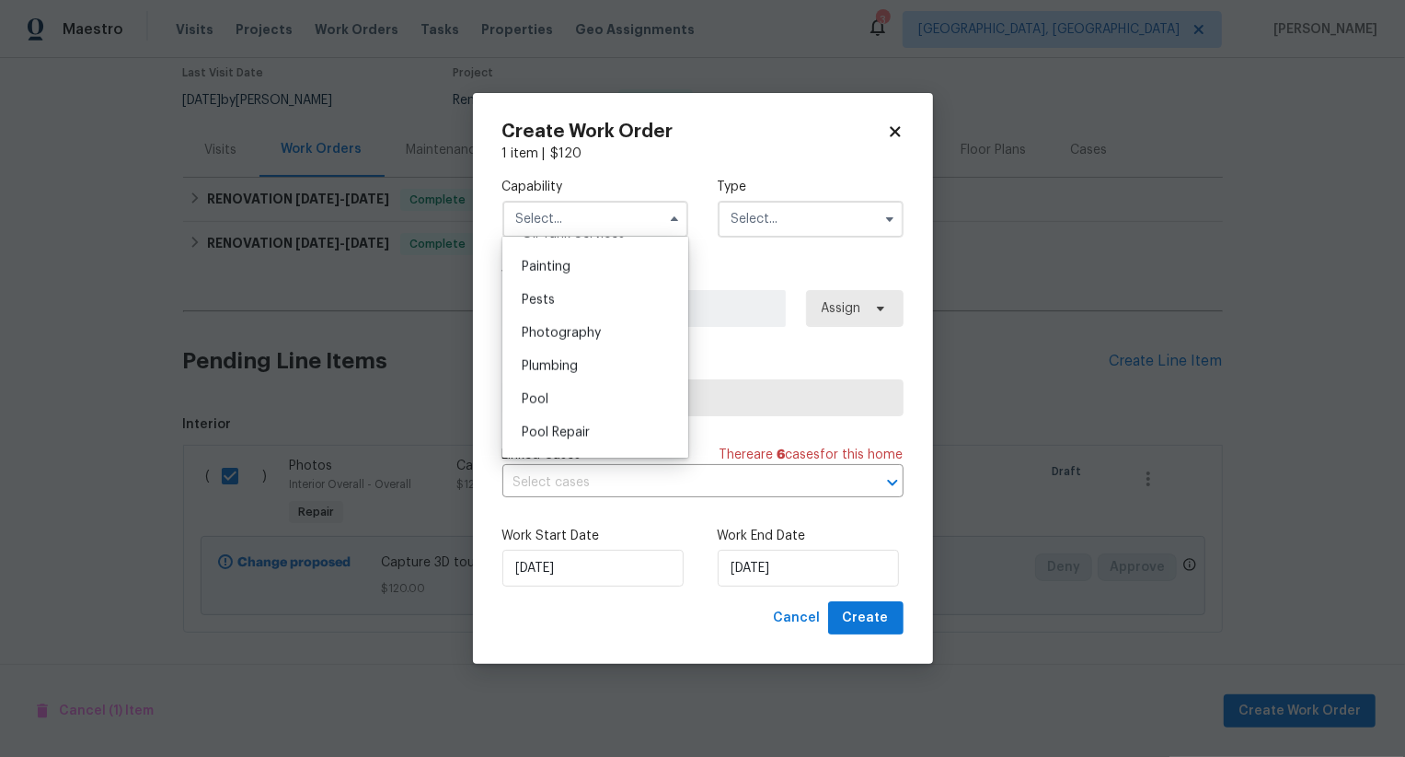
scroll to position [1532, 0]
click at [617, 341] on div "Photography" at bounding box center [595, 337] width 177 height 33
type input "Photography"
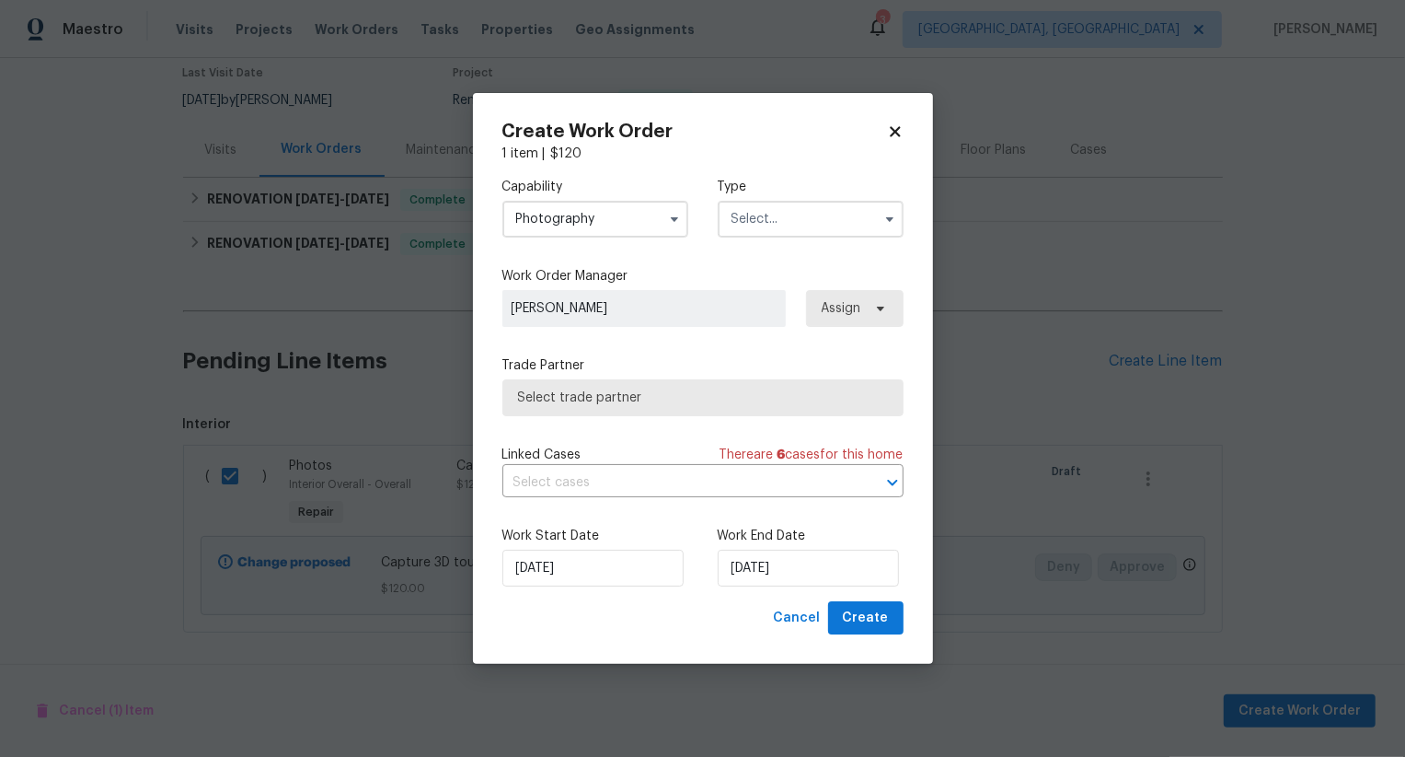
click at [797, 219] on input "text" at bounding box center [811, 219] width 186 height 37
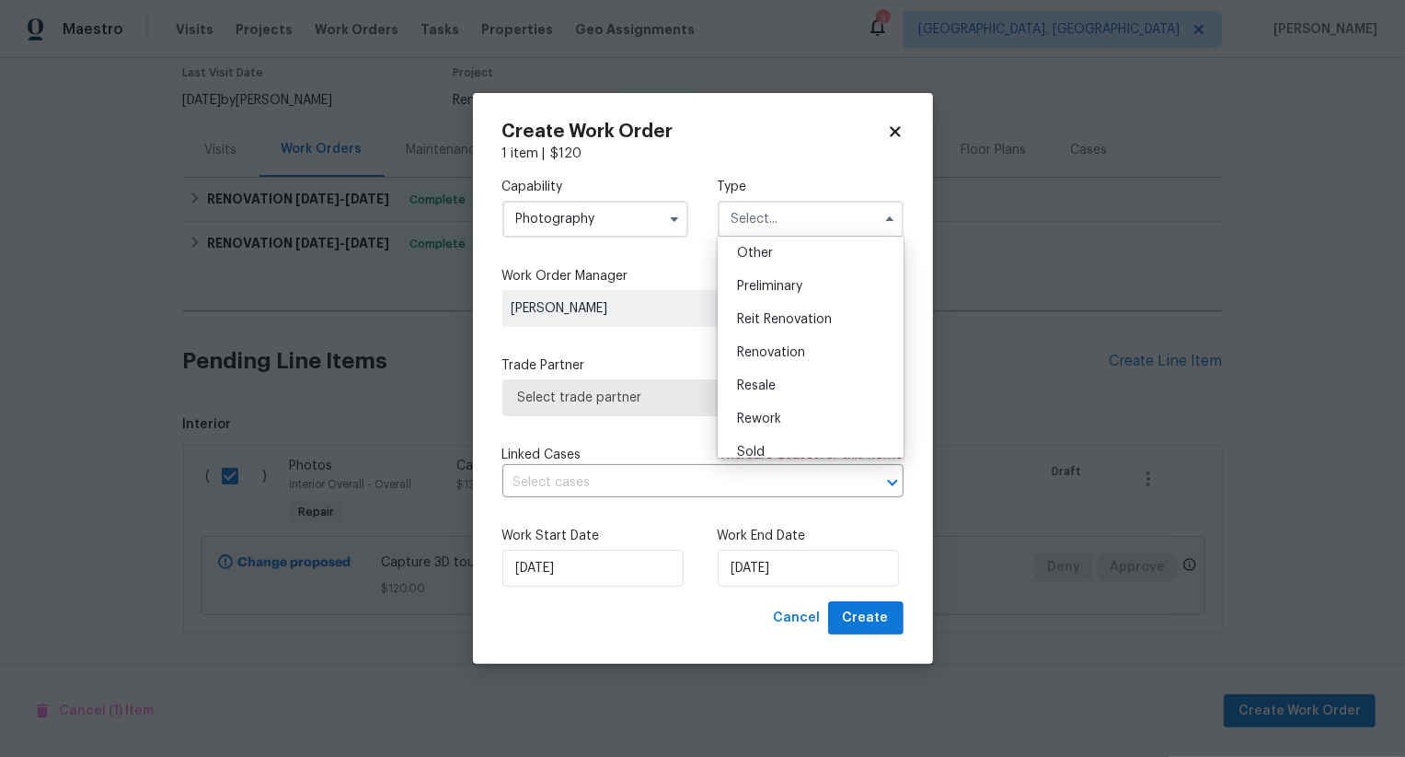
scroll to position [360, 0]
click at [810, 260] on div "Other" at bounding box center [810, 262] width 177 height 33
type input "Other"
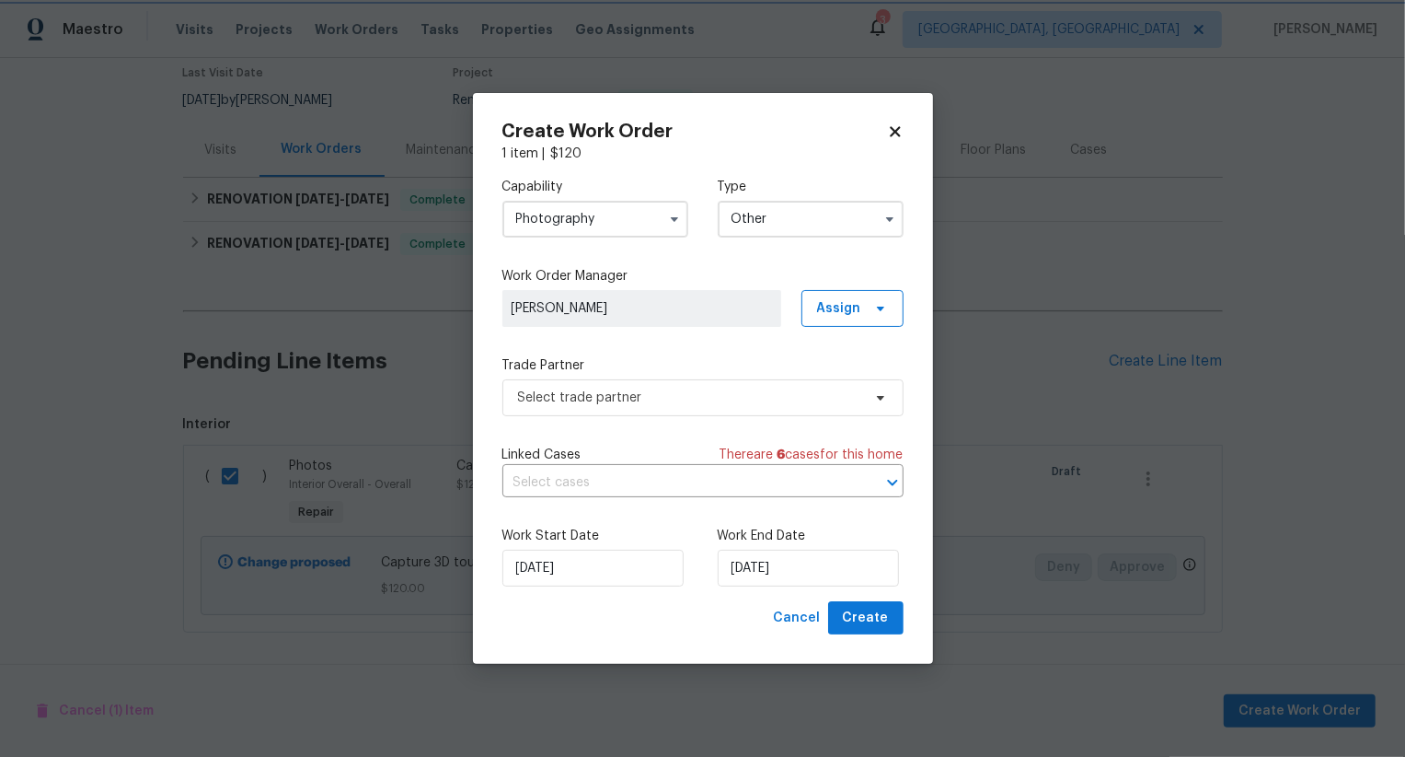
scroll to position [0, 0]
click at [702, 391] on span "Select trade partner" at bounding box center [689, 397] width 343 height 18
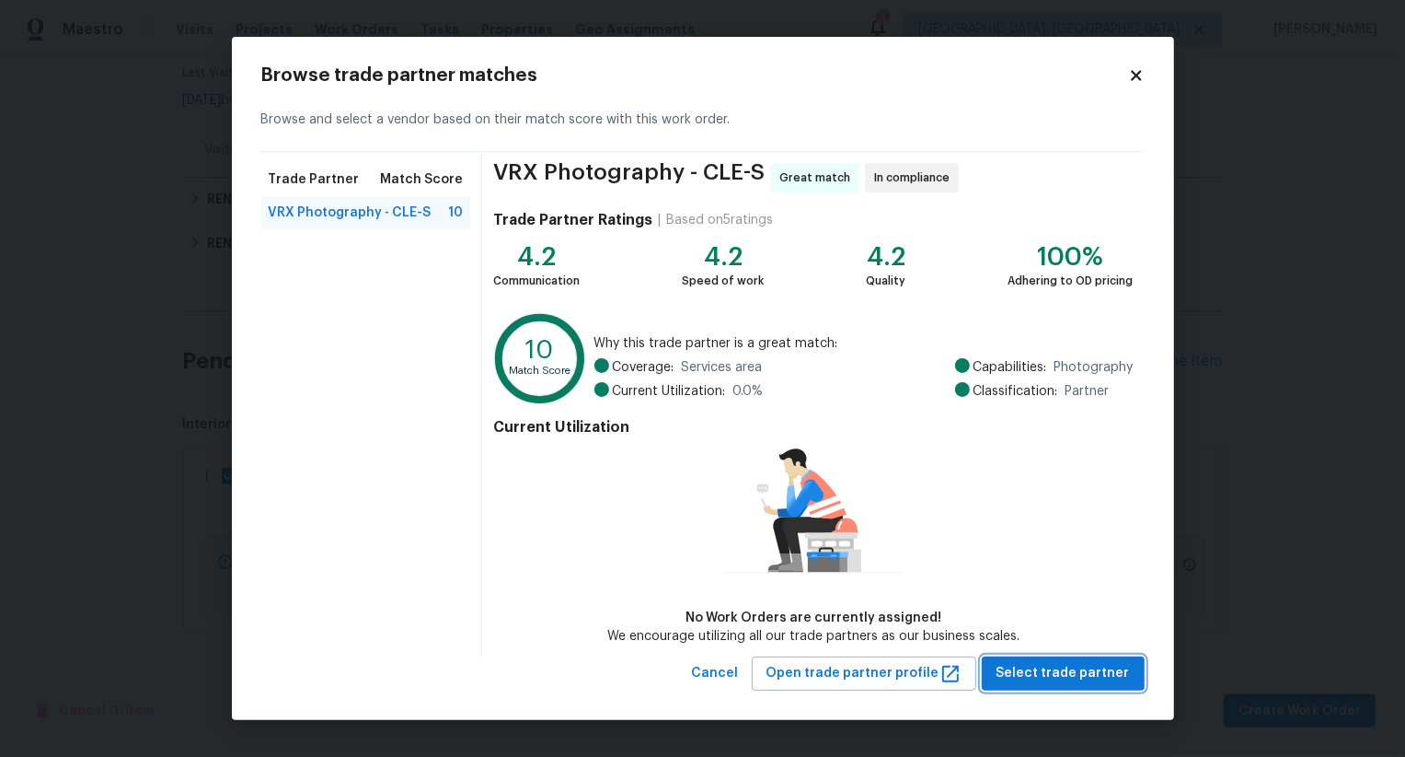
click at [1079, 668] on span "Select trade partner" at bounding box center [1063, 673] width 133 height 23
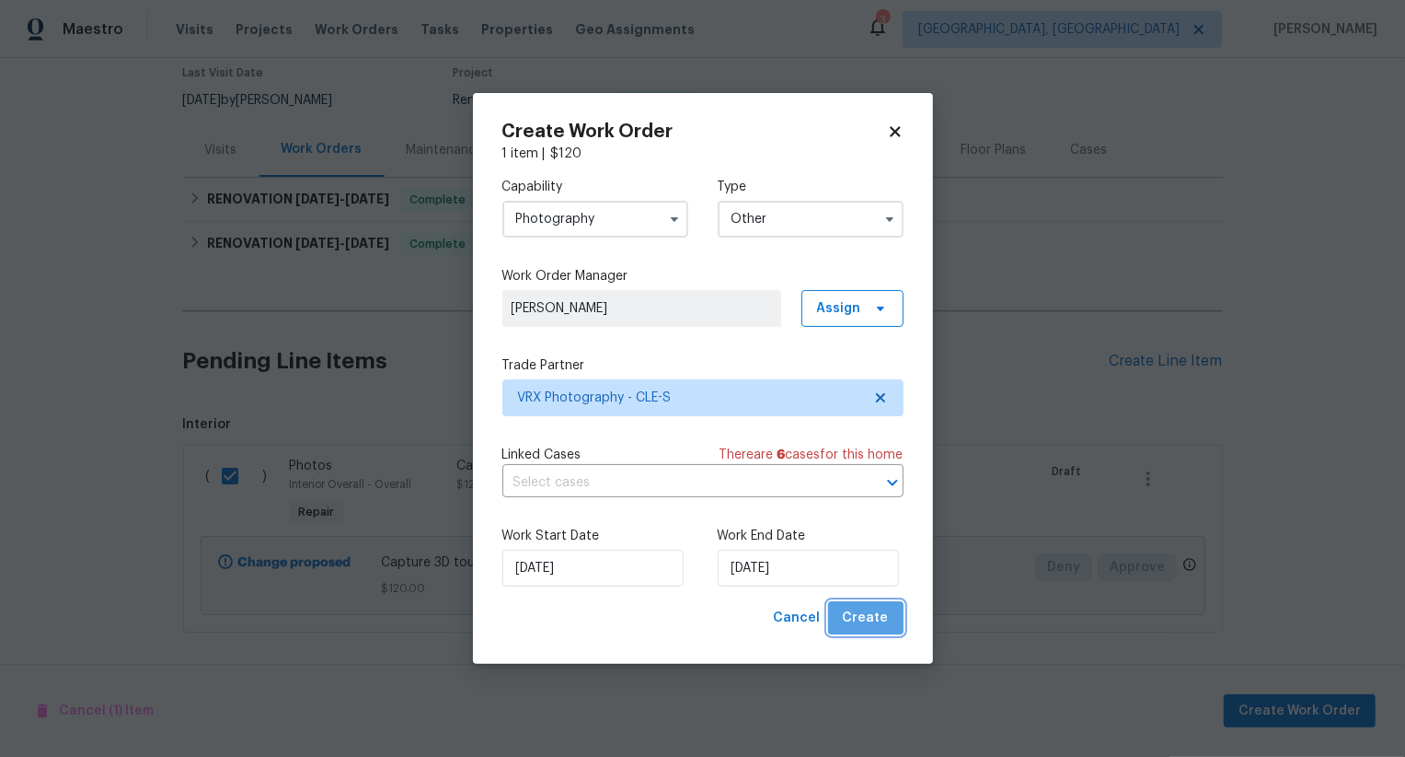
click at [871, 613] on span "Create" at bounding box center [866, 618] width 46 height 23
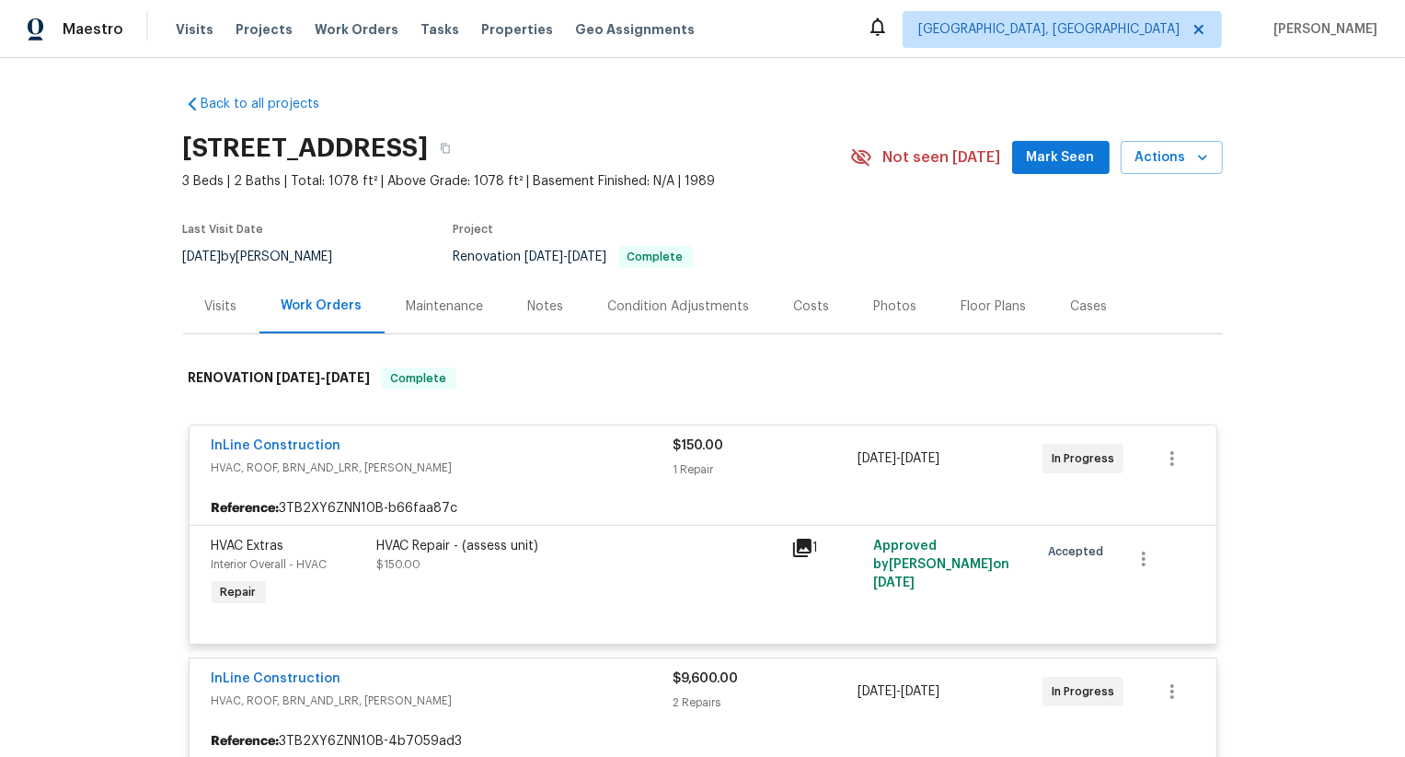
scroll to position [1007, 0]
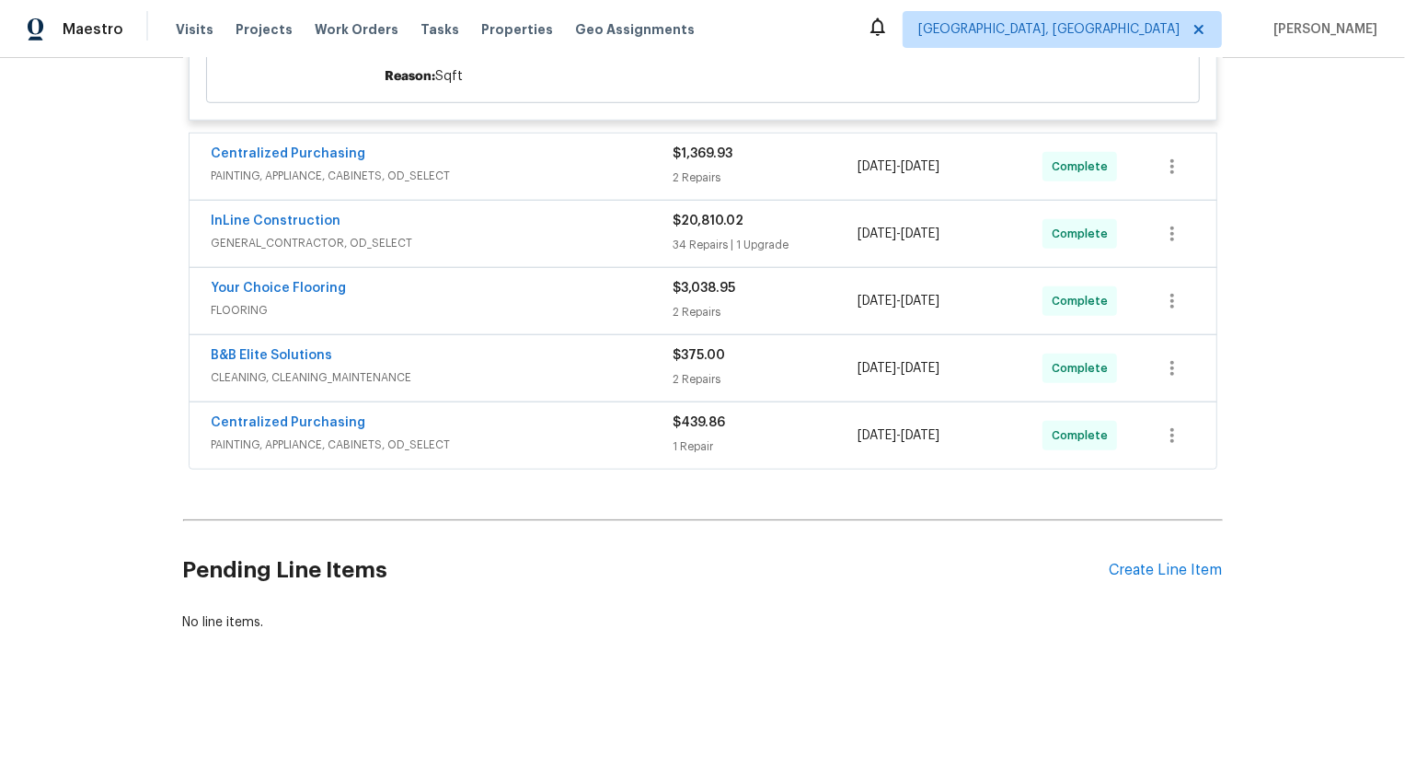
click at [1193, 583] on div "Pending Line Items Create Line Item" at bounding box center [703, 570] width 1040 height 86
click at [1193, 570] on div "Create Line Item" at bounding box center [1166, 569] width 113 height 17
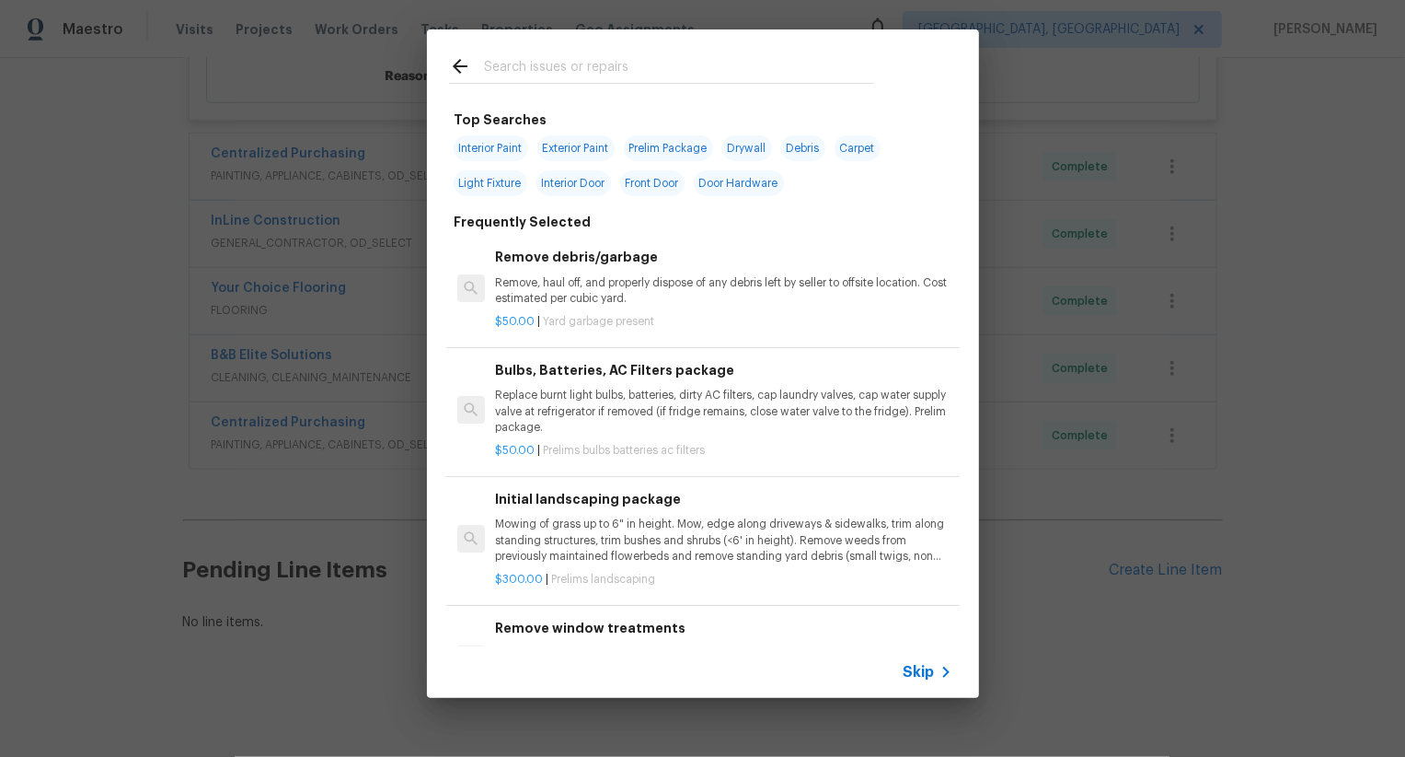
click at [916, 679] on span "Skip" at bounding box center [919, 672] width 31 height 18
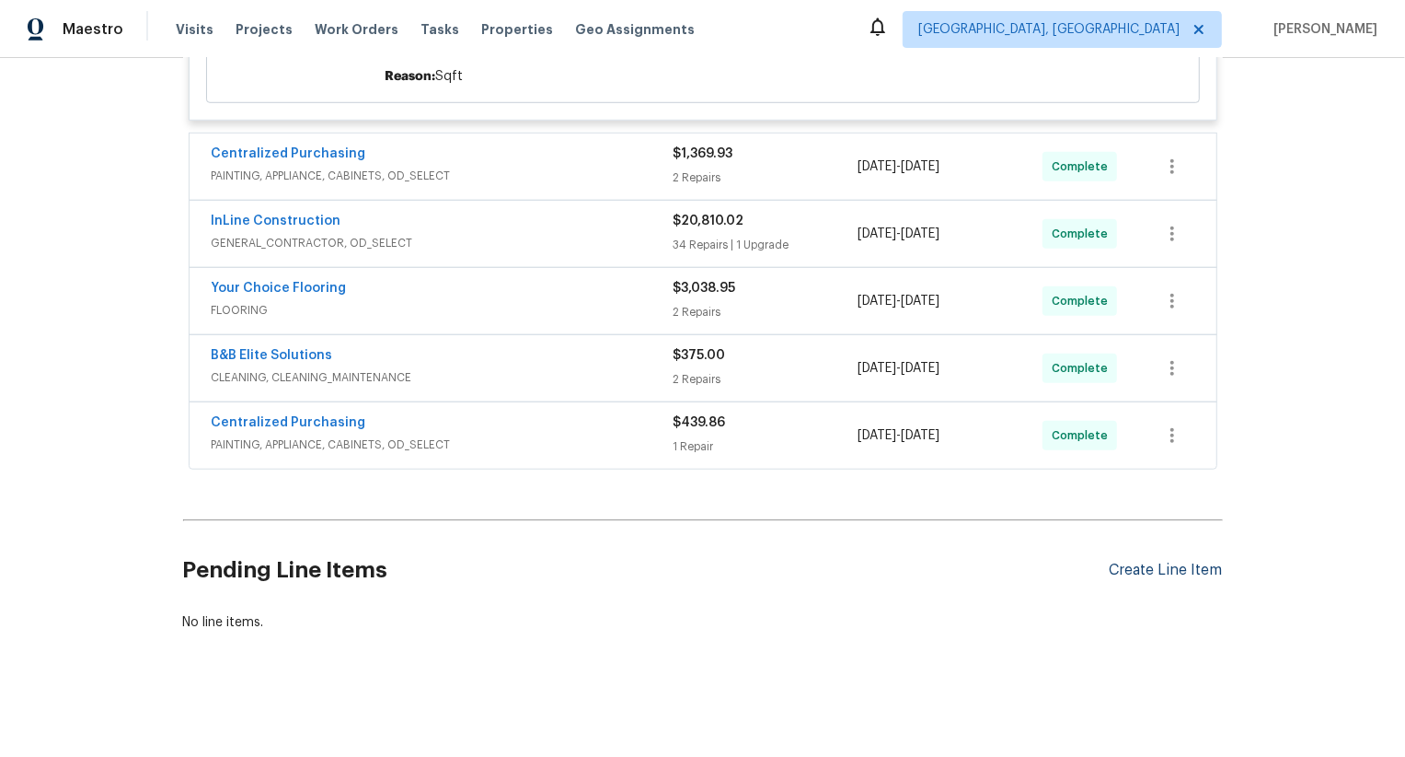
click at [1193, 573] on div "Create Line Item" at bounding box center [1166, 569] width 113 height 17
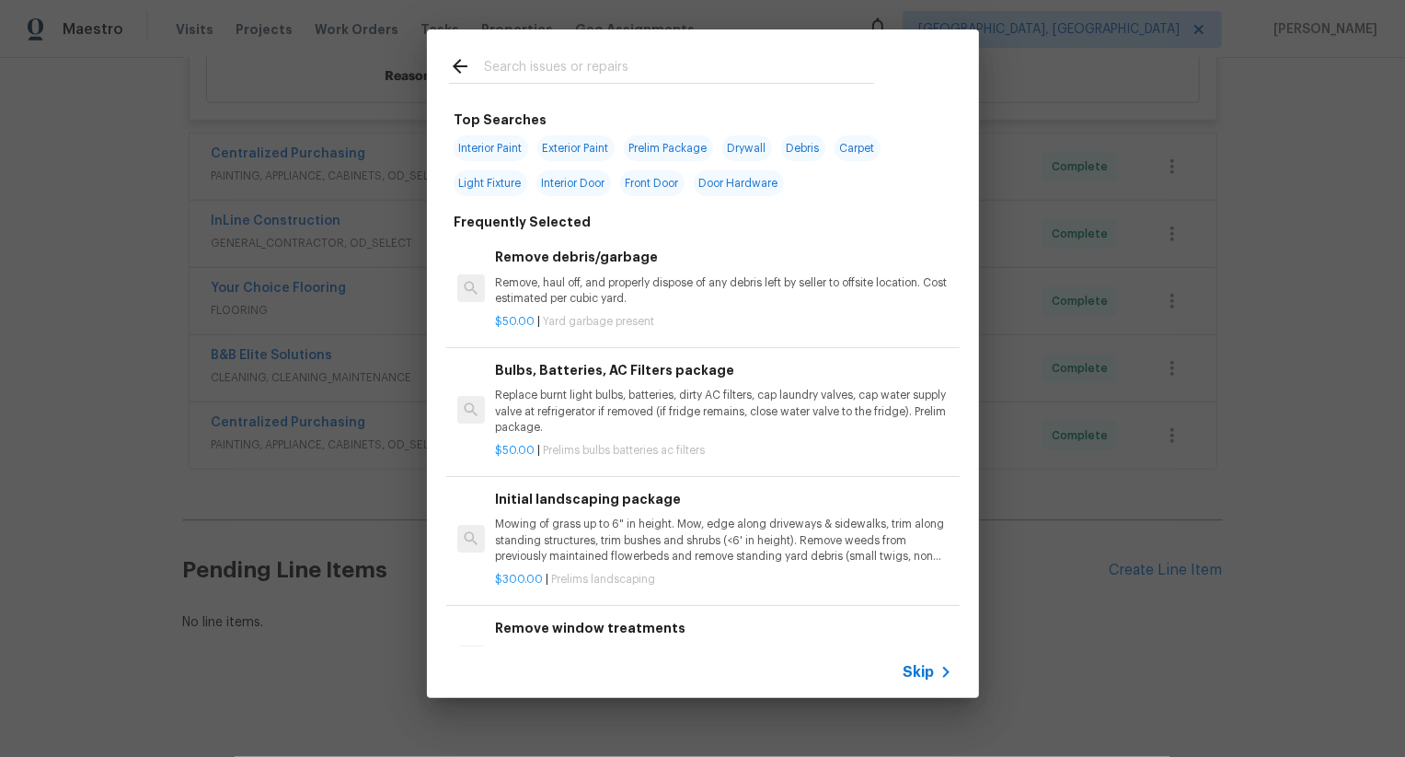
click at [932, 672] on span "Skip" at bounding box center [919, 672] width 31 height 18
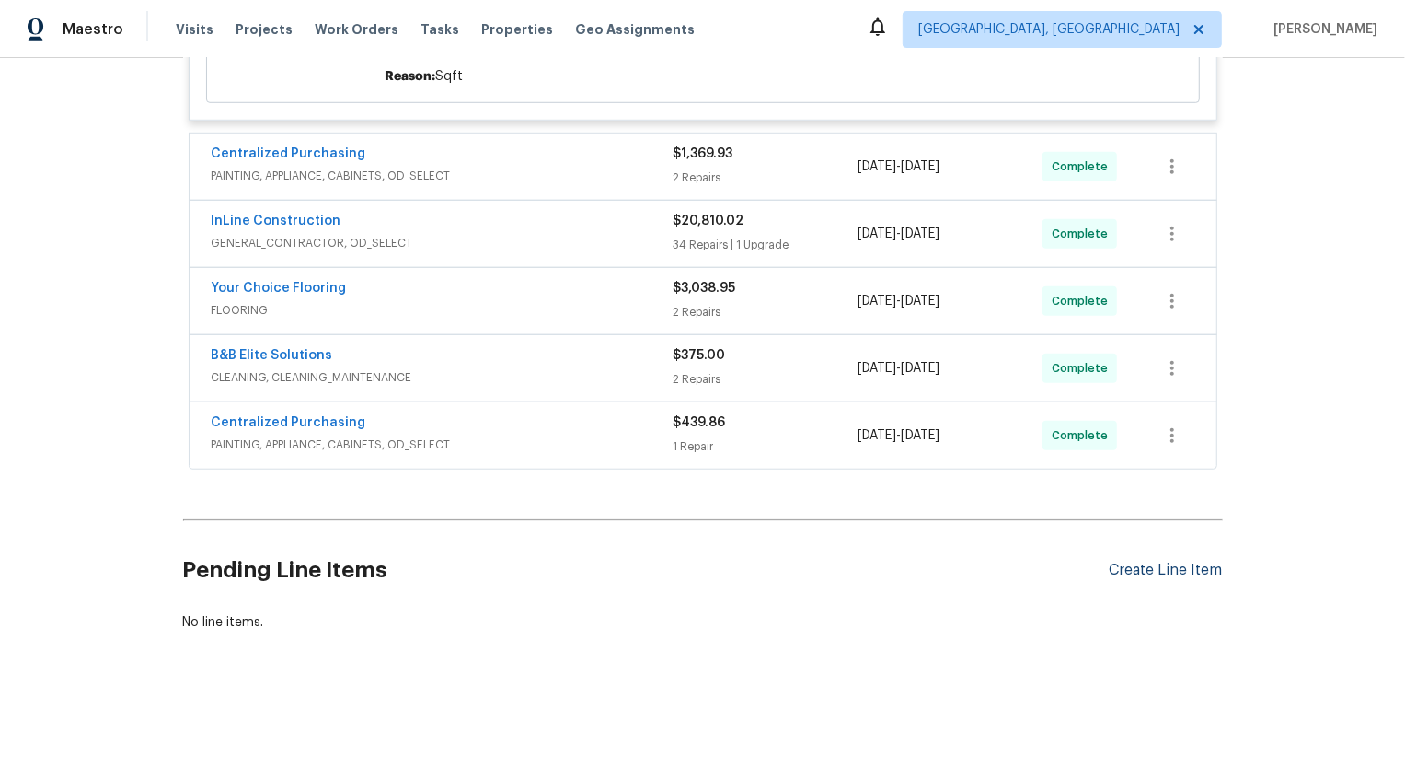
click at [1168, 575] on div "Create Line Item" at bounding box center [1166, 569] width 113 height 17
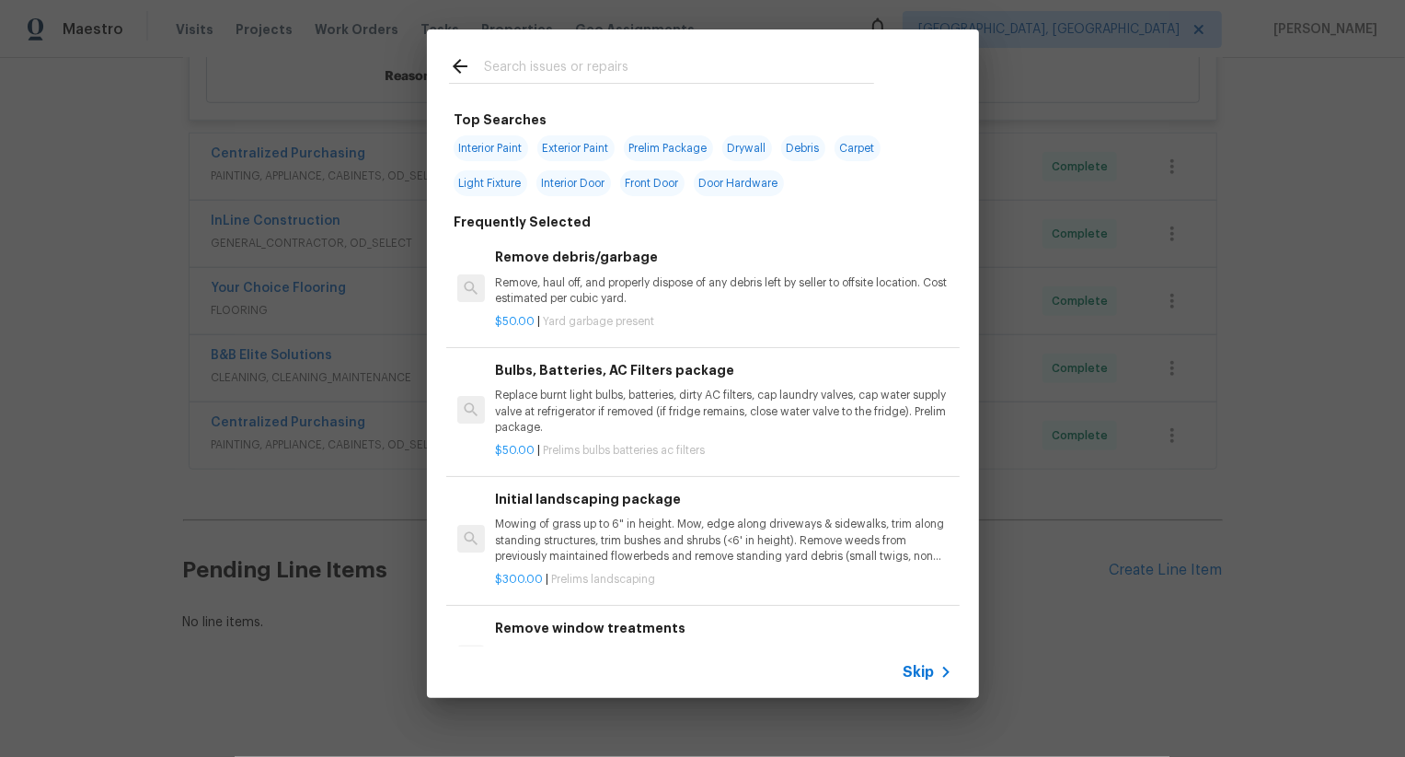
click at [916, 665] on span "Skip" at bounding box center [919, 672] width 31 height 18
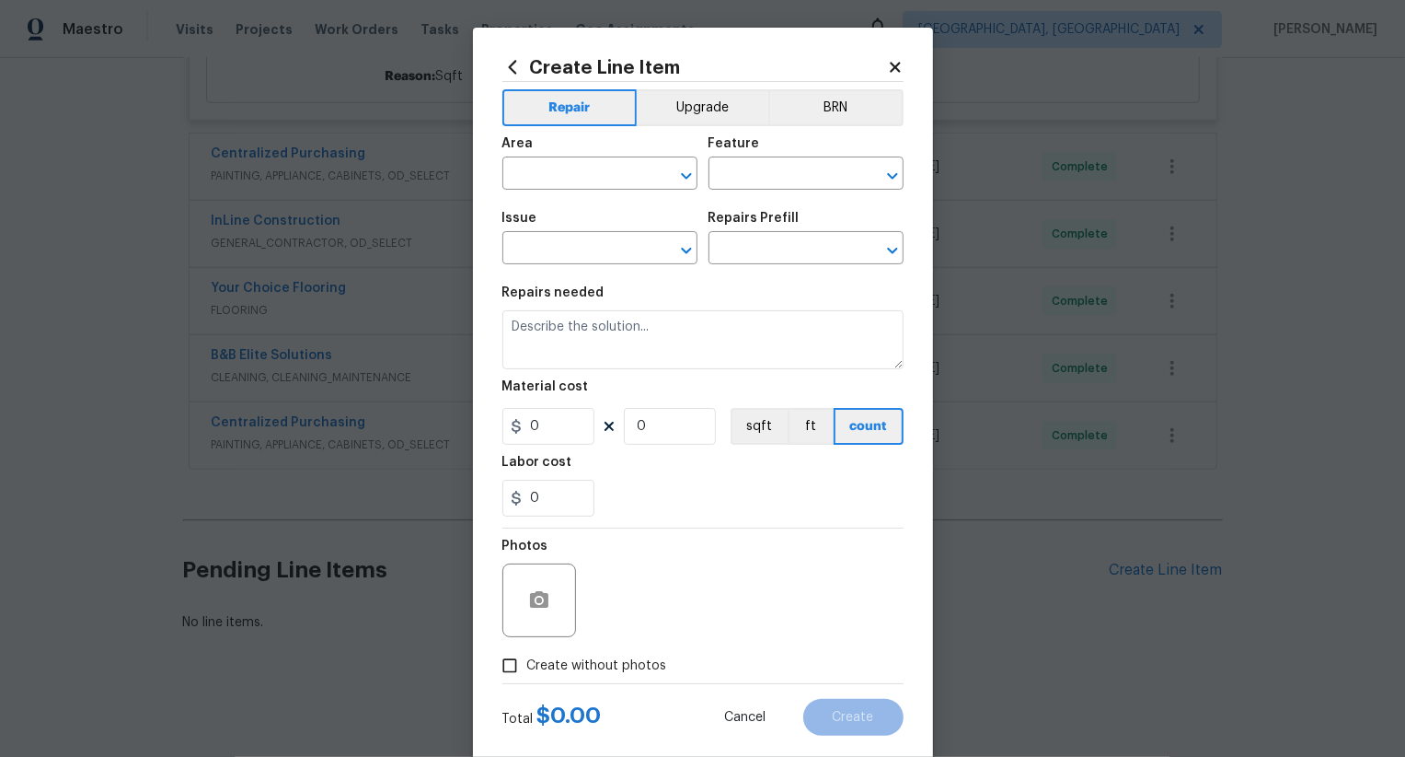
click at [627, 161] on input "text" at bounding box center [575, 175] width 144 height 29
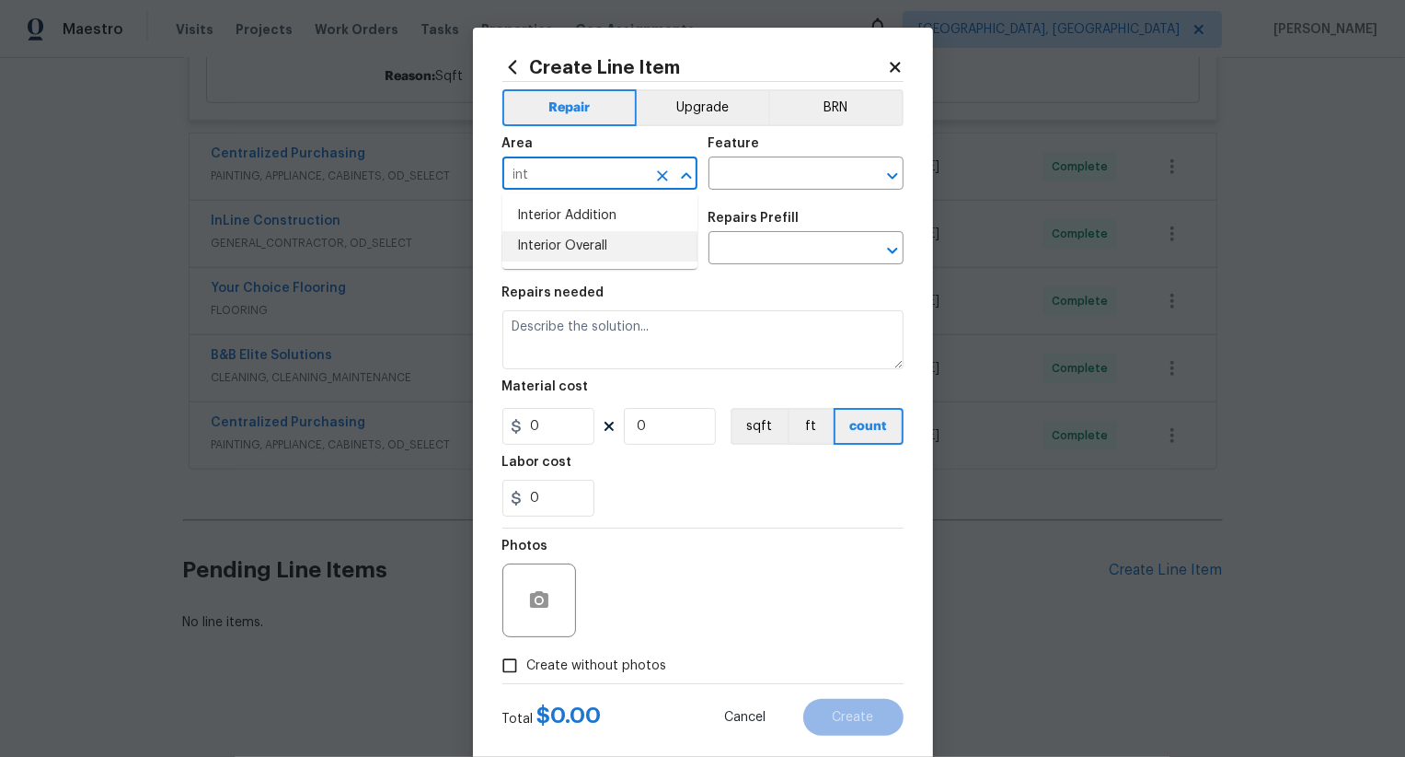
click at [624, 254] on li "Interior Overall" at bounding box center [600, 246] width 195 height 30
type input "Interior Overall"
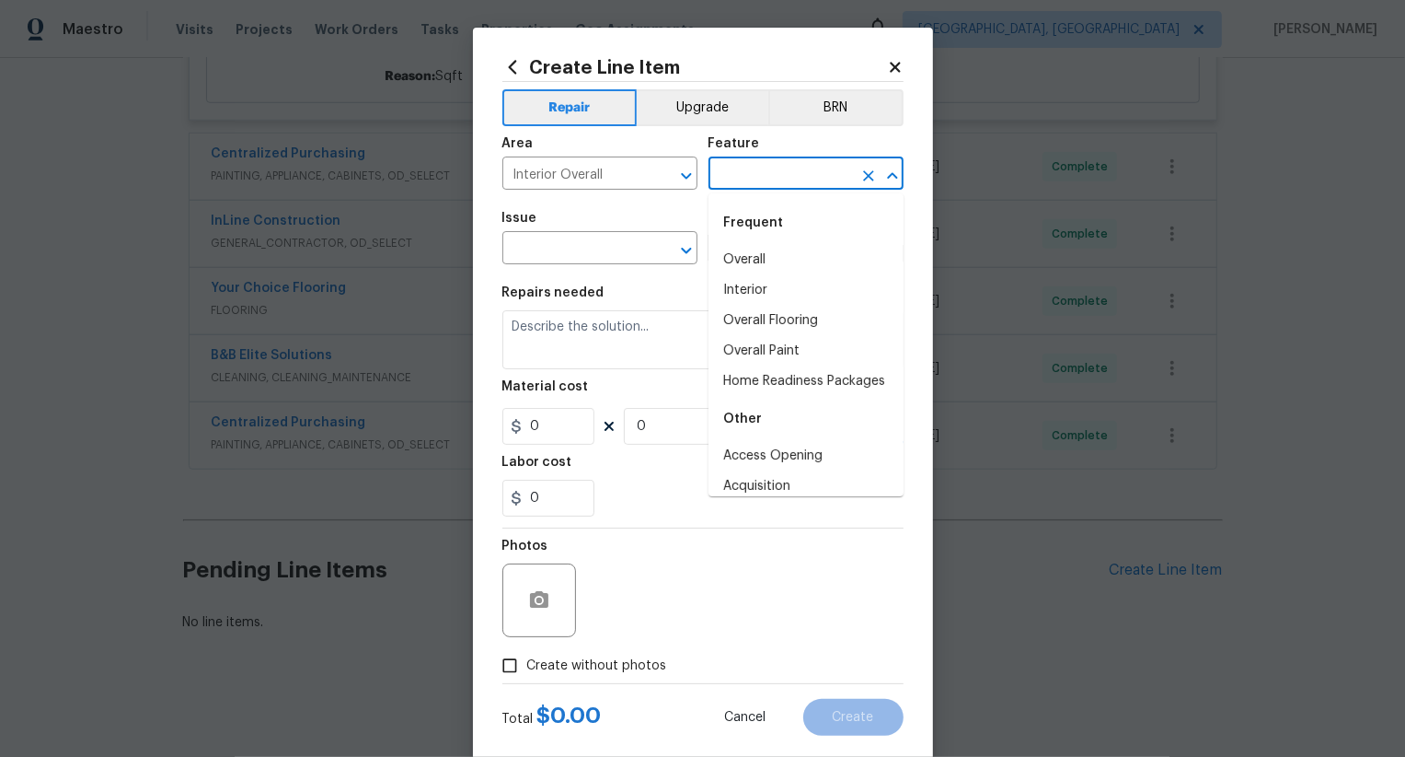
click at [772, 179] on input "text" at bounding box center [781, 175] width 144 height 29
click at [772, 244] on div "Frequent" at bounding box center [806, 223] width 195 height 44
click at [780, 282] on li "Interior" at bounding box center [806, 290] width 195 height 30
type input "Interior"
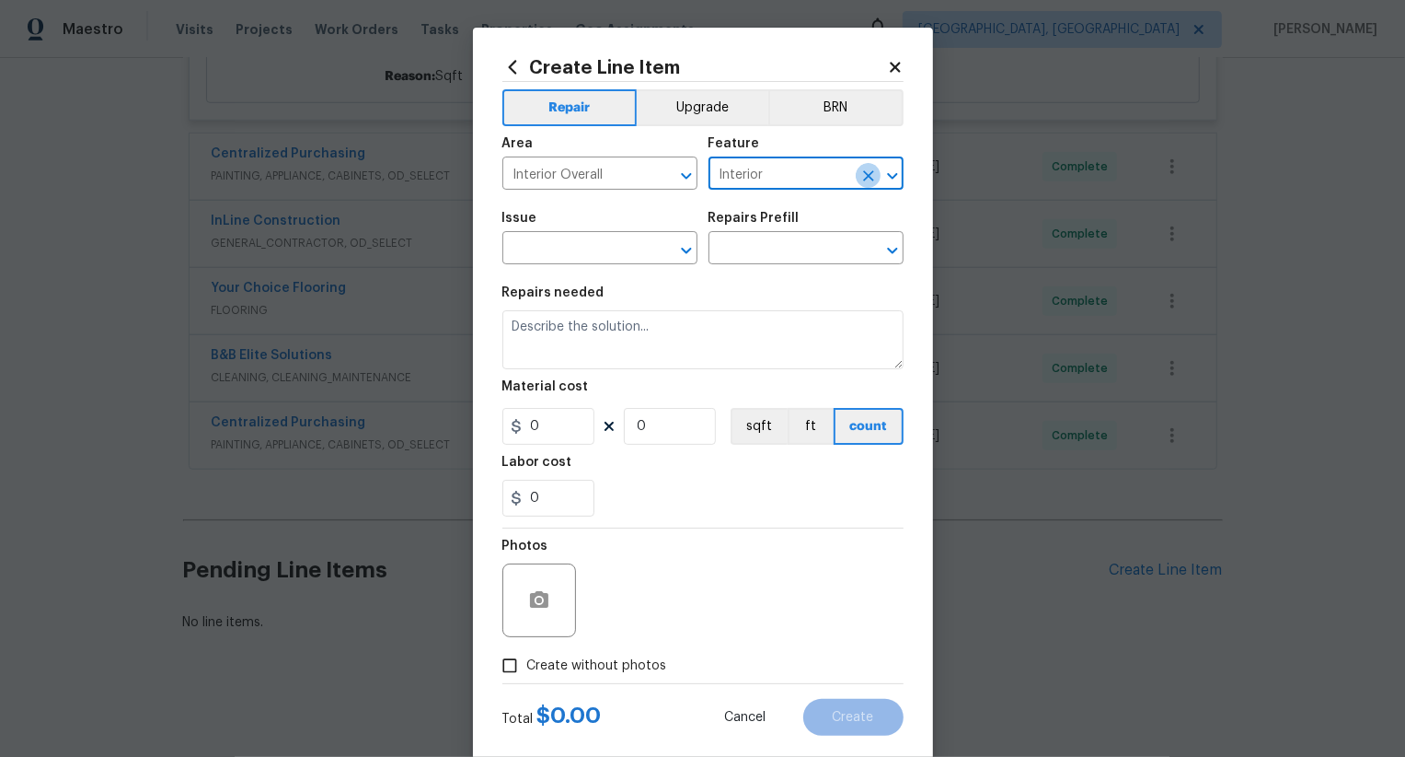
click at [873, 170] on icon "Clear" at bounding box center [869, 176] width 18 height 18
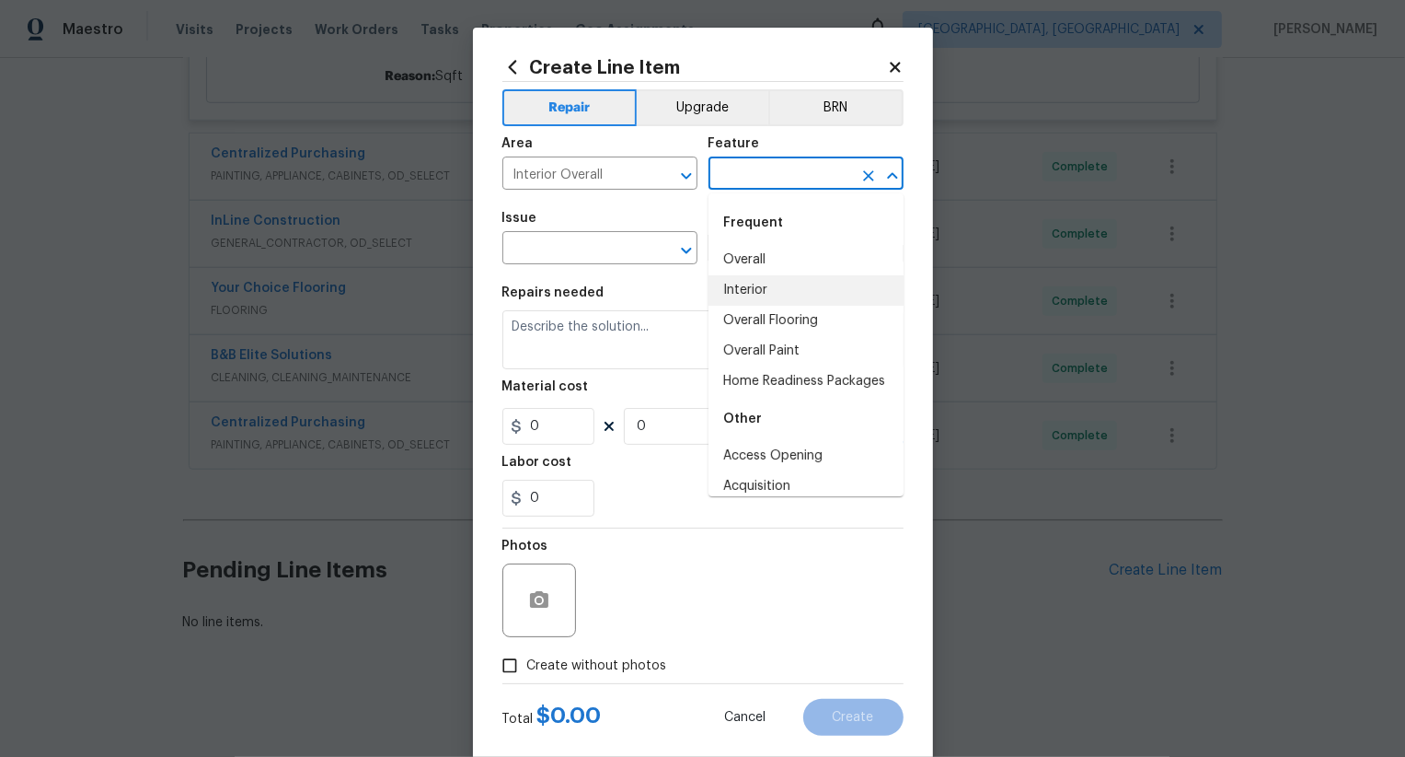
click at [792, 170] on input "text" at bounding box center [781, 175] width 144 height 29
click at [780, 258] on li "Overall" at bounding box center [806, 260] width 195 height 30
type input "Overall"
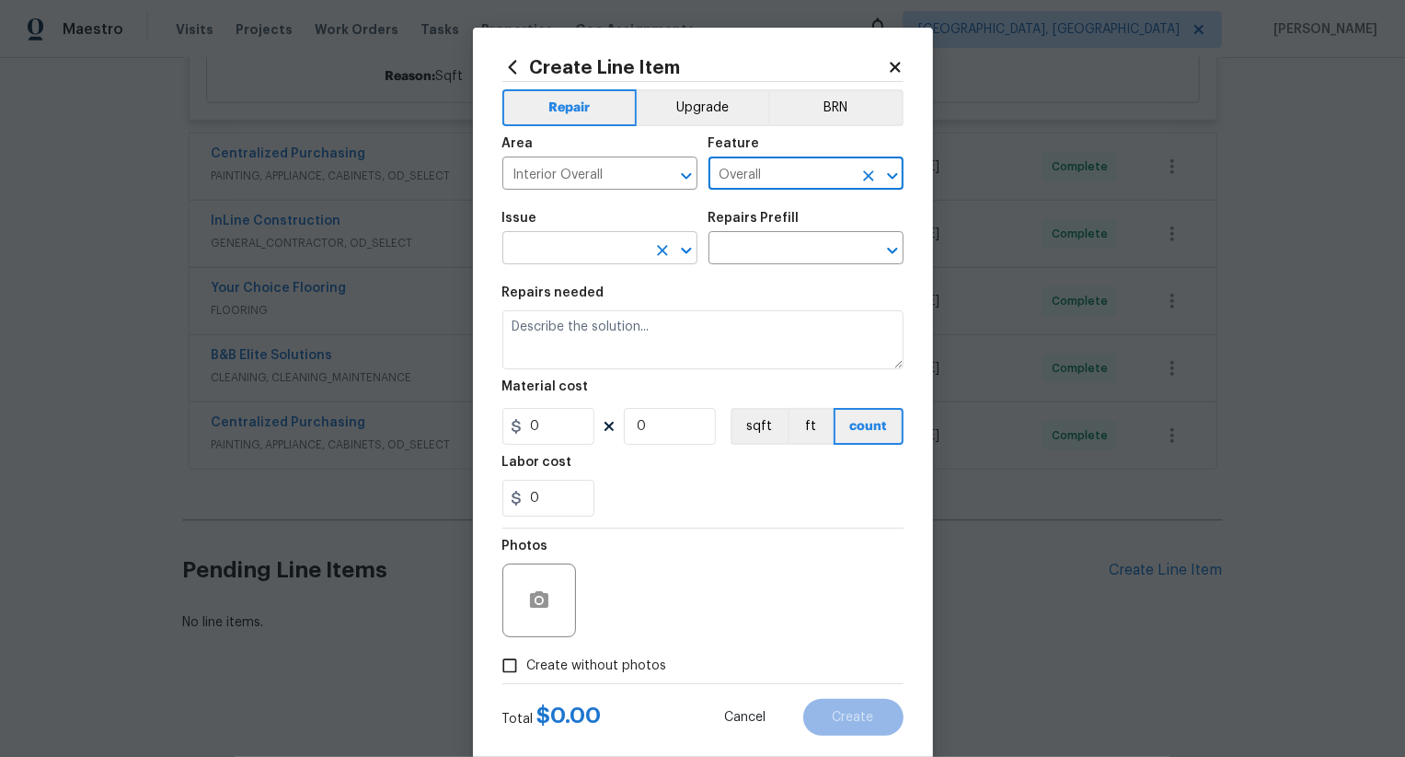
click at [600, 250] on input "text" at bounding box center [575, 250] width 144 height 29
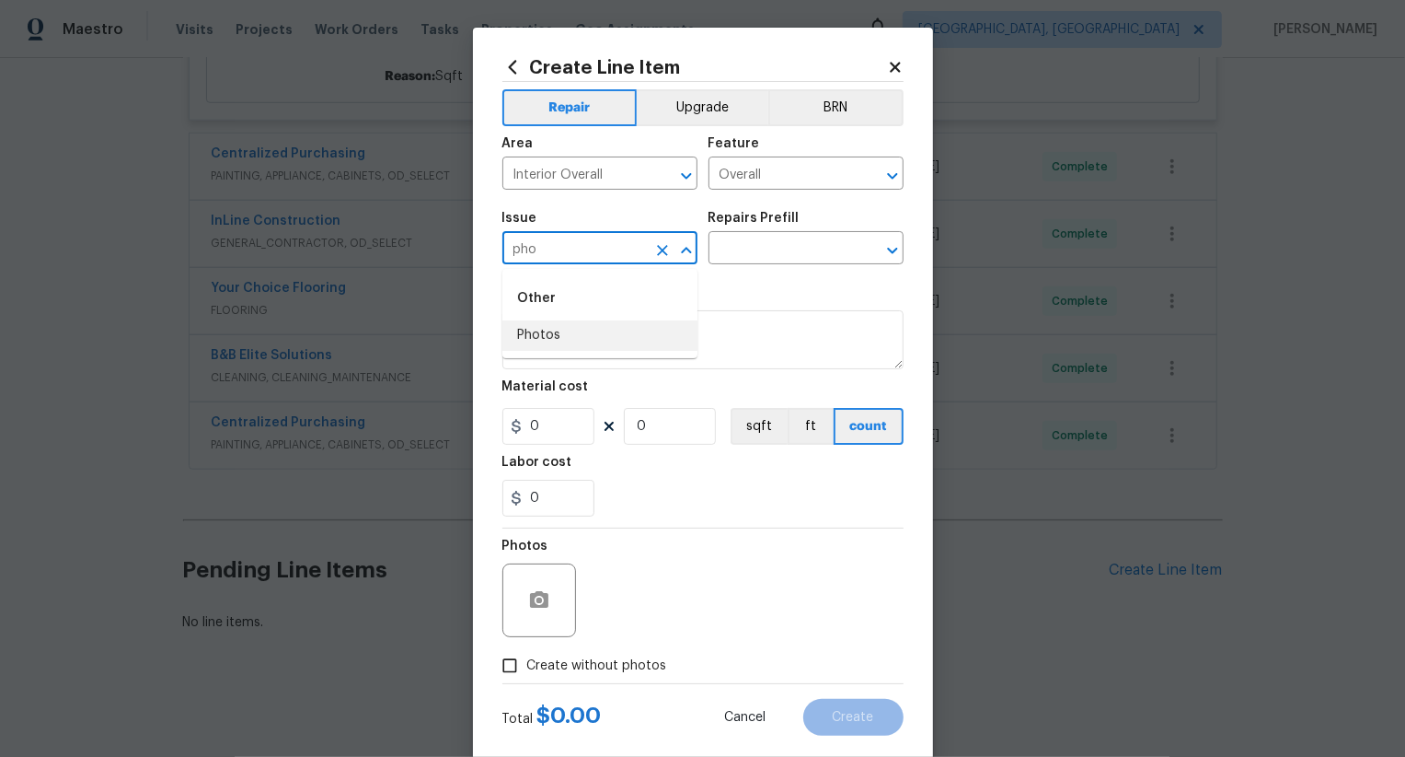
click at [591, 336] on li "Photos" at bounding box center [600, 335] width 195 height 30
type input "Photos"
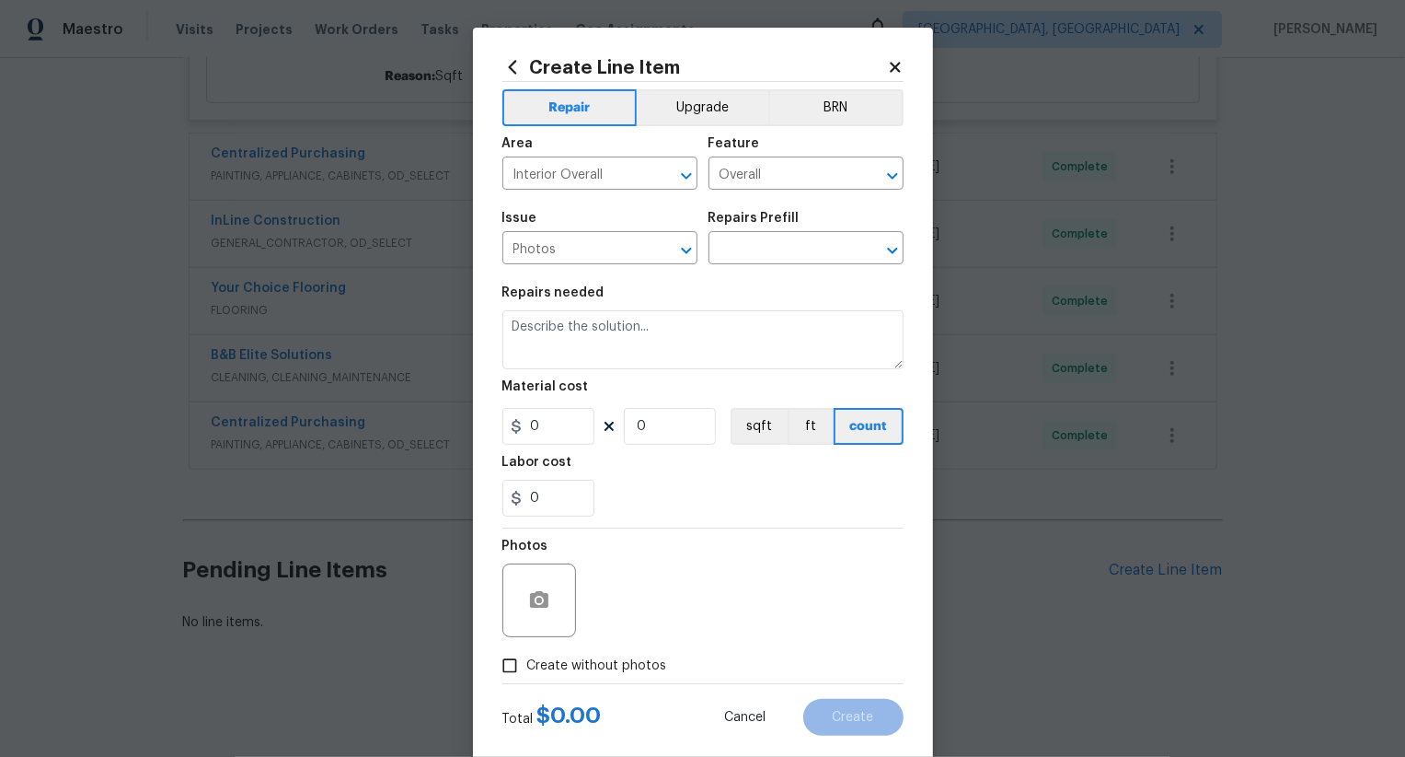
click at [749, 265] on div "Issue Photos ​ Repairs Prefill ​" at bounding box center [703, 238] width 401 height 75
click at [761, 248] on input "text" at bounding box center [781, 250] width 144 height 29
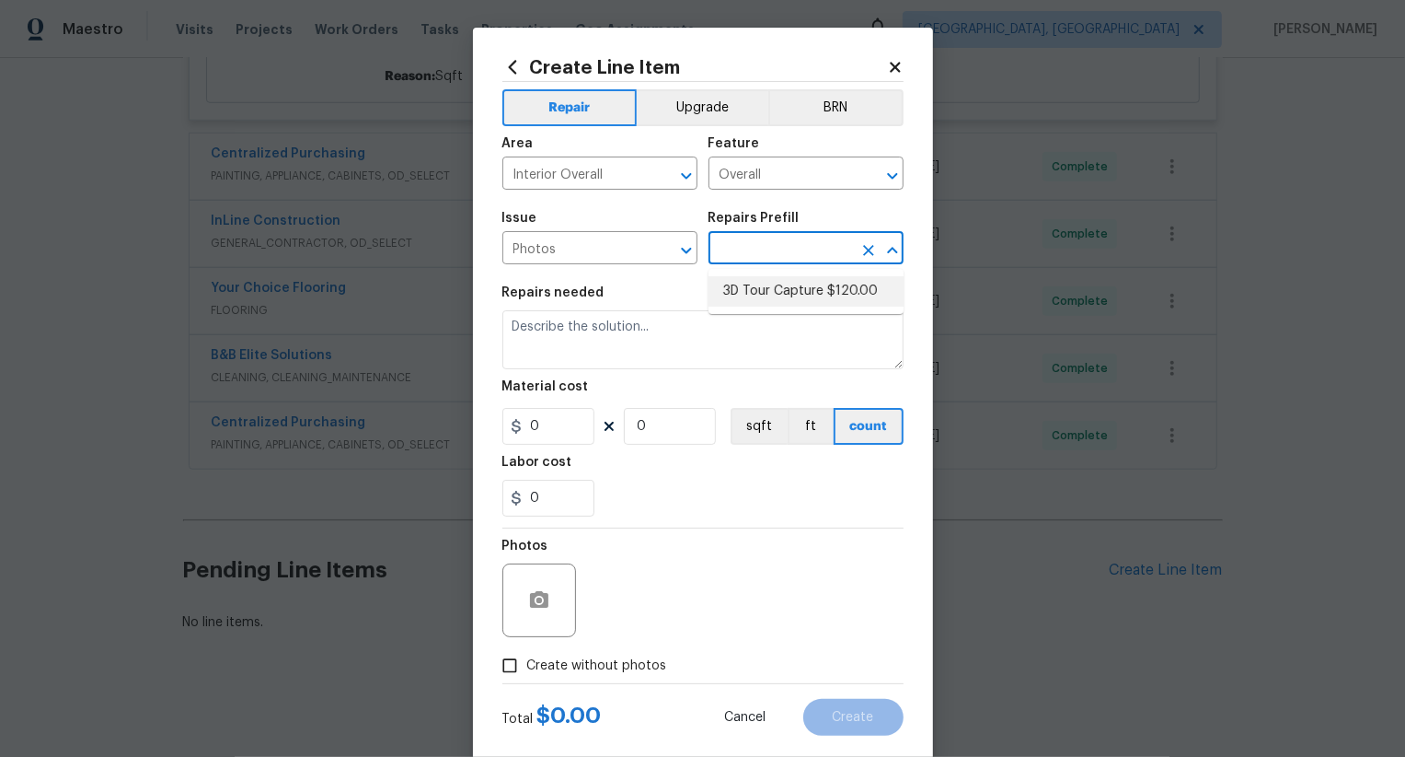
click at [761, 302] on li "3D Tour Capture $120.00" at bounding box center [806, 291] width 195 height 30
type input "3D Tour Capture $120.00"
type textarea "Capture 3D tour of home"
type input "1"
type input "120"
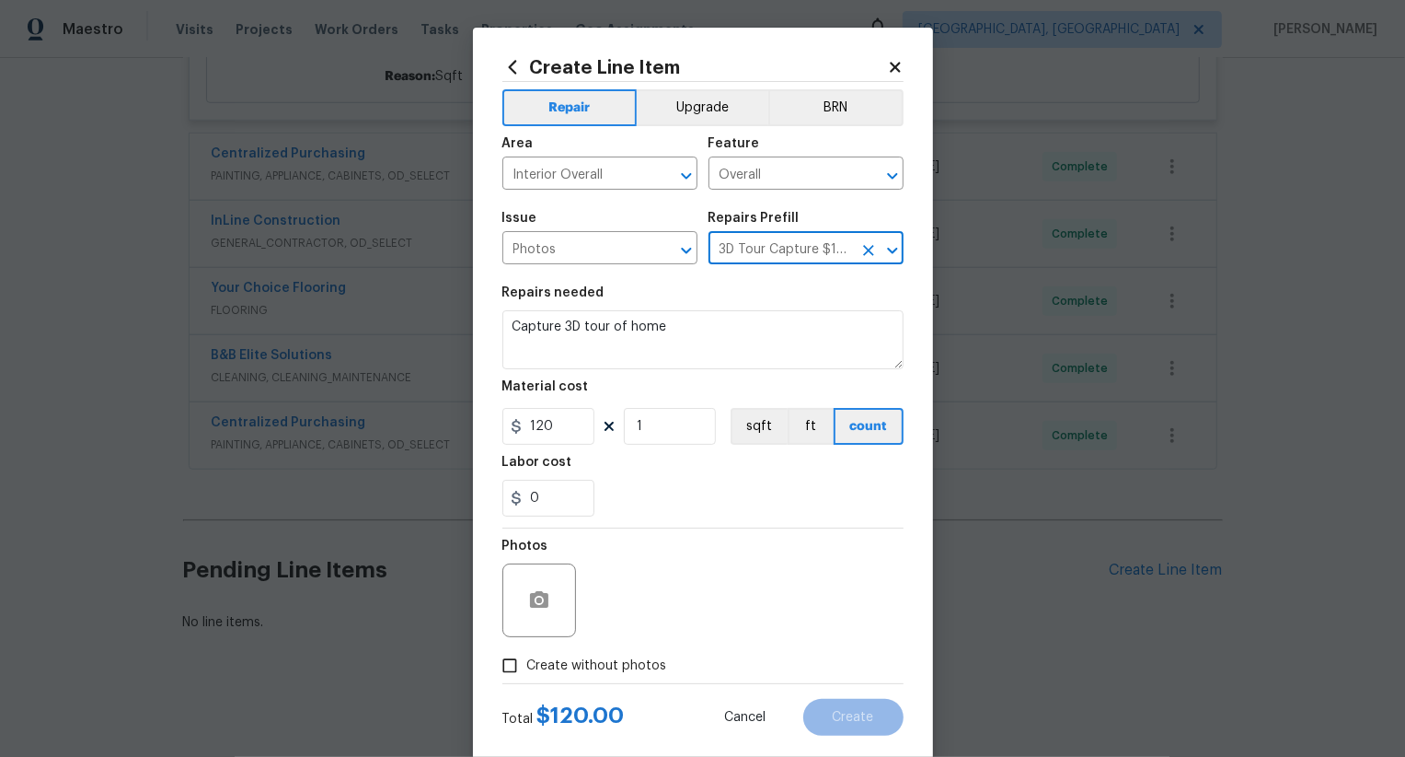
scroll to position [36, 0]
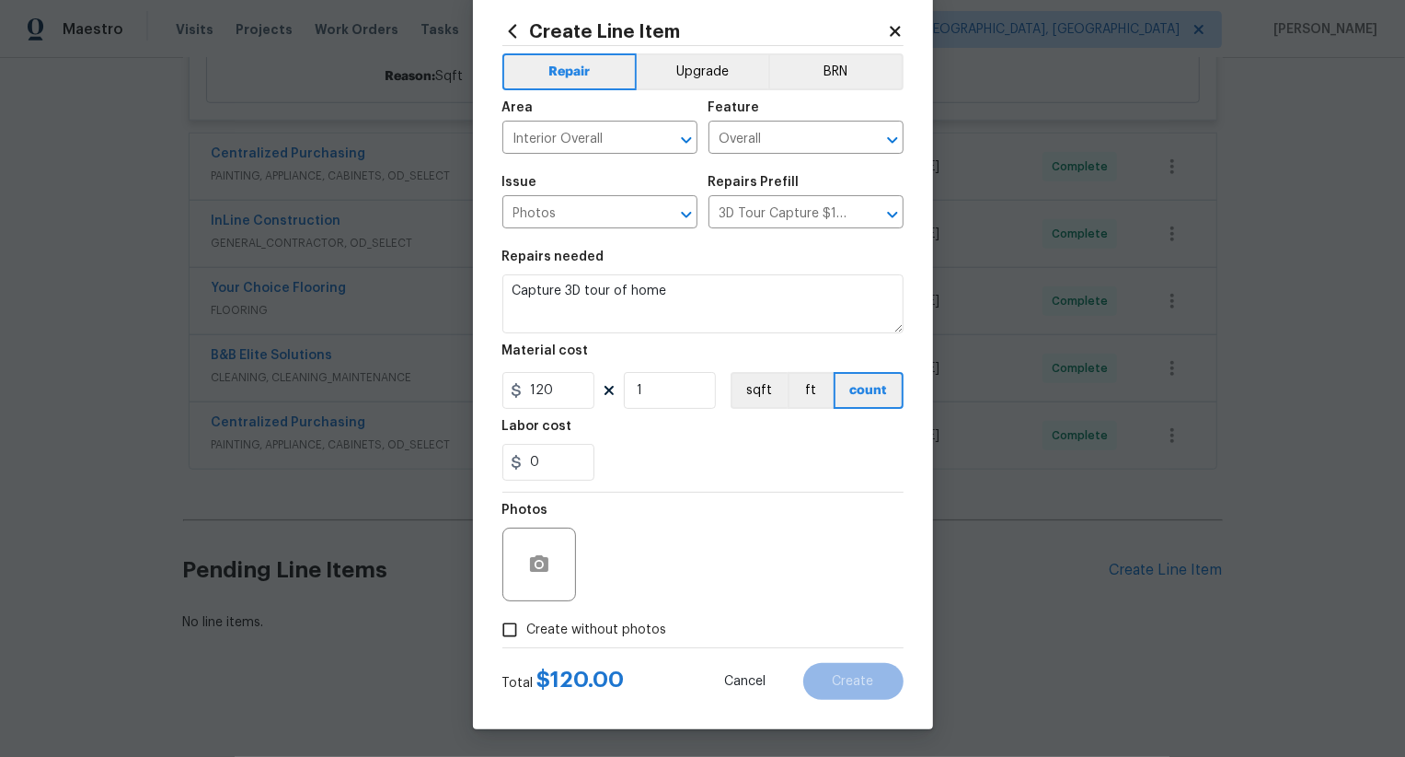
click at [613, 638] on span "Create without photos" at bounding box center [597, 629] width 140 height 19
click at [527, 638] on input "Create without photos" at bounding box center [509, 629] width 35 height 35
checkbox input "true"
click at [678, 574] on textarea at bounding box center [747, 564] width 313 height 74
type textarea ".."
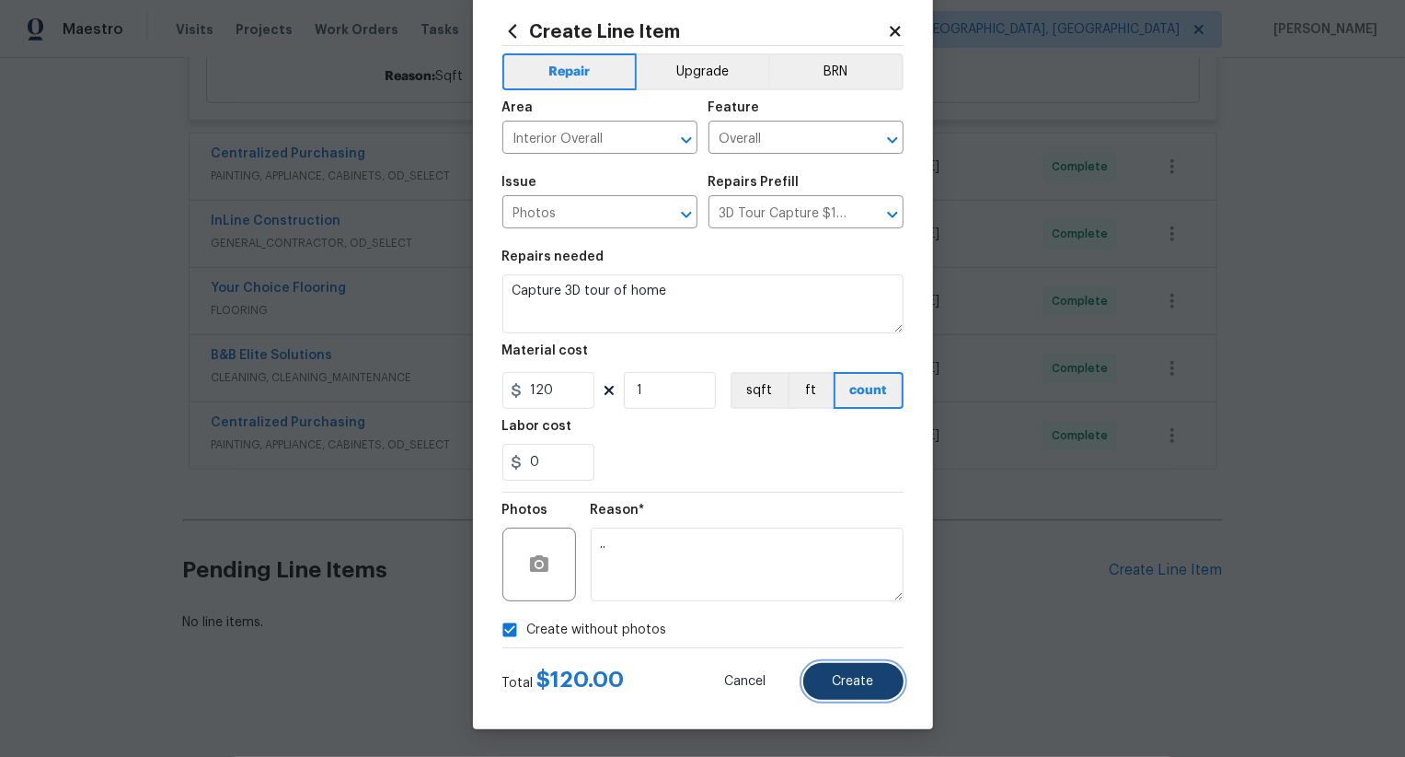
click at [865, 676] on span "Create" at bounding box center [853, 682] width 41 height 14
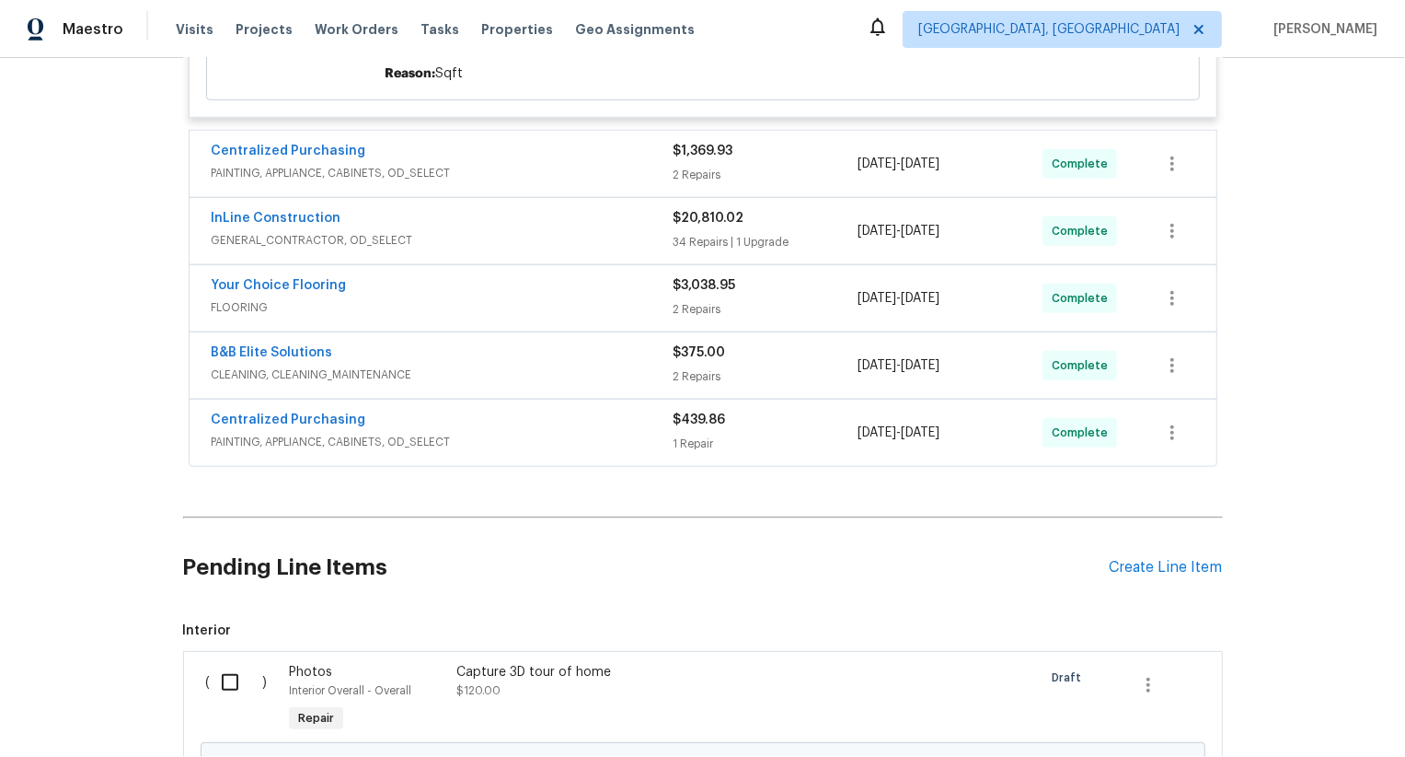
scroll to position [1312, 0]
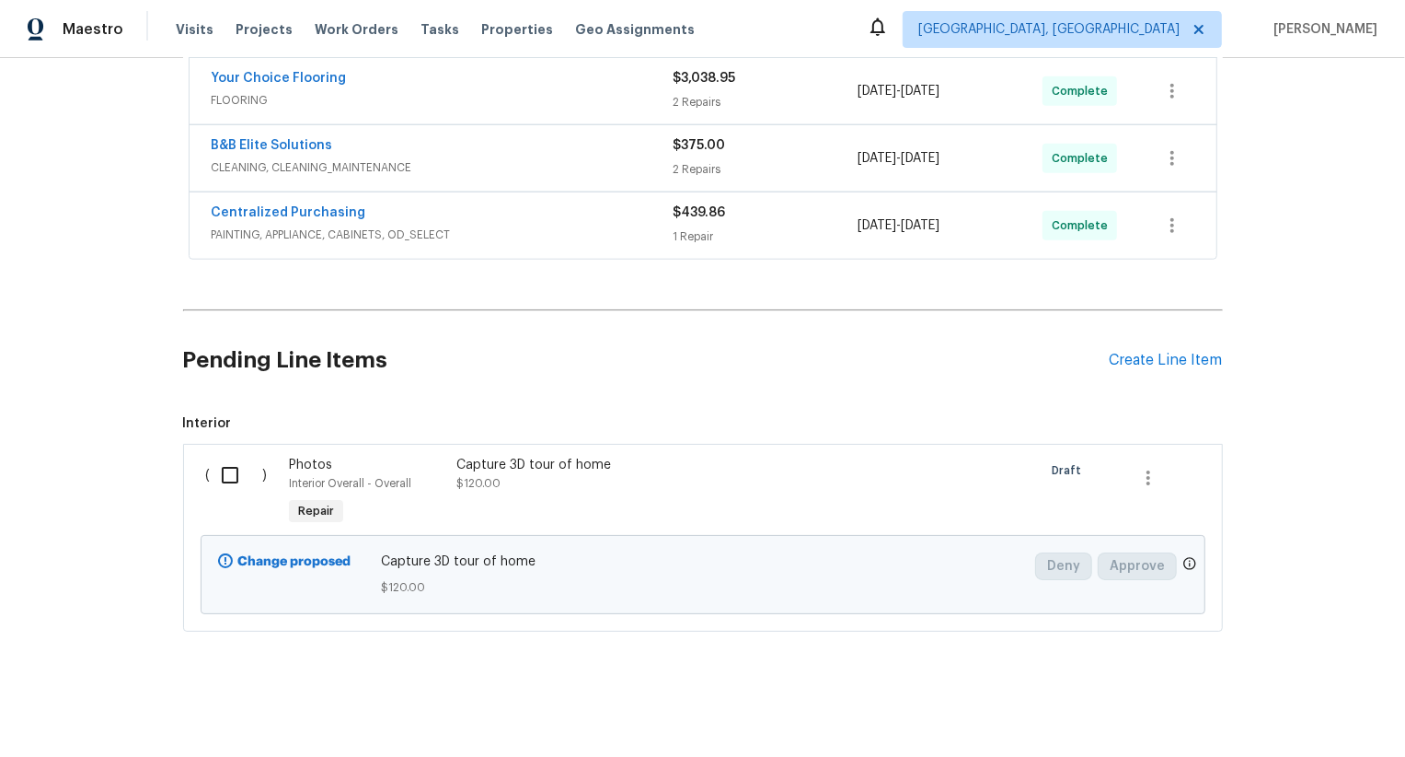
click at [249, 463] on input "checkbox" at bounding box center [237, 475] width 52 height 39
checkbox input "true"
click at [1275, 708] on span "Create Work Order" at bounding box center [1300, 710] width 122 height 23
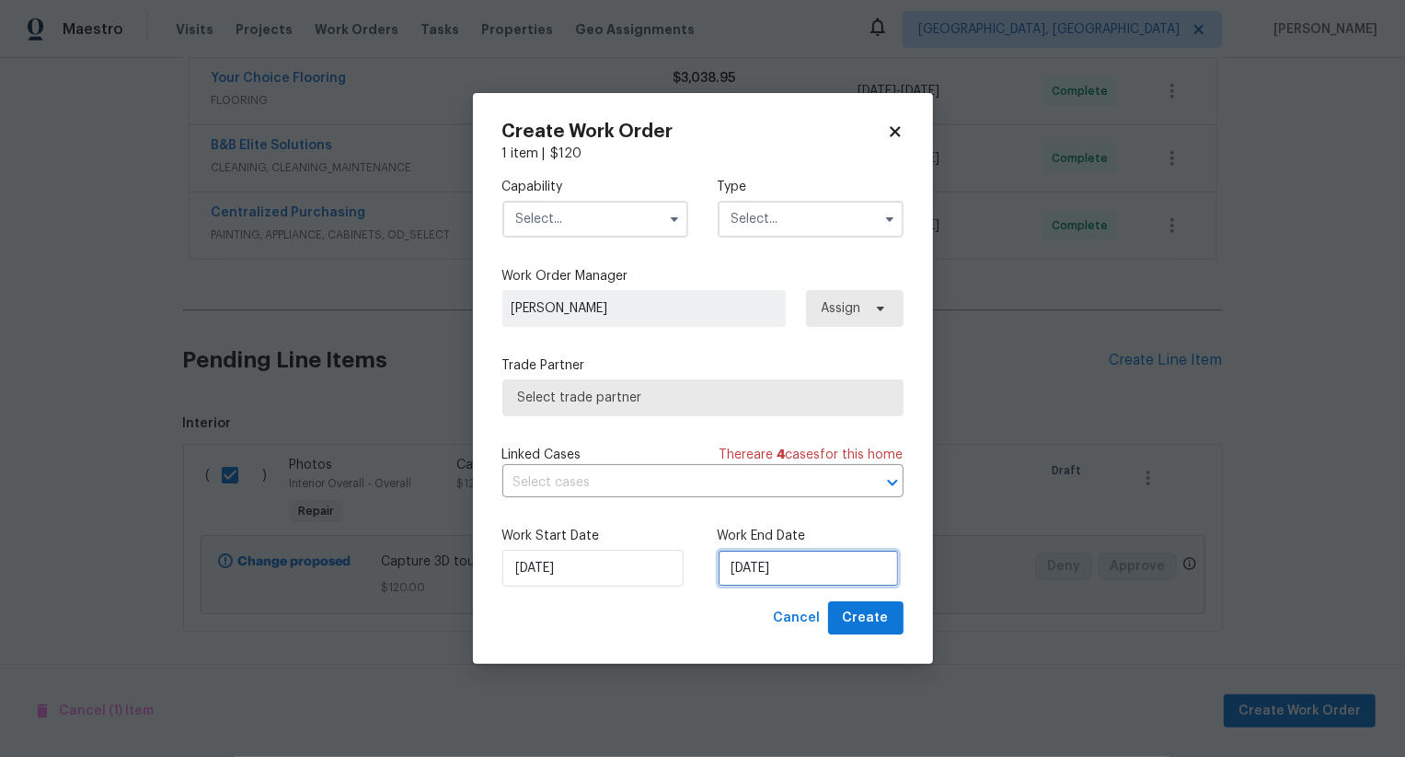
click at [749, 560] on input "[DATE]" at bounding box center [808, 567] width 181 height 37
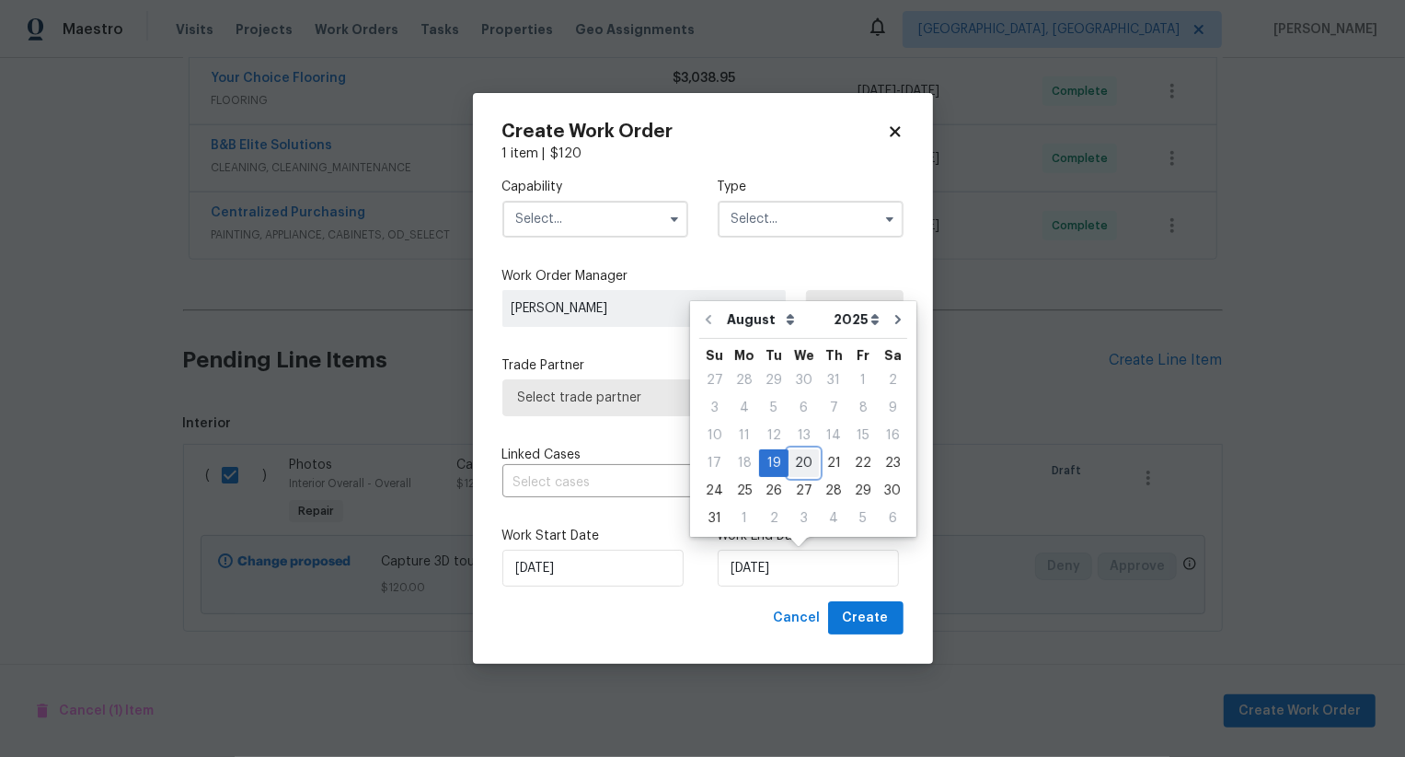
click at [806, 460] on div "20" at bounding box center [804, 463] width 30 height 26
type input "[DATE]"
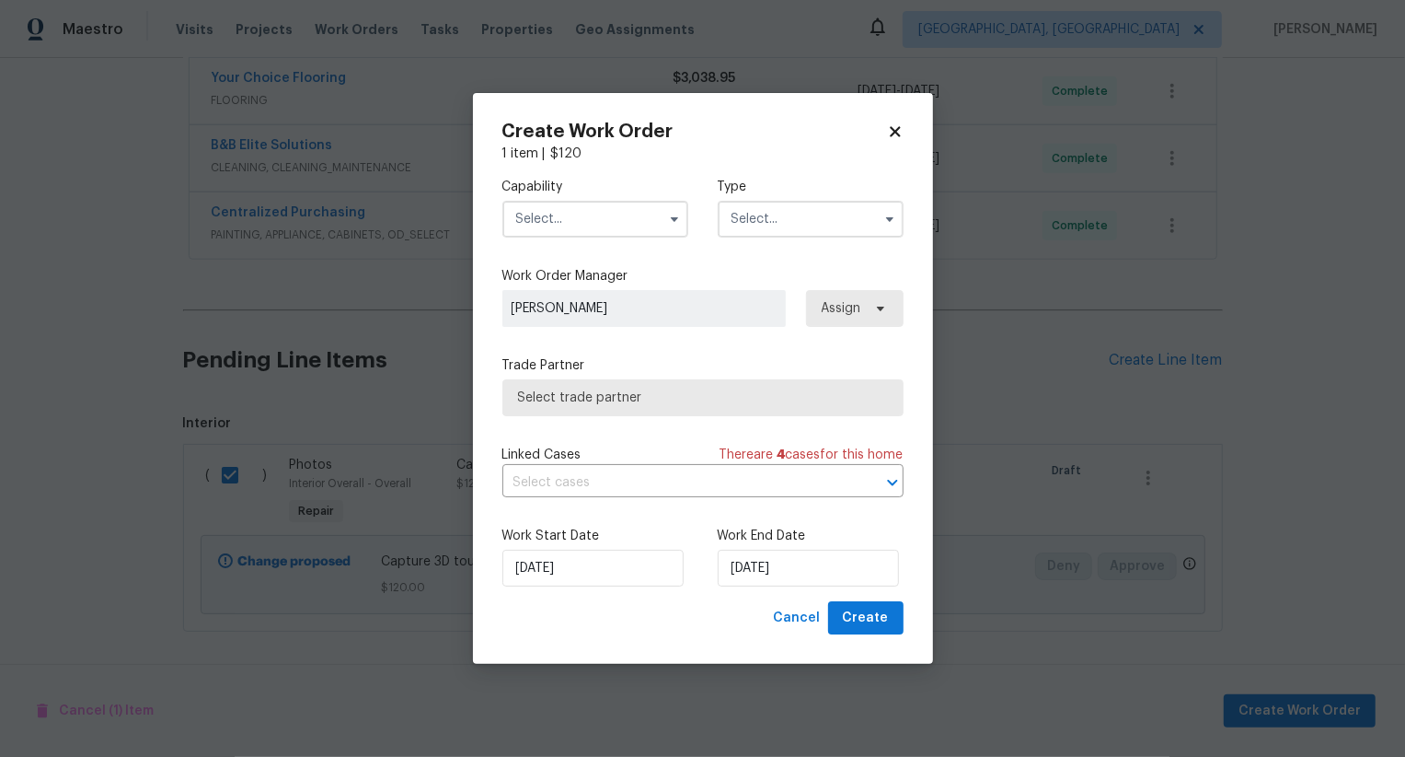
click at [608, 234] on input "text" at bounding box center [596, 219] width 186 height 37
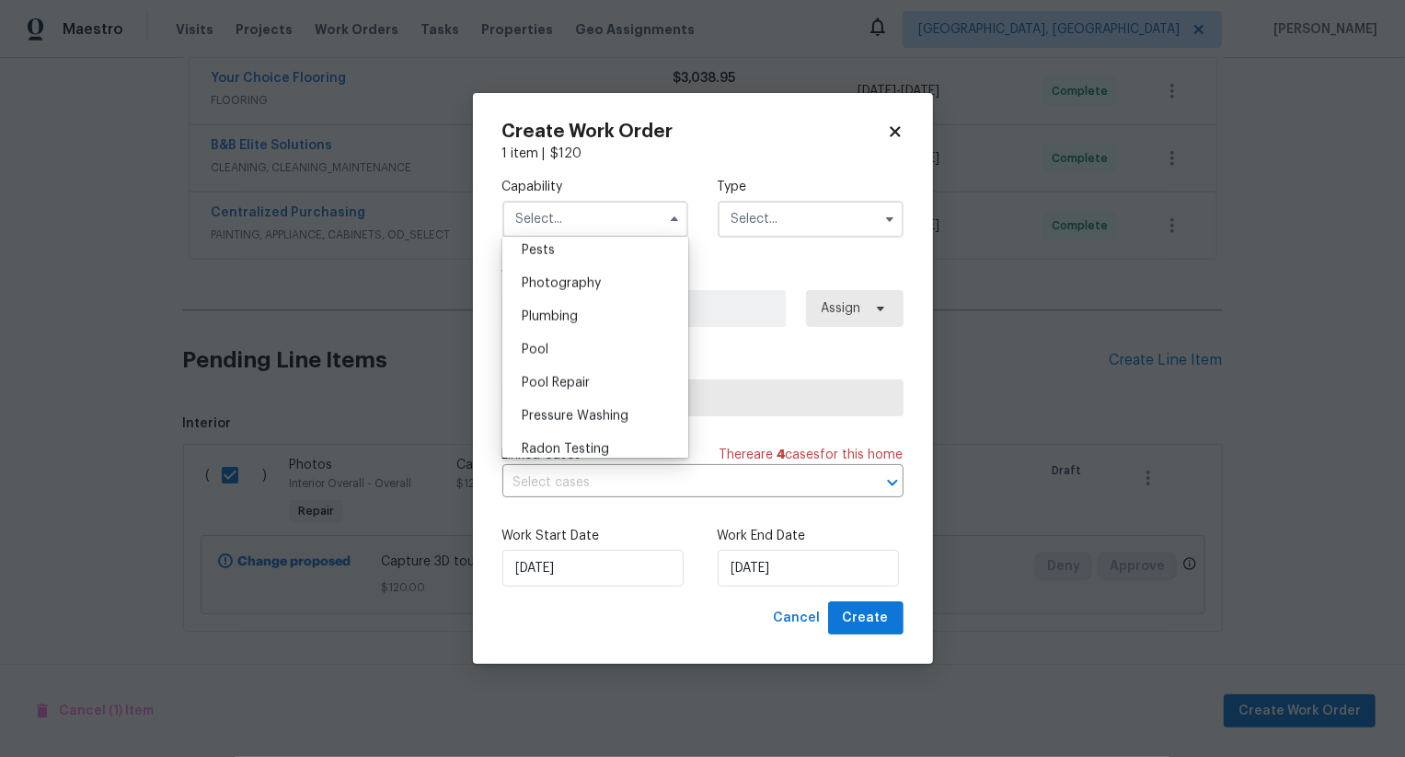
scroll to position [1574, 0]
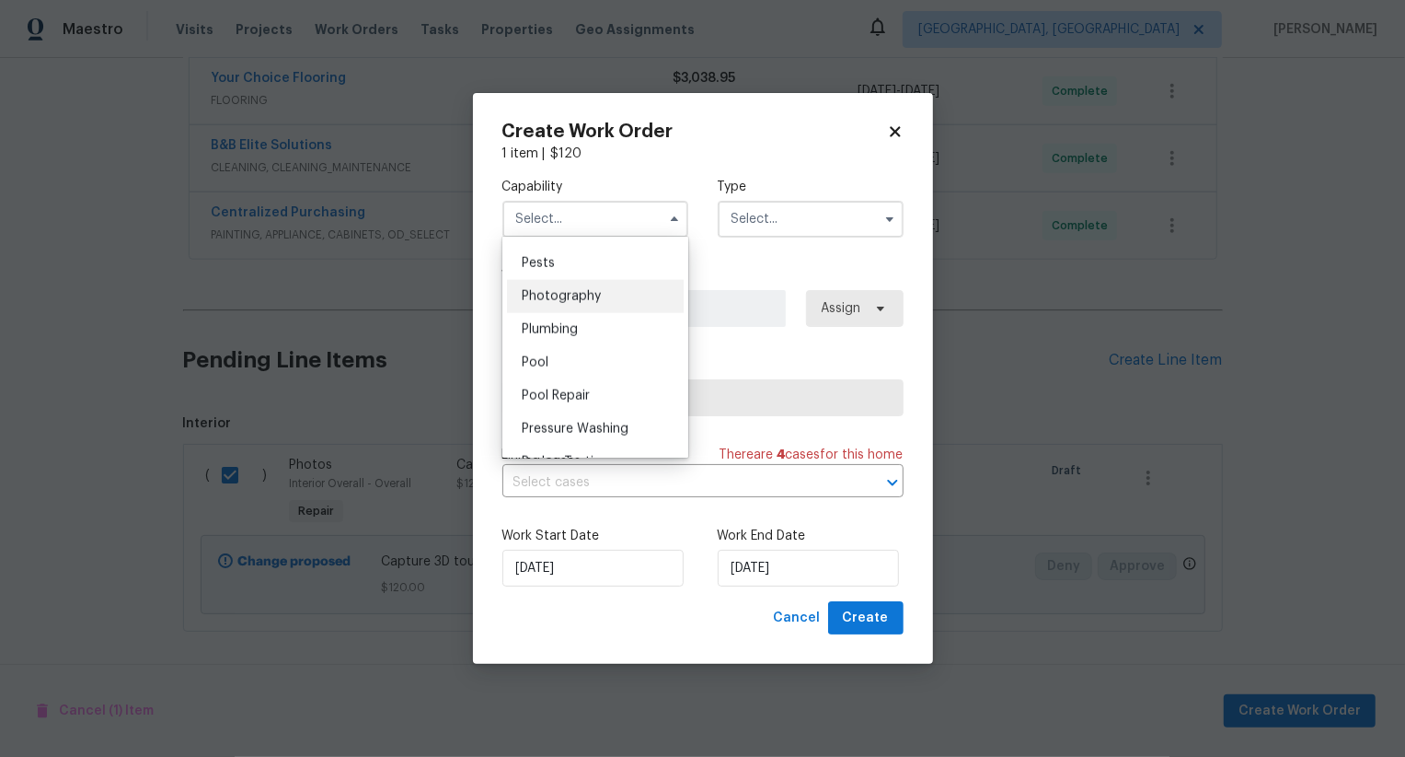
drag, startPoint x: 609, startPoint y: 299, endPoint x: 744, endPoint y: 212, distance: 160.3
click at [613, 297] on div "Photography" at bounding box center [595, 296] width 177 height 33
type input "Photography"
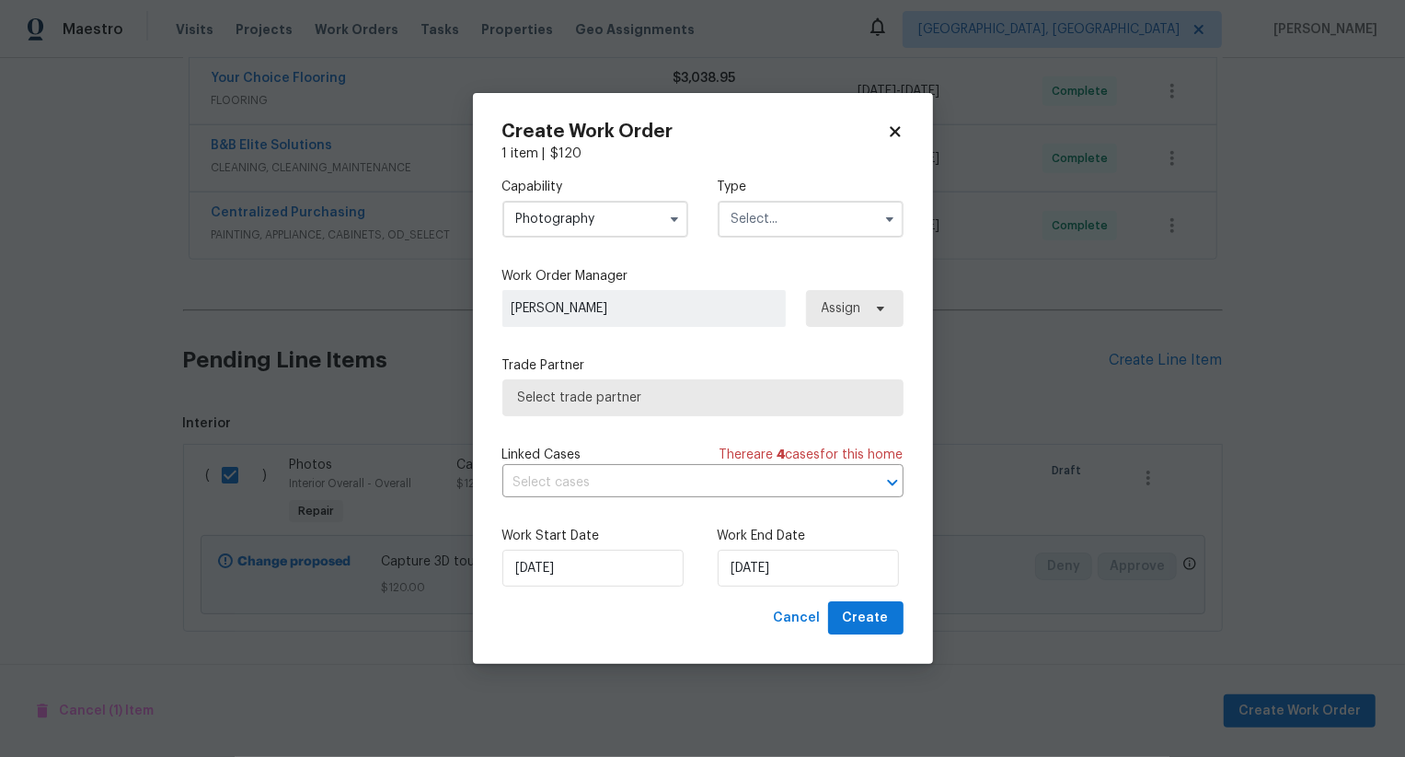
click at [755, 214] on input "text" at bounding box center [811, 219] width 186 height 37
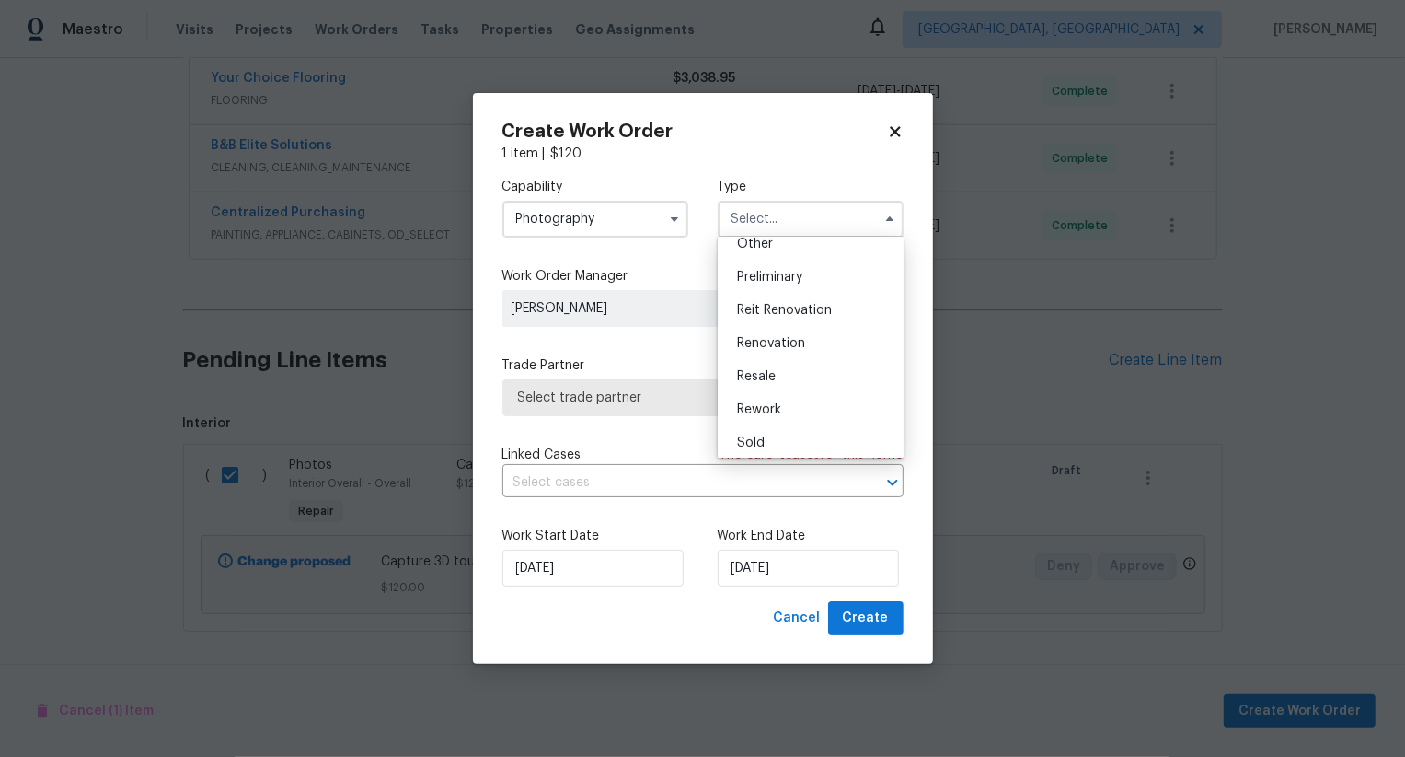
scroll to position [376, 0]
click at [792, 248] on div "Other" at bounding box center [810, 245] width 177 height 33
type input "Other"
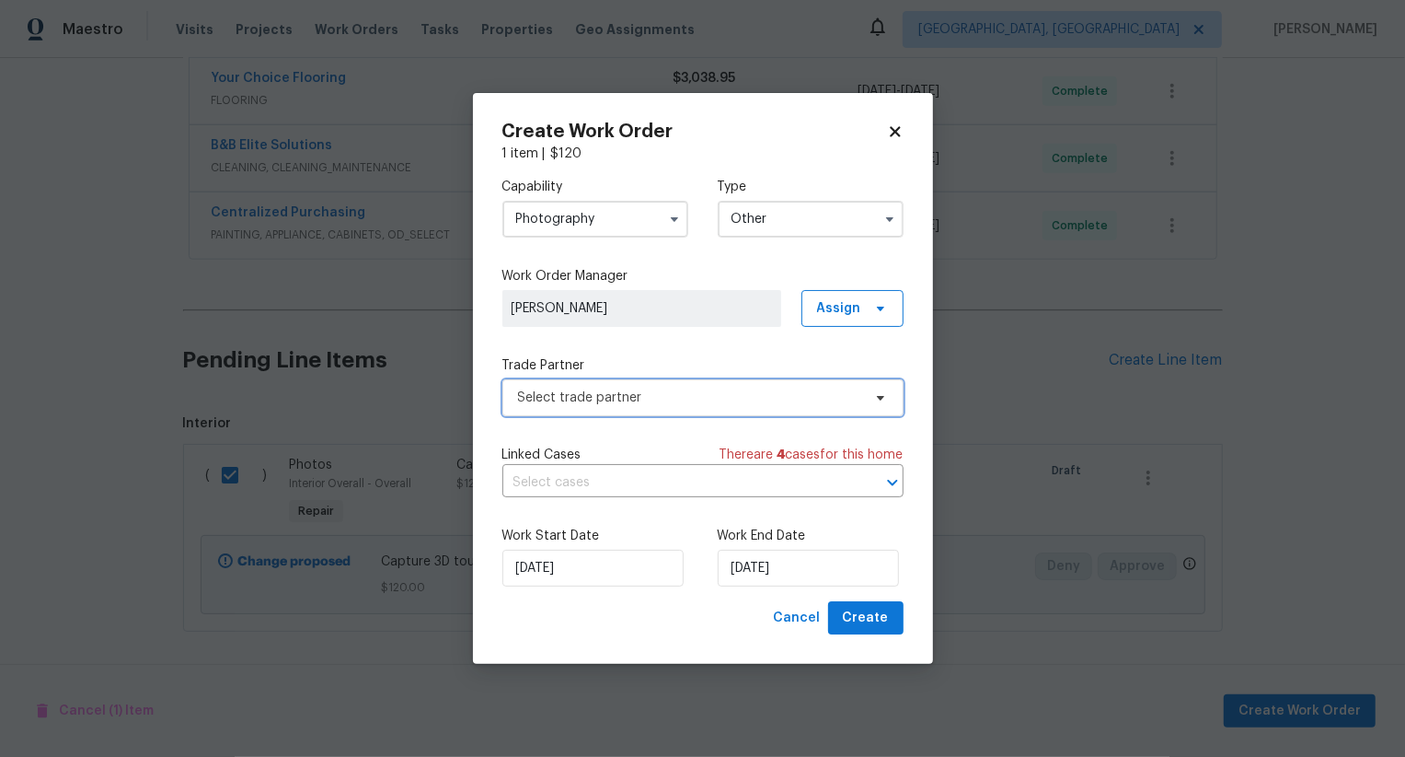
click at [725, 397] on span "Select trade partner" at bounding box center [689, 397] width 343 height 18
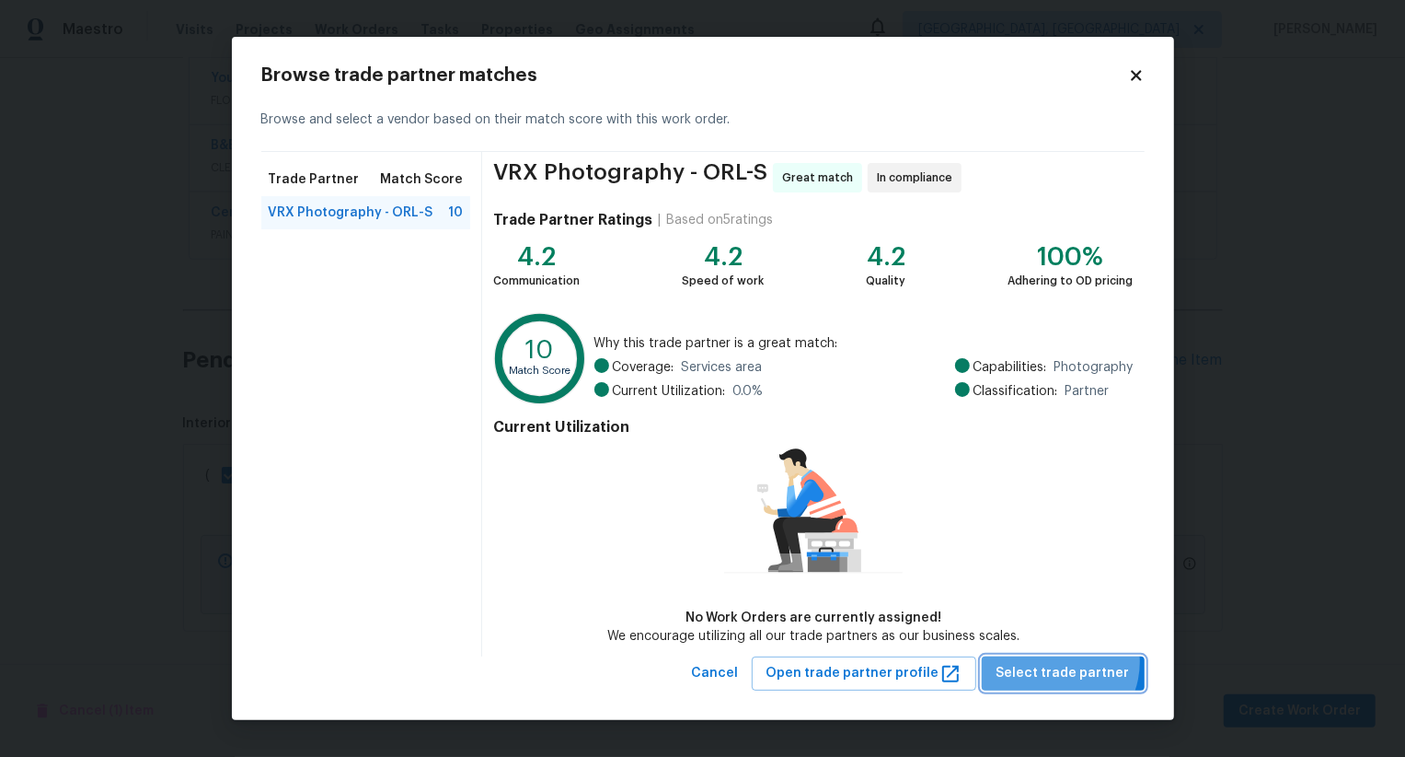
click at [1062, 662] on span "Select trade partner" at bounding box center [1063, 673] width 133 height 23
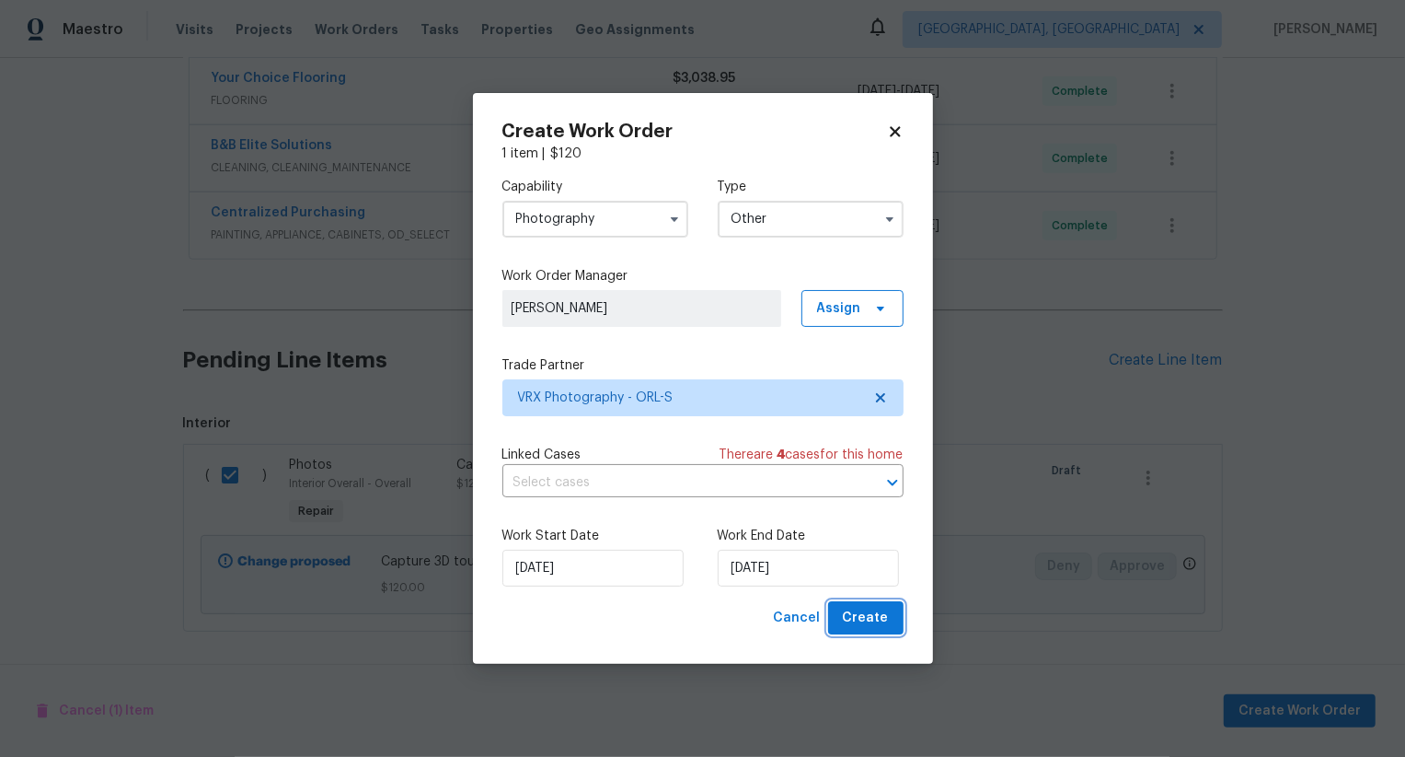
click at [887, 613] on span "Create" at bounding box center [866, 618] width 46 height 23
checkbox input "false"
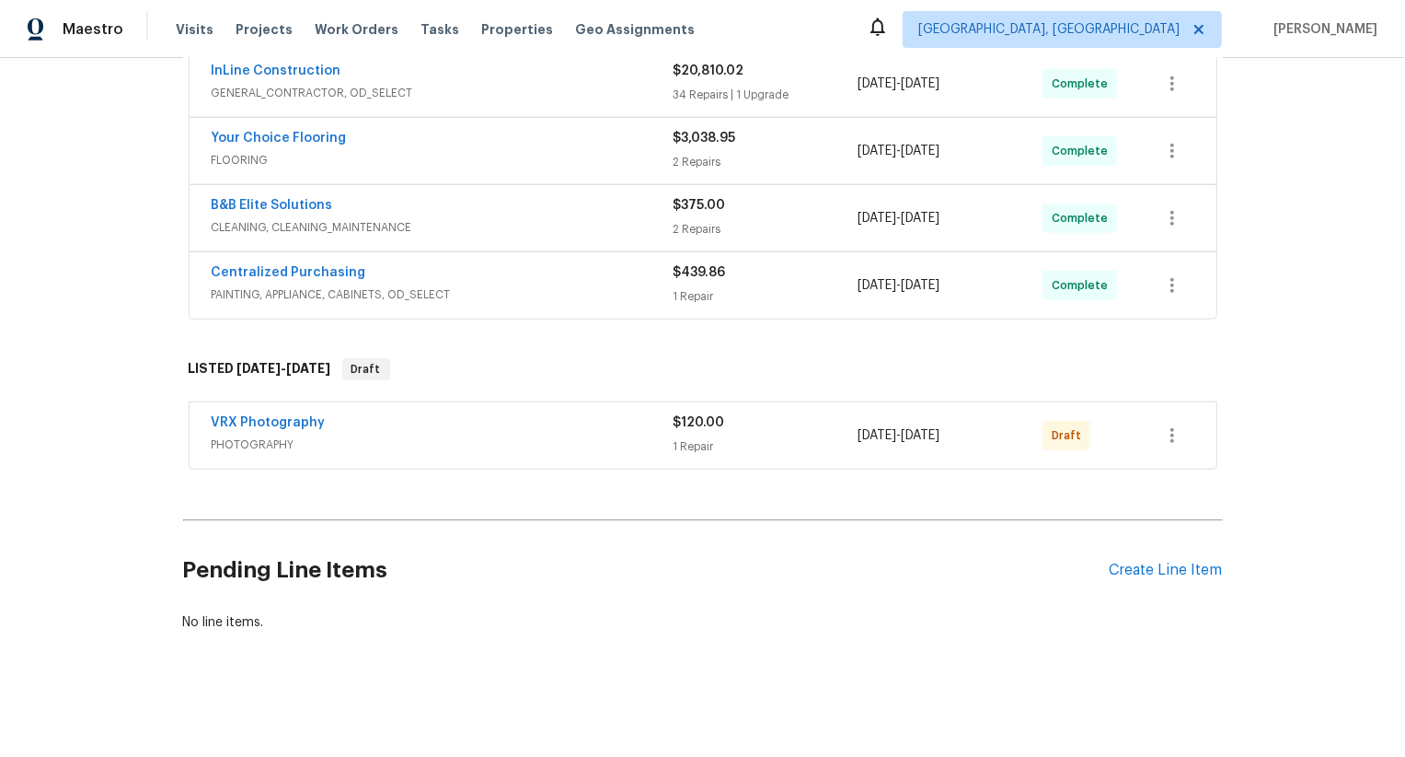
scroll to position [1252, 0]
click at [1160, 431] on button "button" at bounding box center [1172, 435] width 44 height 44
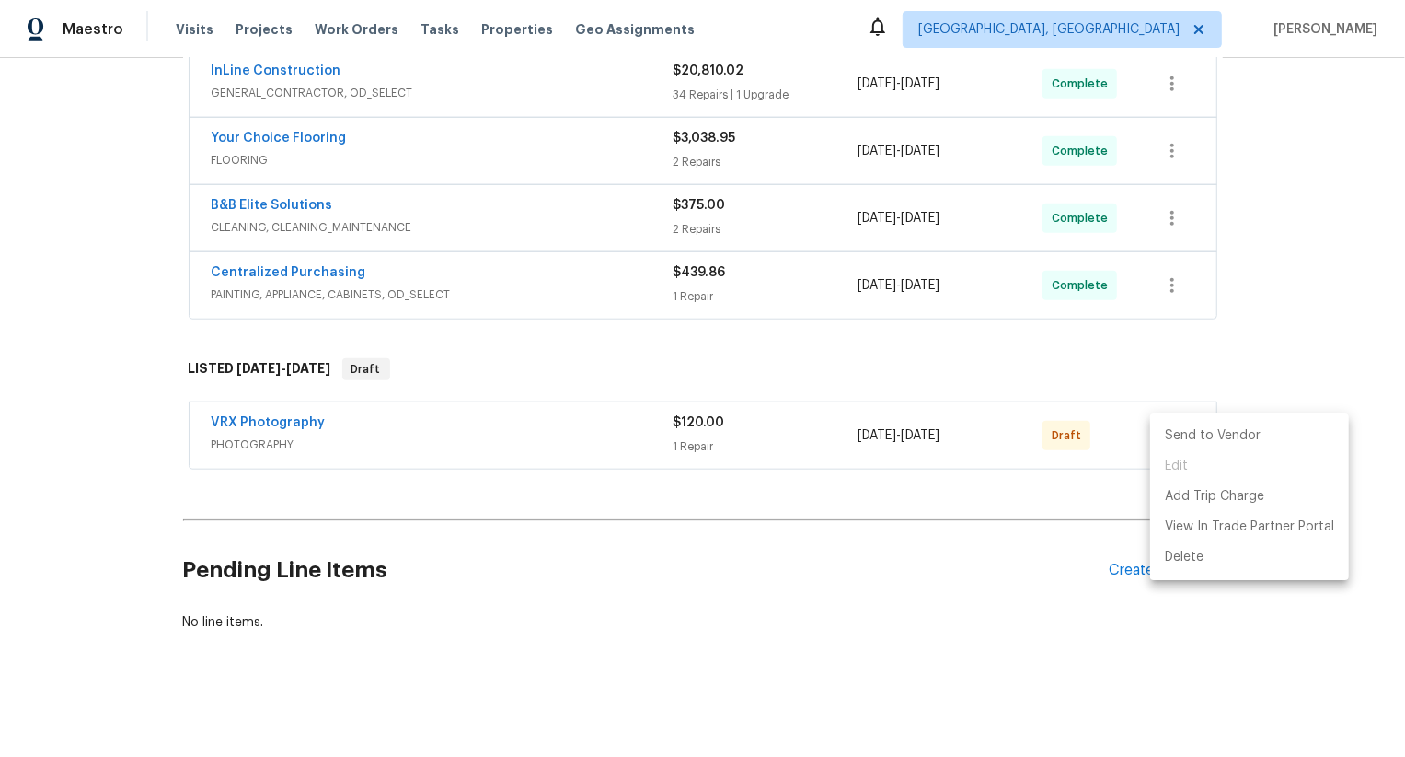
click at [1160, 431] on li "Send to Vendor" at bounding box center [1249, 436] width 199 height 30
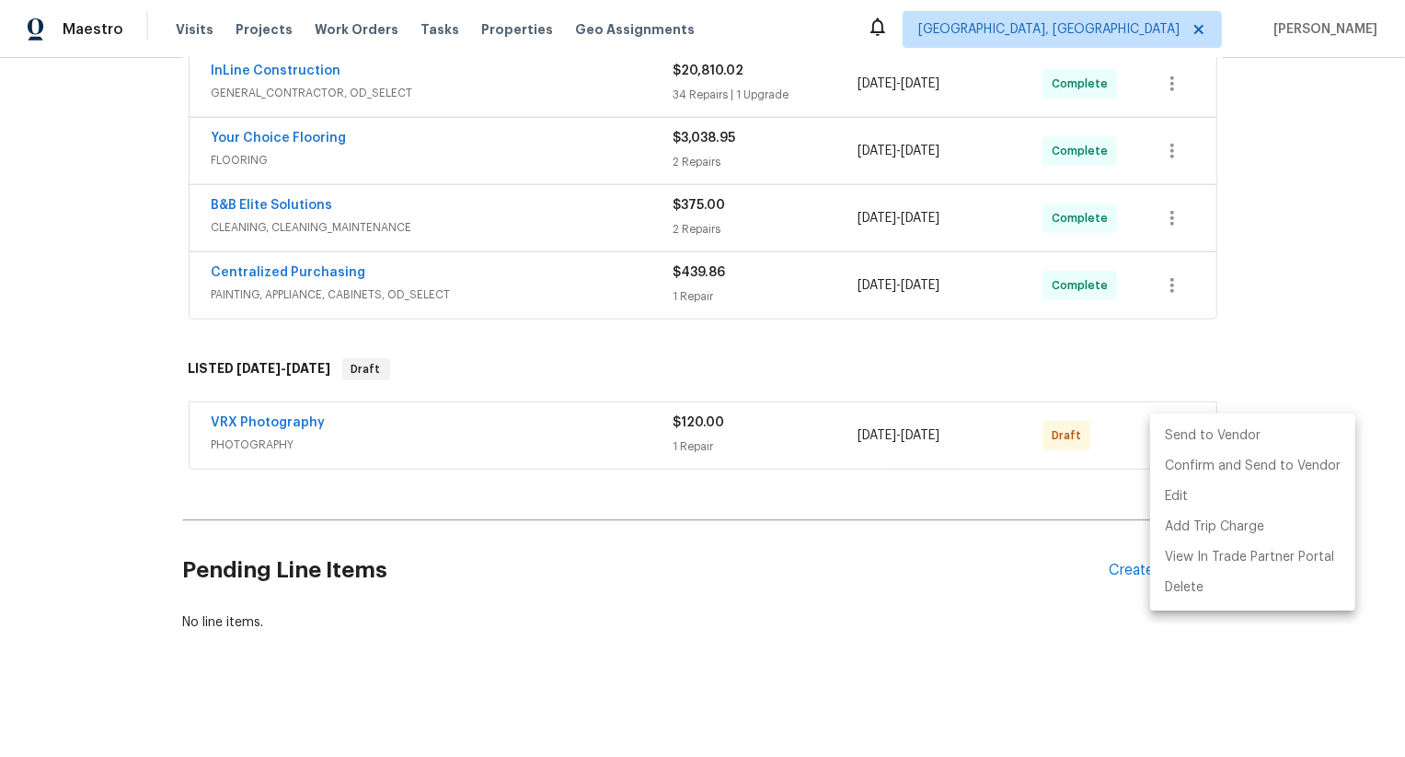
scroll to position [560, 0]
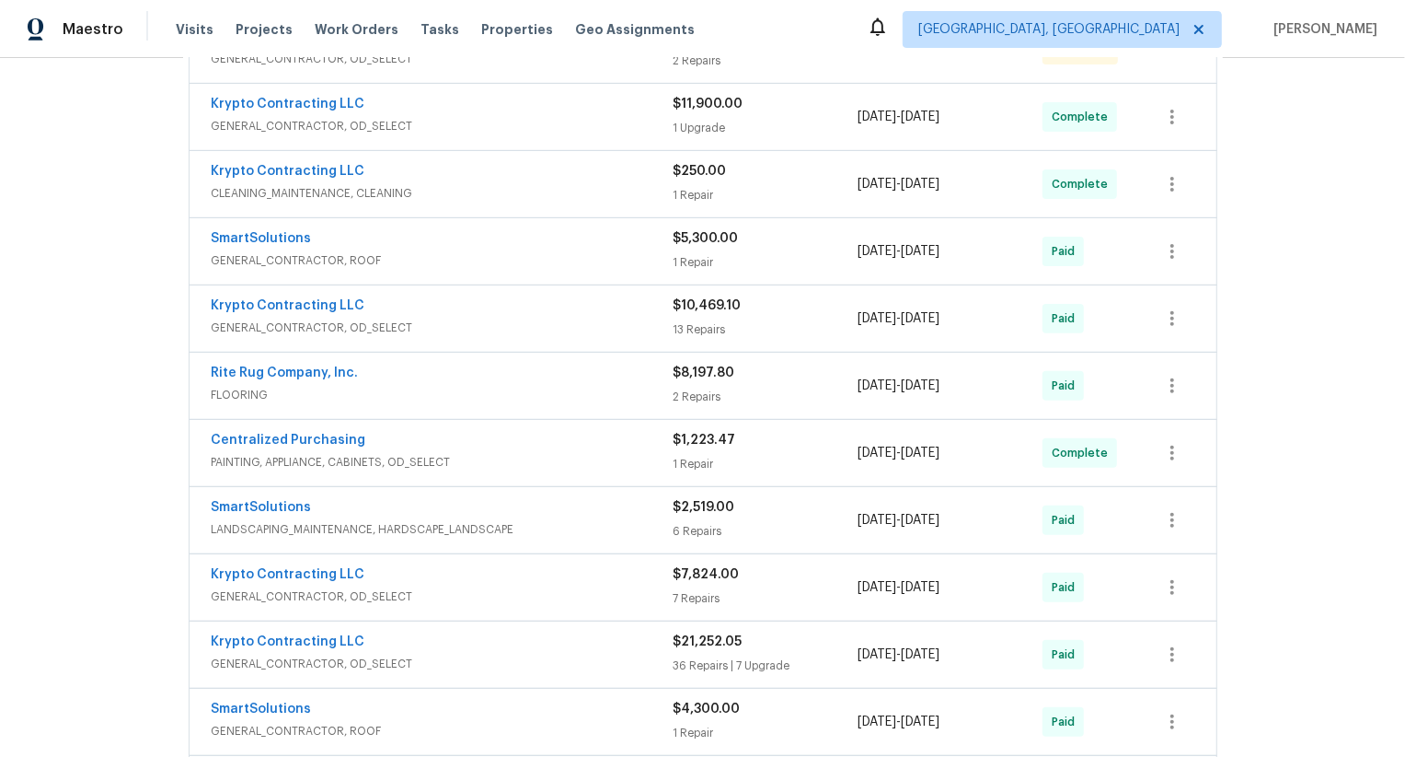
scroll to position [1147, 0]
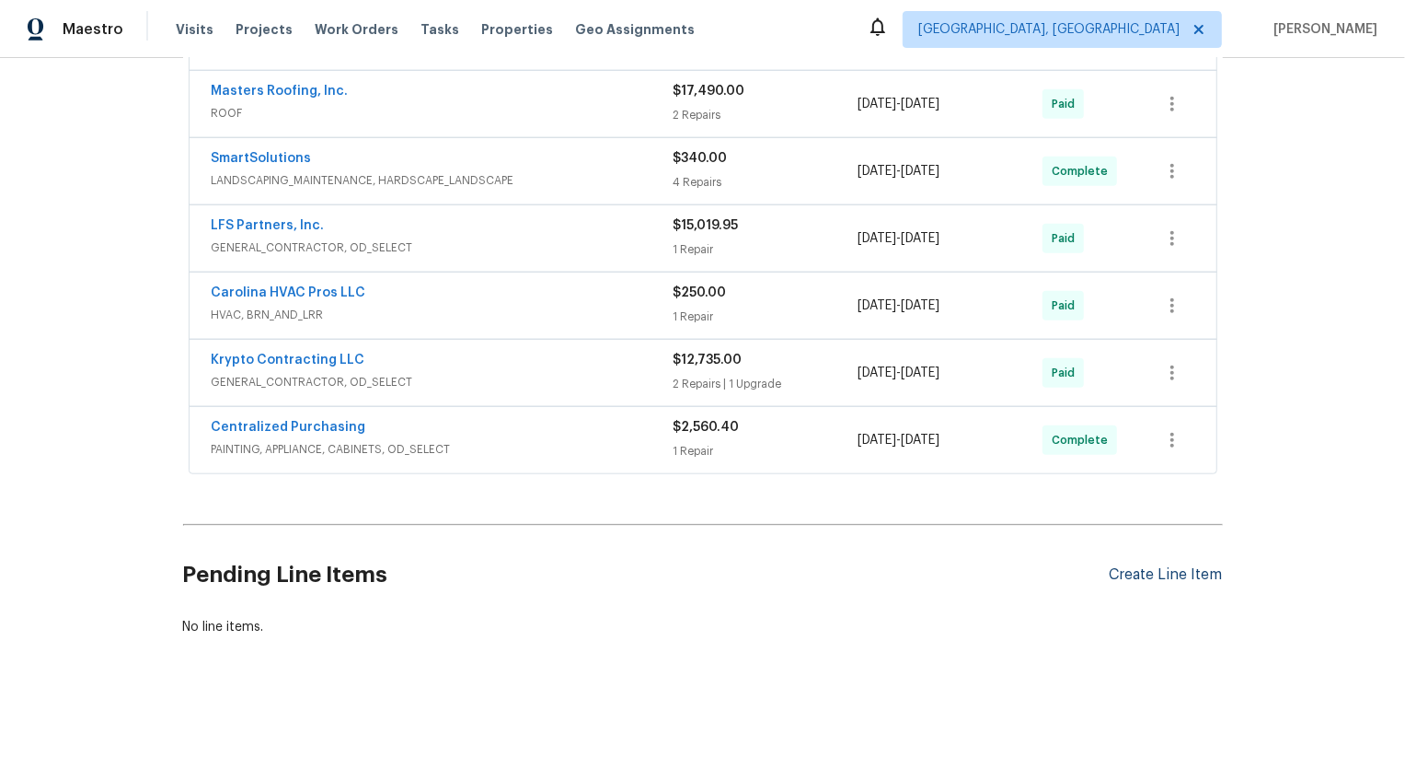
click at [1205, 574] on div "Create Line Item" at bounding box center [1166, 574] width 113 height 17
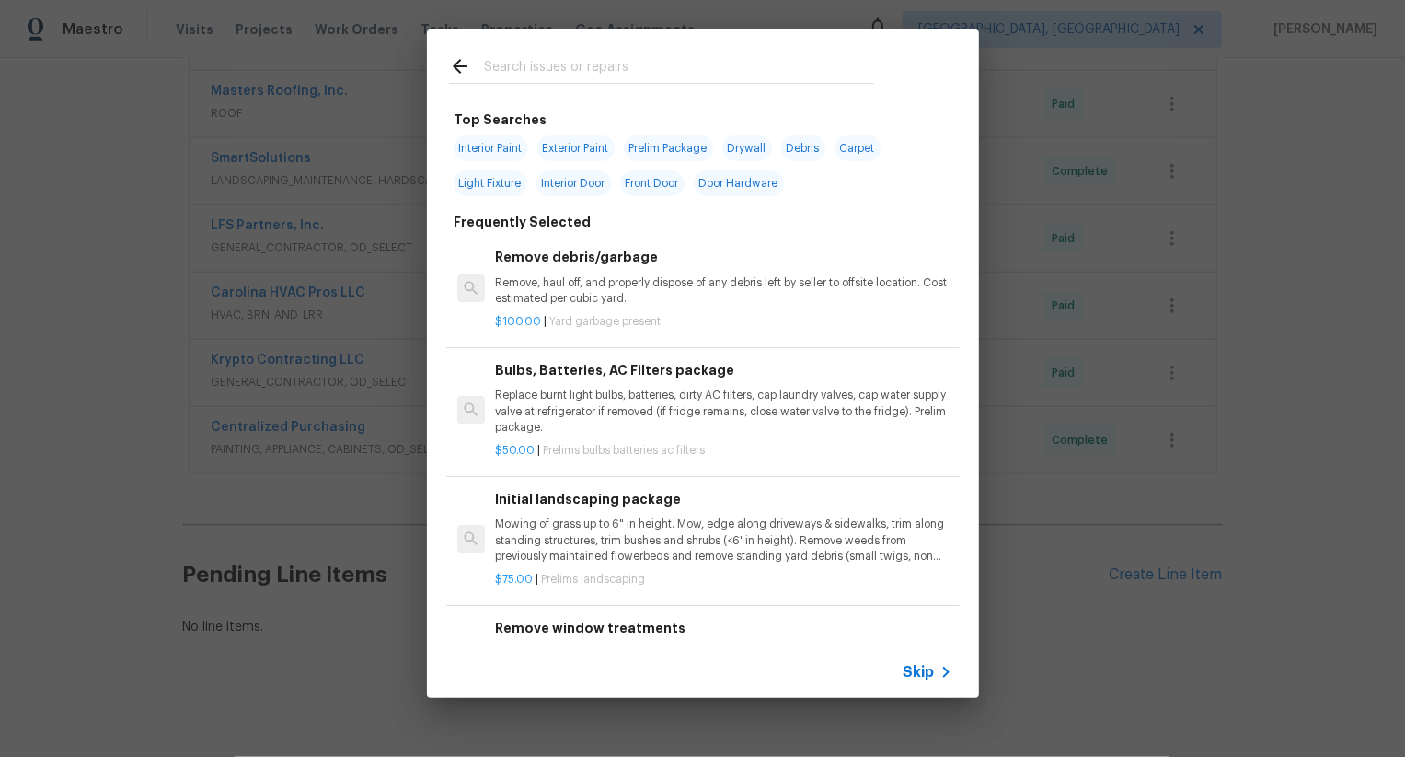
click at [931, 675] on span "Skip" at bounding box center [919, 672] width 31 height 18
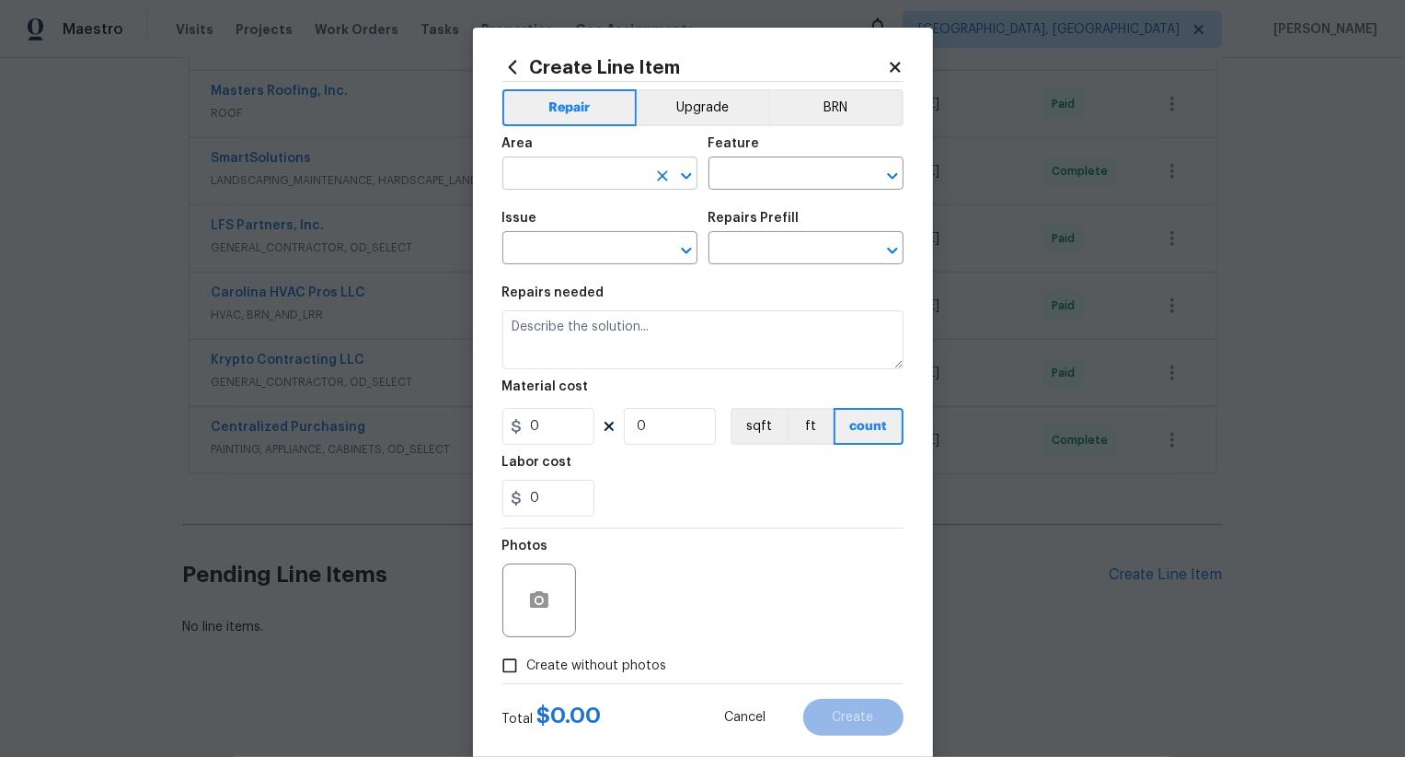
click at [613, 179] on input "text" at bounding box center [575, 175] width 144 height 29
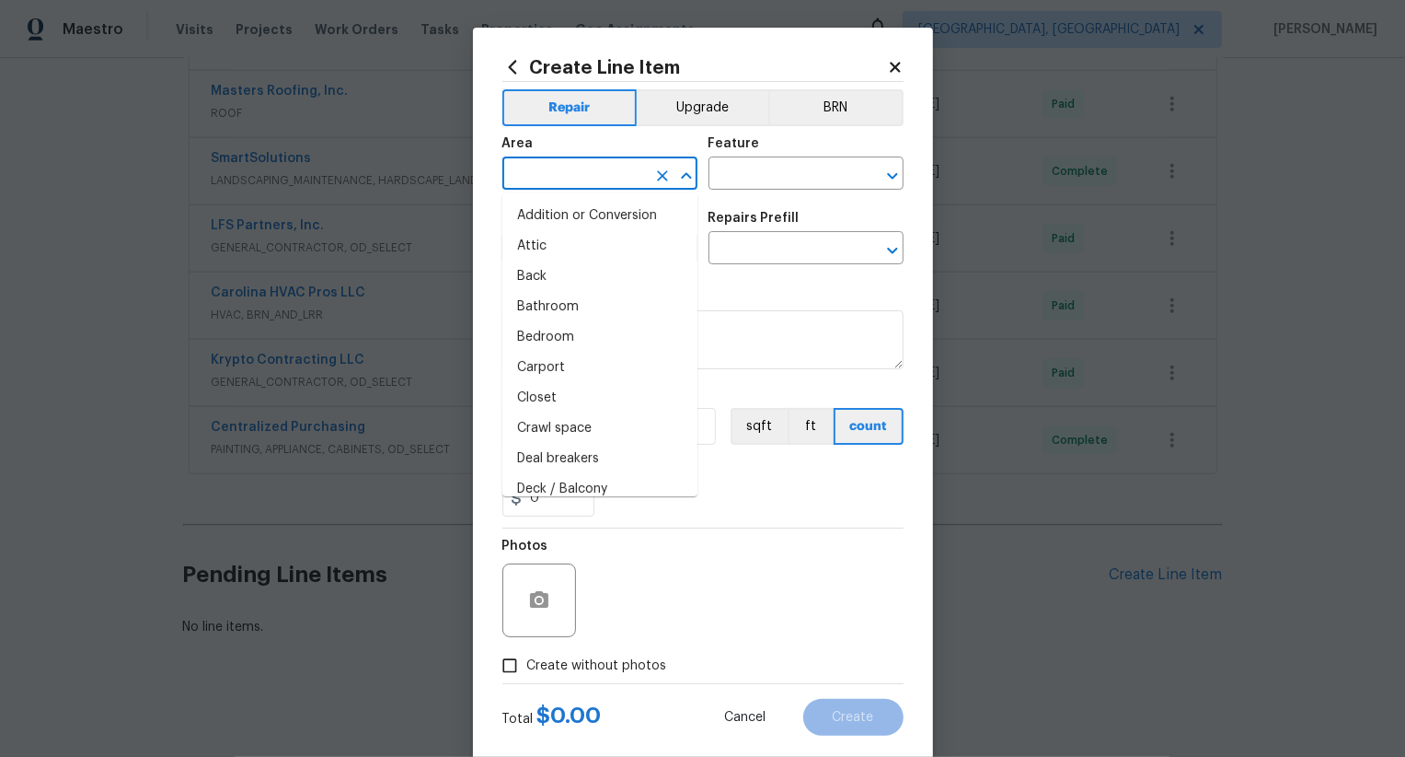
type input "i"
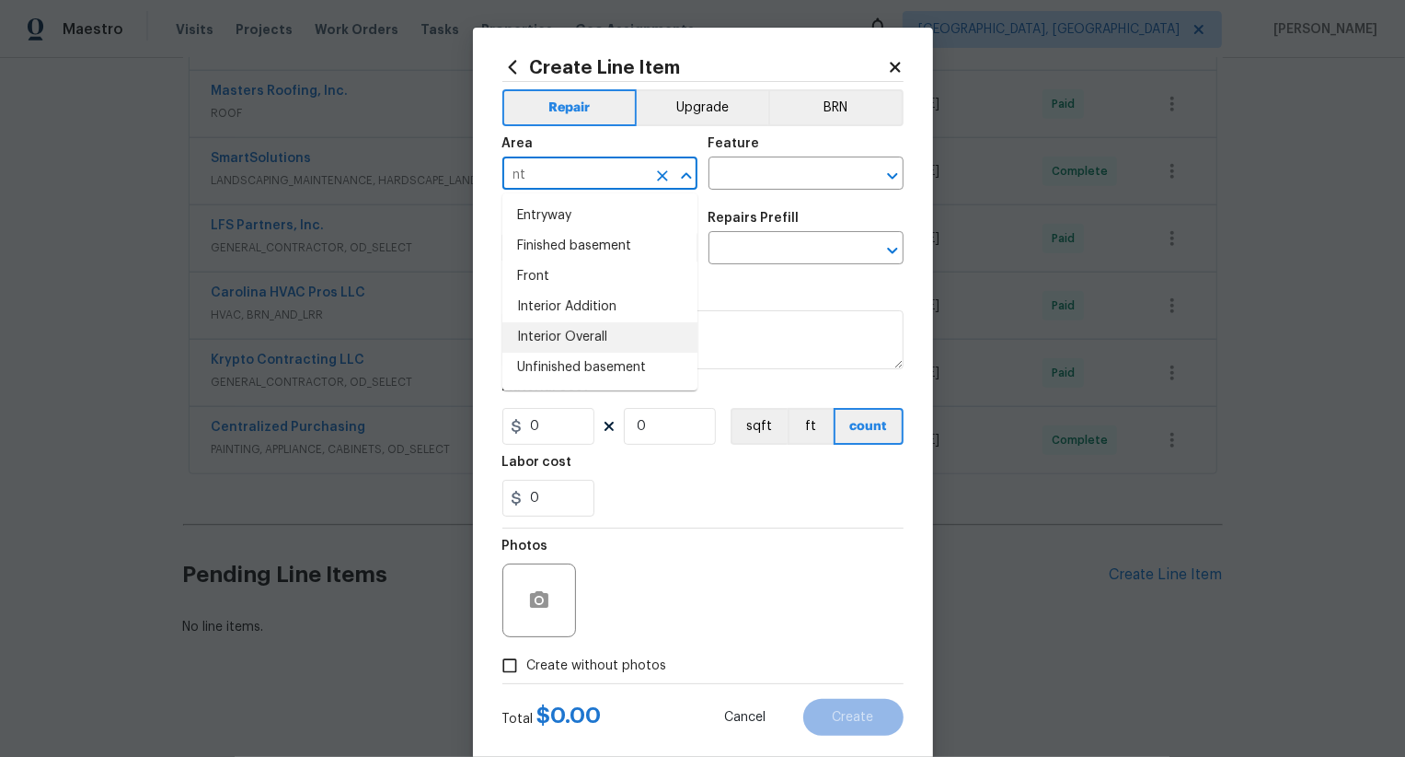
click at [617, 325] on li "Interior Overall" at bounding box center [600, 337] width 195 height 30
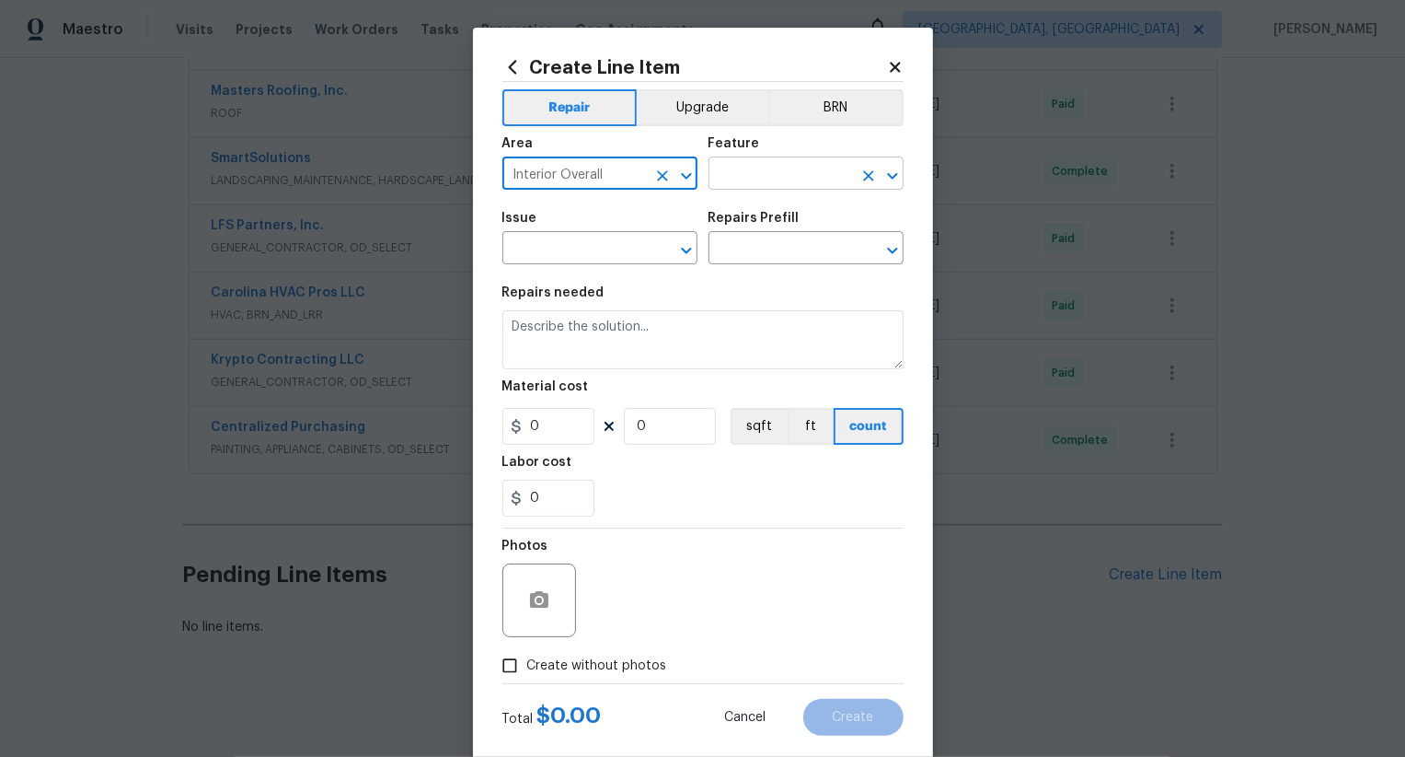
type input "Interior Overall"
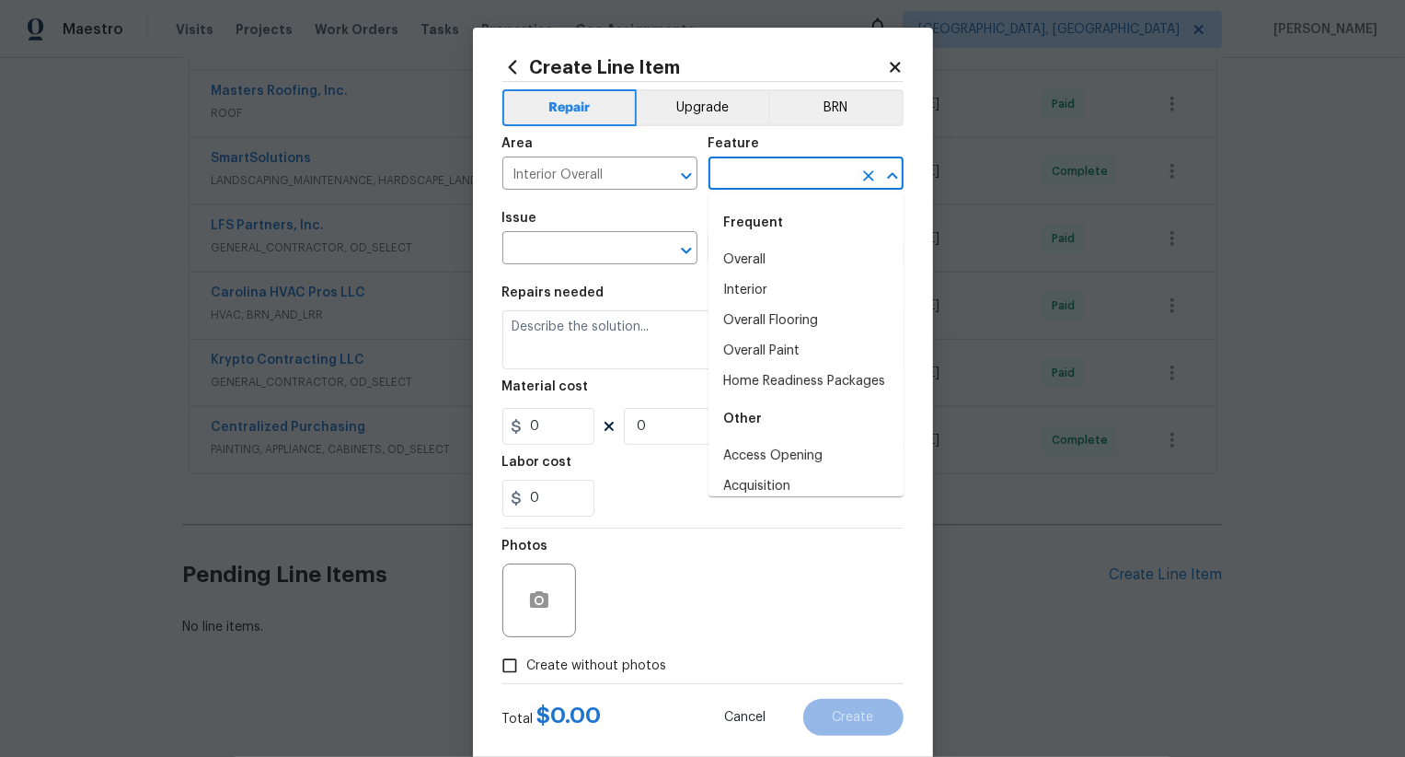
click at [774, 184] on input "text" at bounding box center [781, 175] width 144 height 29
click at [774, 227] on div "Frequent" at bounding box center [806, 223] width 195 height 44
click at [774, 257] on li "Overall" at bounding box center [806, 260] width 195 height 30
type input "Overall"
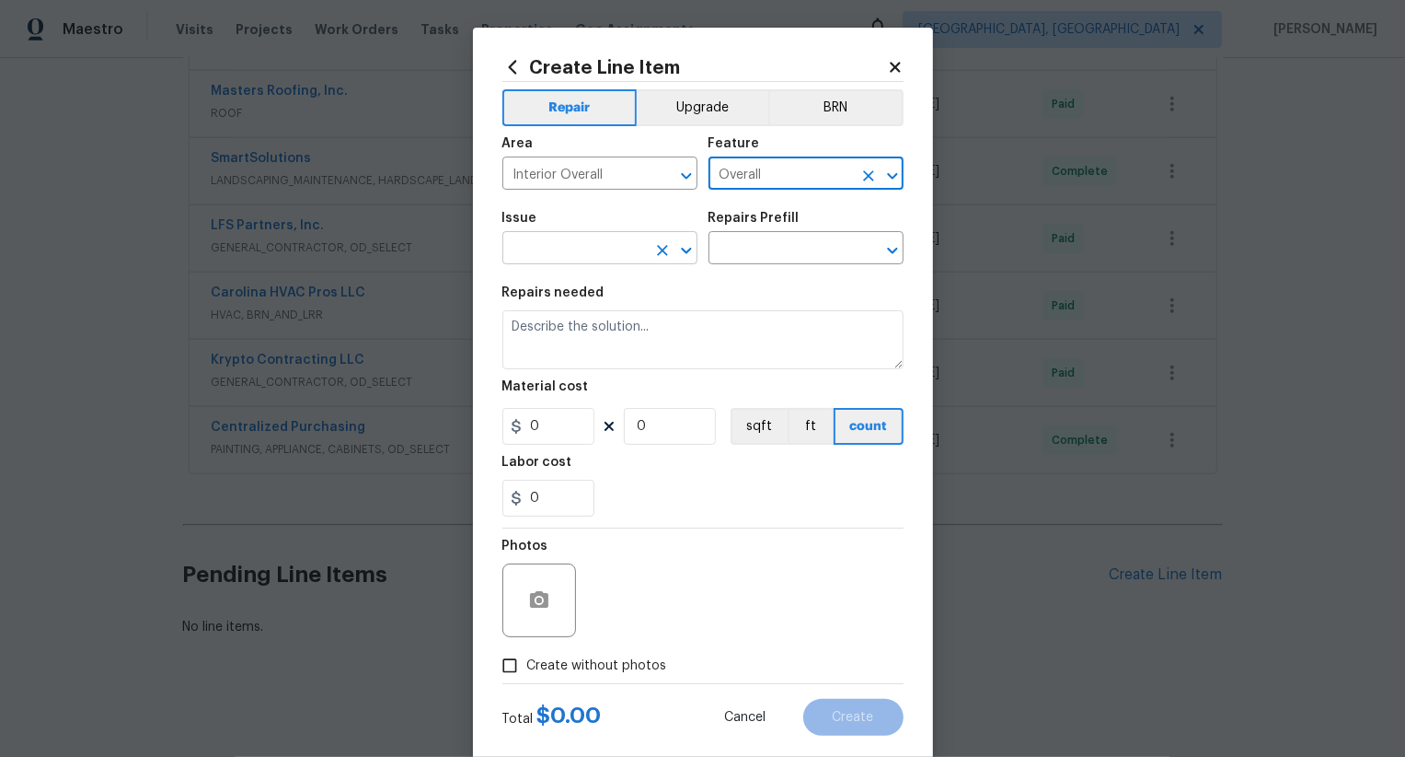
click at [606, 254] on input "text" at bounding box center [575, 250] width 144 height 29
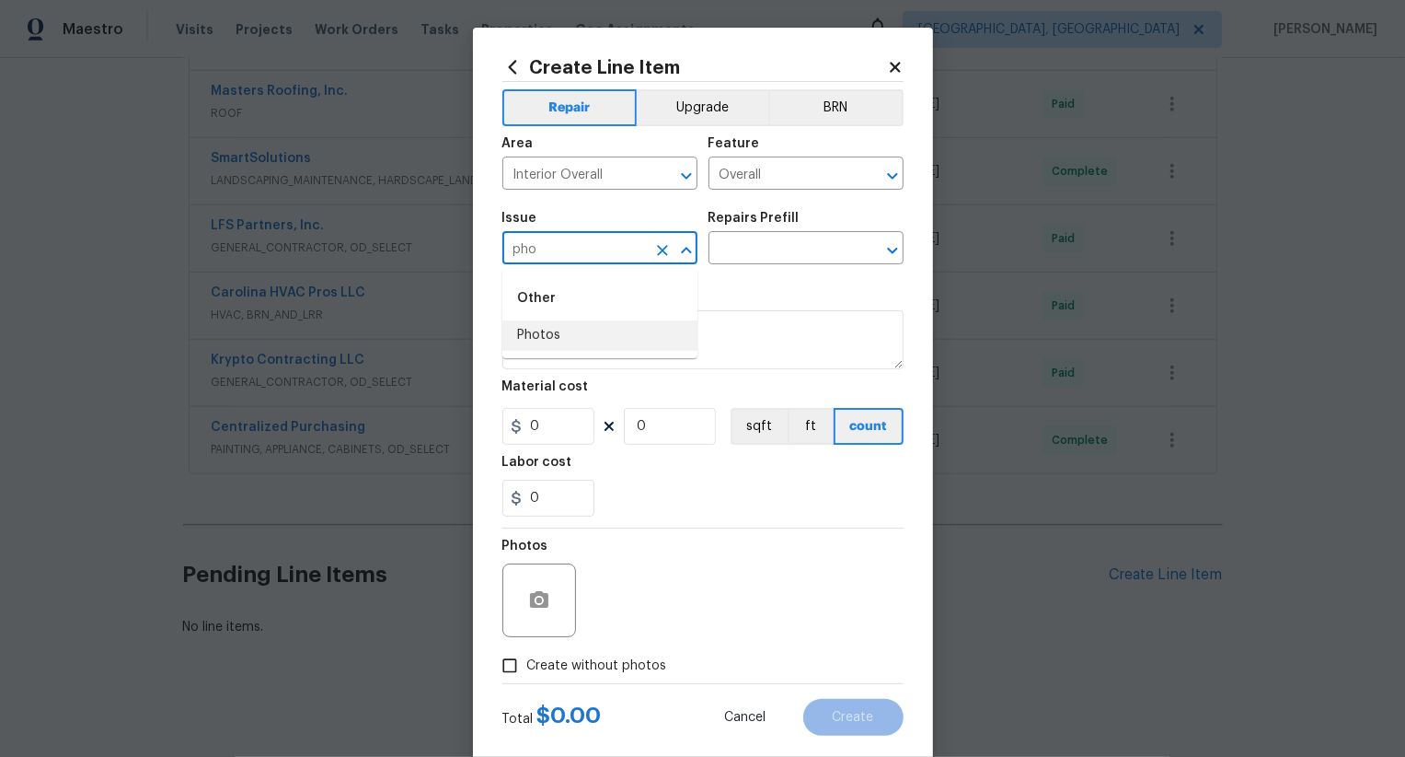
click at [592, 352] on ul "Other Photos" at bounding box center [600, 313] width 195 height 89
click at [623, 325] on li "Photos" at bounding box center [600, 335] width 195 height 30
type input "Photos"
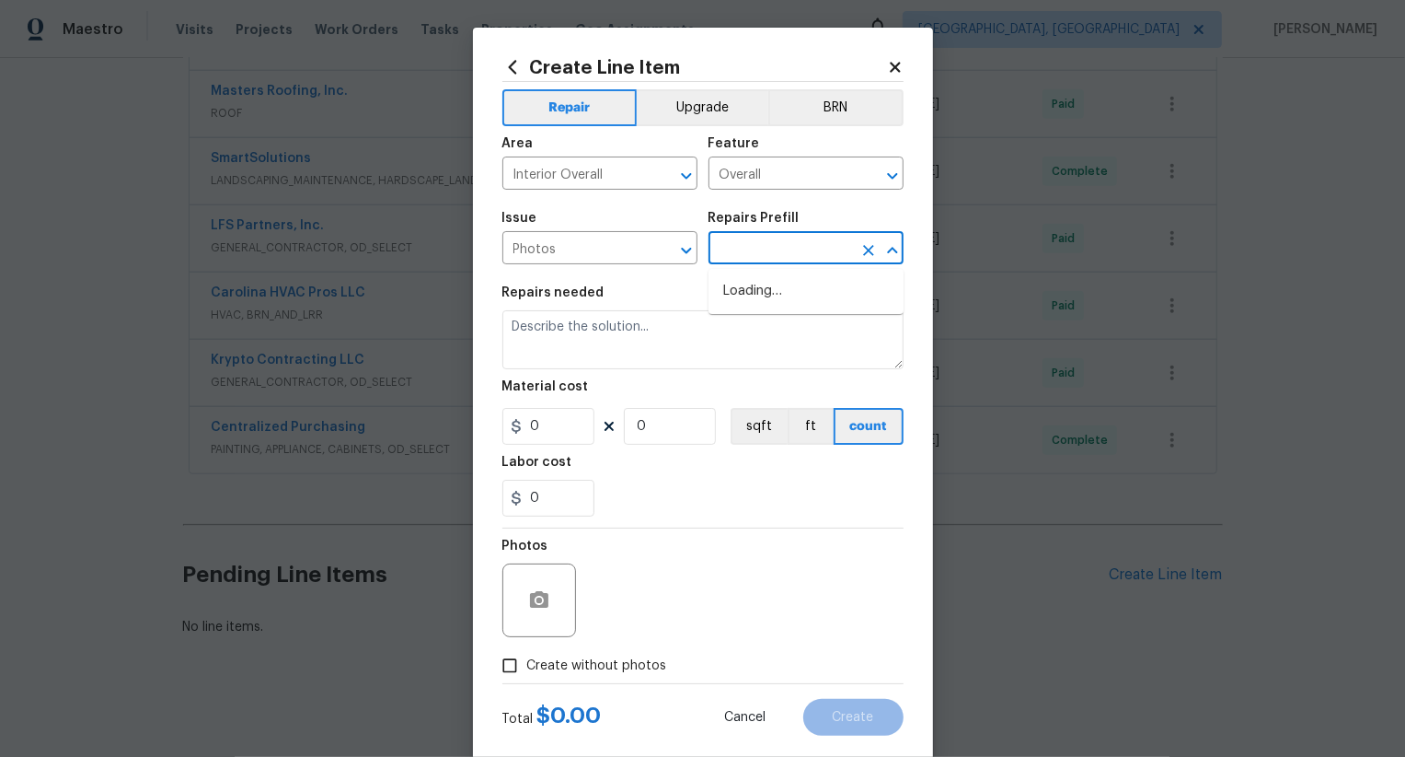
click at [813, 242] on input "text" at bounding box center [781, 250] width 144 height 29
click at [803, 293] on li "3D Tour Capture $120.00" at bounding box center [806, 291] width 195 height 30
type input "3D Tour Capture $120.00"
type textarea "Capture 3D tour of home"
type input "120"
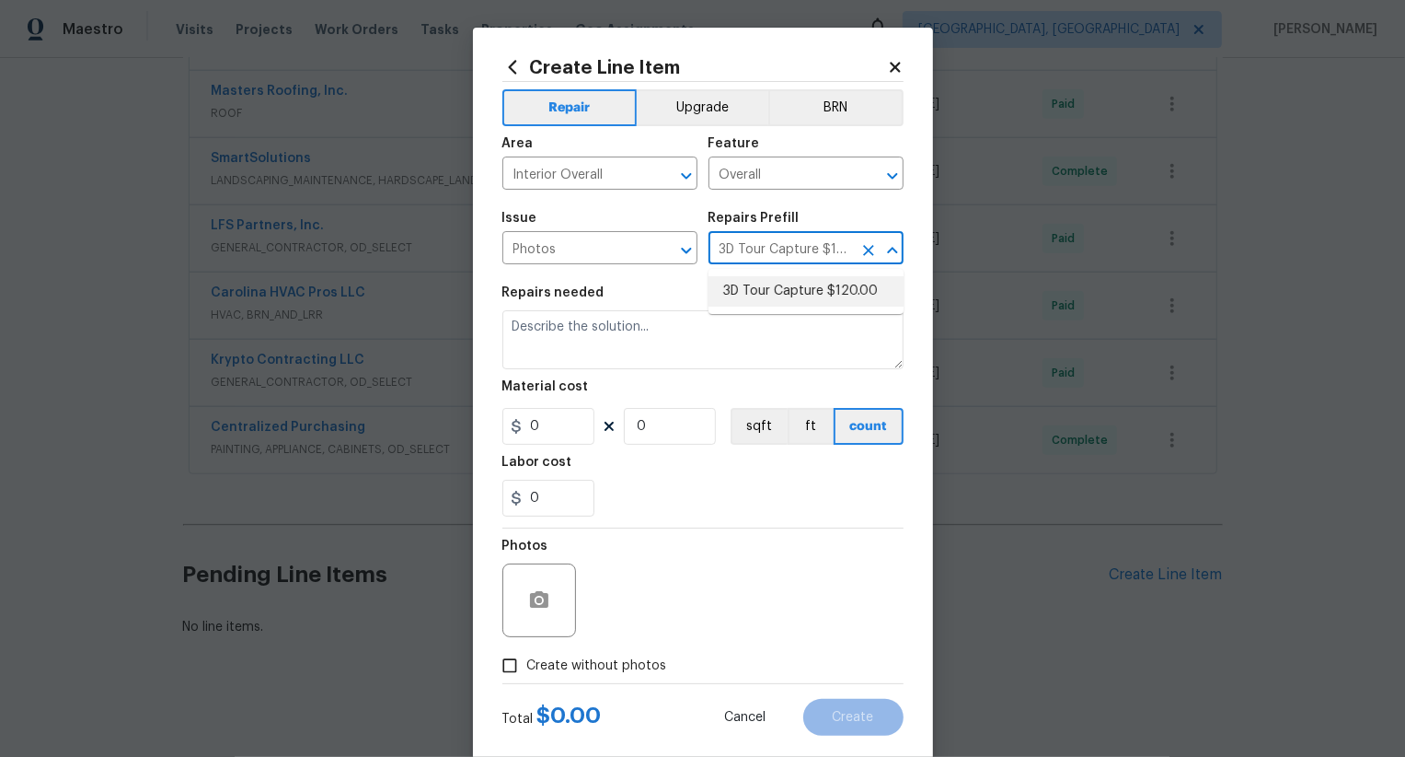
type input "1"
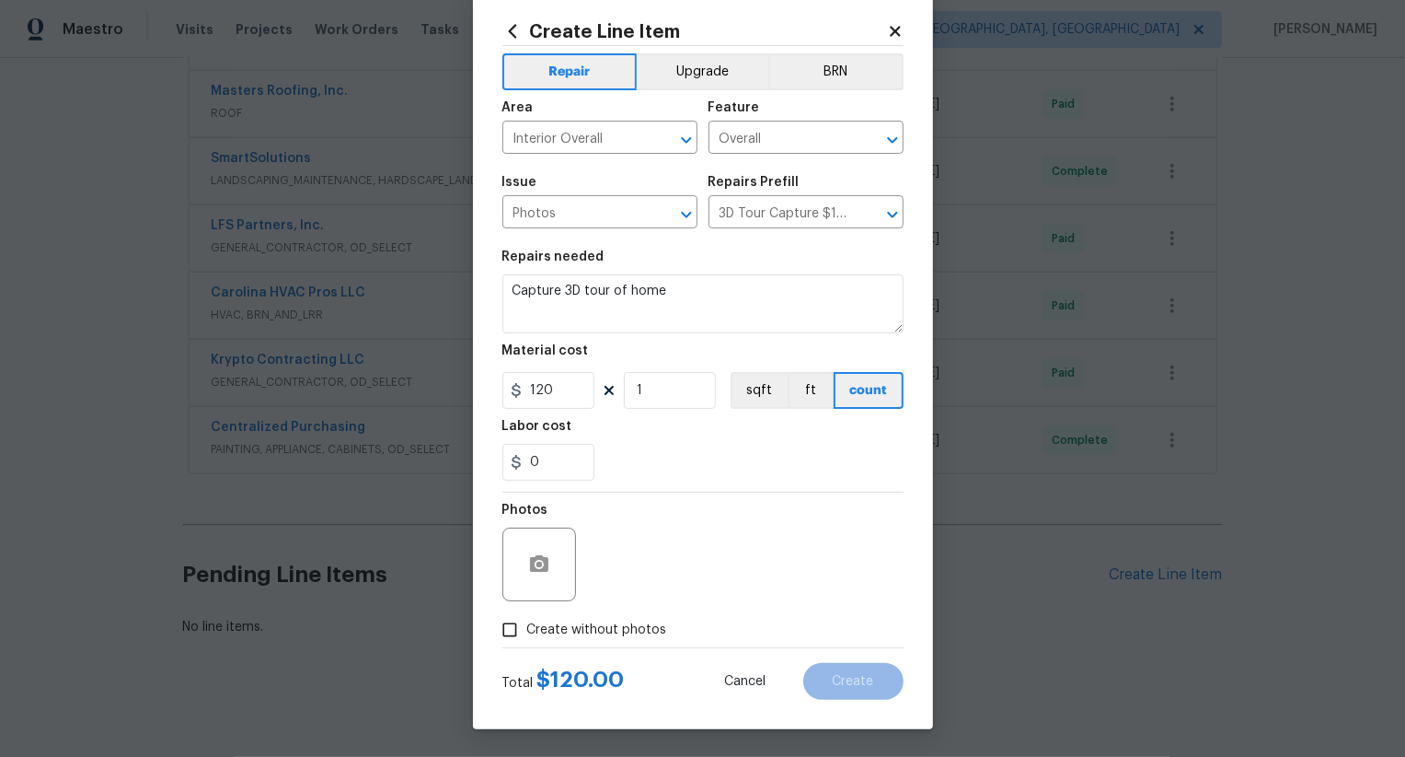
click at [601, 625] on span "Create without photos" at bounding box center [597, 629] width 140 height 19
click at [527, 625] on input "Create without photos" at bounding box center [509, 629] width 35 height 35
checkbox input "true"
click at [656, 574] on textarea at bounding box center [747, 564] width 313 height 74
type textarea ".."
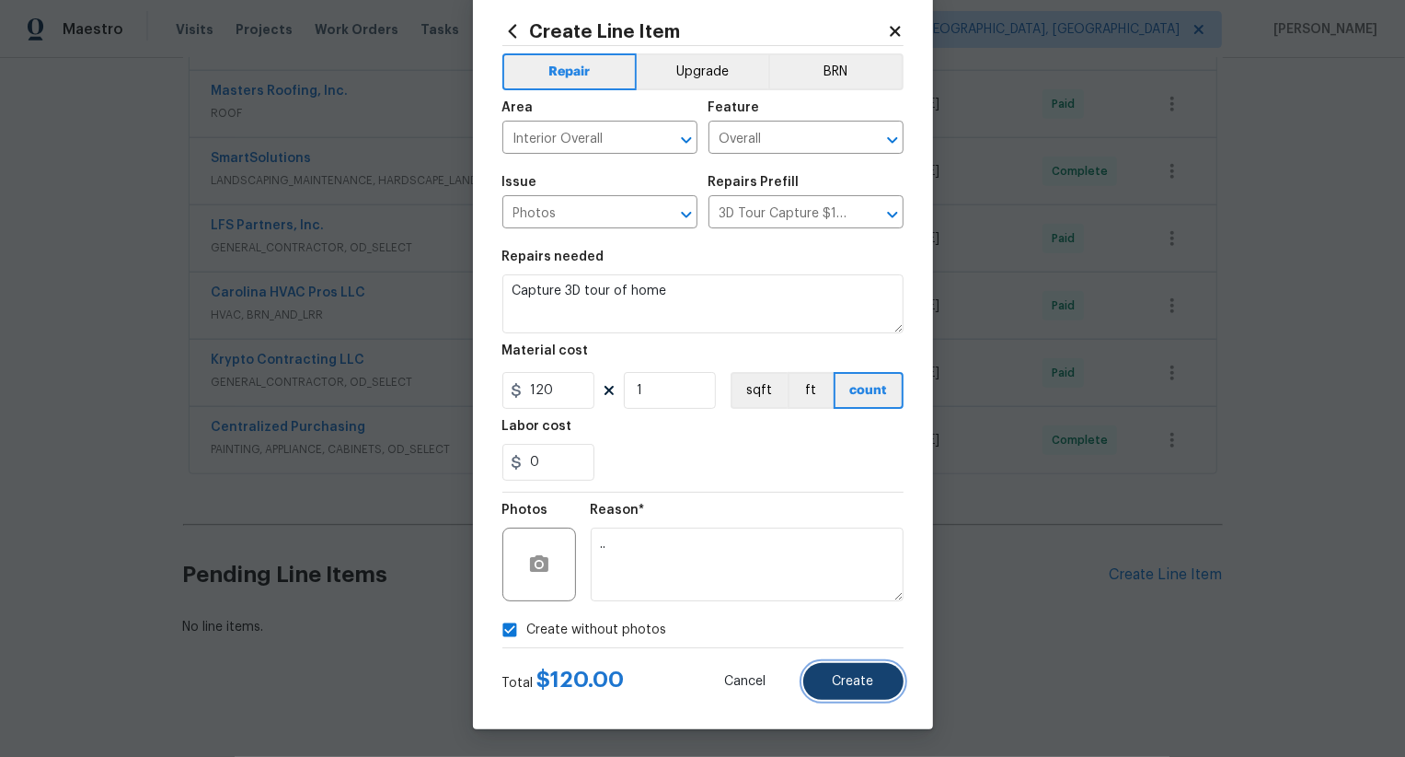
click at [849, 694] on button "Create" at bounding box center [853, 681] width 100 height 37
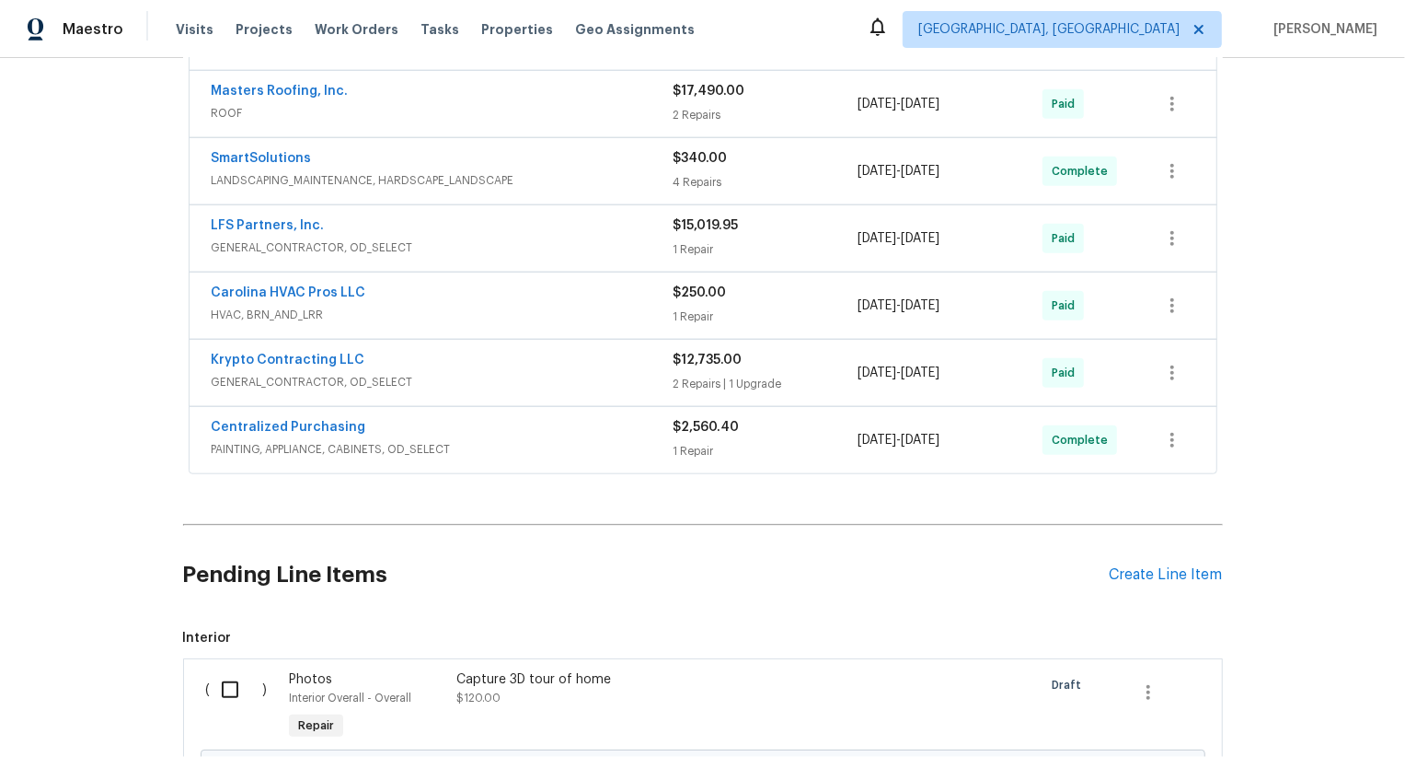
scroll to position [1358, 0]
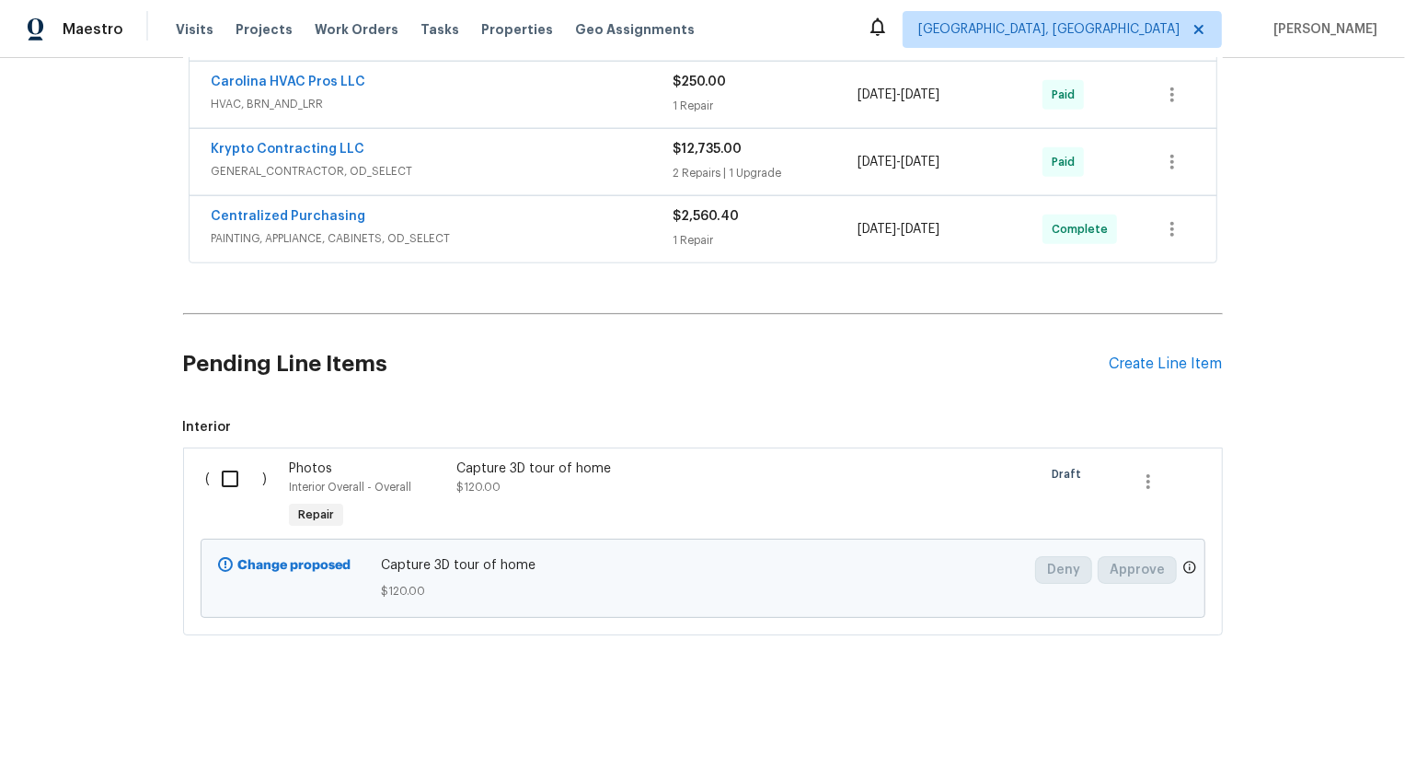
click at [234, 476] on input "checkbox" at bounding box center [237, 478] width 52 height 39
checkbox input "true"
click at [1309, 724] on button "Create Work Order" at bounding box center [1300, 711] width 152 height 34
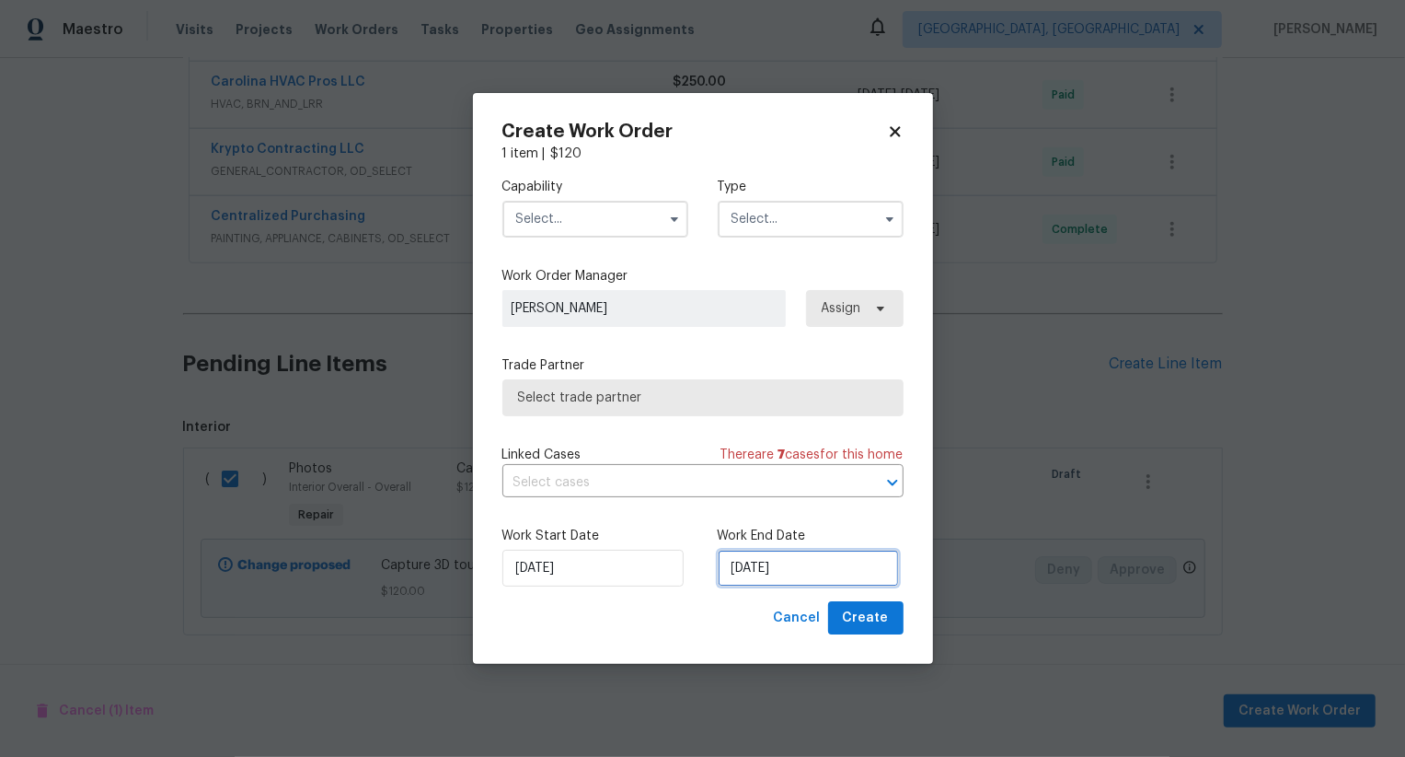
click at [763, 565] on input "[DATE]" at bounding box center [808, 567] width 181 height 37
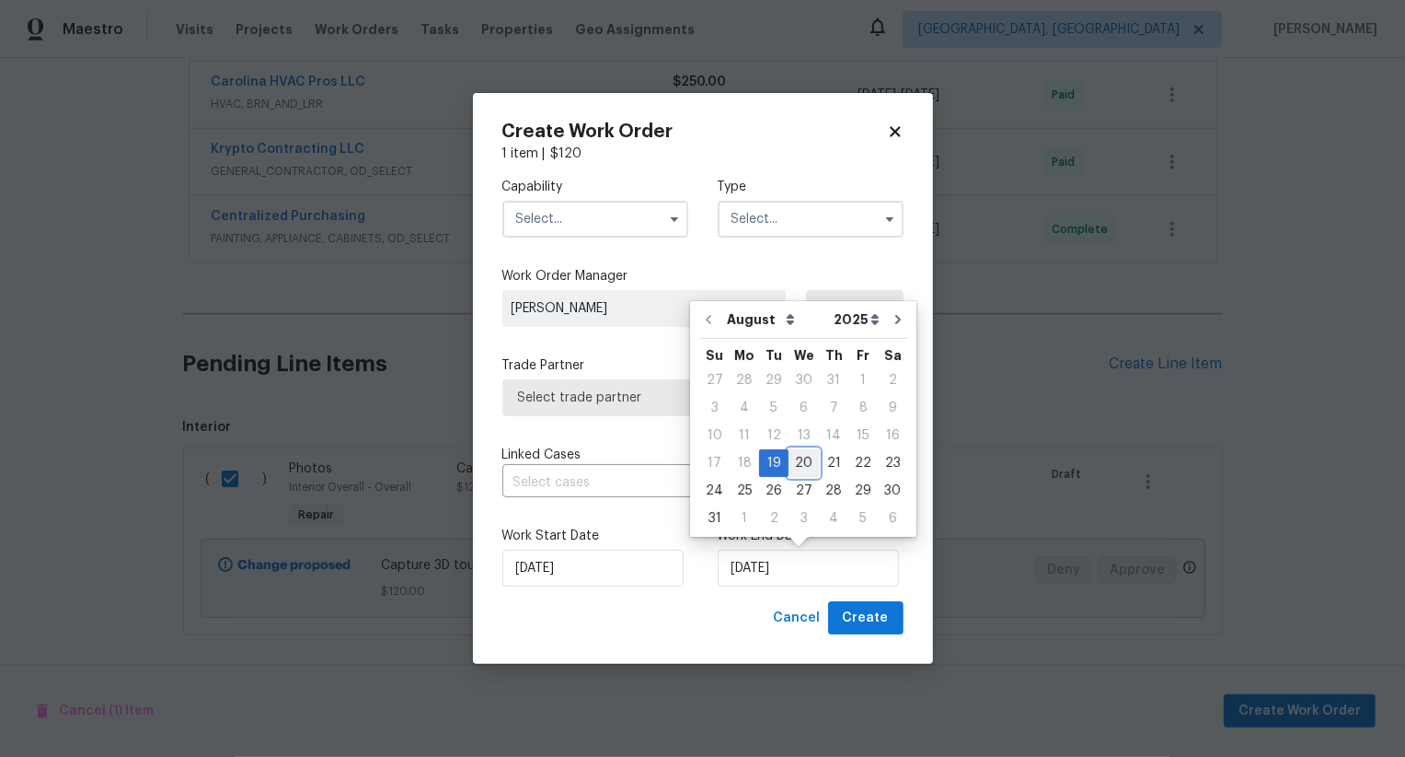
click at [799, 468] on div "20" at bounding box center [804, 463] width 30 height 26
type input "[DATE]"
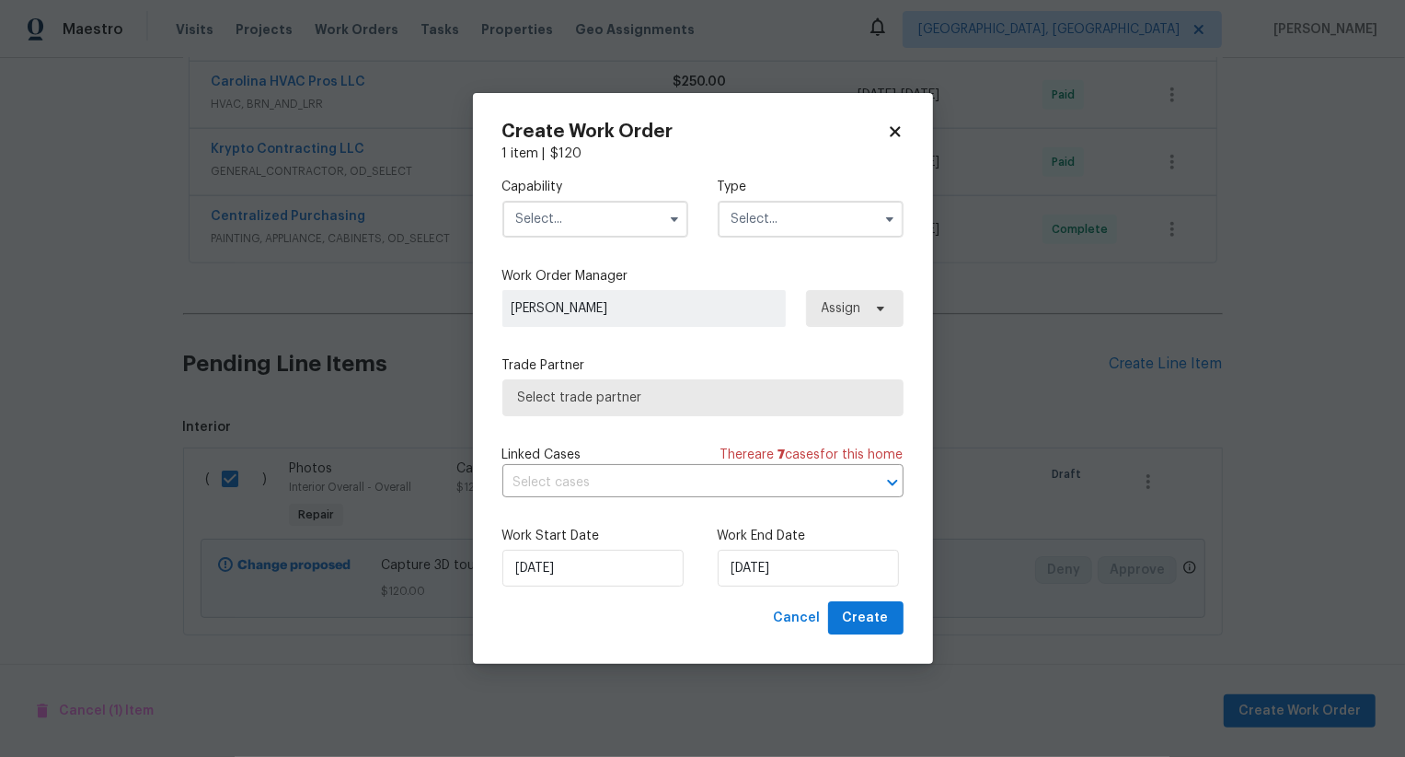
click at [646, 223] on input "text" at bounding box center [596, 219] width 186 height 37
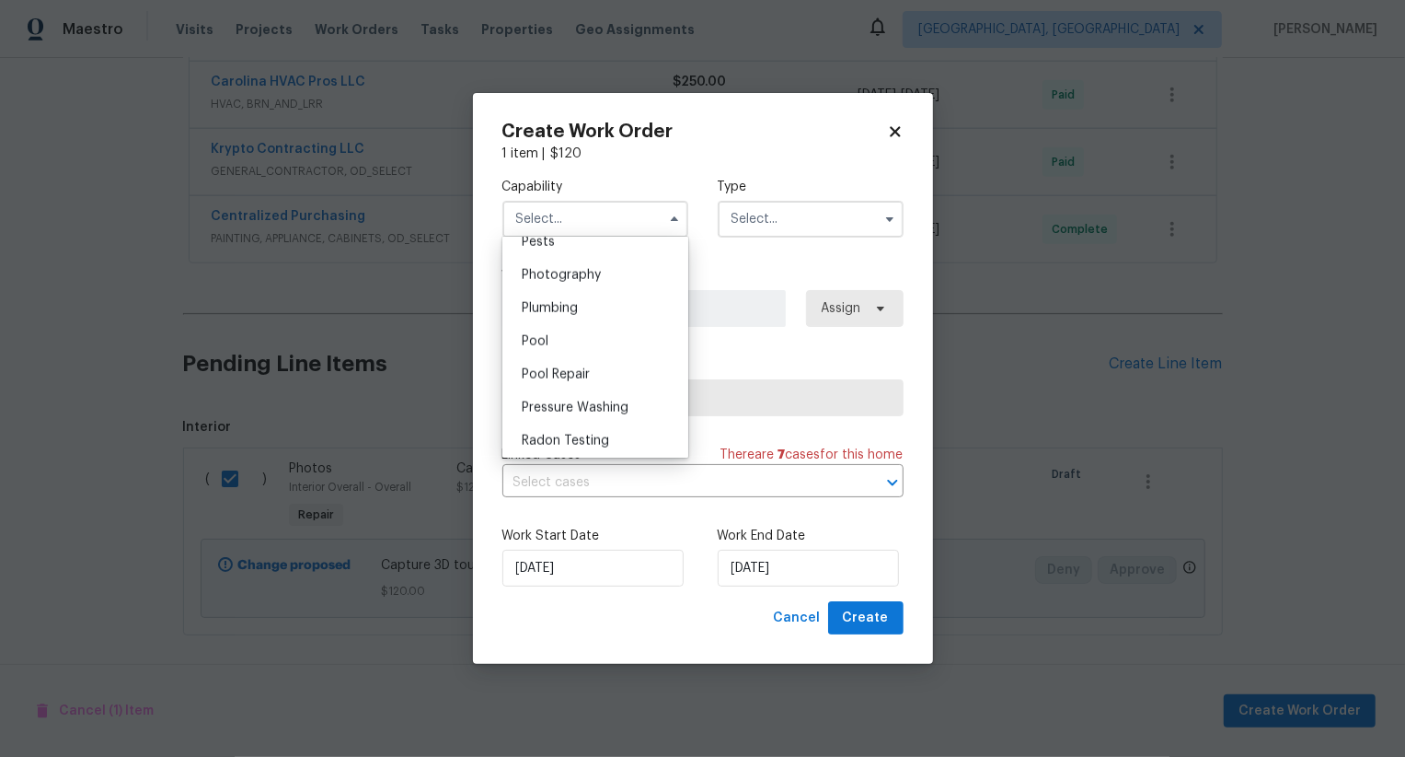
scroll to position [1571, 0]
click at [652, 289] on div "Photography" at bounding box center [595, 299] width 177 height 33
type input "Photography"
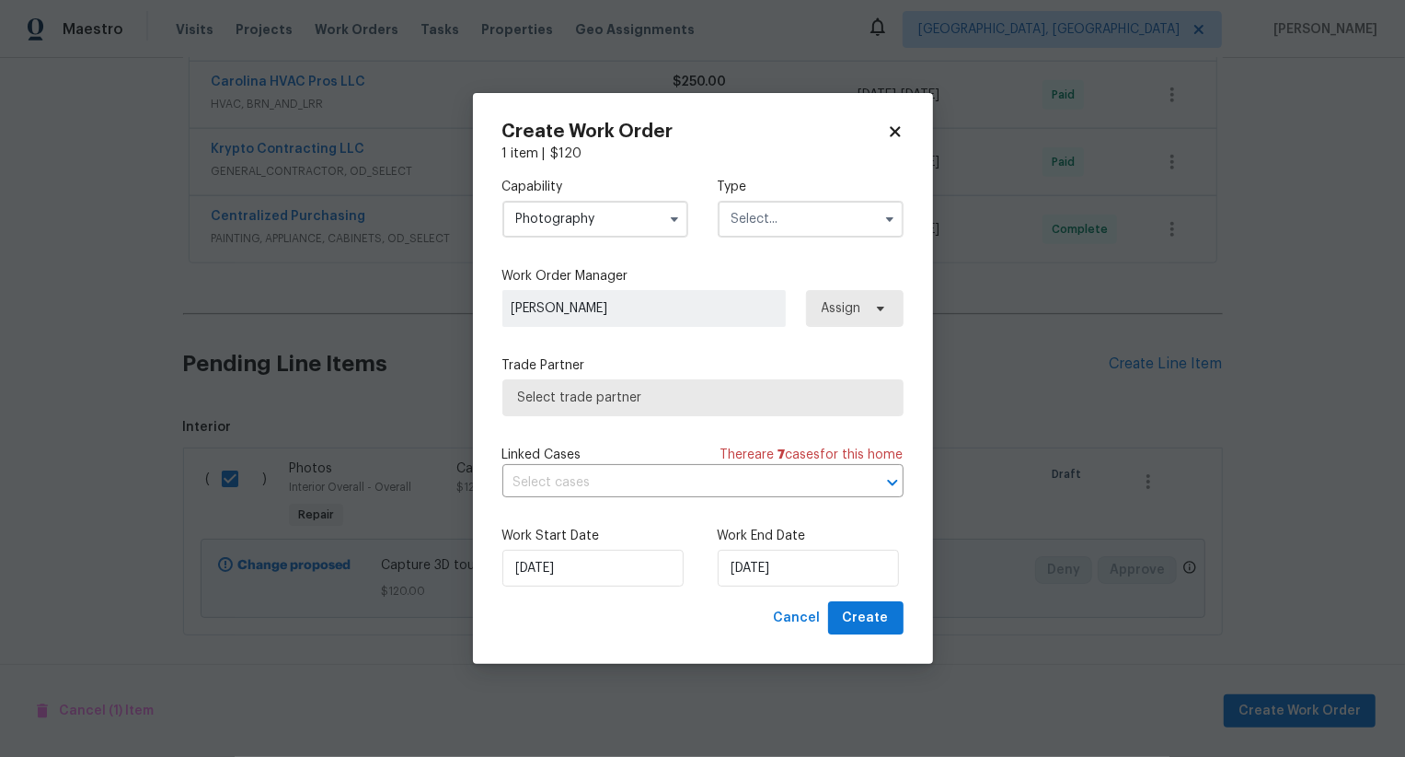
click at [775, 207] on input "text" at bounding box center [811, 219] width 186 height 37
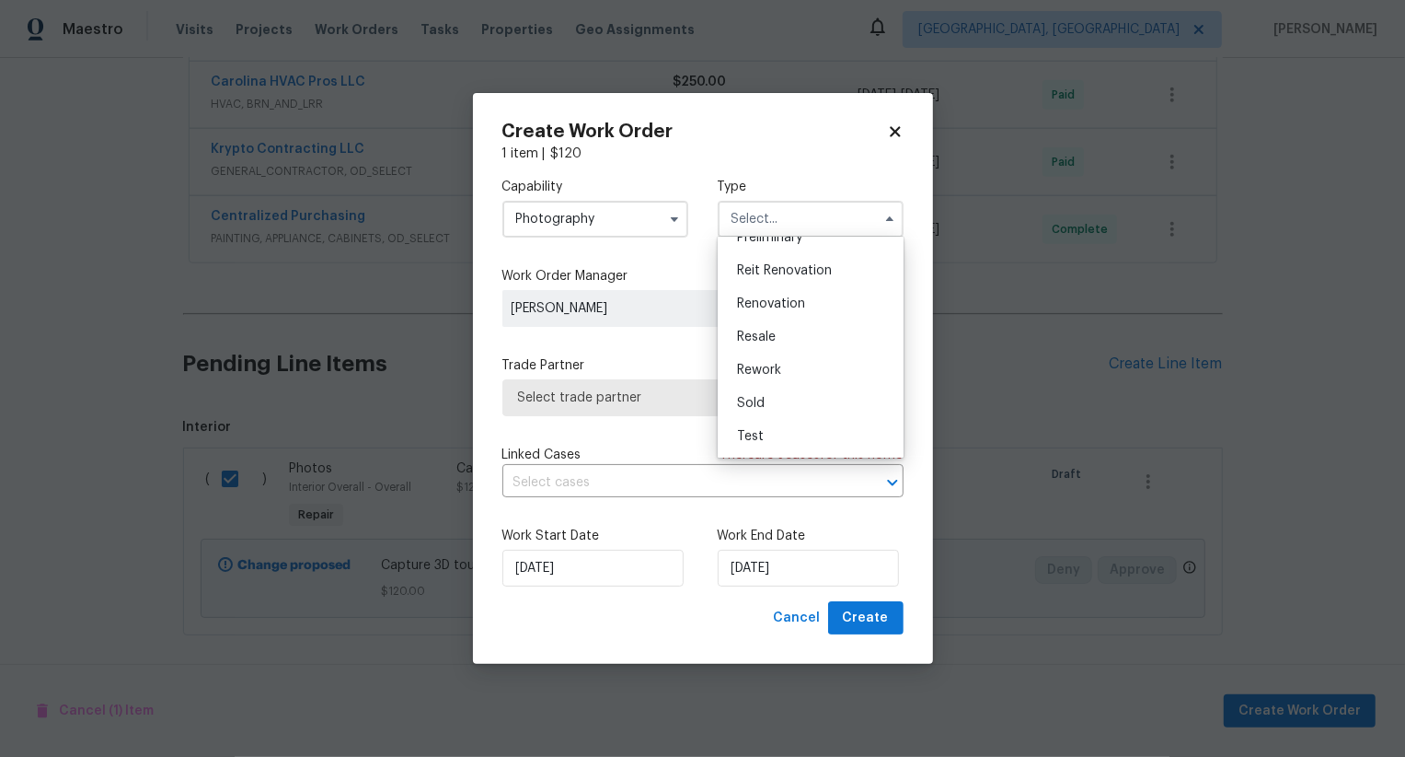
scroll to position [363, 0]
click at [792, 254] on div "Other" at bounding box center [810, 259] width 177 height 33
type input "Other"
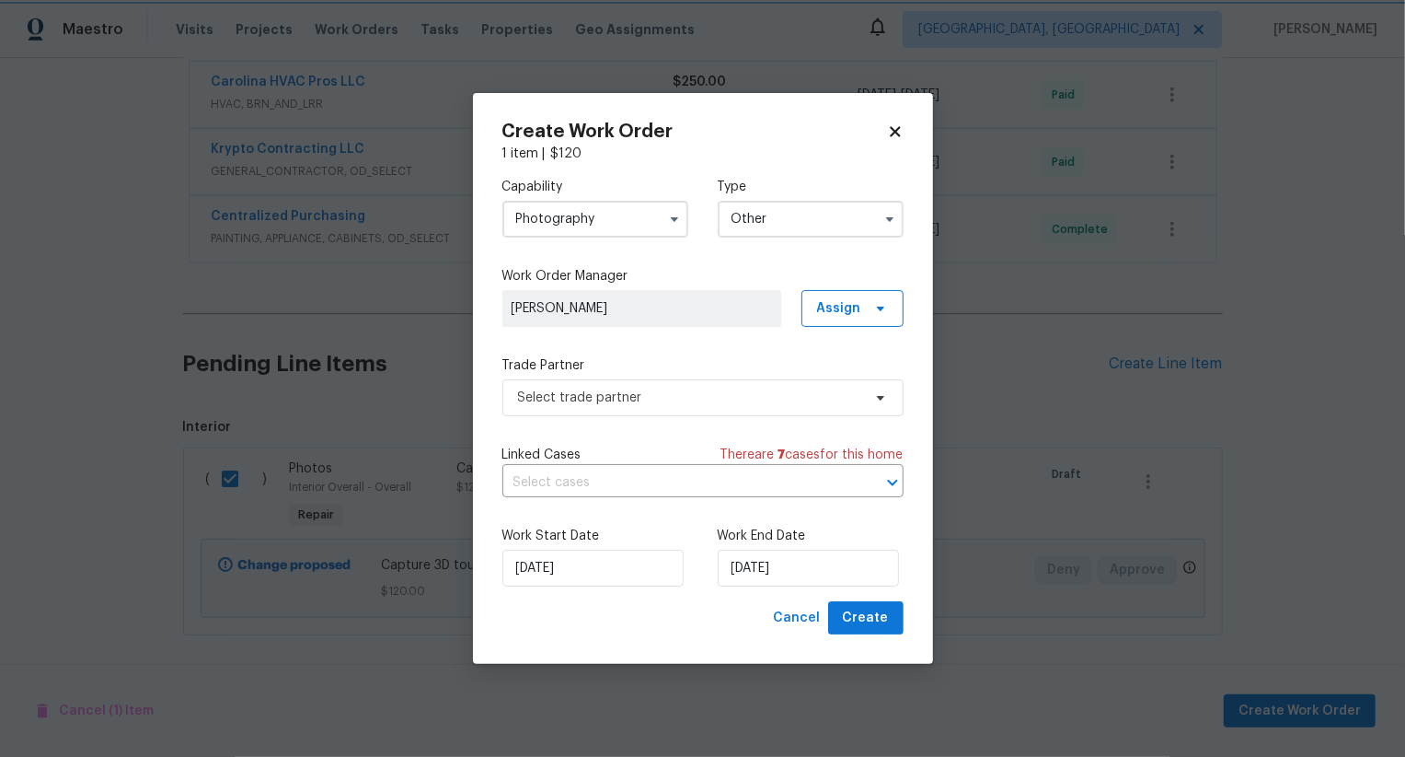
scroll to position [0, 0]
click at [742, 398] on span "Select trade partner" at bounding box center [689, 397] width 343 height 18
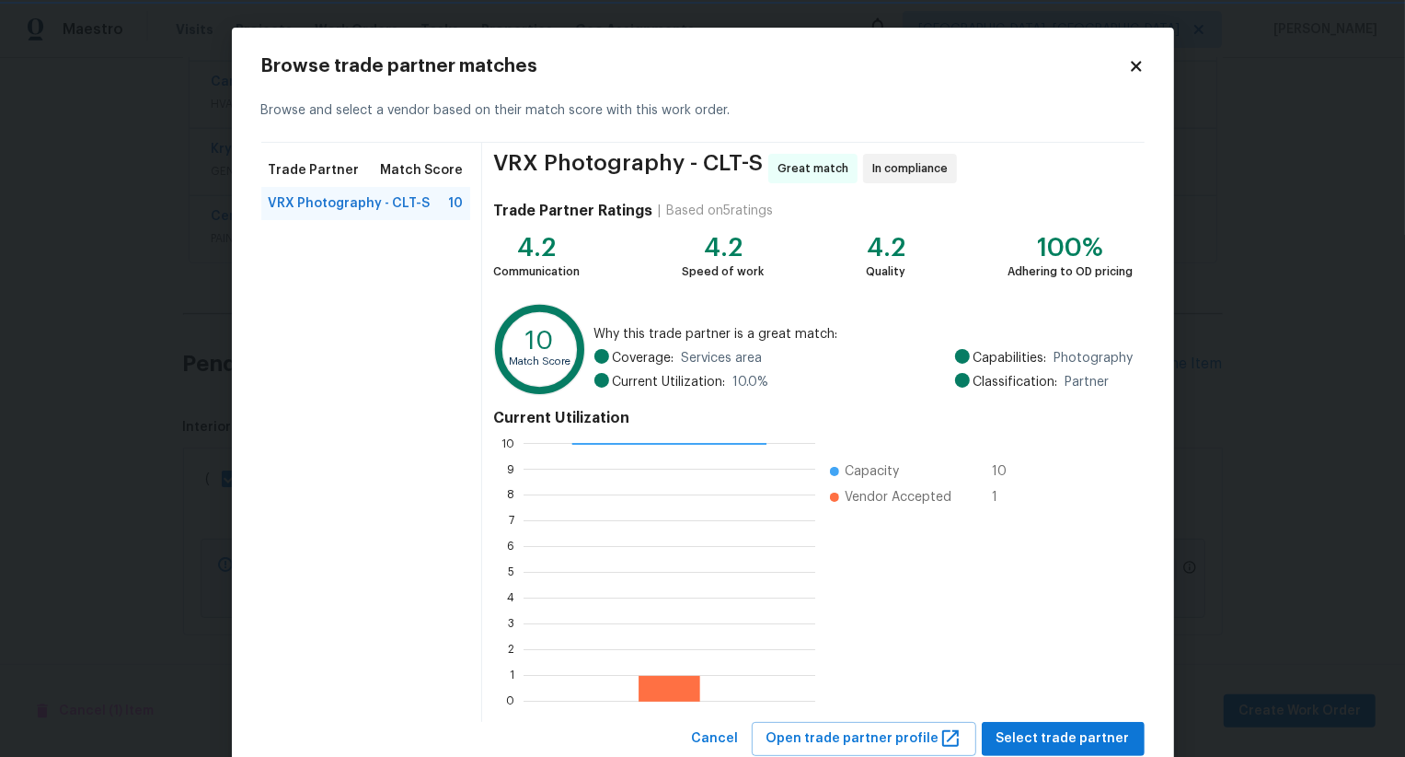
scroll to position [55, 0]
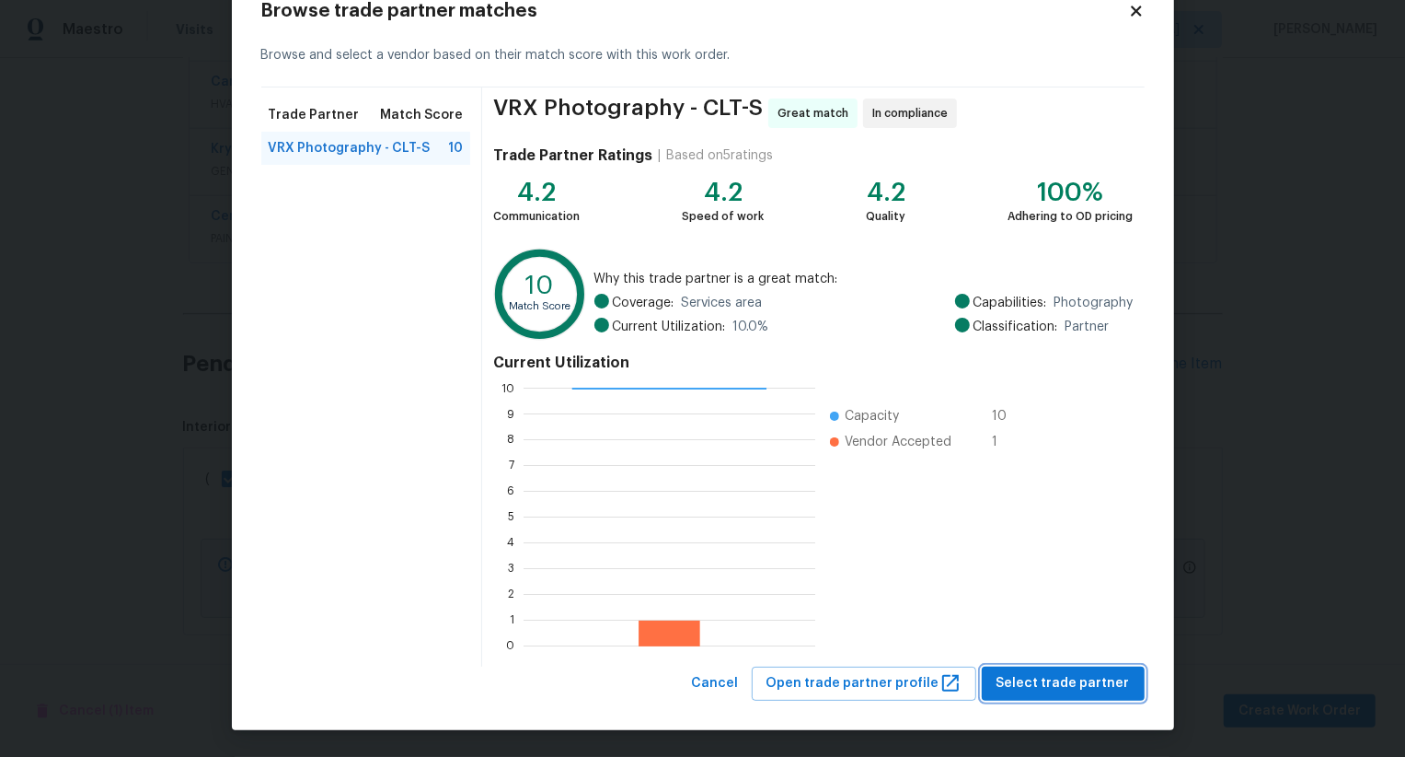
click at [1059, 683] on span "Select trade partner" at bounding box center [1063, 683] width 133 height 23
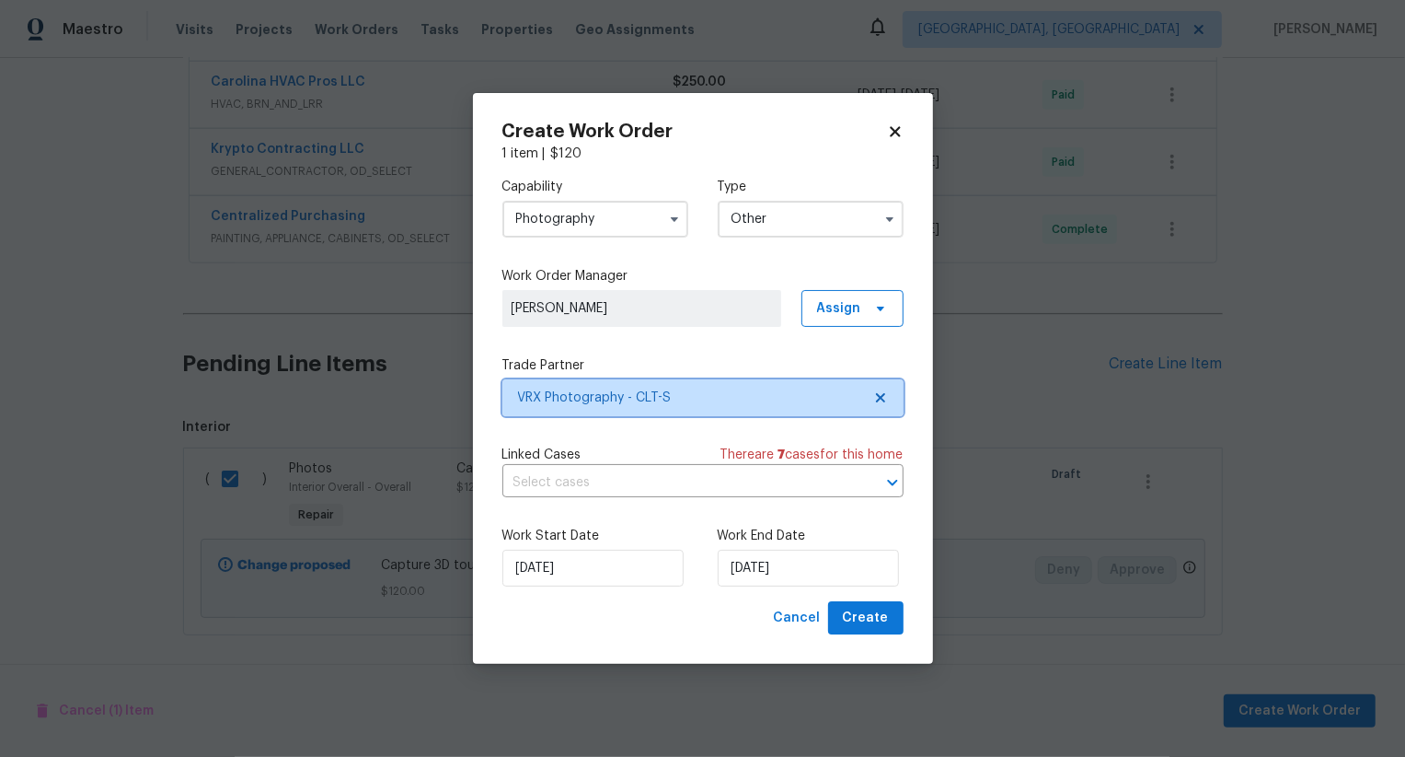
scroll to position [0, 0]
click at [886, 611] on span "Create" at bounding box center [866, 618] width 46 height 23
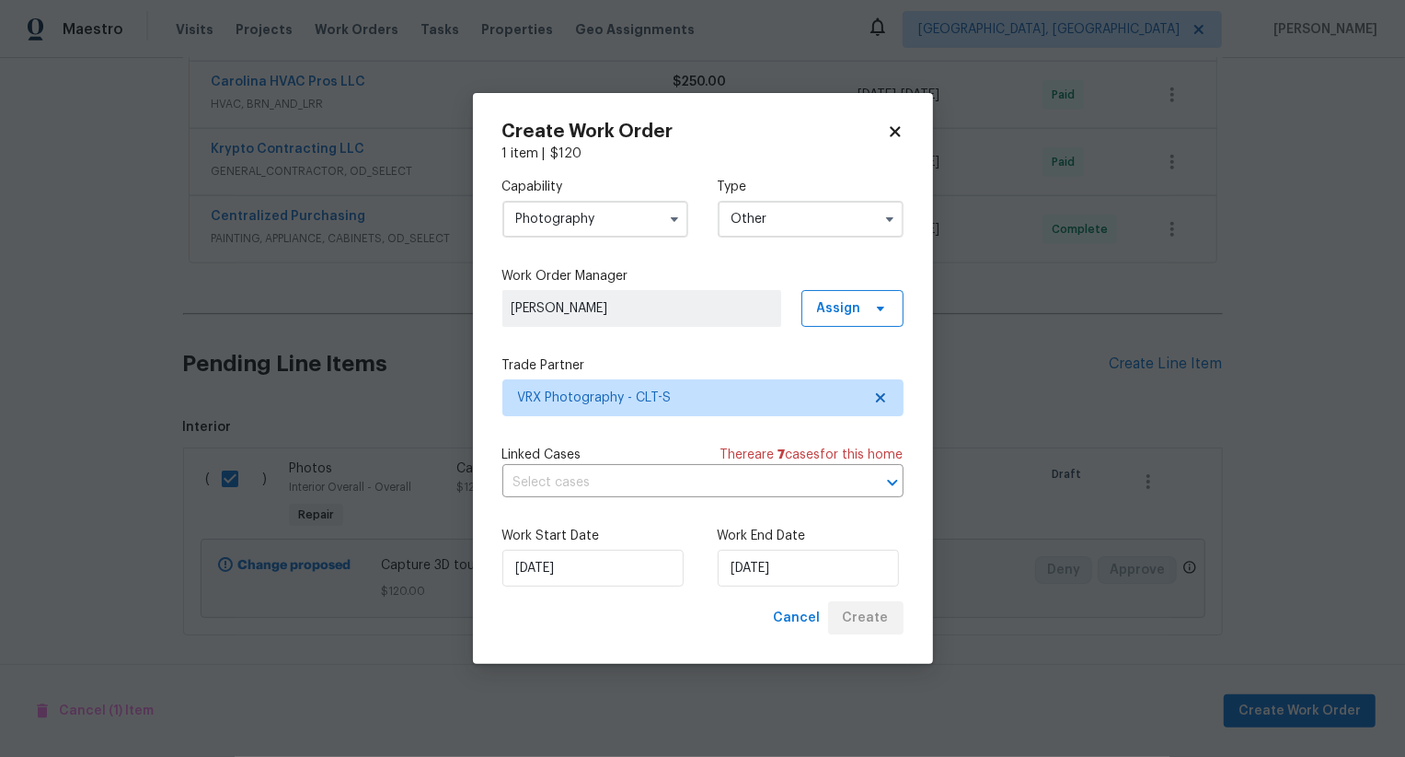
checkbox input "false"
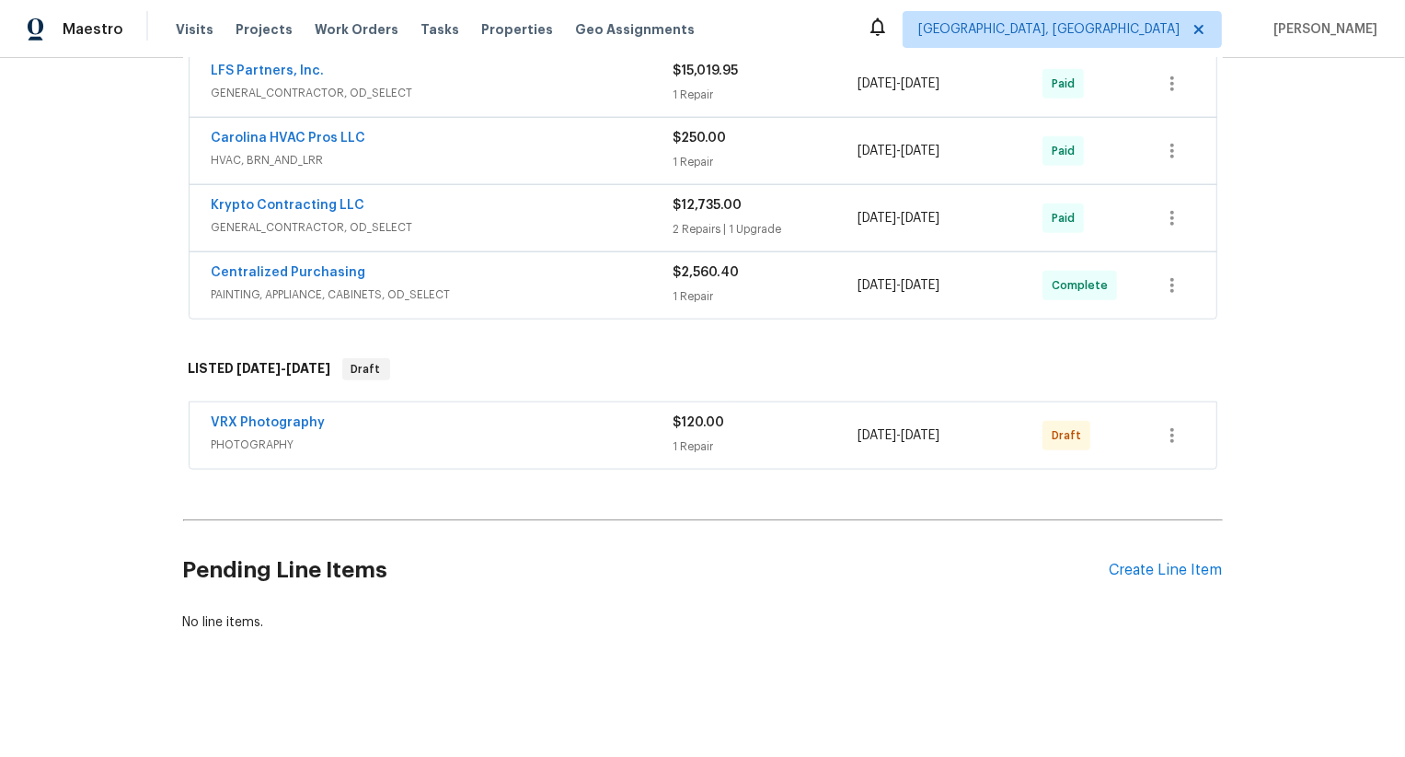
scroll to position [1297, 0]
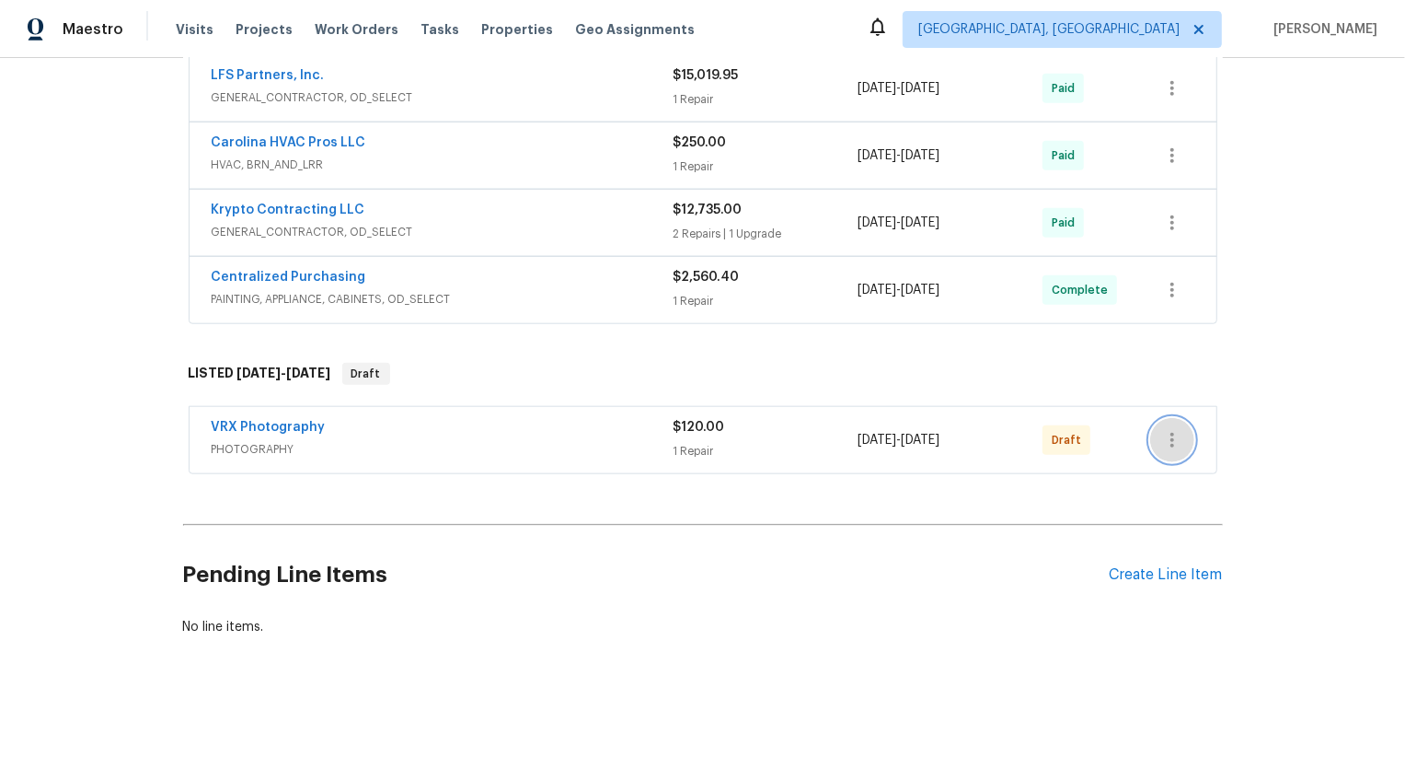
click at [1163, 433] on icon "button" at bounding box center [1172, 440] width 22 height 22
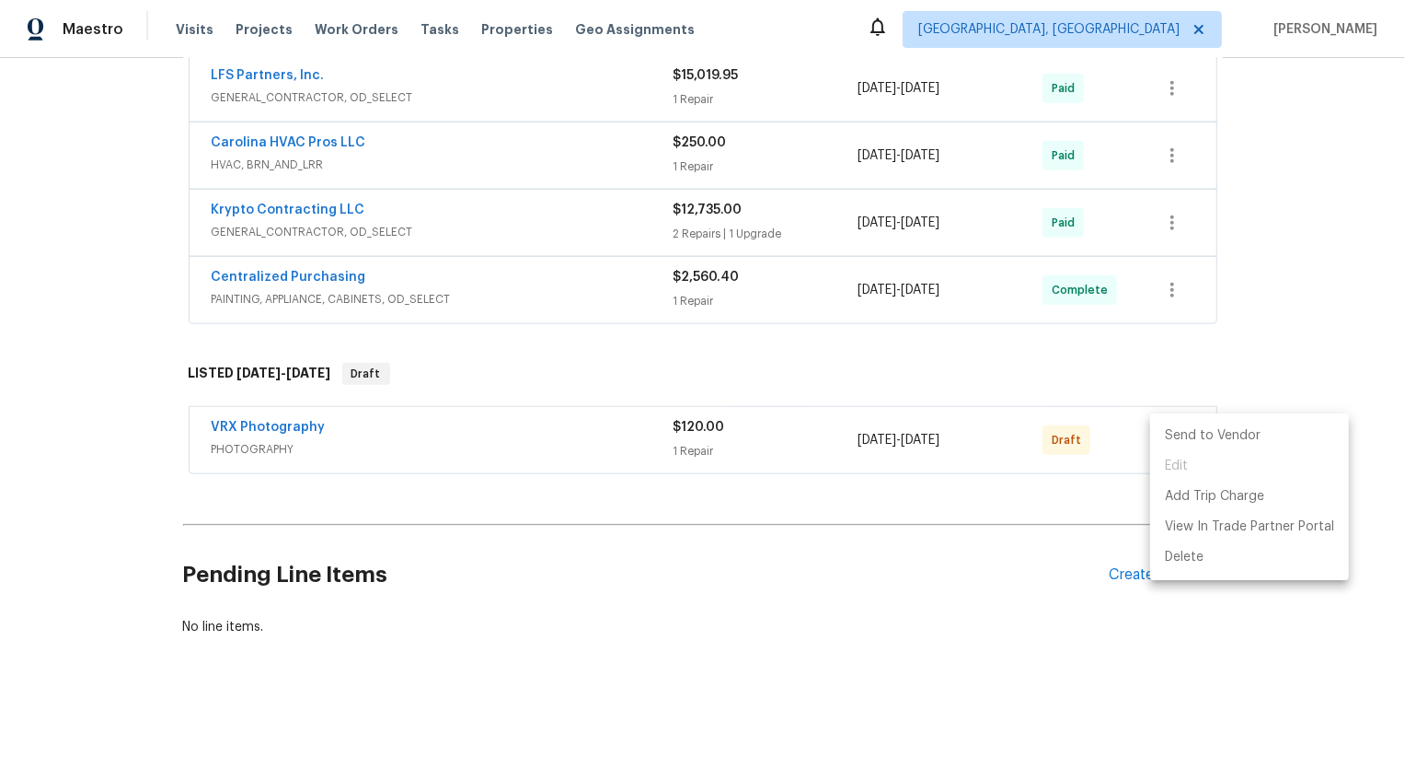
click at [1163, 433] on li "Send to Vendor" at bounding box center [1249, 436] width 199 height 30
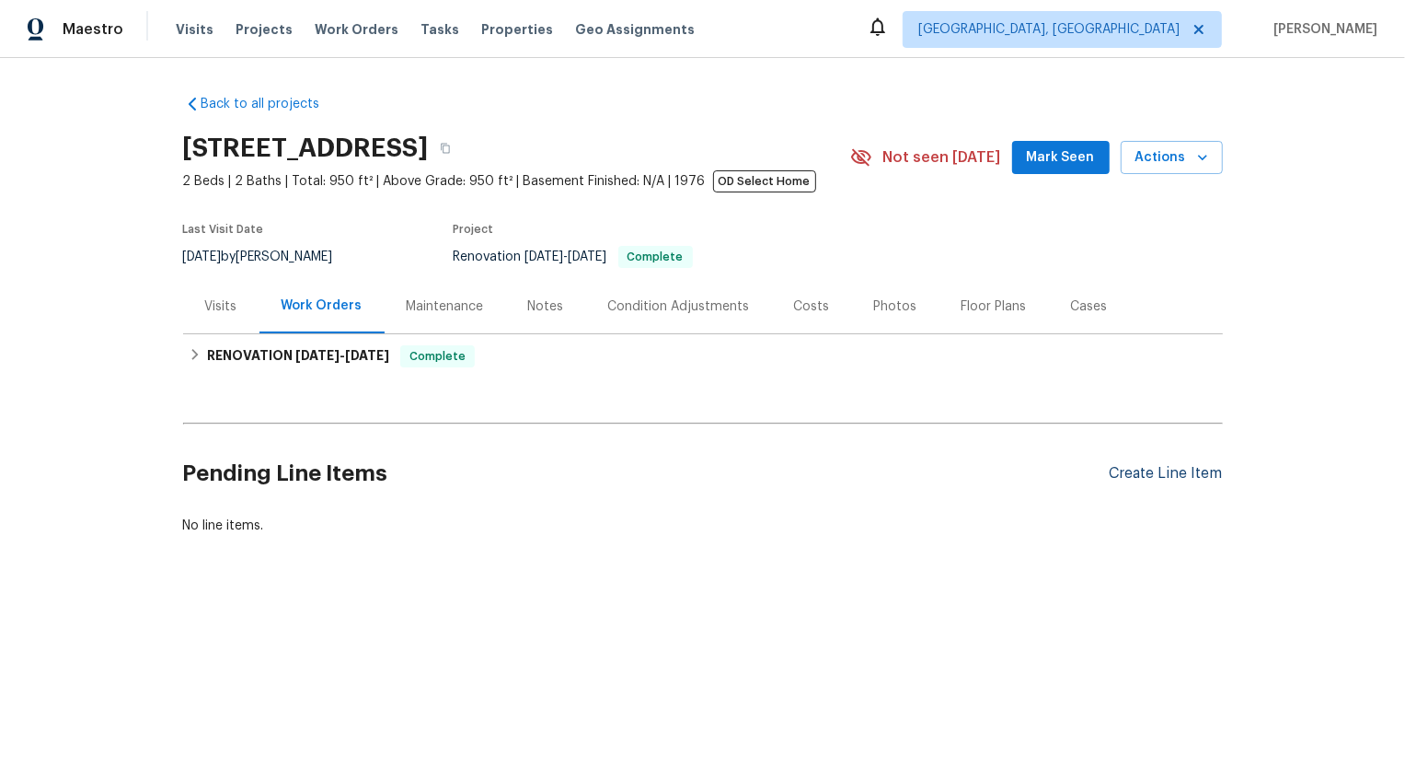
click at [1201, 472] on div "Create Line Item" at bounding box center [1166, 473] width 113 height 17
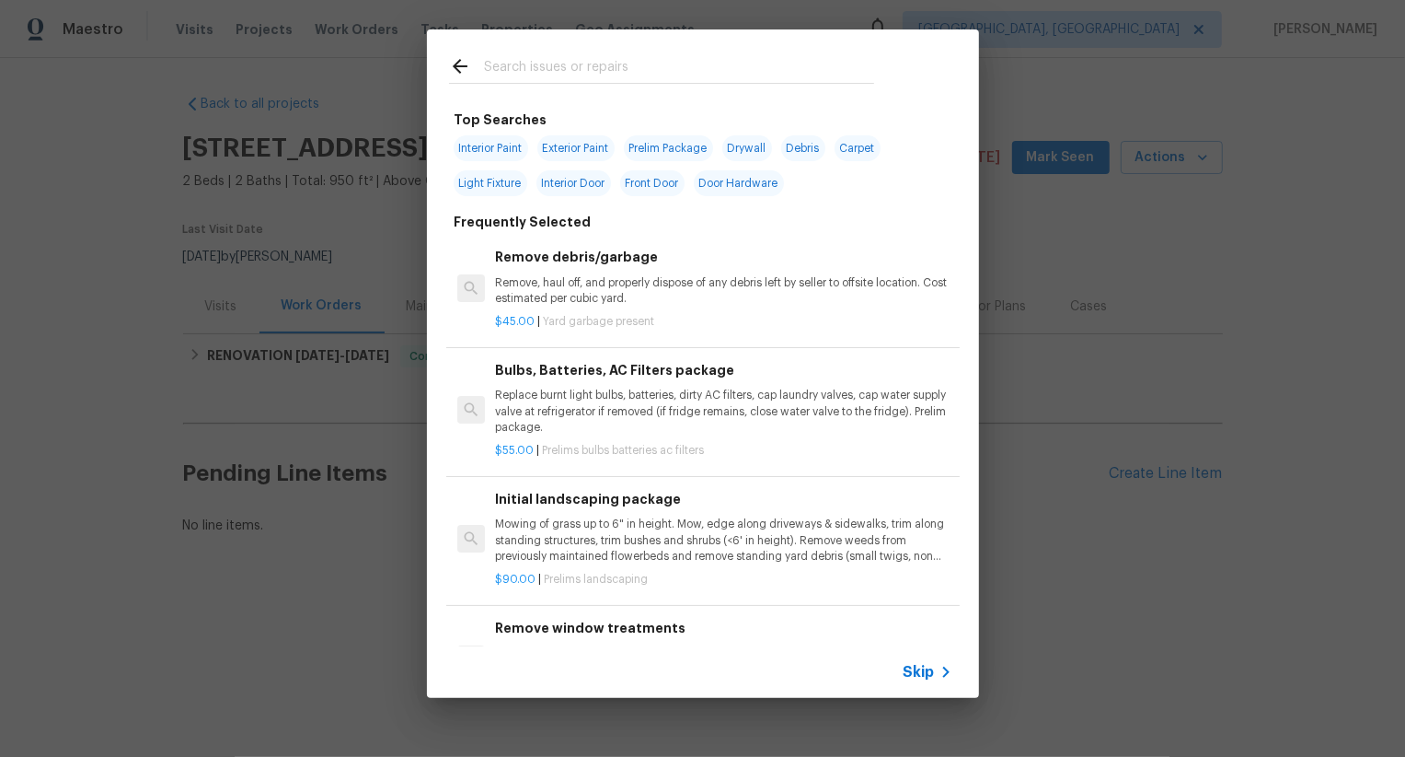
click at [924, 676] on span "Skip" at bounding box center [919, 672] width 31 height 18
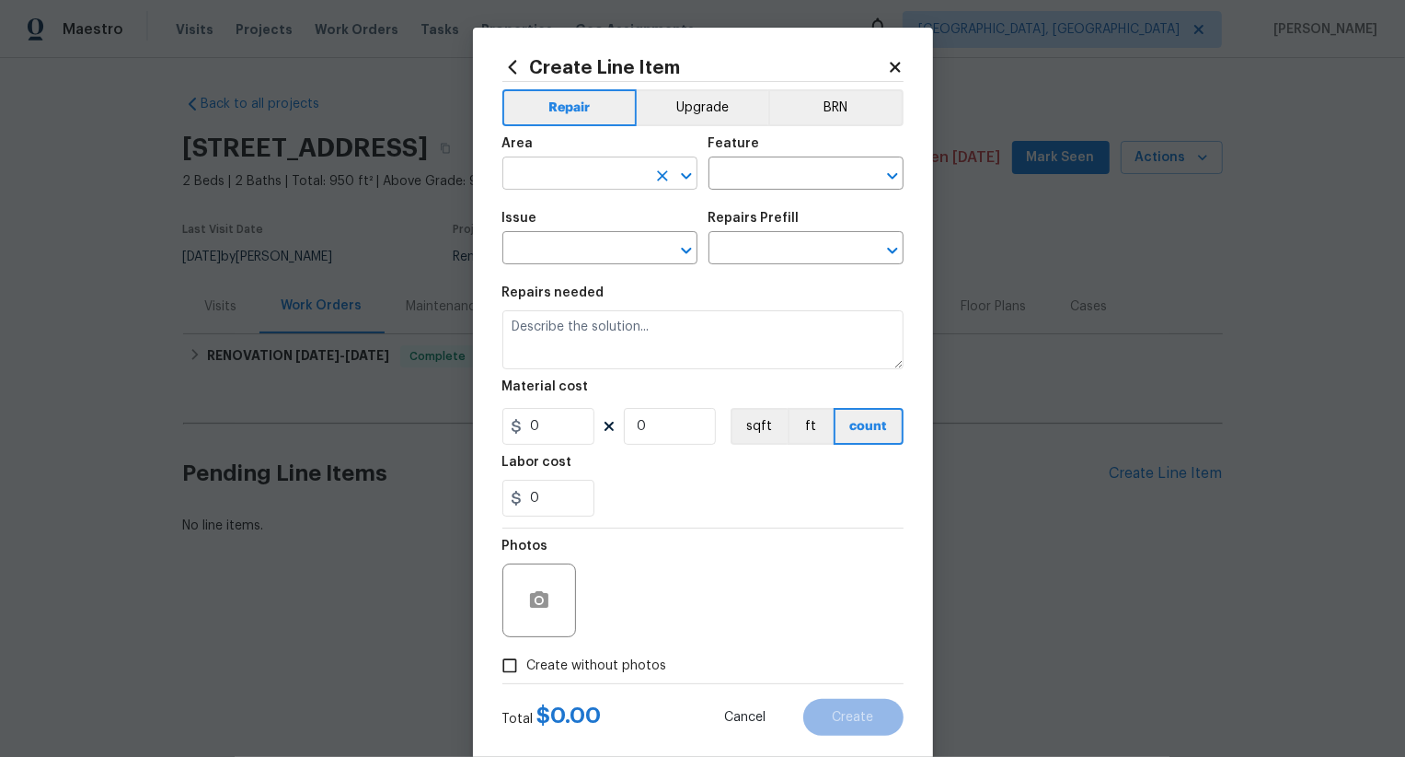
click at [589, 176] on input "text" at bounding box center [575, 175] width 144 height 29
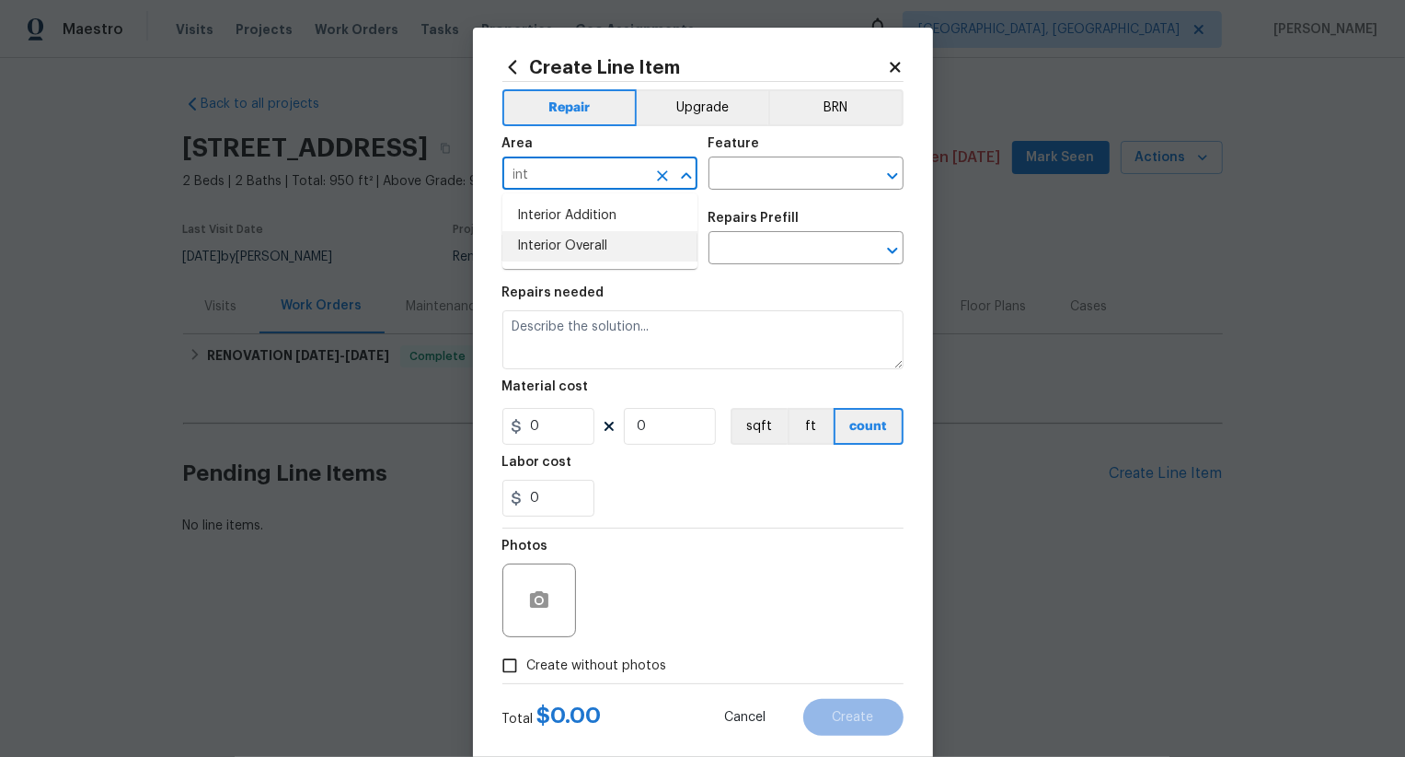
click at [607, 255] on li "Interior Overall" at bounding box center [600, 246] width 195 height 30
type input "Interior Overall"
click at [757, 172] on input "text" at bounding box center [781, 175] width 144 height 29
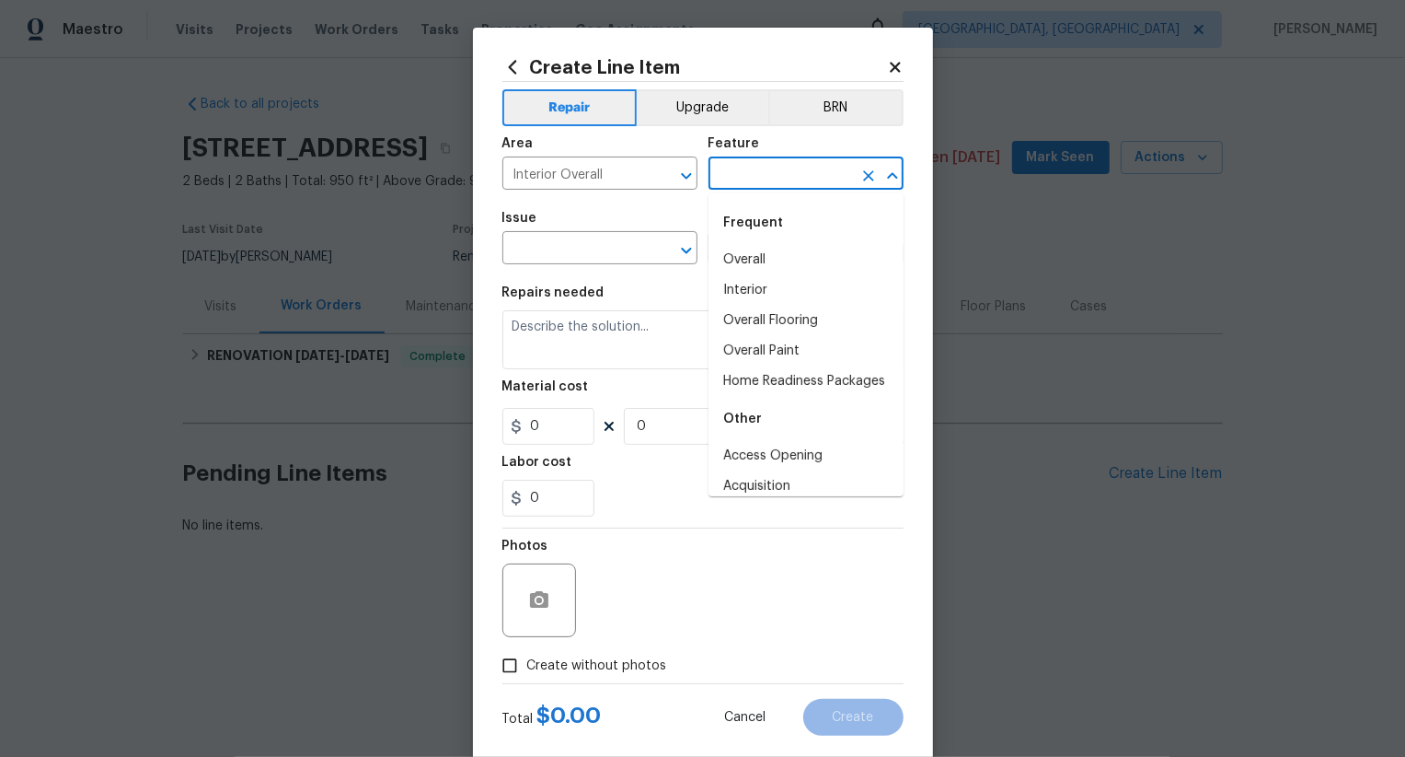
click at [771, 241] on div "Frequent" at bounding box center [806, 223] width 195 height 44
click at [771, 248] on li "Overall" at bounding box center [806, 260] width 195 height 30
type input "Overall"
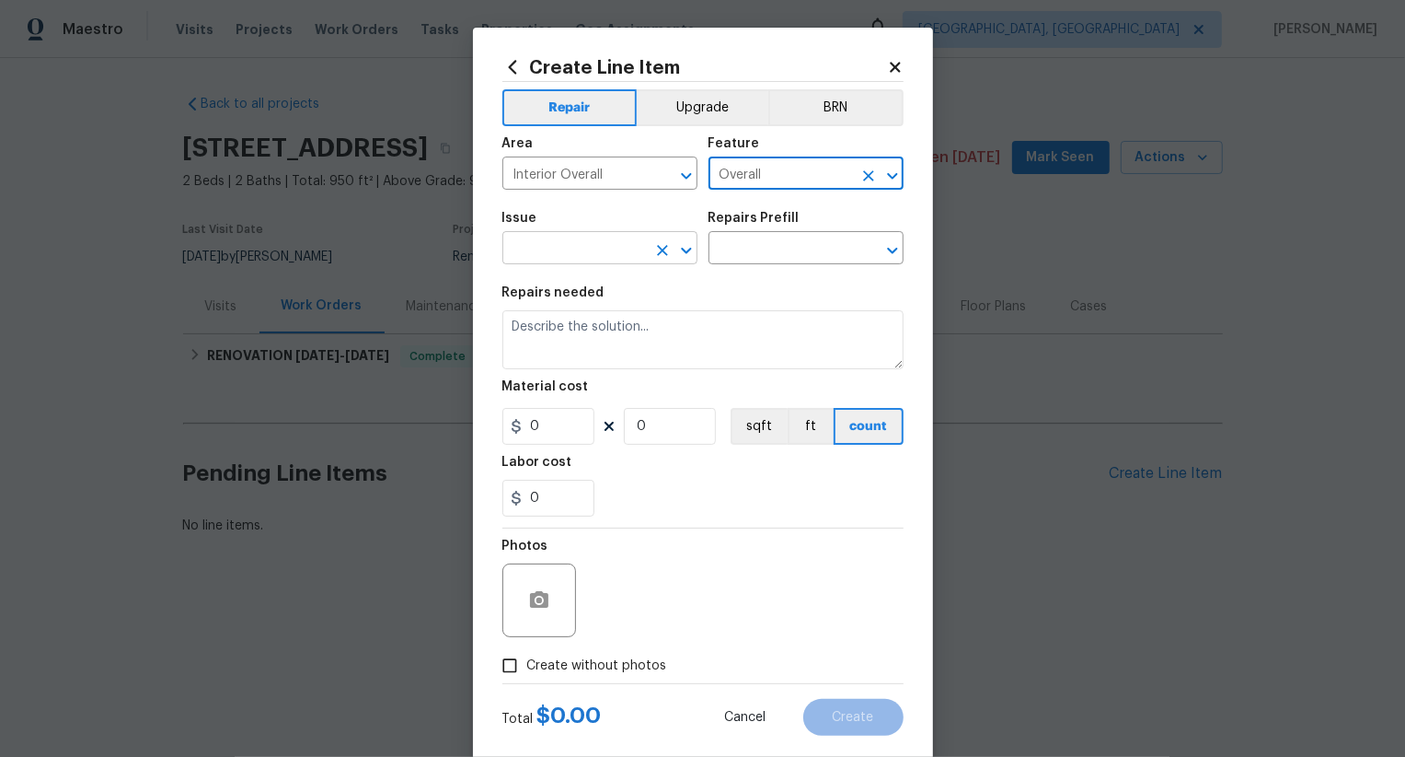
click at [623, 248] on input "text" at bounding box center [575, 250] width 144 height 29
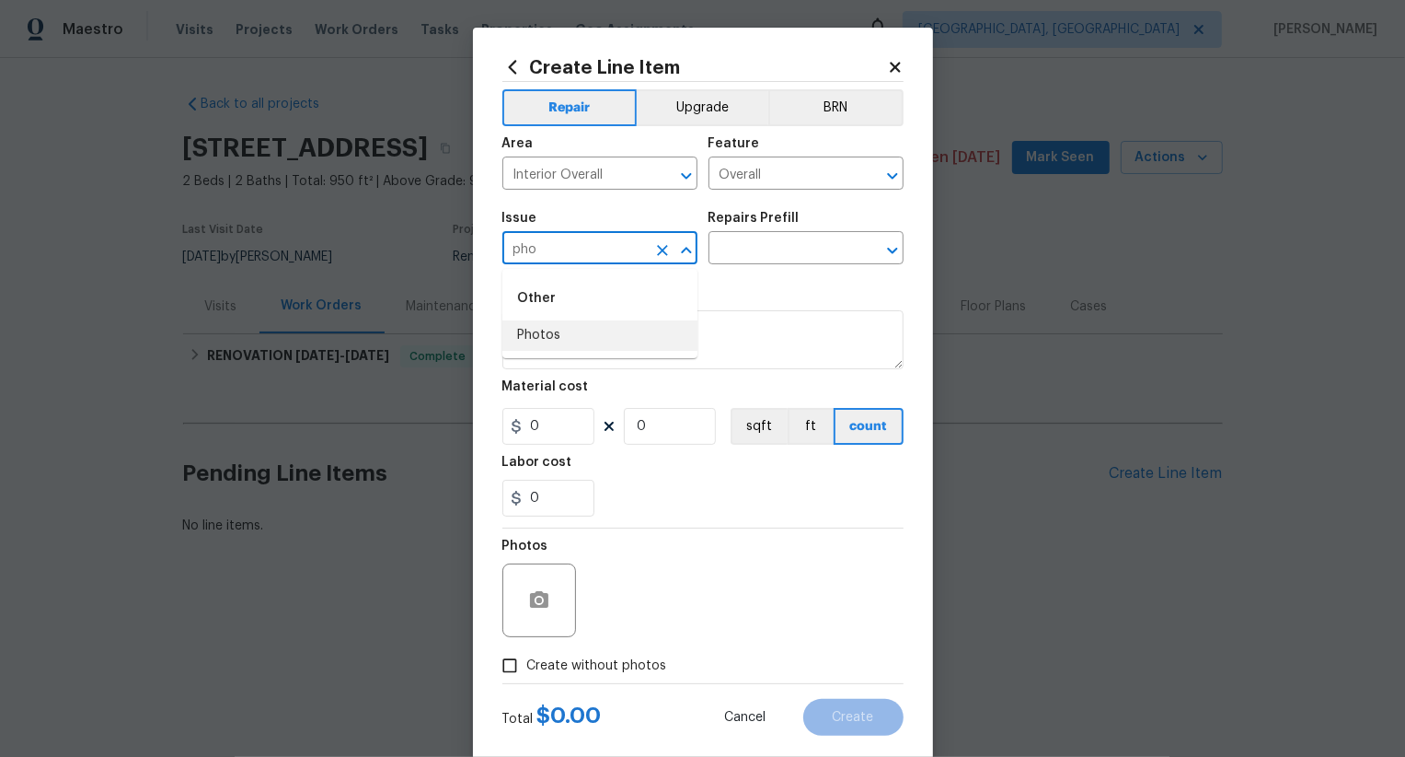
click at [618, 333] on li "Photos" at bounding box center [600, 335] width 195 height 30
type input "Photos"
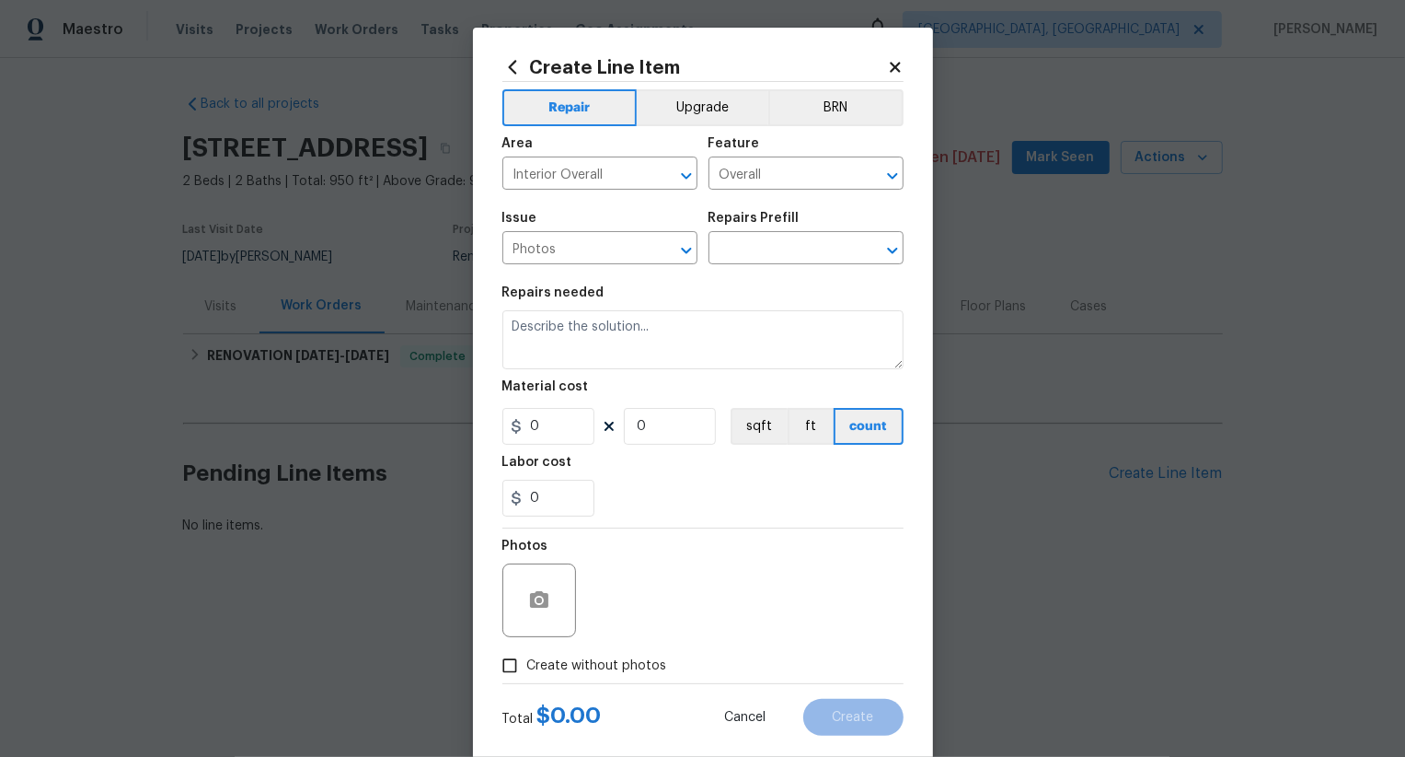
click at [760, 265] on div "Issue Photos ​ Repairs Prefill ​" at bounding box center [703, 238] width 401 height 75
click at [760, 254] on input "text" at bounding box center [781, 250] width 144 height 29
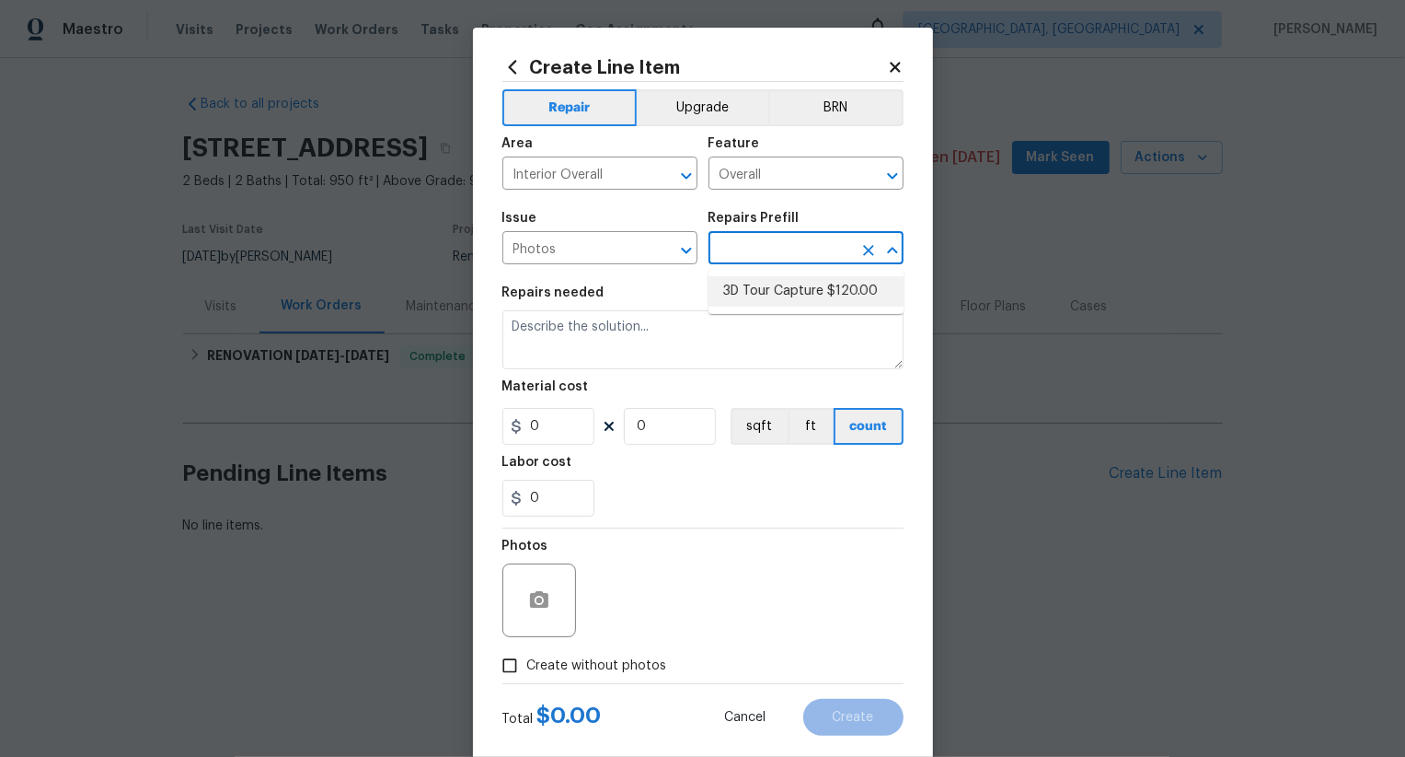
click at [760, 298] on li "3D Tour Capture $120.00" at bounding box center [806, 291] width 195 height 30
type input "3D Tour Capture $120.00"
type textarea "Capture 3D tour of home"
type input "1"
type input "120"
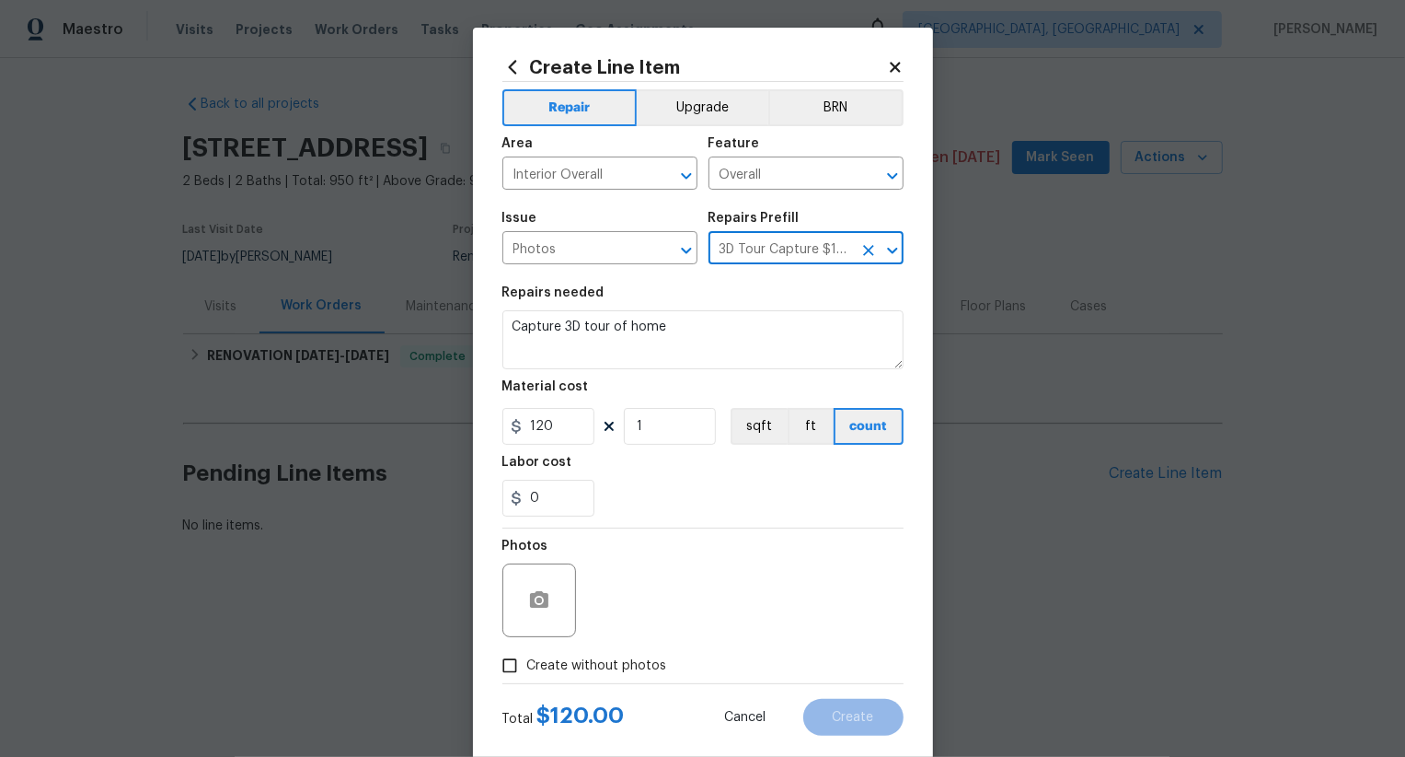
scroll to position [36, 0]
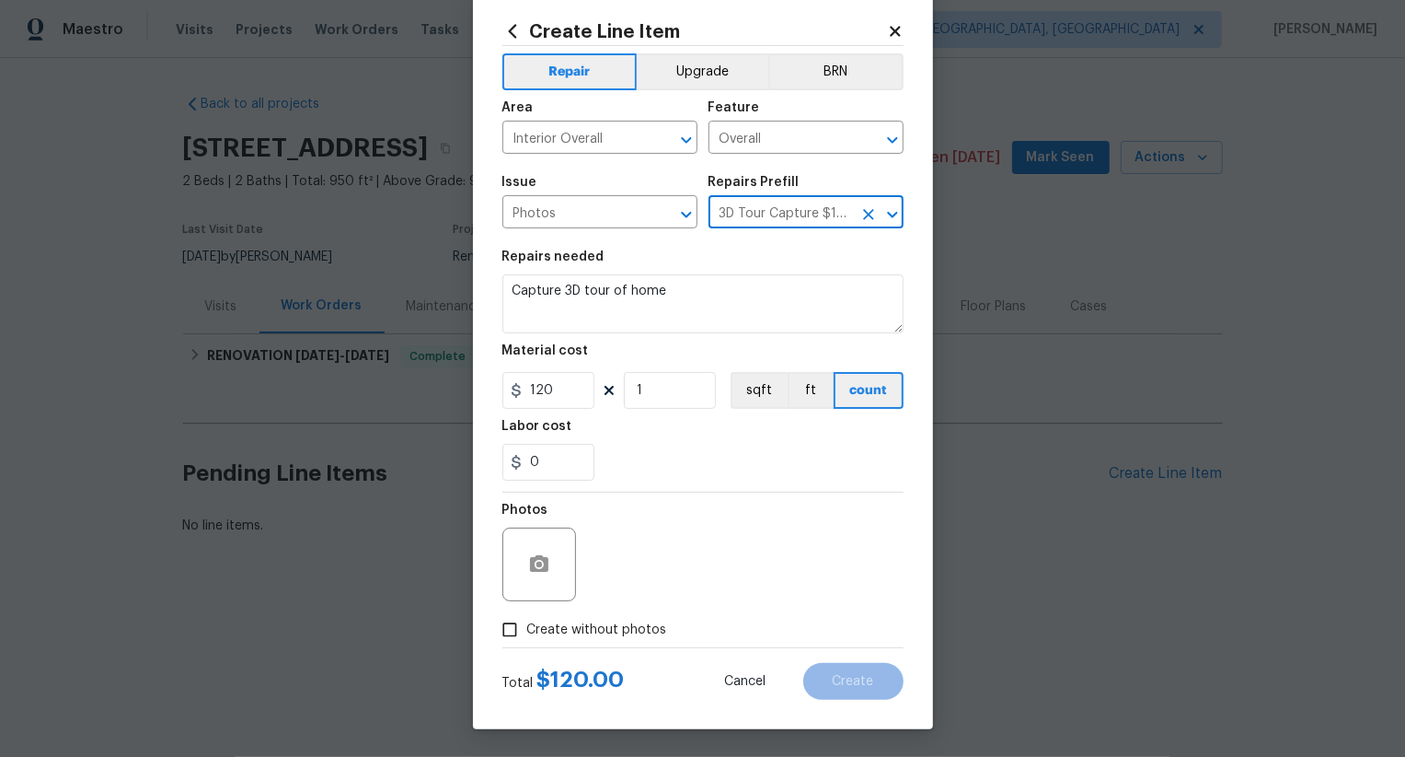
click at [591, 632] on span "Create without photos" at bounding box center [597, 629] width 140 height 19
click at [527, 632] on input "Create without photos" at bounding box center [509, 629] width 35 height 35
checkbox input "true"
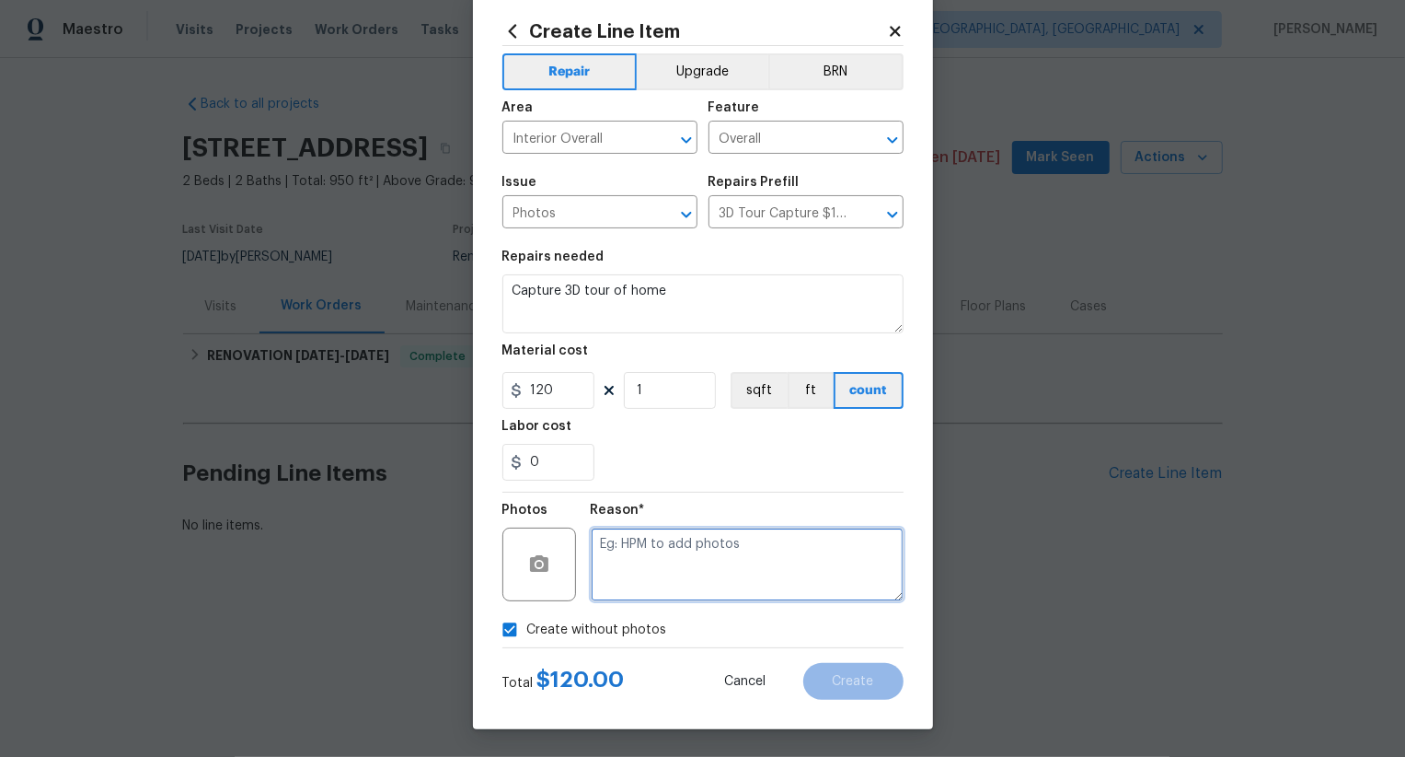
click at [657, 600] on textarea at bounding box center [747, 564] width 313 height 74
type textarea ".."
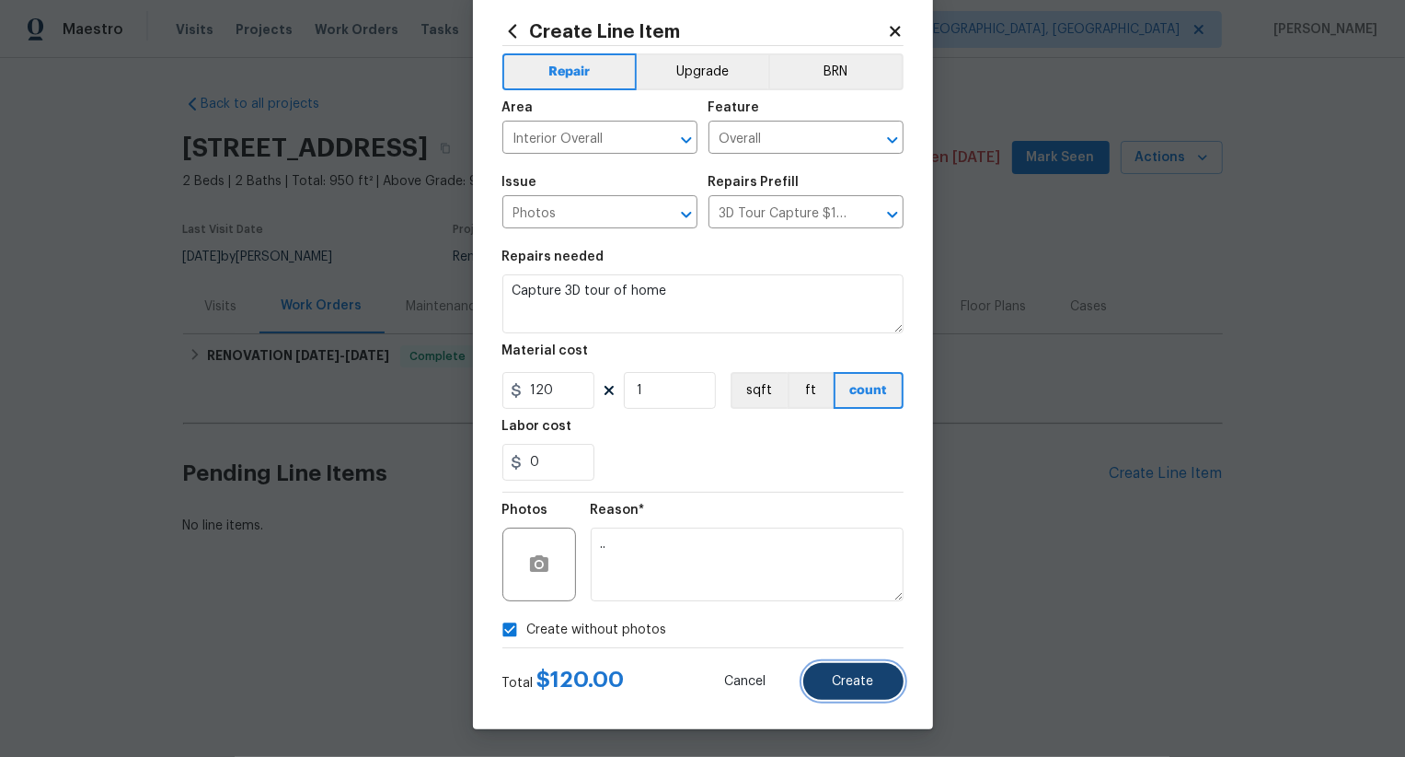
click at [849, 698] on button "Create" at bounding box center [853, 681] width 100 height 37
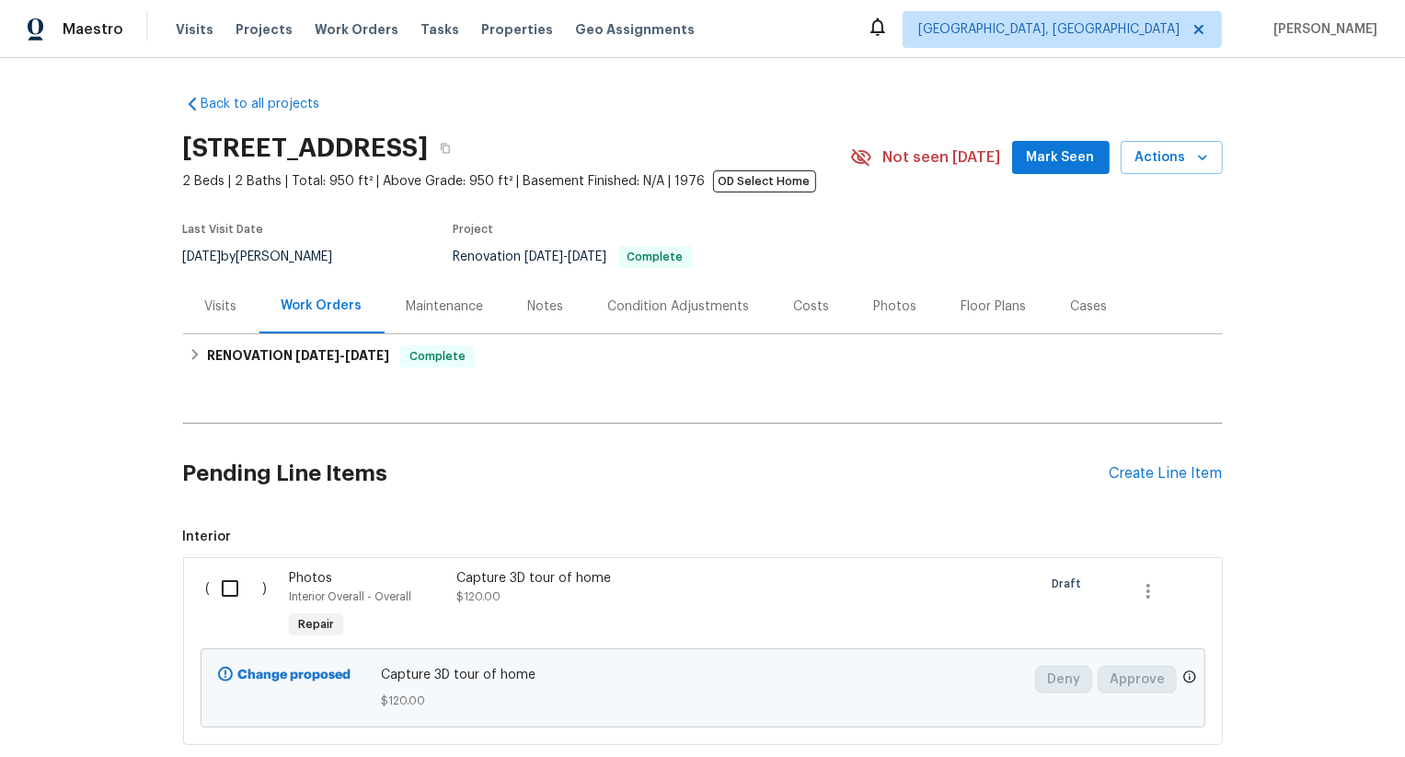
scroll to position [113, 0]
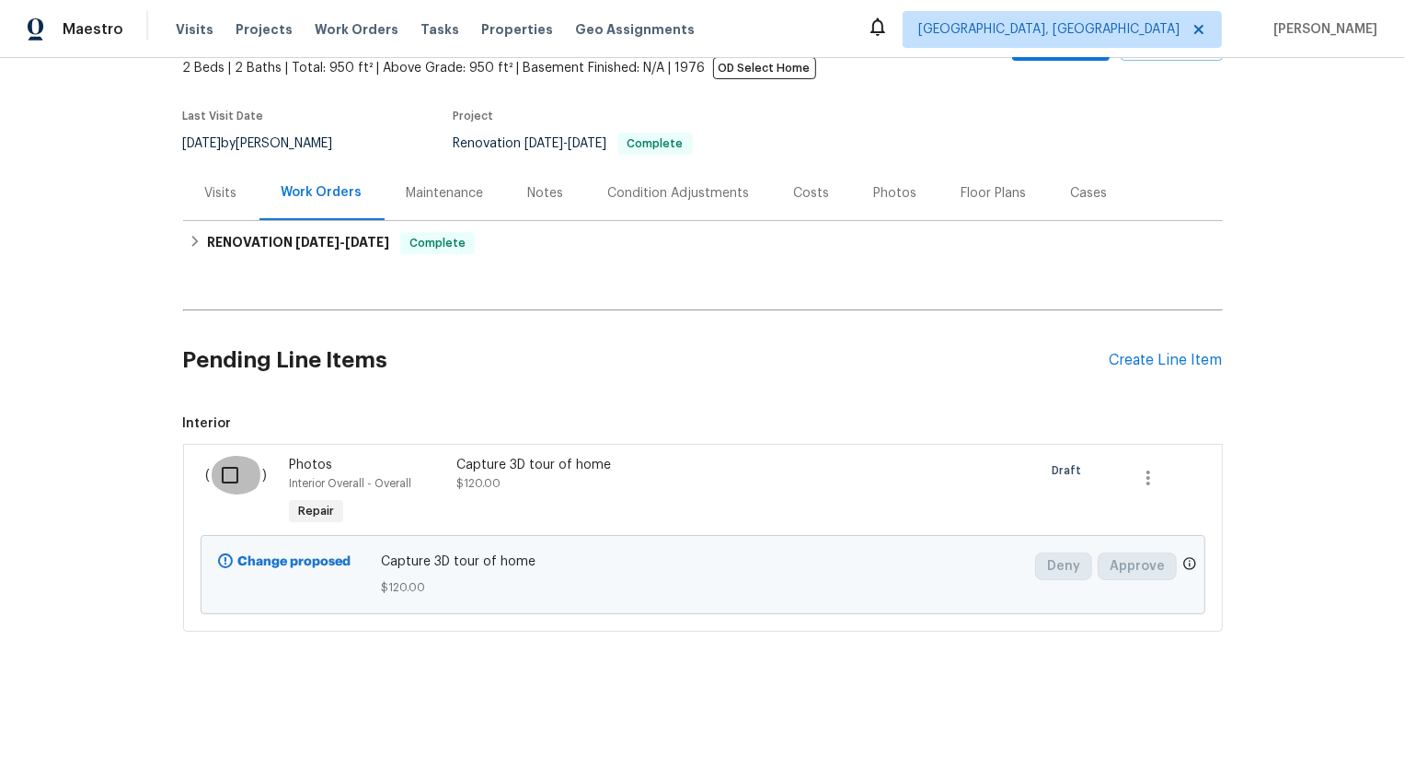
click at [236, 477] on input "checkbox" at bounding box center [237, 475] width 52 height 39
checkbox input "true"
click at [1285, 712] on span "Create Work Order" at bounding box center [1300, 710] width 122 height 23
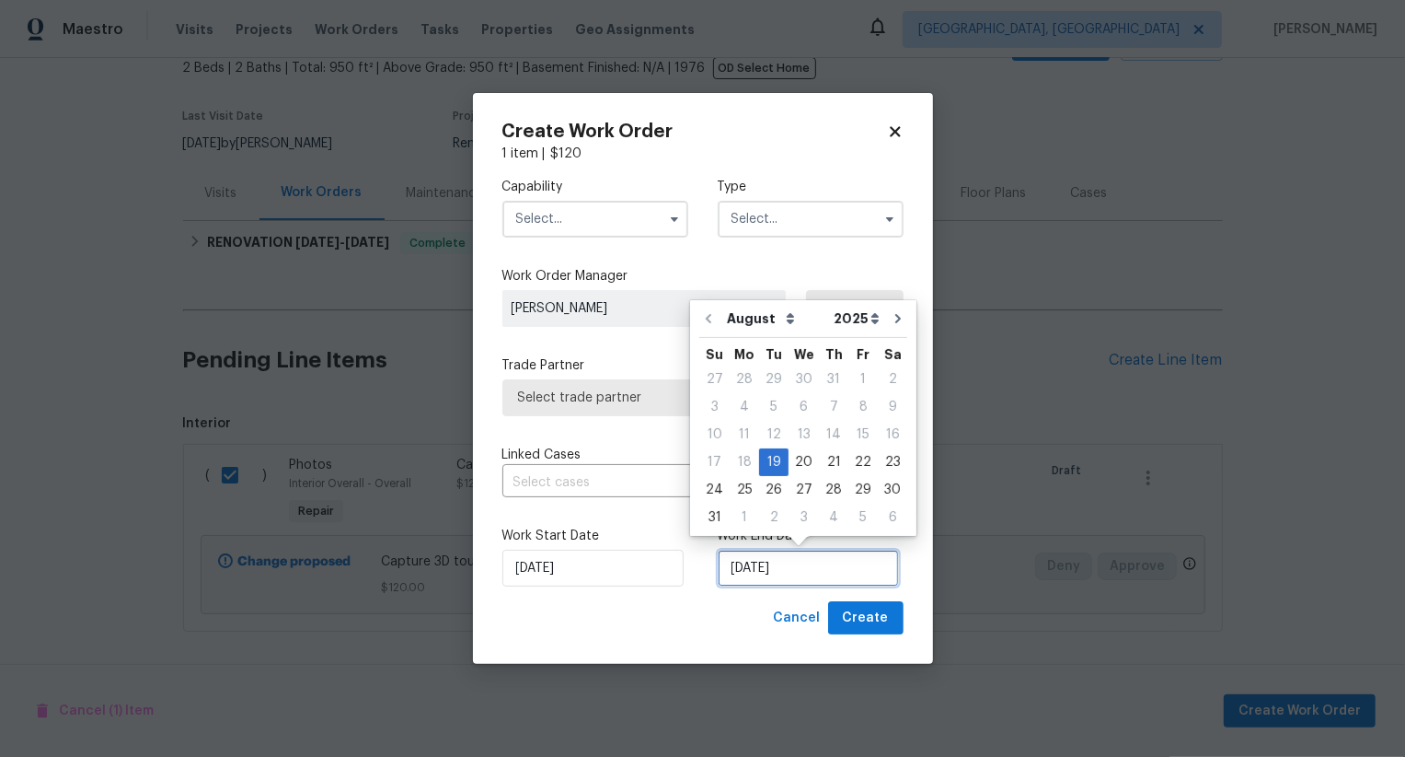
click at [756, 579] on input "[DATE]" at bounding box center [808, 567] width 181 height 37
click at [804, 465] on div "20" at bounding box center [804, 462] width 30 height 26
type input "[DATE]"
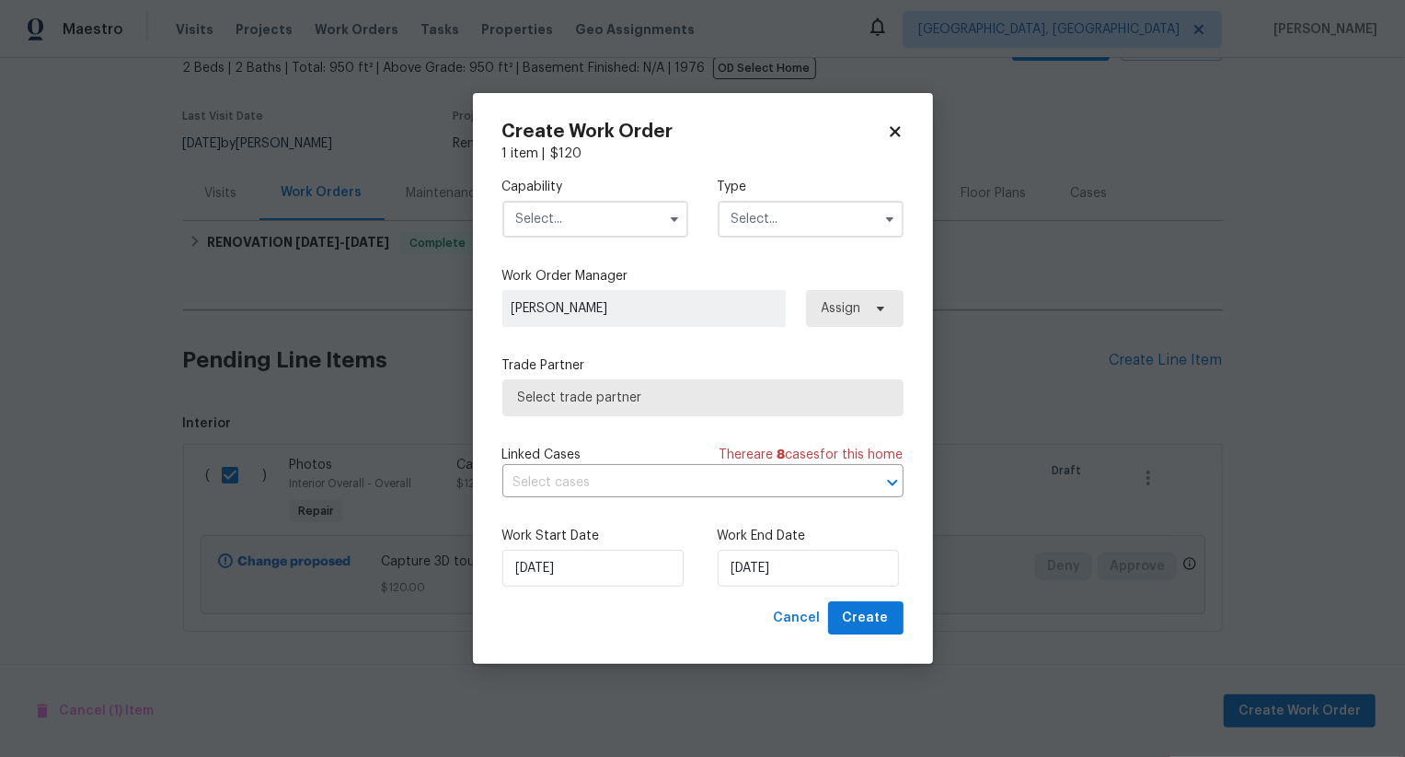
click at [622, 225] on input "text" at bounding box center [596, 219] width 186 height 37
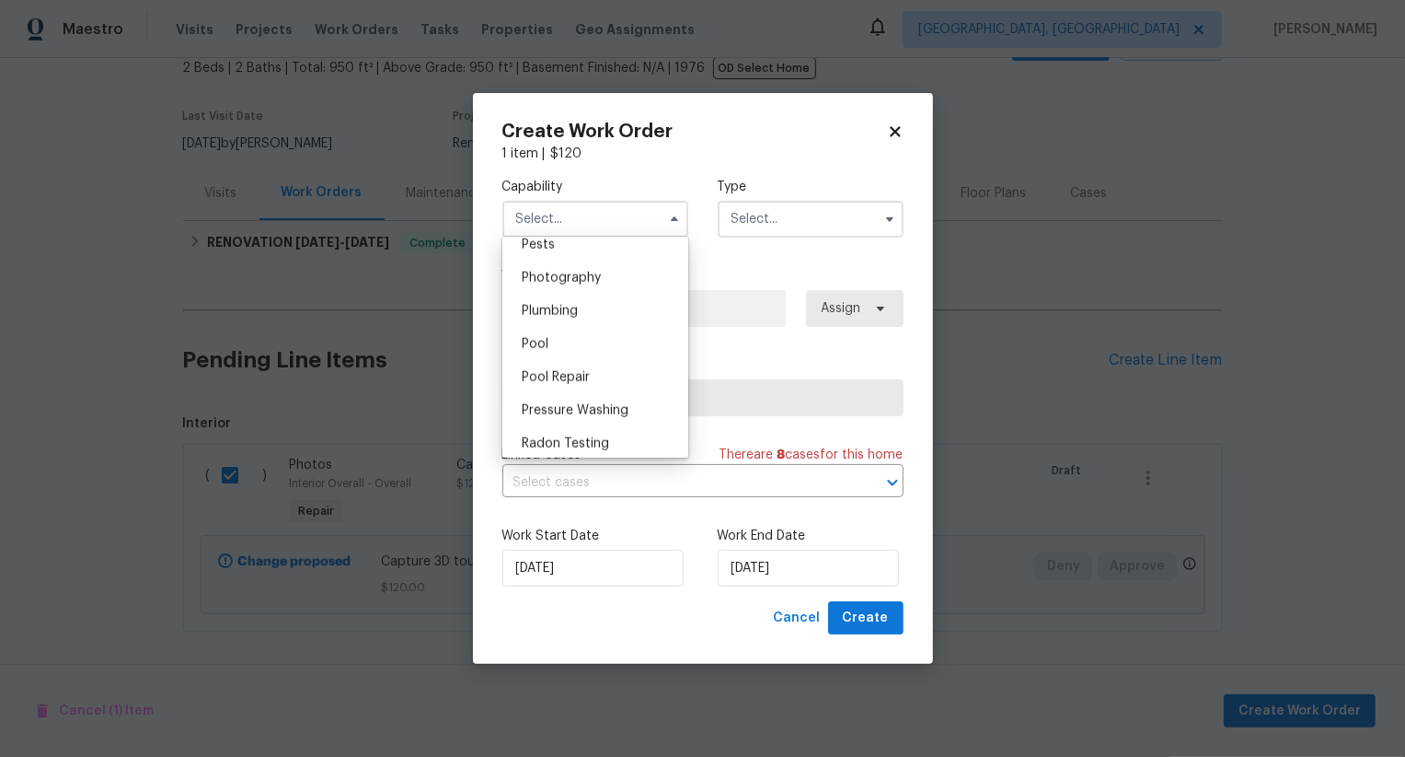
scroll to position [1585, 0]
drag, startPoint x: 648, startPoint y: 296, endPoint x: 768, endPoint y: 230, distance: 136.8
click at [649, 296] on div "Photography" at bounding box center [595, 285] width 177 height 33
type input "Photography"
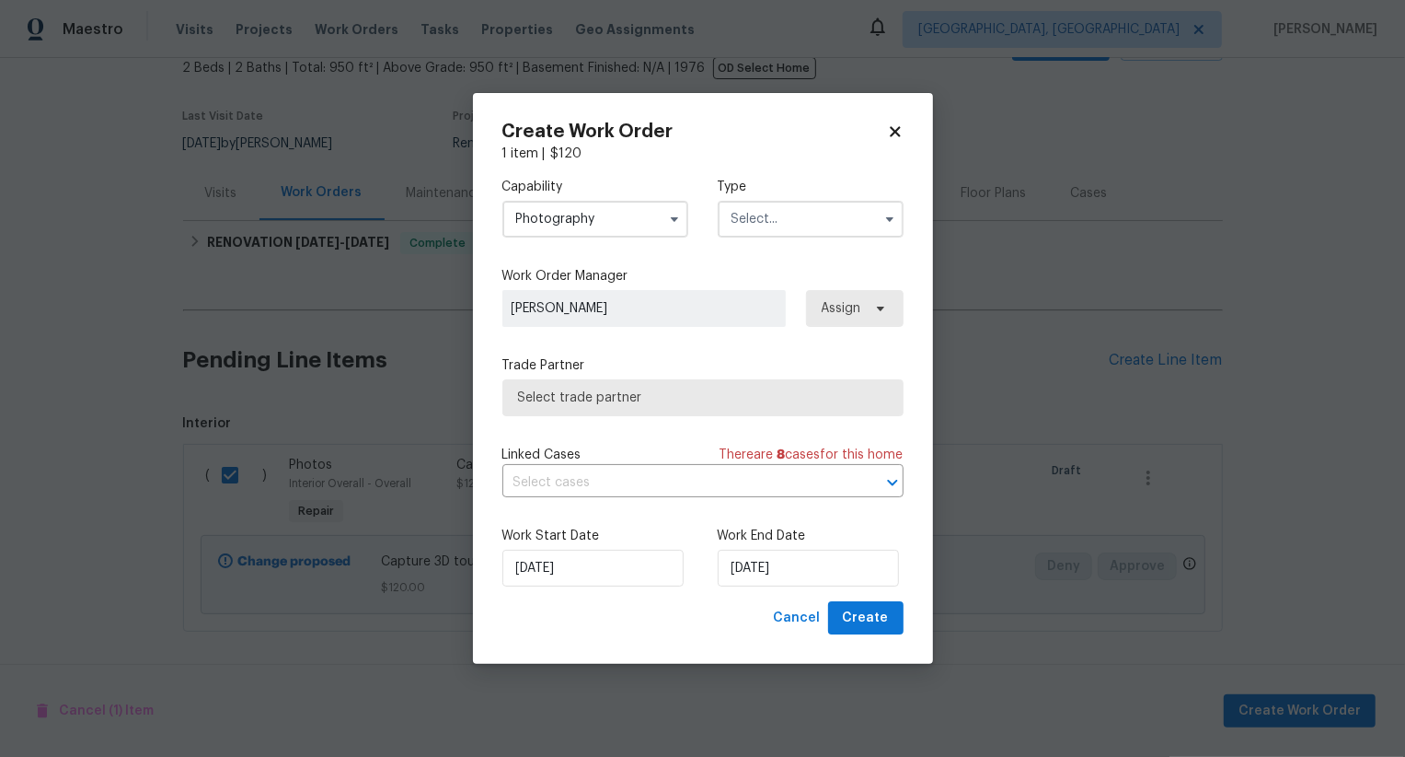
click at [774, 226] on input "text" at bounding box center [811, 219] width 186 height 37
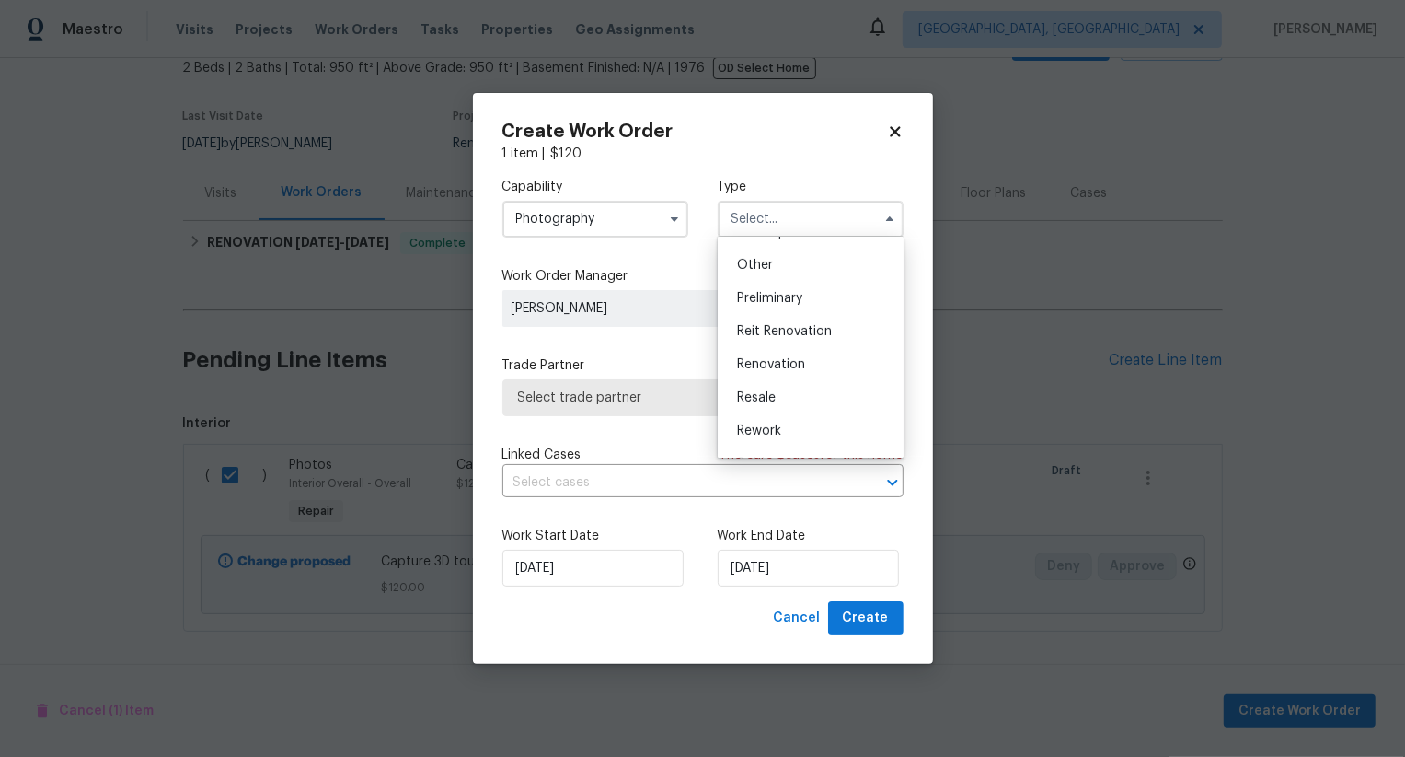
scroll to position [356, 0]
click at [788, 274] on div "Other" at bounding box center [810, 265] width 177 height 33
type input "Other"
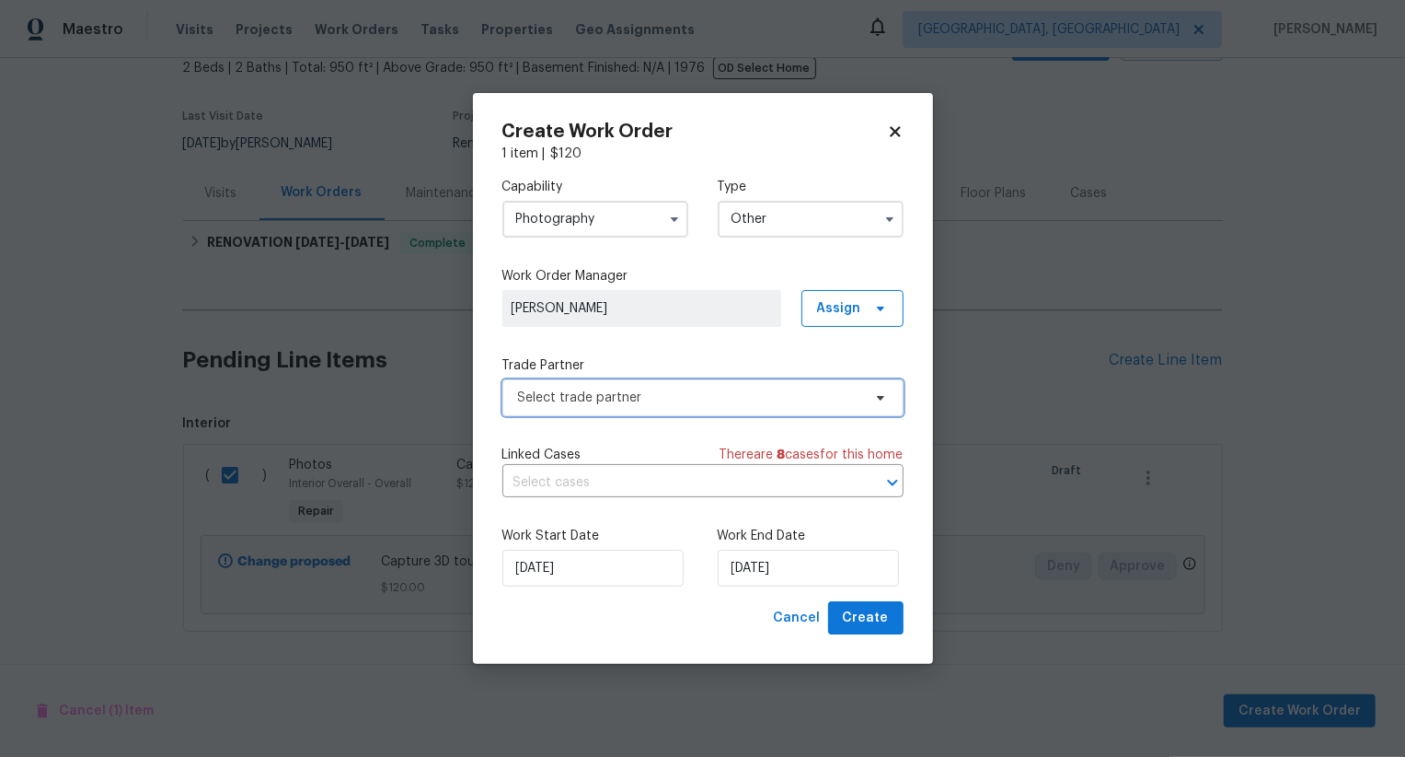
click at [739, 391] on span "Select trade partner" at bounding box center [689, 397] width 343 height 18
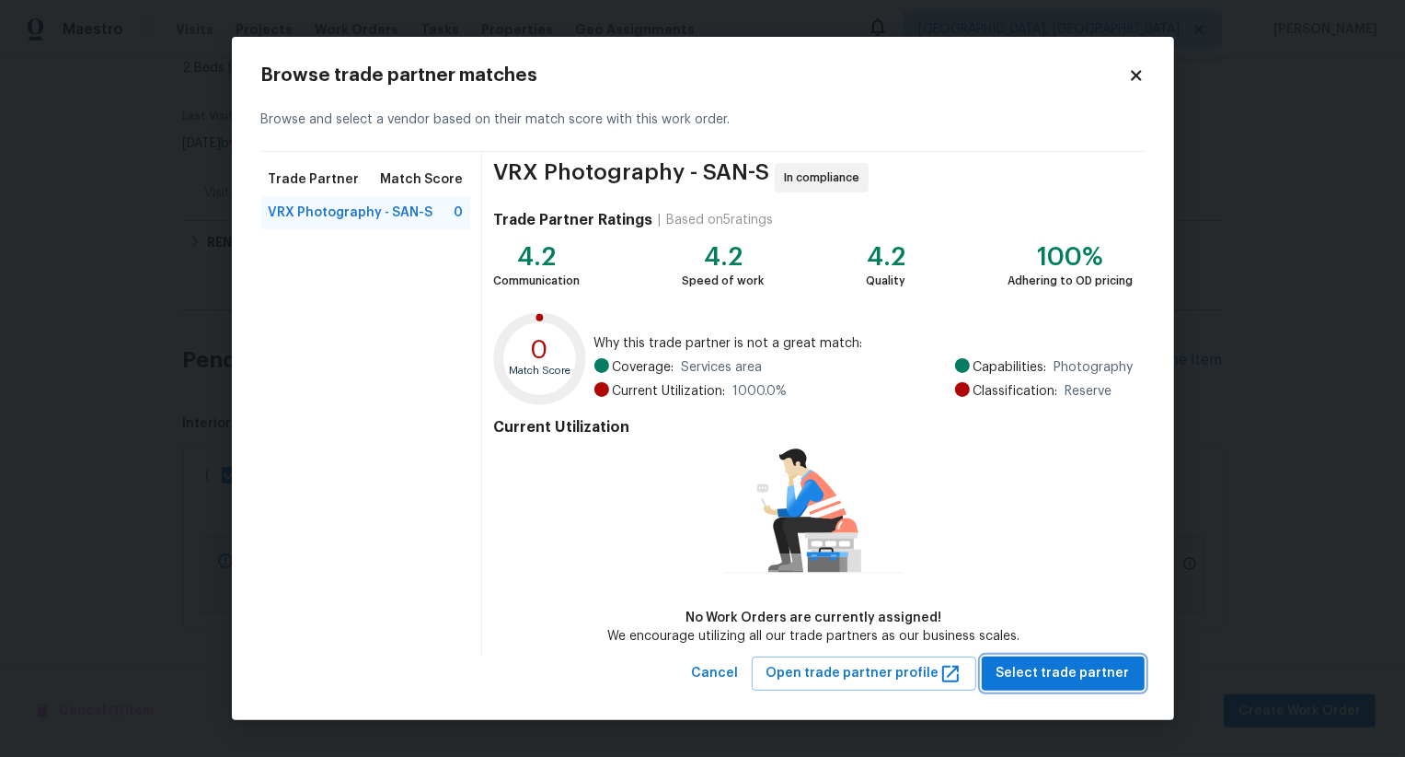
click at [1077, 681] on span "Select trade partner" at bounding box center [1063, 673] width 133 height 23
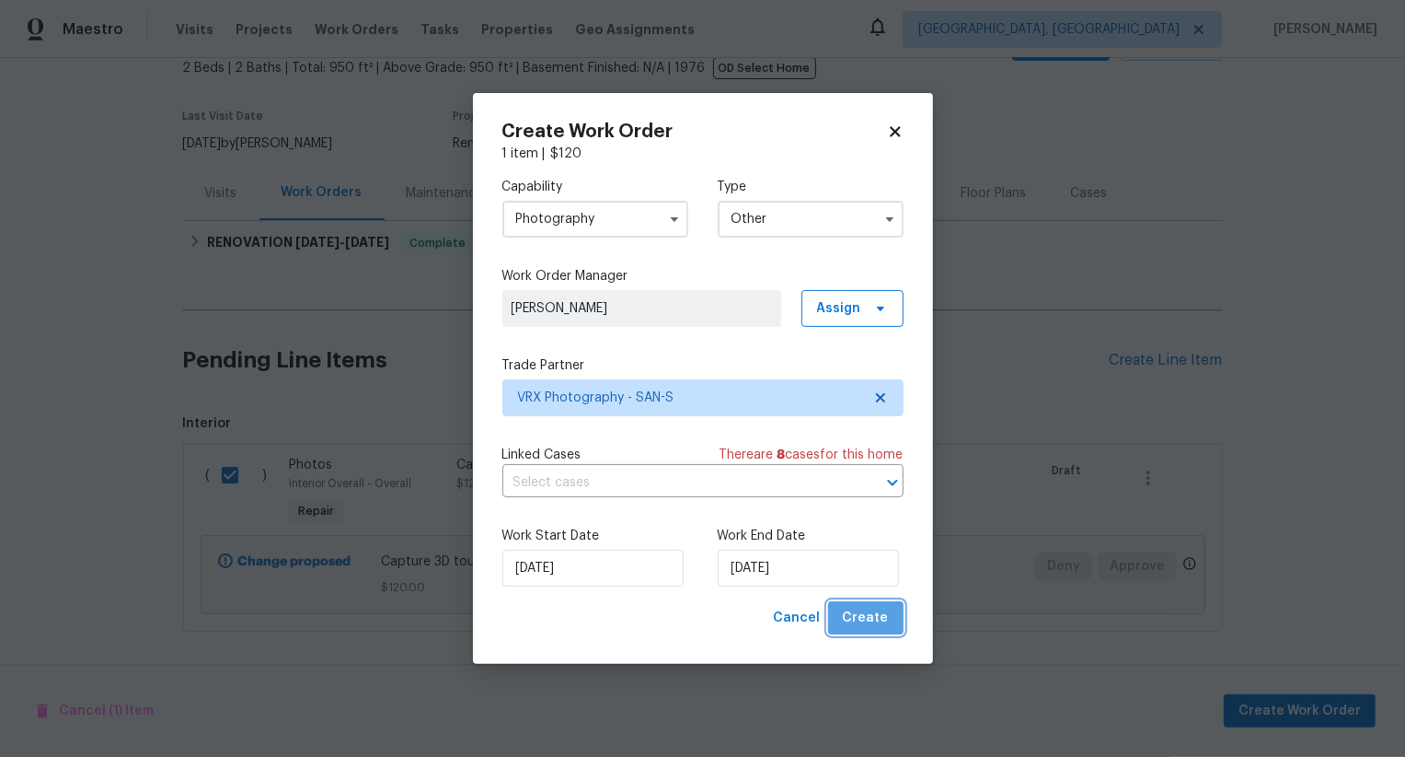
click at [876, 629] on span "Create" at bounding box center [866, 618] width 46 height 23
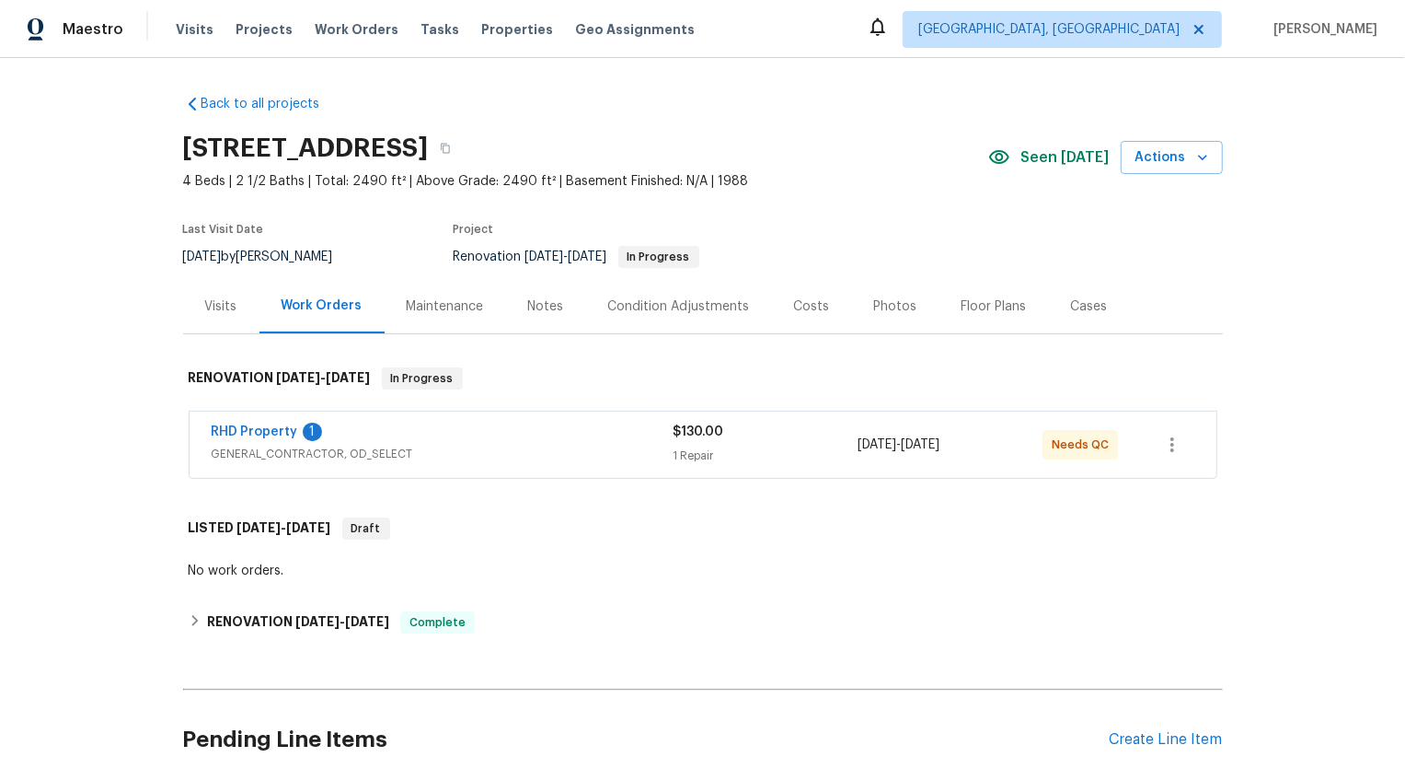
scroll to position [168, 0]
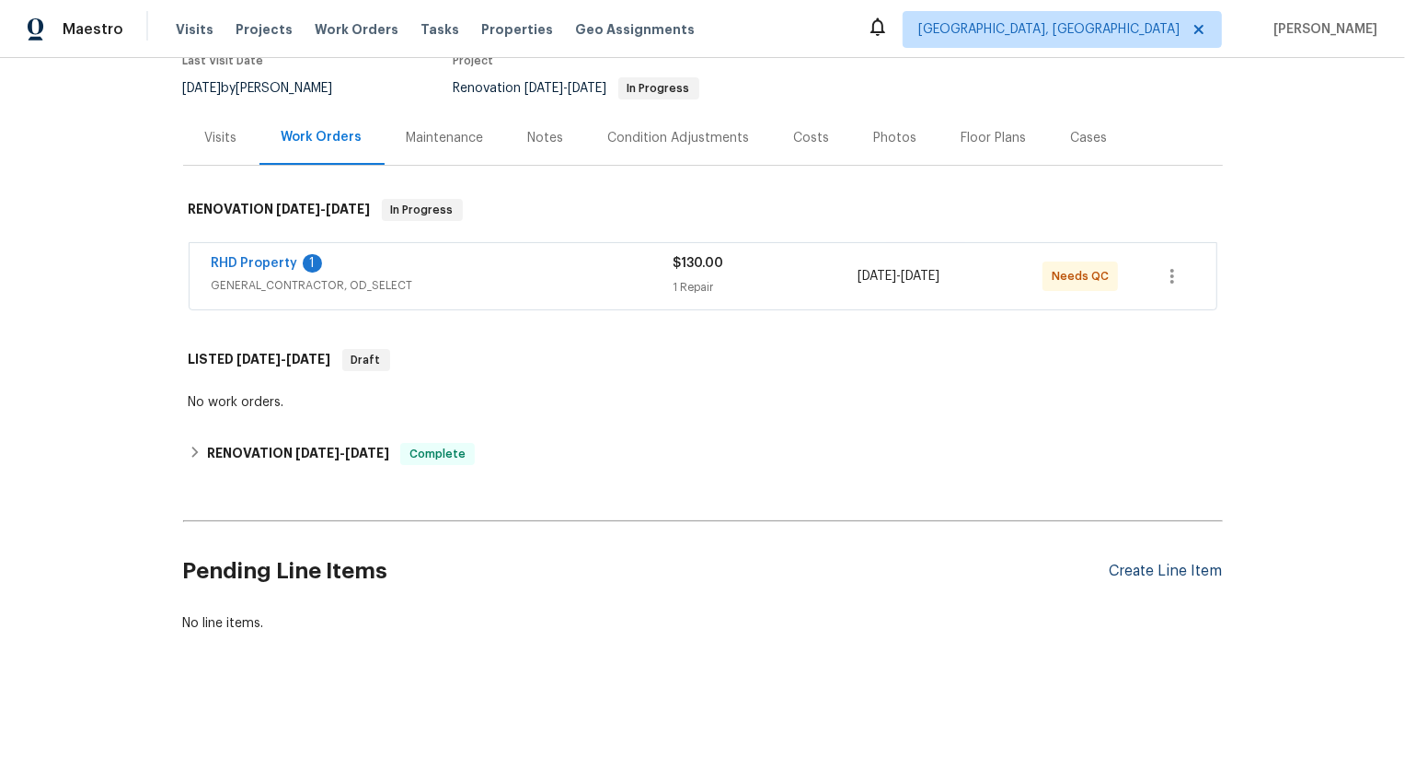
click at [1192, 576] on div "Create Line Item" at bounding box center [1166, 570] width 113 height 17
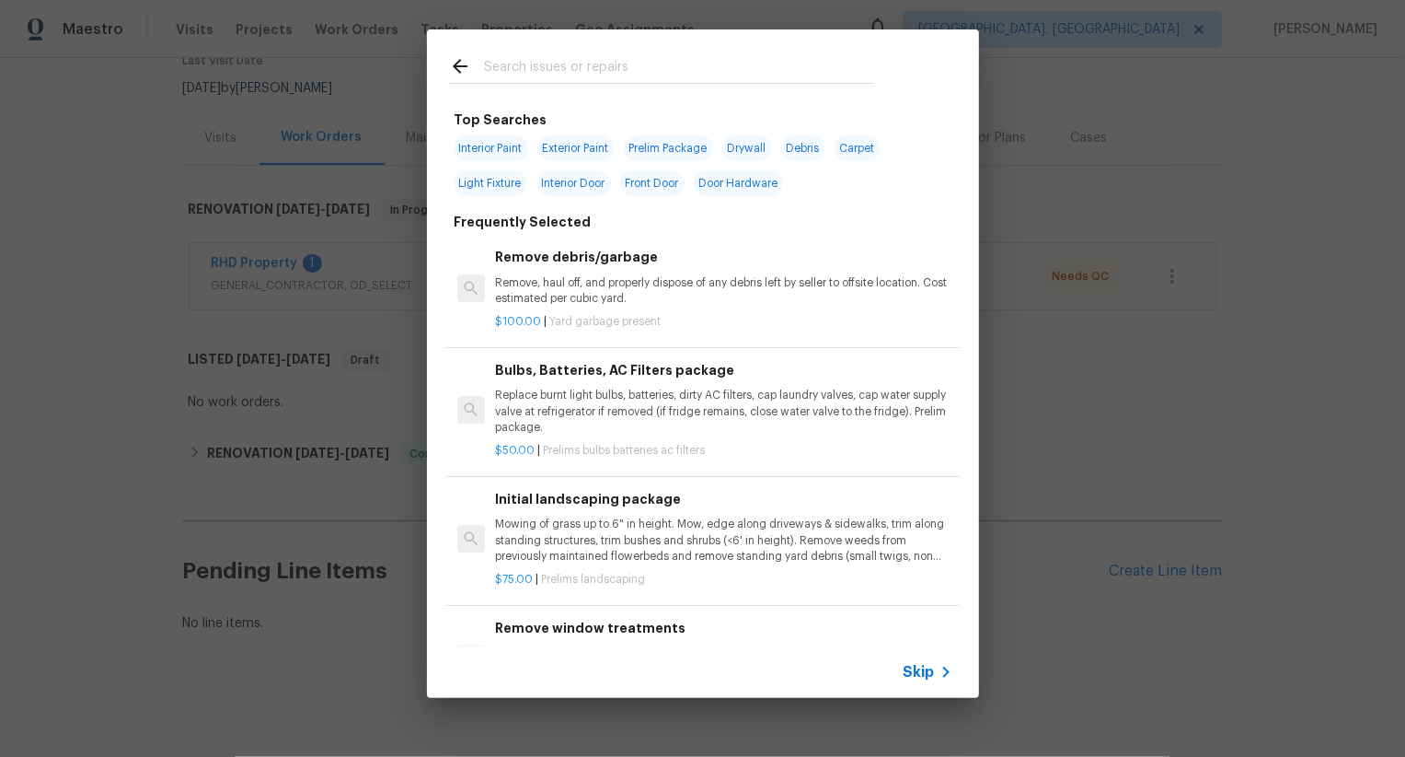
click at [905, 655] on div "Skip" at bounding box center [703, 672] width 552 height 52
click at [906, 658] on div "Skip" at bounding box center [703, 672] width 552 height 52
click at [906, 666] on span "Skip" at bounding box center [919, 672] width 31 height 18
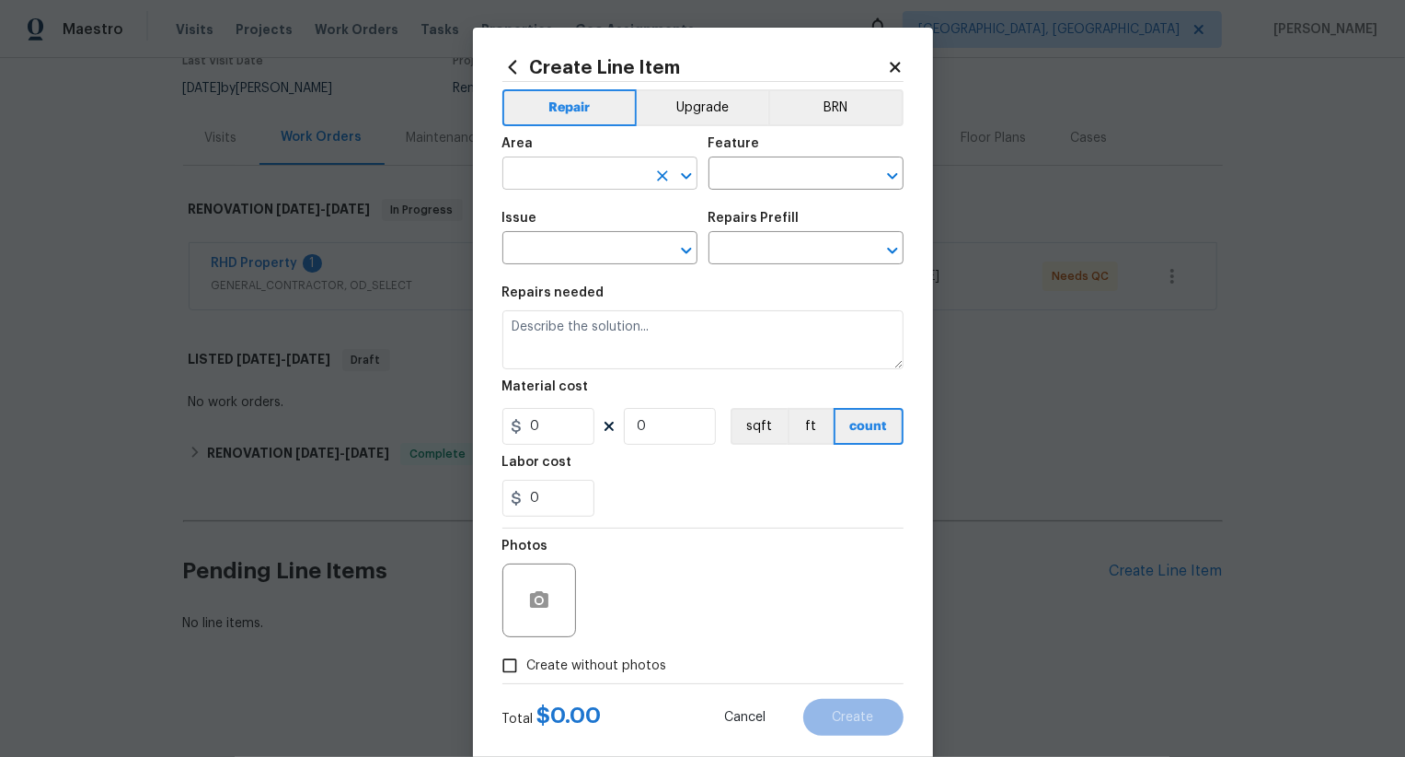
click at [538, 180] on input "text" at bounding box center [575, 175] width 144 height 29
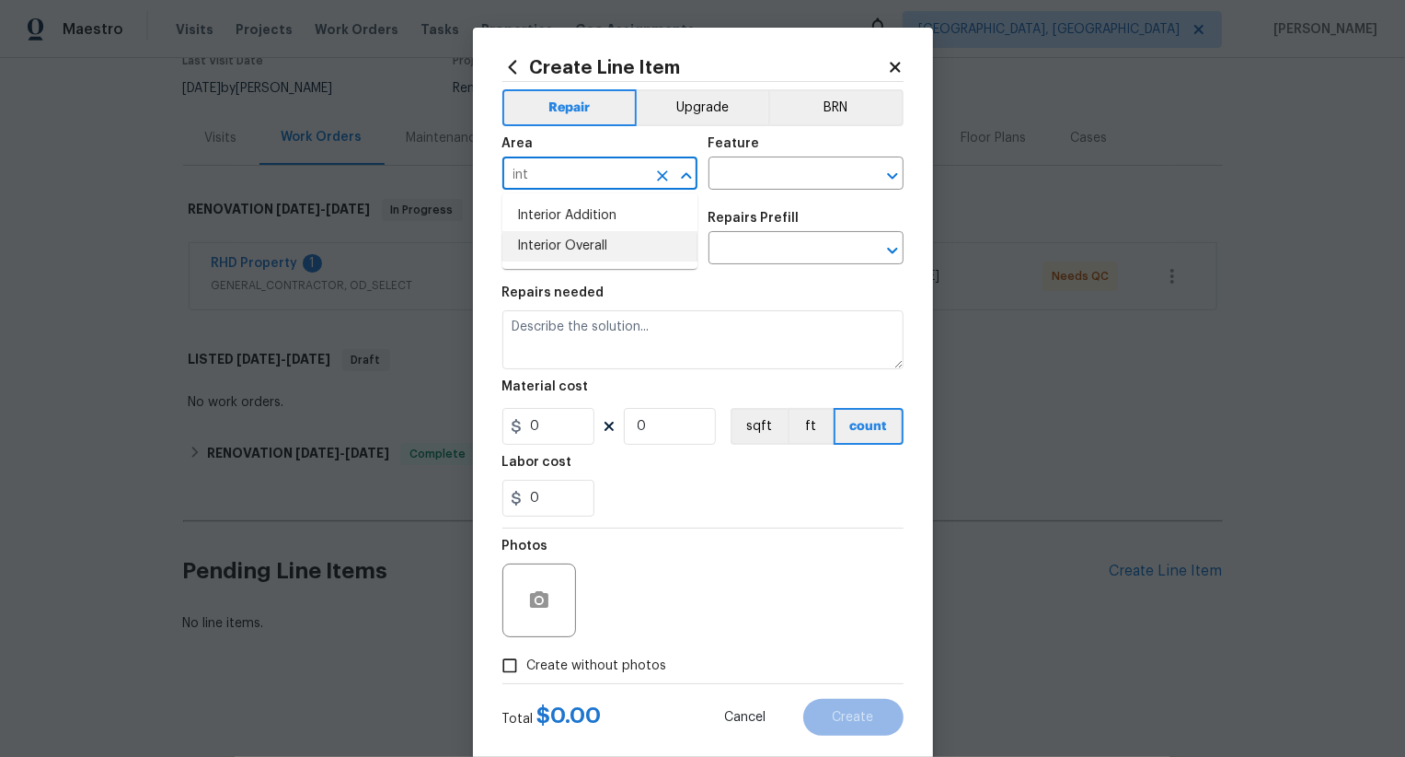
click at [568, 247] on li "Interior Overall" at bounding box center [600, 246] width 195 height 30
type input "Interior Overall"
click at [739, 179] on input "text" at bounding box center [781, 175] width 144 height 29
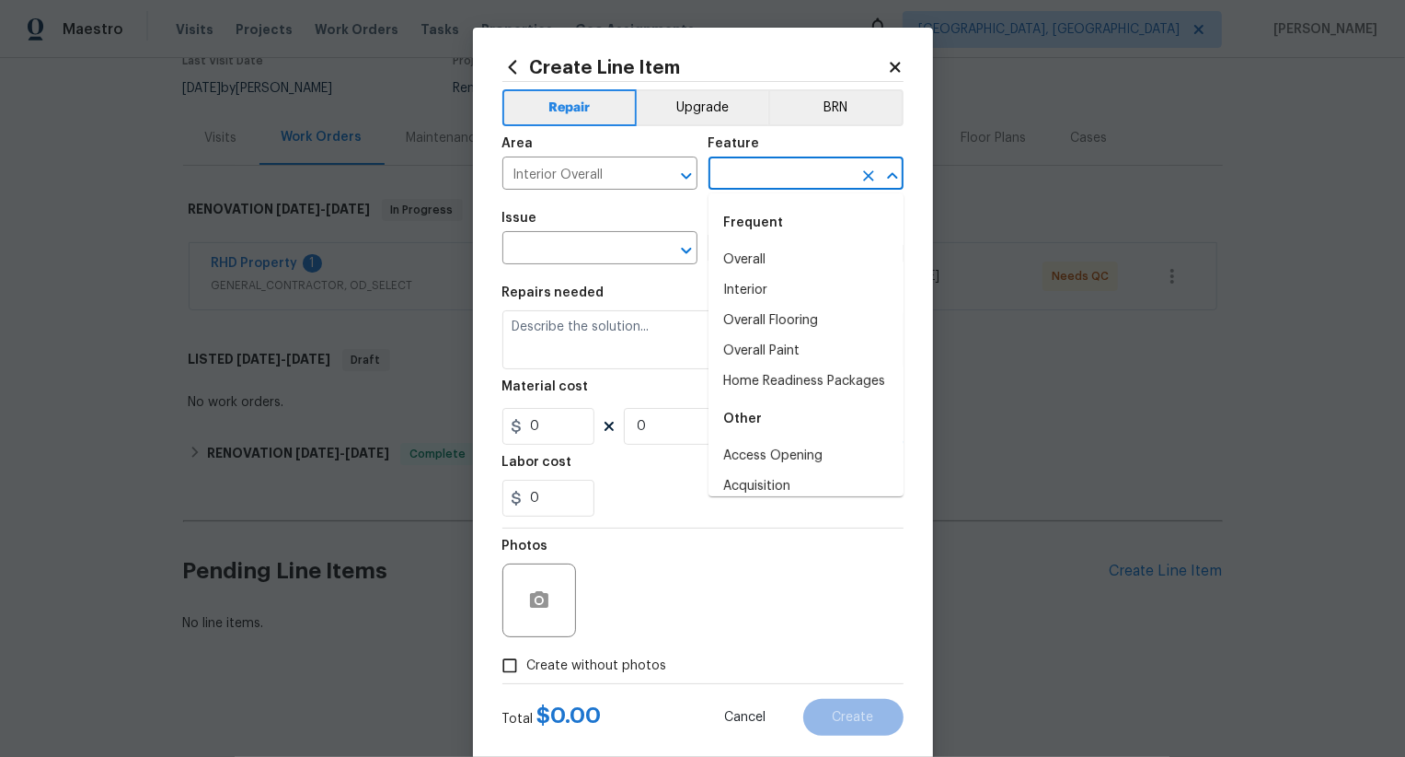
click at [751, 233] on div "Frequent" at bounding box center [806, 223] width 195 height 44
click at [751, 254] on li "Overall" at bounding box center [806, 260] width 195 height 30
type input "Overall"
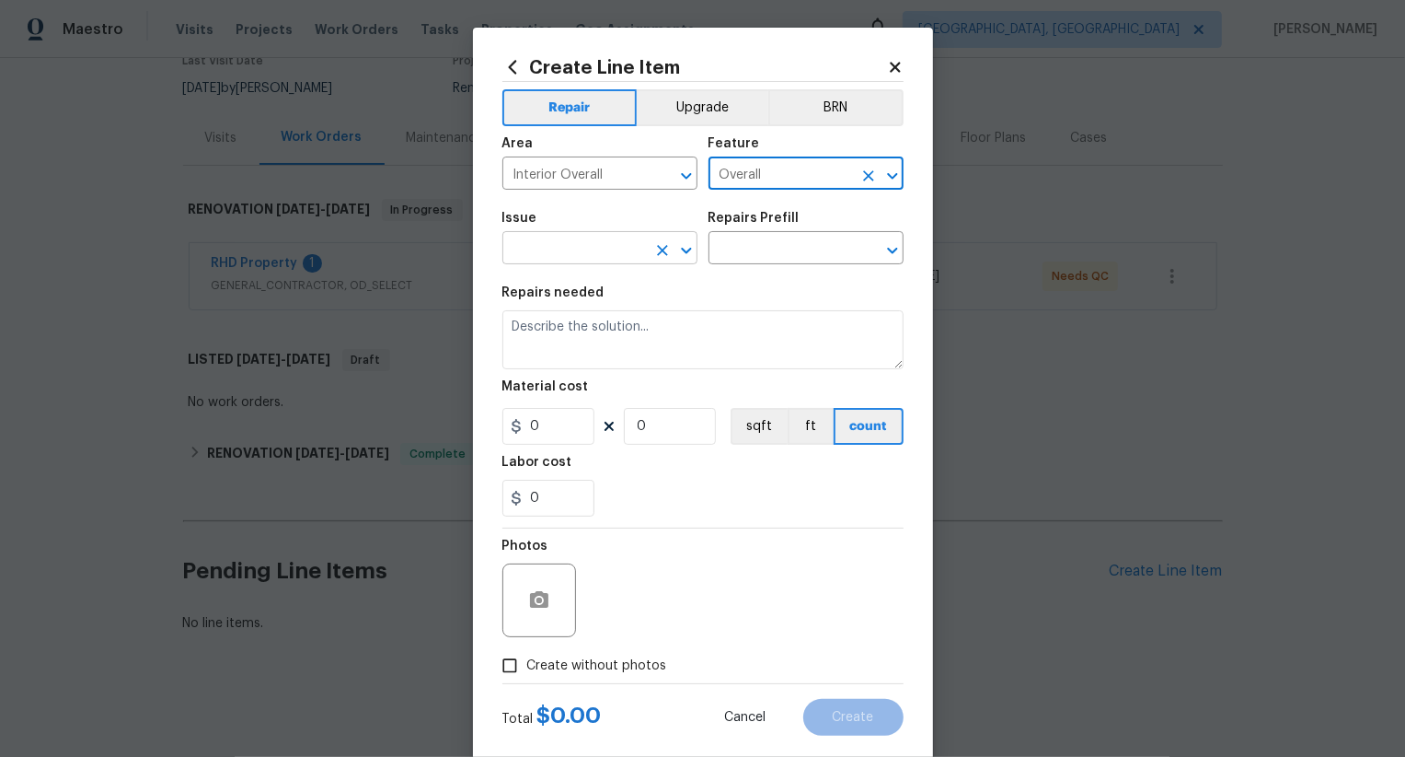
click at [589, 254] on input "text" at bounding box center [575, 250] width 144 height 29
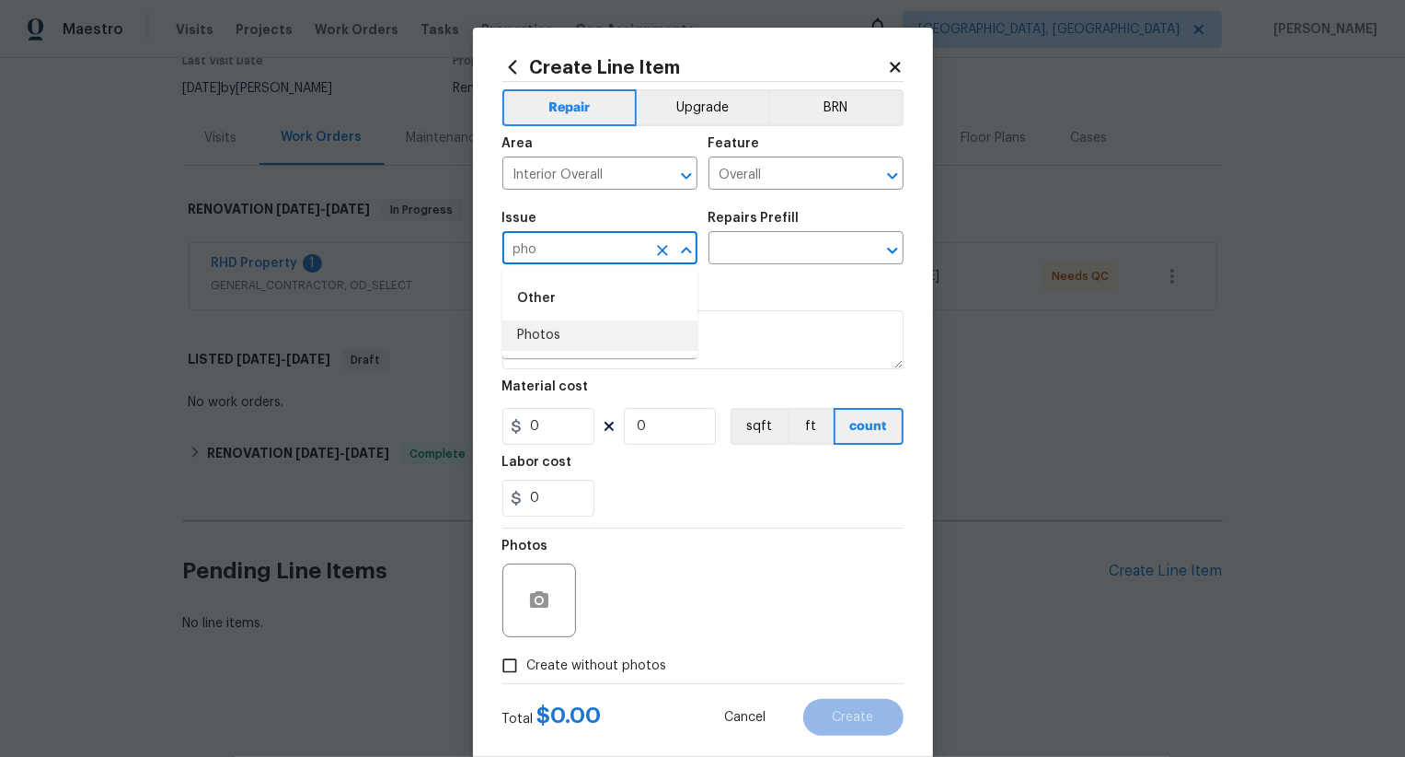
click at [586, 348] on li "Photos" at bounding box center [600, 335] width 195 height 30
type input "Photos"
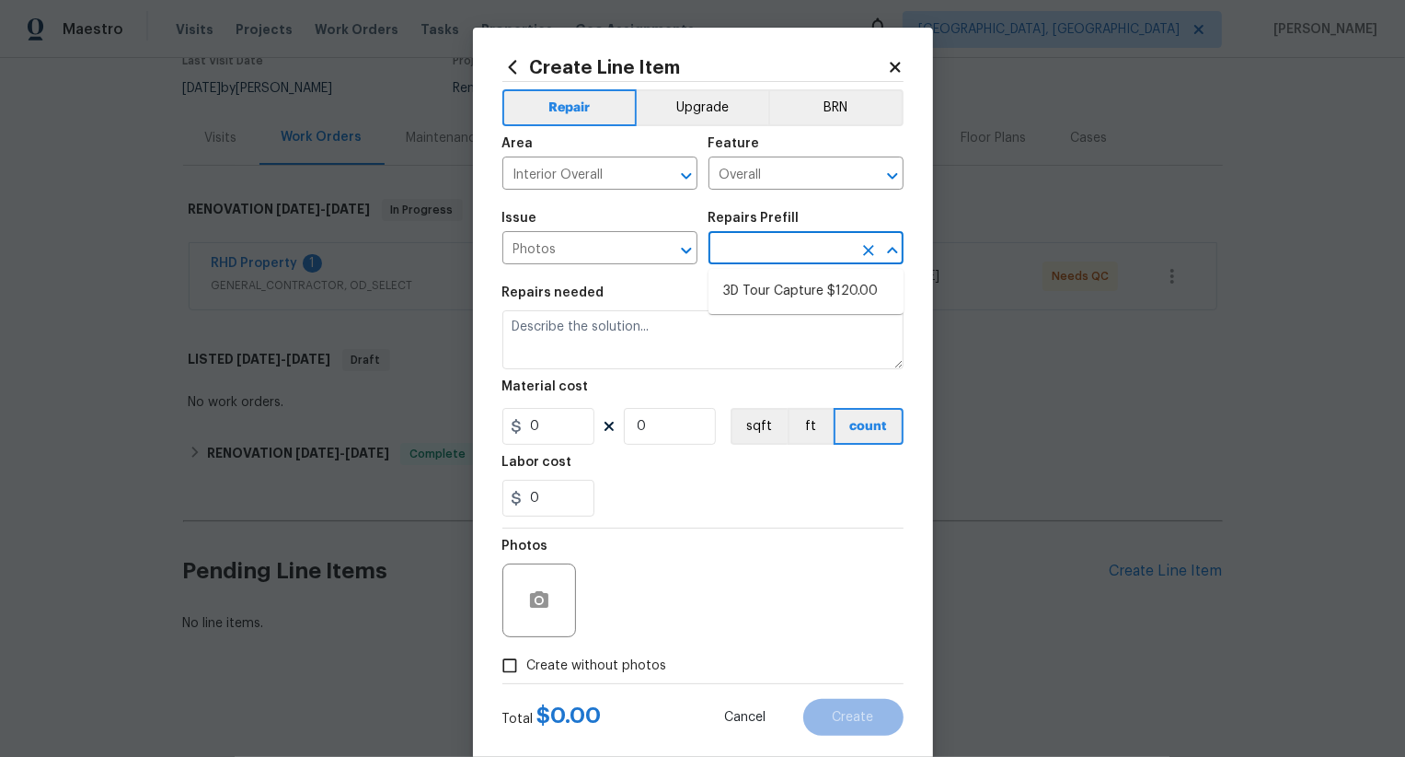
click at [760, 260] on input "text" at bounding box center [781, 250] width 144 height 29
click at [760, 302] on li "3D Tour Capture $120.00" at bounding box center [806, 291] width 195 height 30
type input "3D Tour Capture $120.00"
type textarea "Capture 3D tour of home"
type input "1"
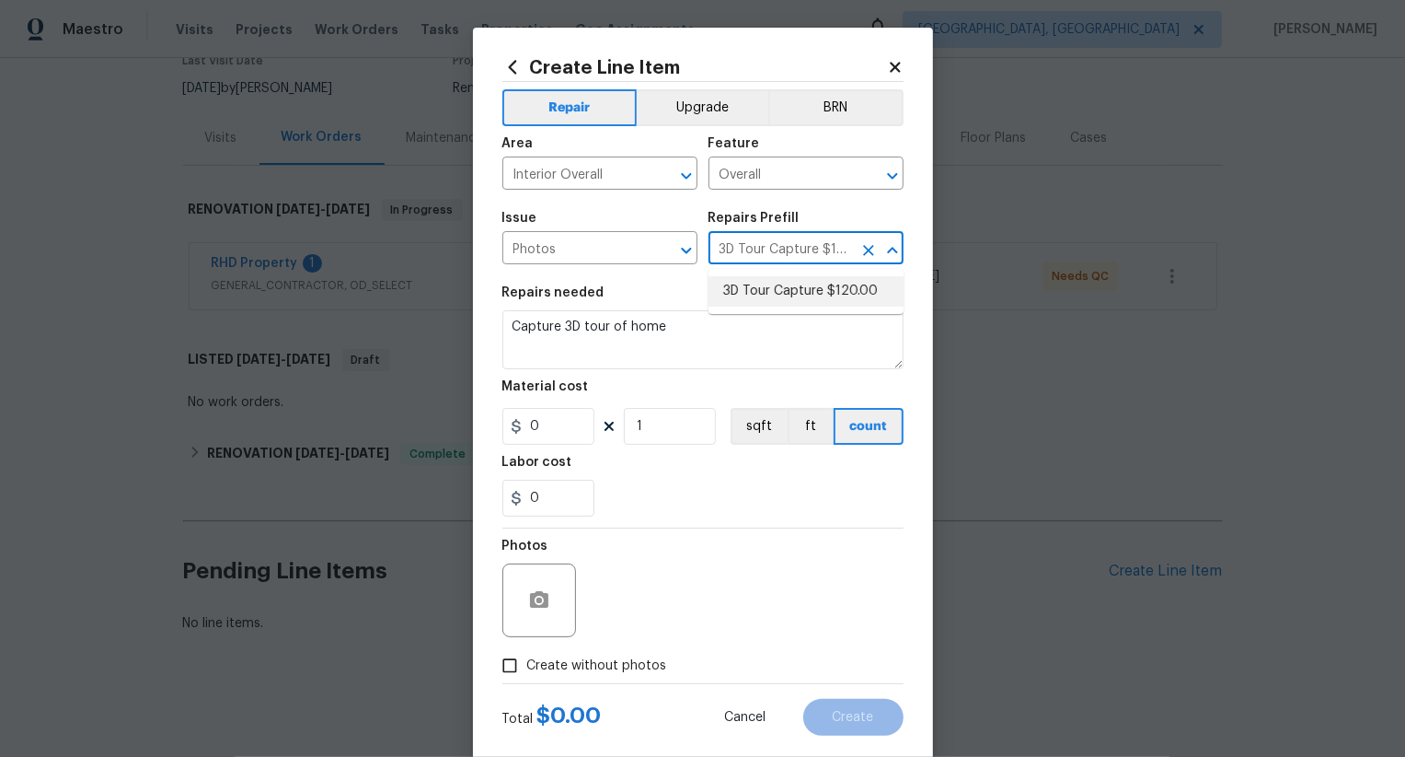
type input "120"
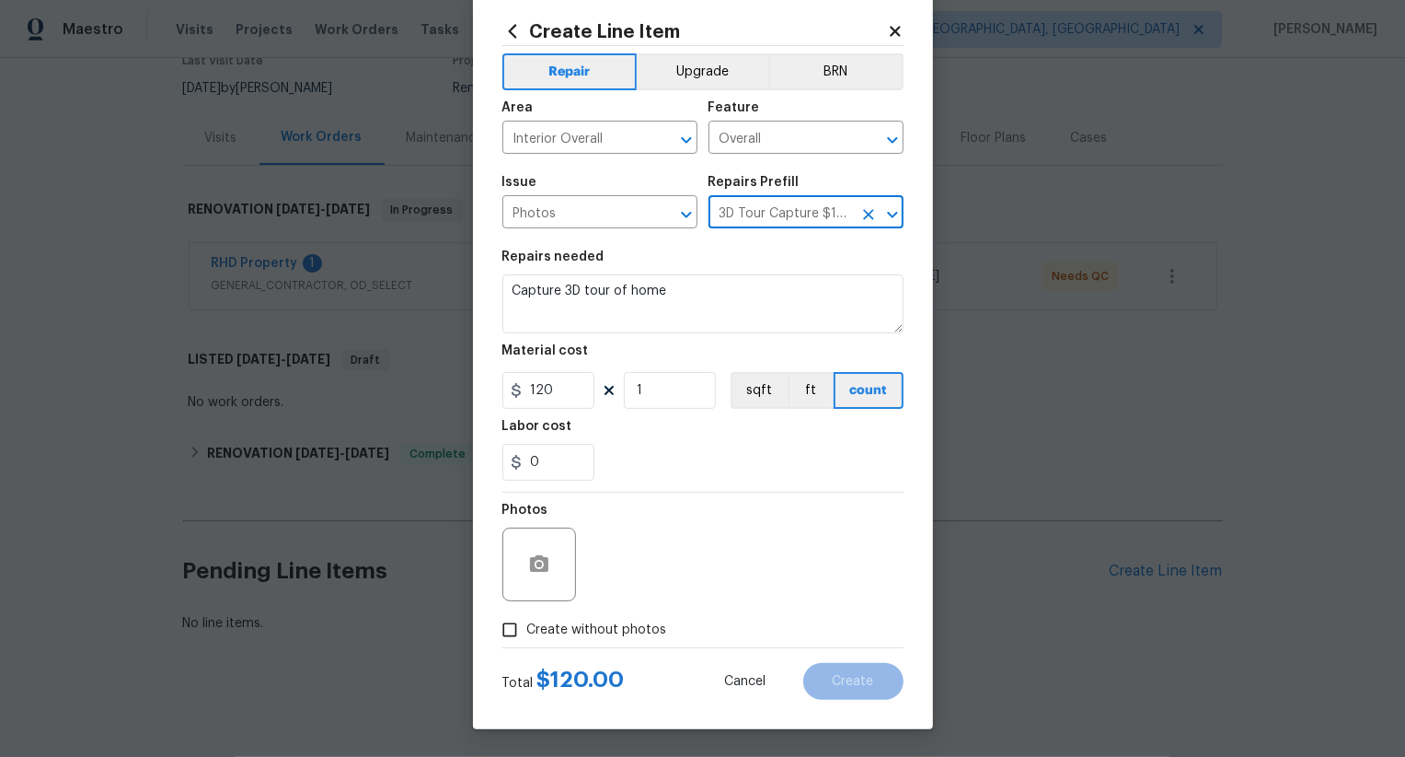
click at [623, 625] on span "Create without photos" at bounding box center [597, 629] width 140 height 19
click at [527, 625] on input "Create without photos" at bounding box center [509, 629] width 35 height 35
checkbox input "true"
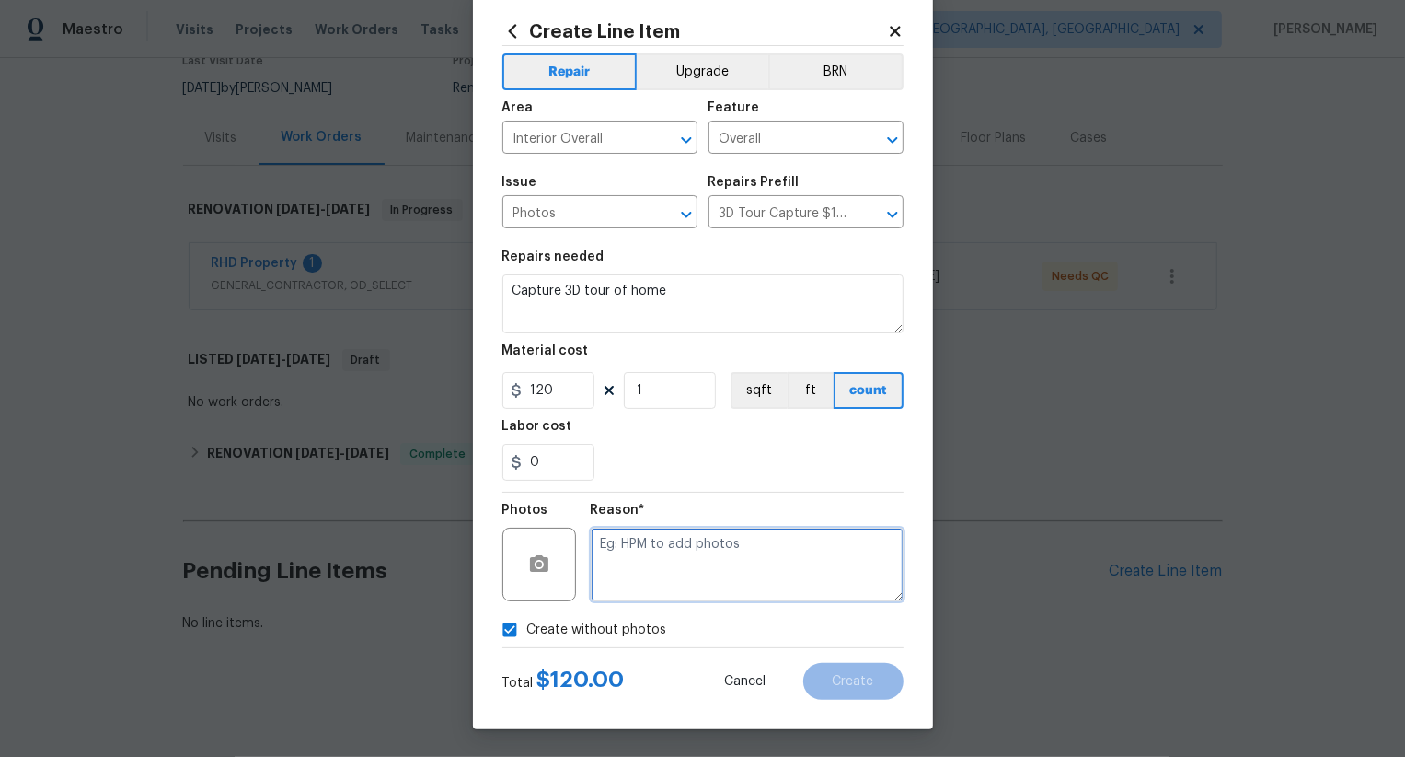
click at [678, 572] on textarea at bounding box center [747, 564] width 313 height 74
type textarea ".."
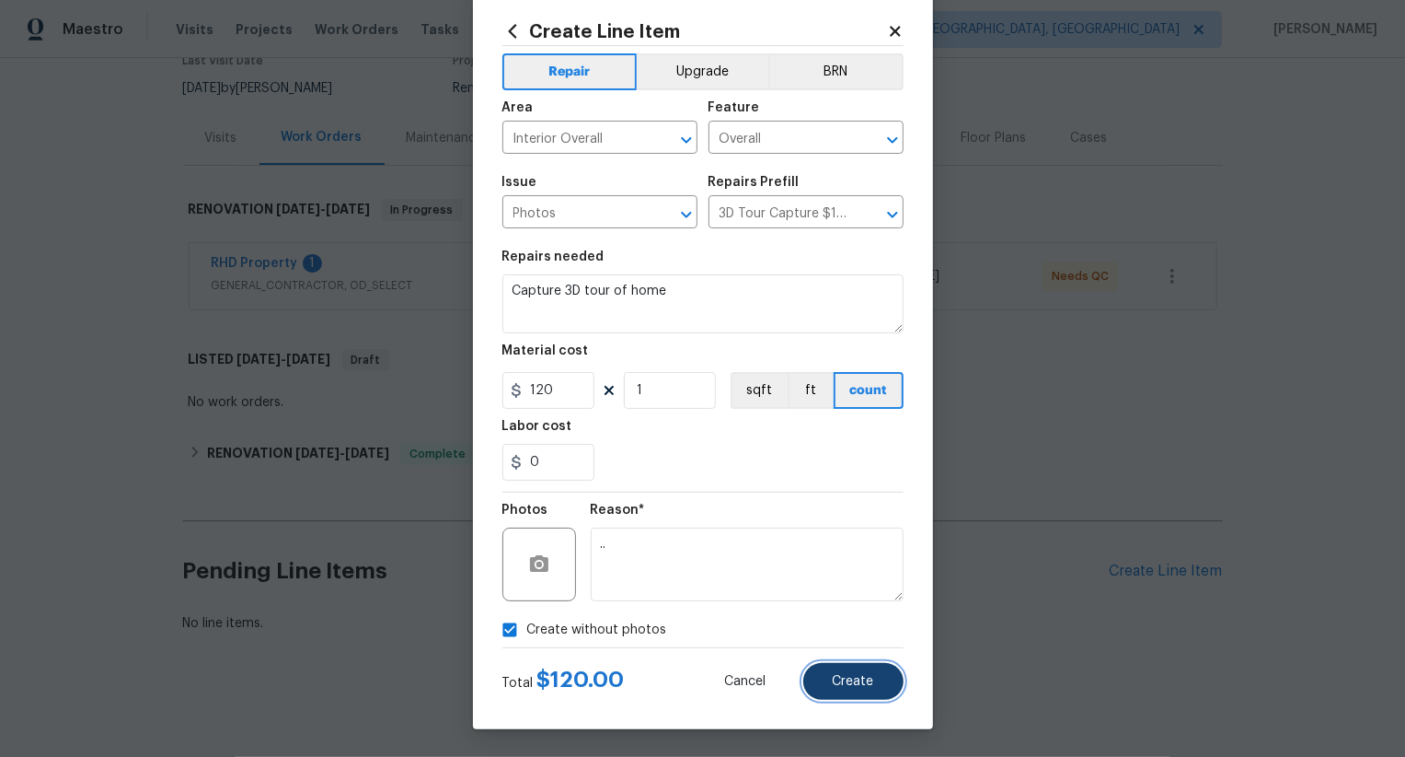
click at [858, 687] on span "Create" at bounding box center [853, 682] width 41 height 14
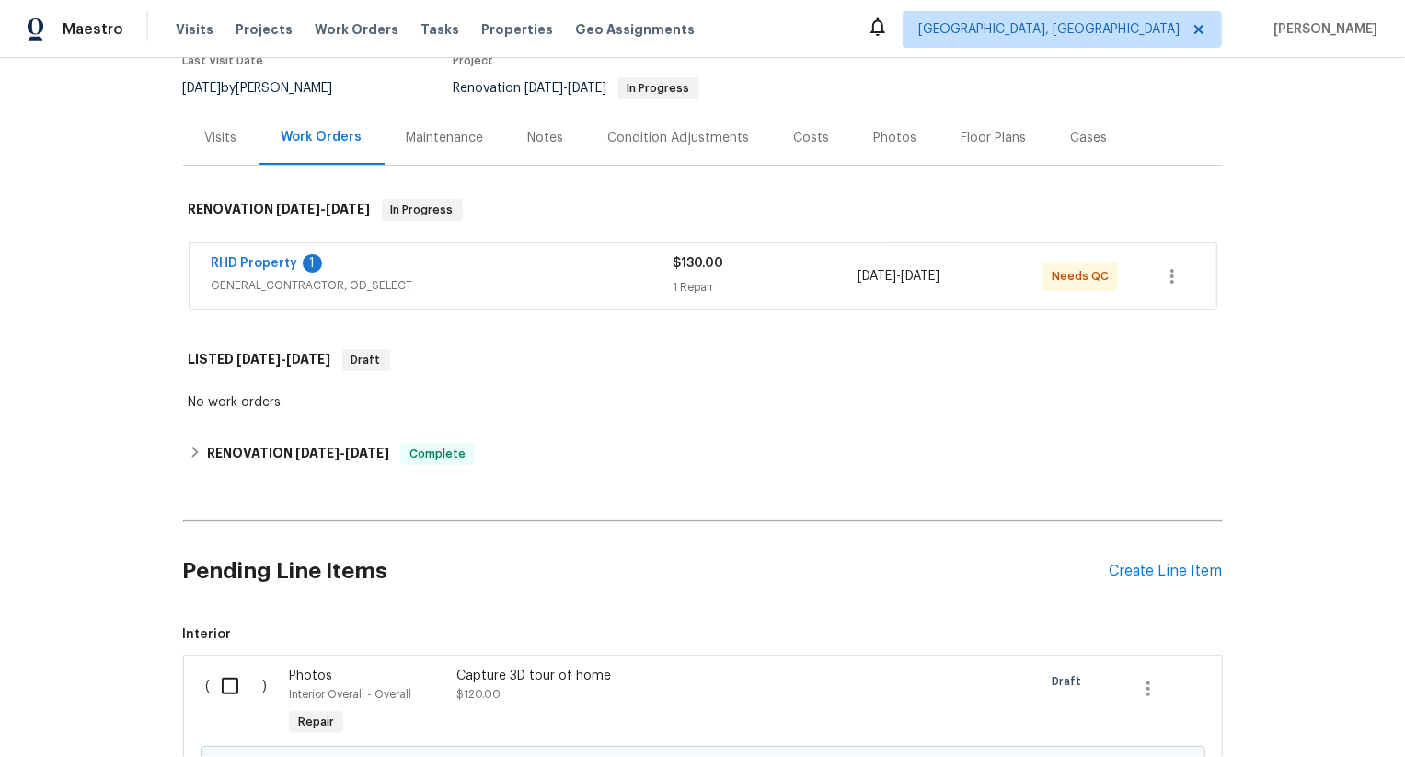
scroll to position [378, 0]
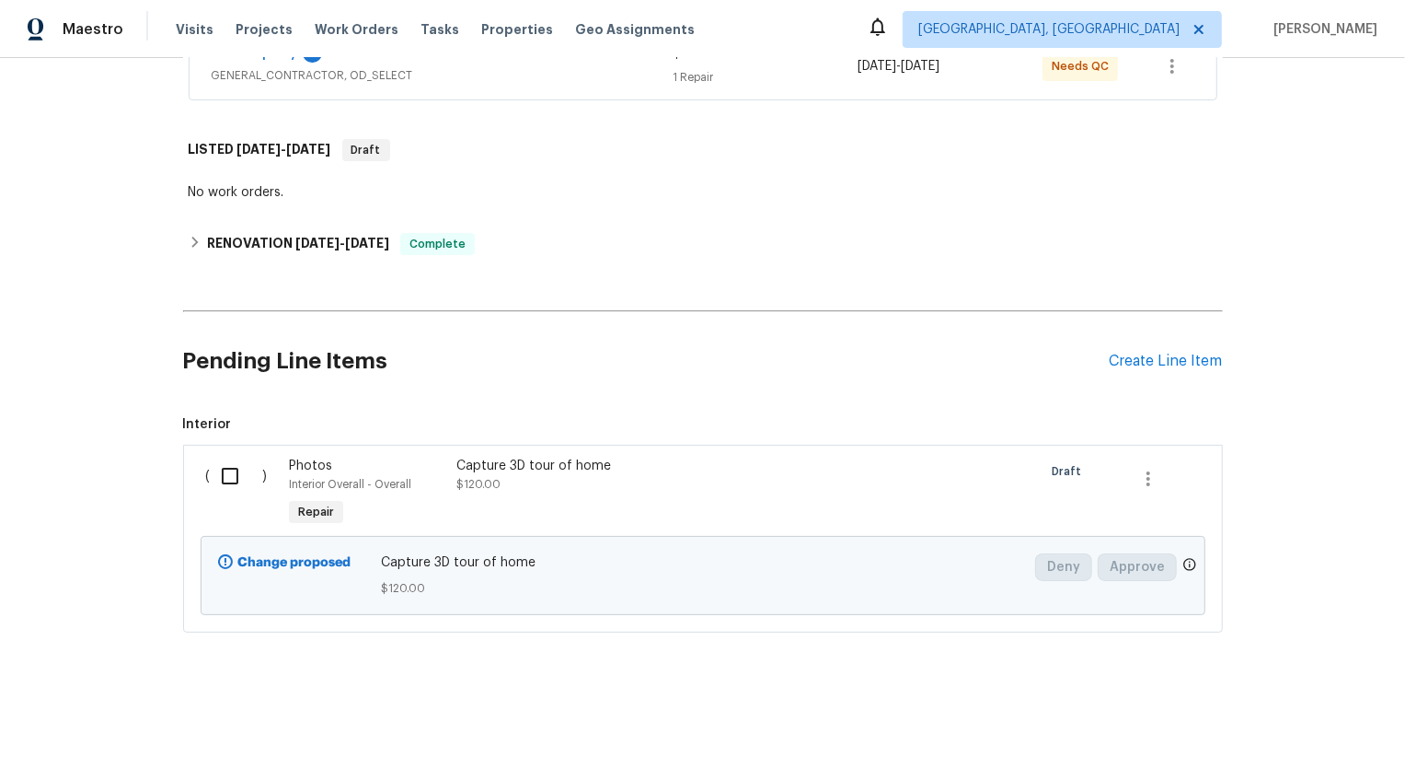
click at [252, 474] on input "checkbox" at bounding box center [237, 475] width 52 height 39
checkbox input "true"
click at [1247, 701] on span "Create Work Order" at bounding box center [1300, 710] width 122 height 23
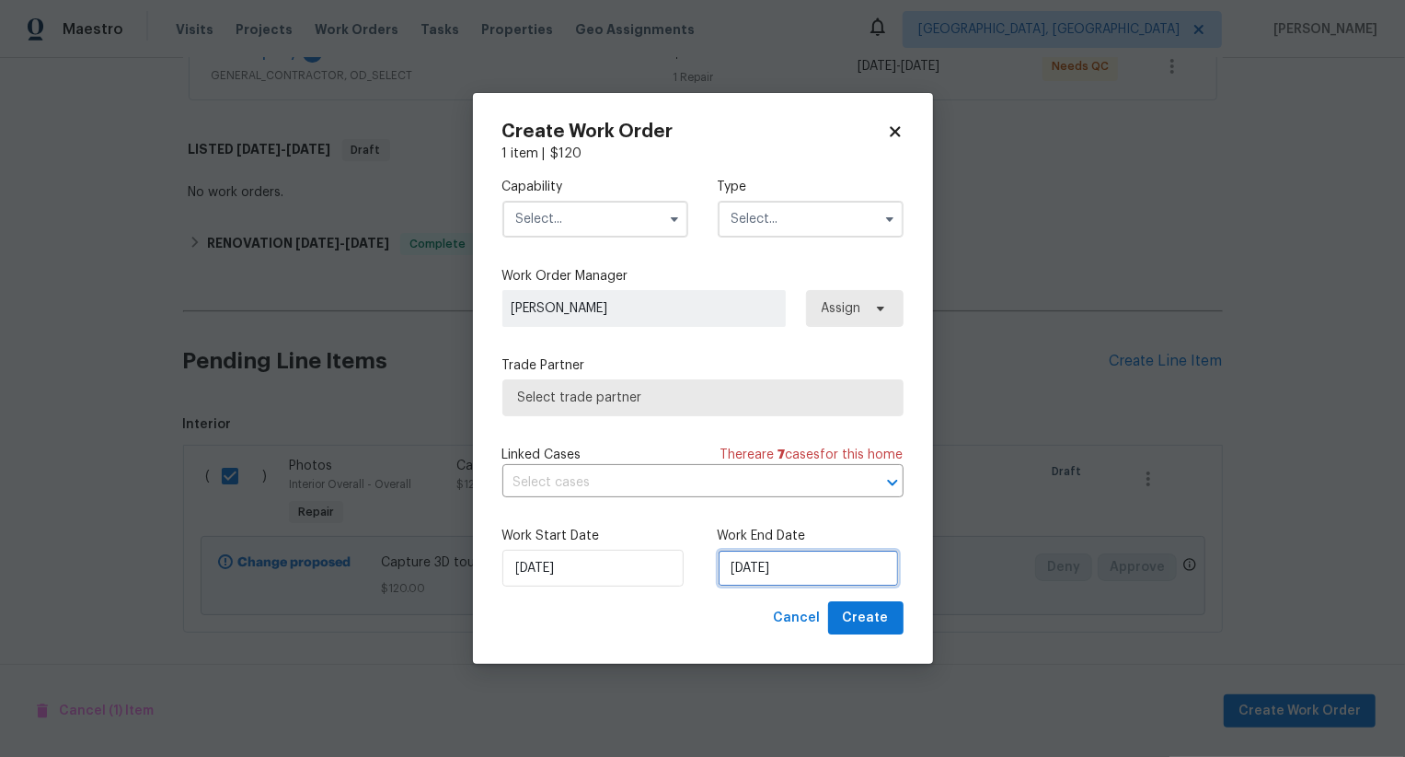
click at [783, 567] on input "19/08/2025" at bounding box center [808, 567] width 181 height 37
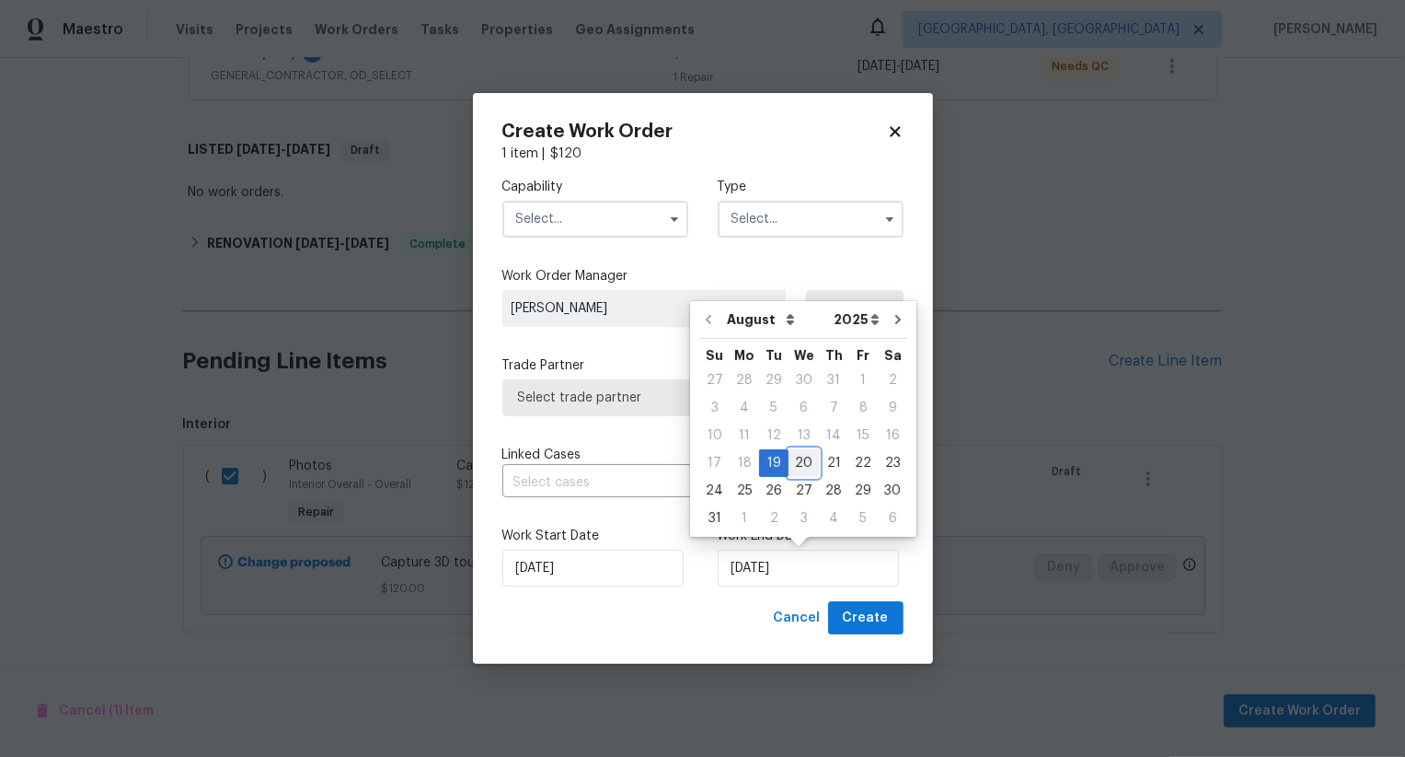
click at [802, 463] on div "20" at bounding box center [804, 463] width 30 height 26
type input "20/08/2025"
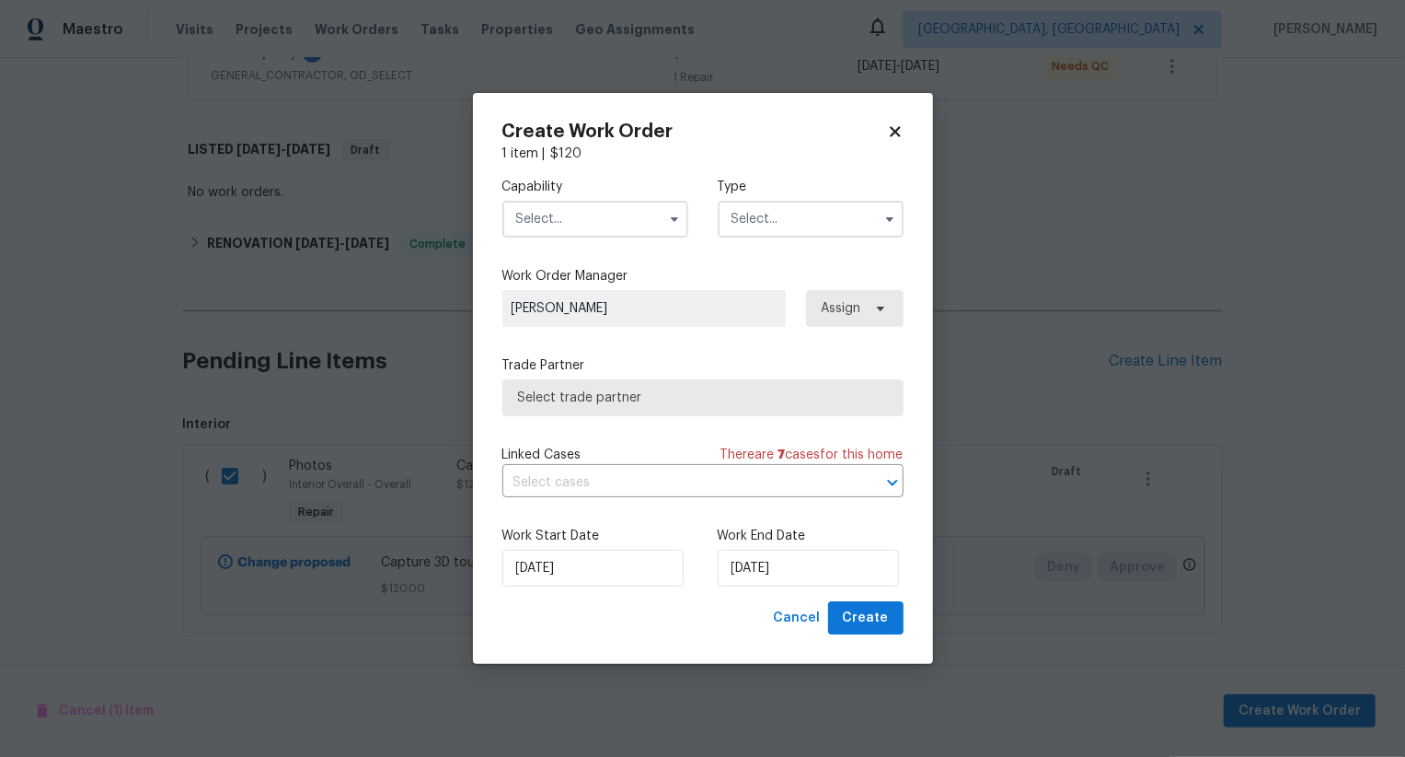
click at [597, 232] on input "text" at bounding box center [596, 219] width 186 height 37
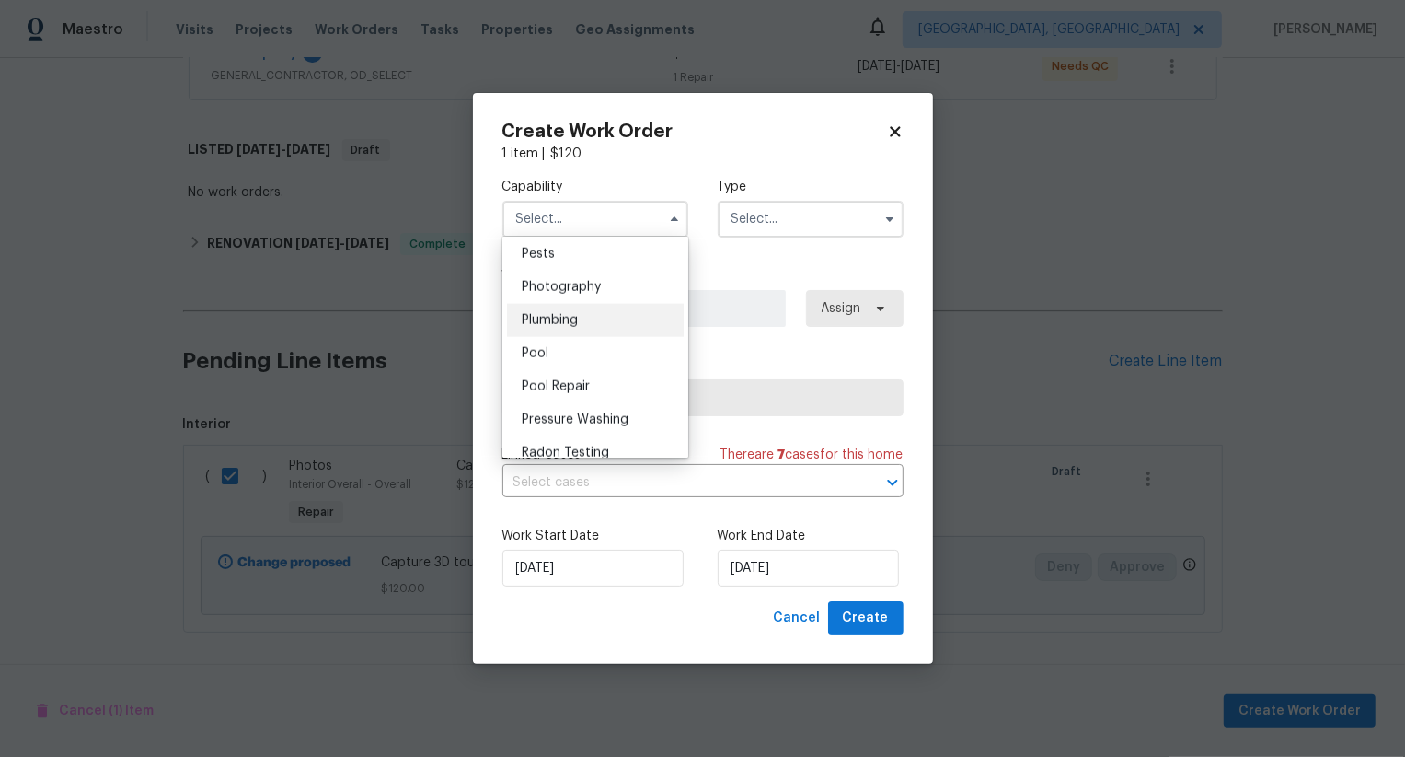
scroll to position [1583, 0]
click at [619, 295] on div "Photography" at bounding box center [595, 287] width 177 height 33
type input "Photography"
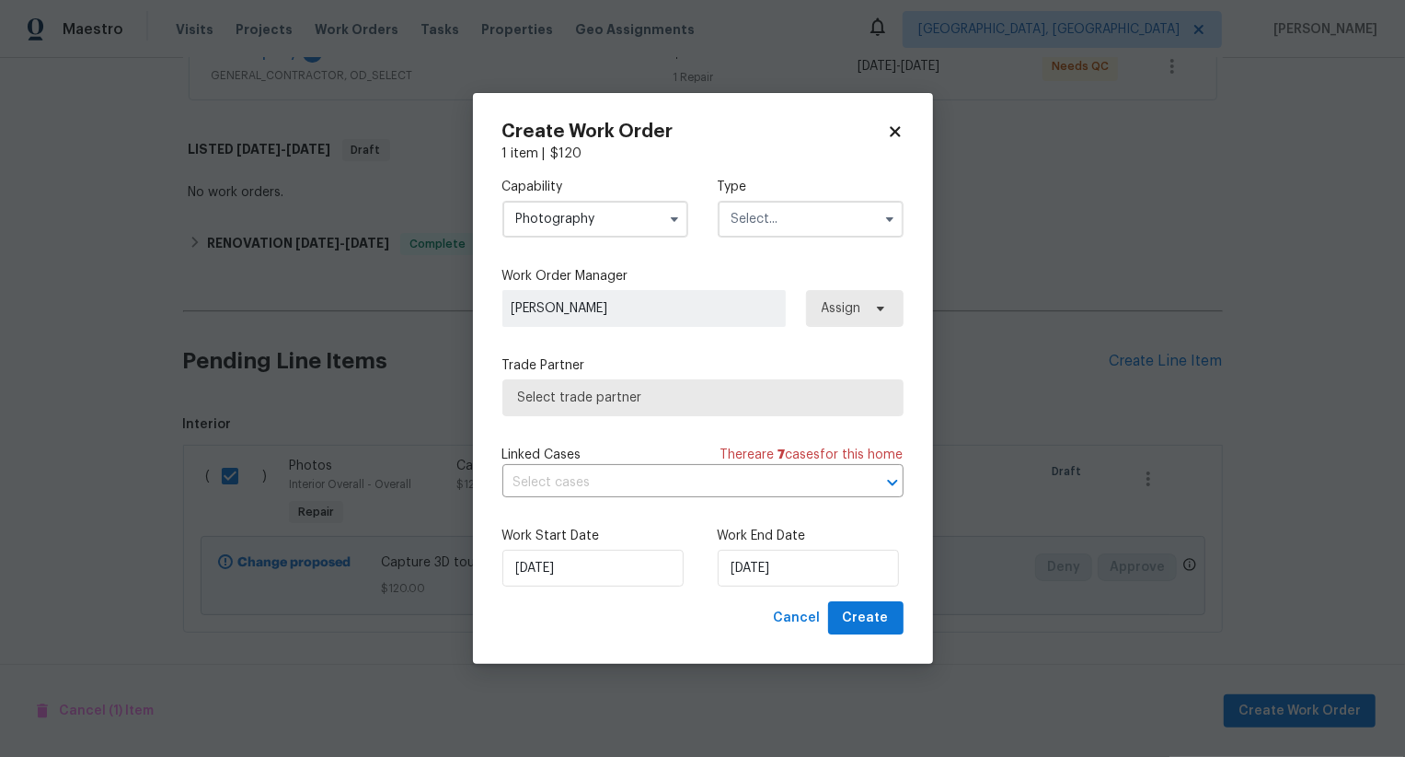
click at [792, 229] on input "text" at bounding box center [811, 219] width 186 height 37
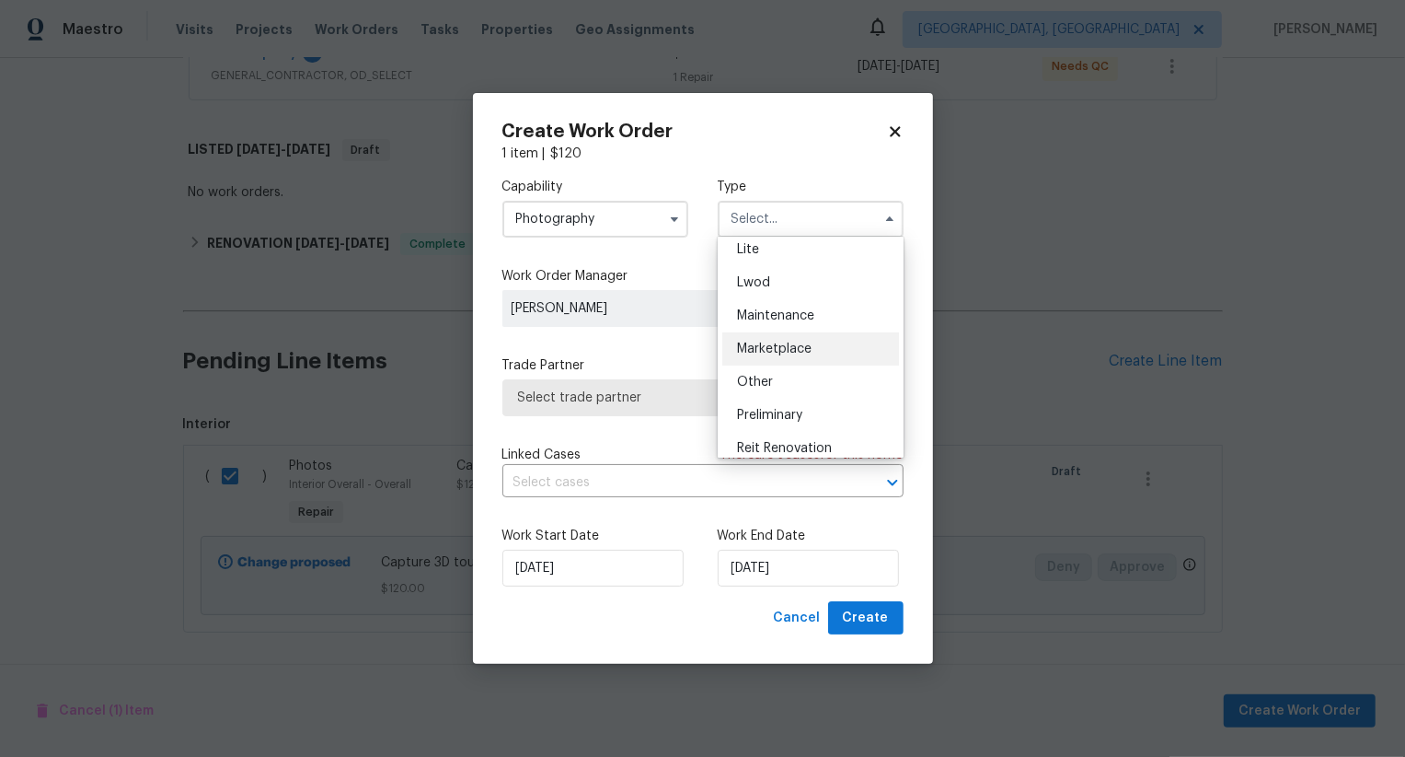
scroll to position [237, 0]
click at [791, 369] on div "Other" at bounding box center [810, 384] width 177 height 33
type input "Other"
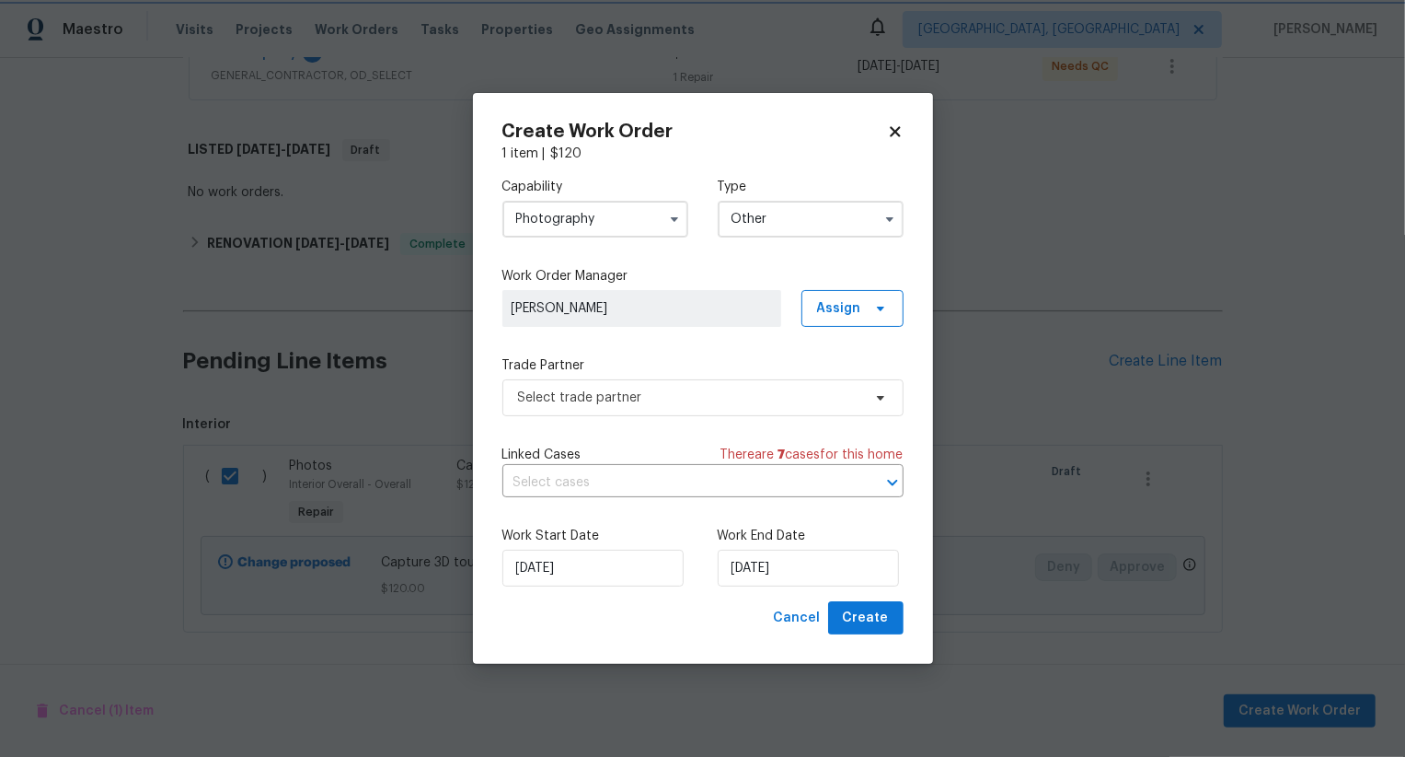
scroll to position [0, 0]
click at [662, 394] on span "Select trade partner" at bounding box center [689, 397] width 343 height 18
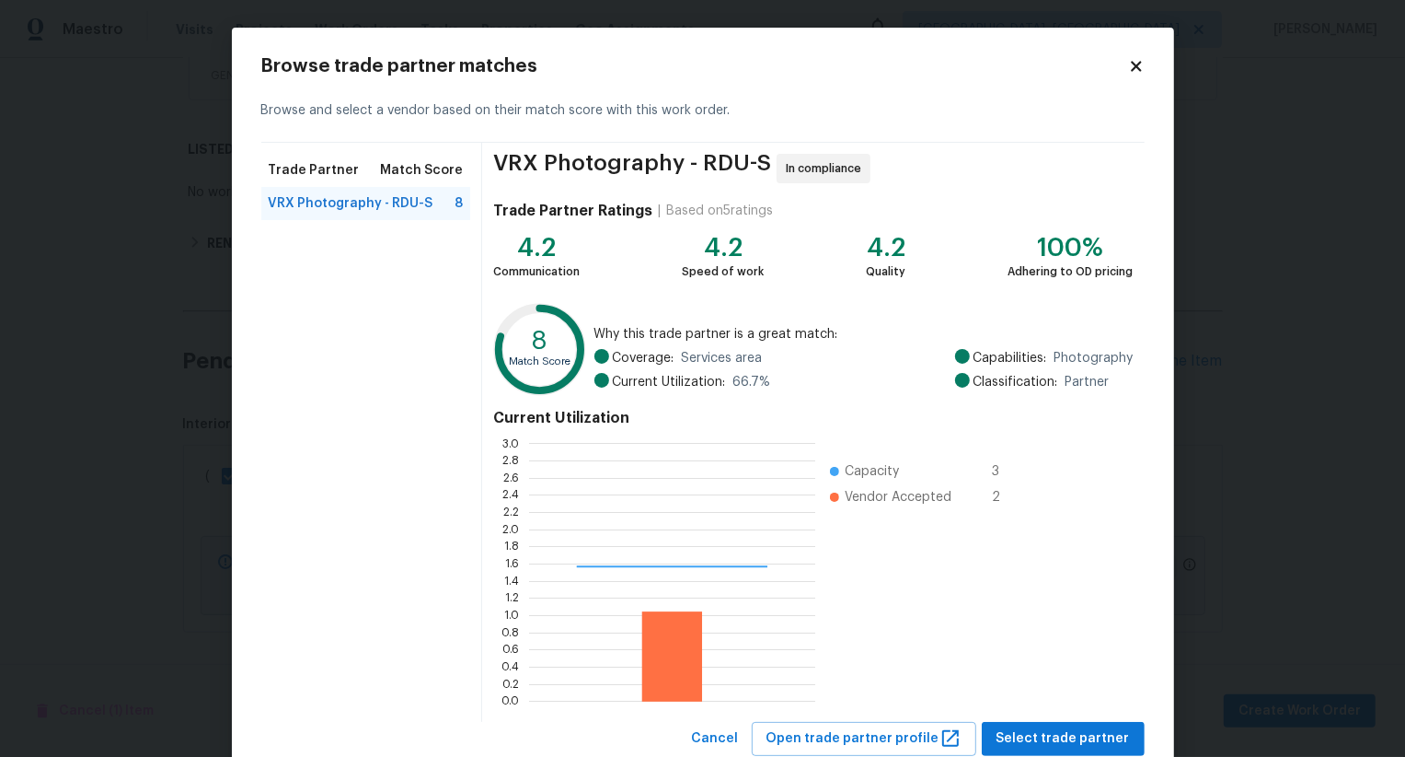
scroll to position [55, 0]
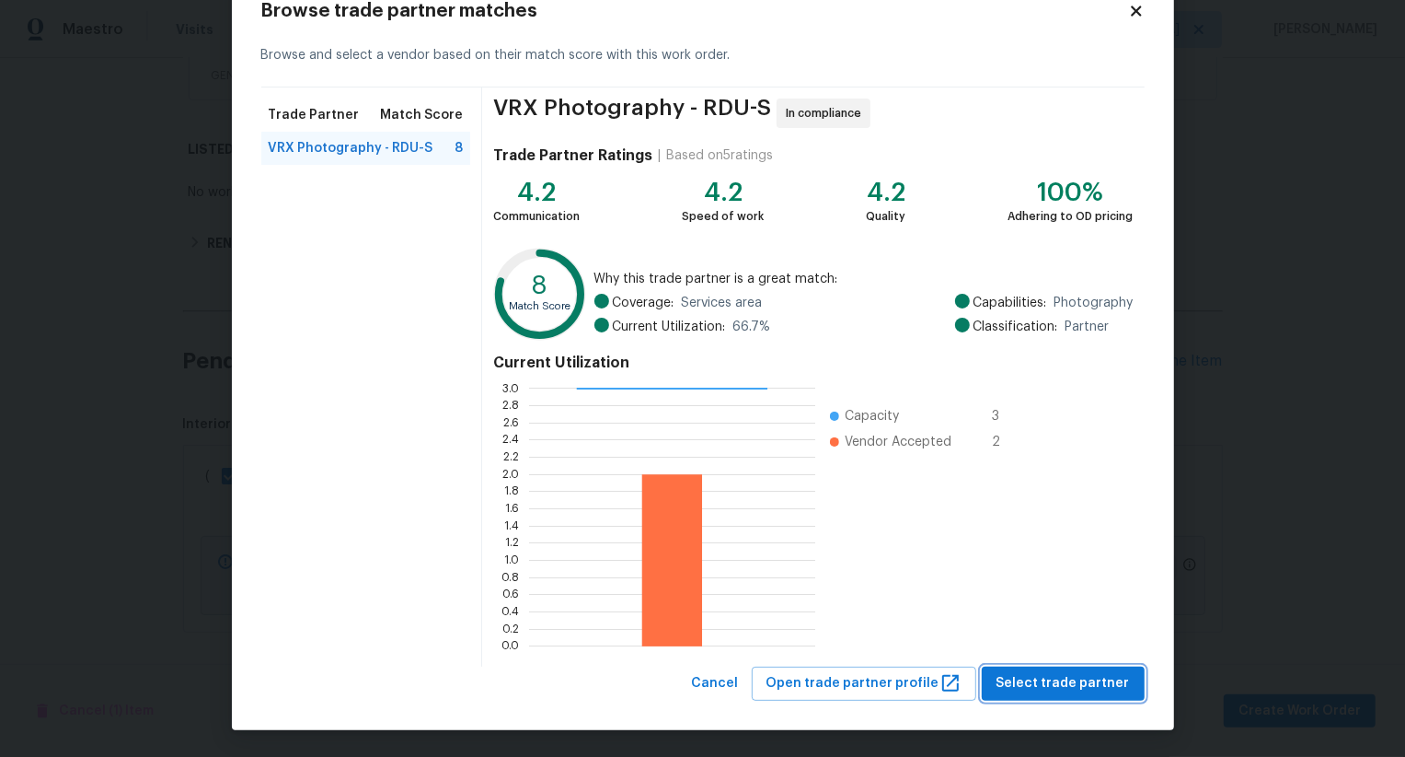
click at [1080, 696] on button "Select trade partner" at bounding box center [1063, 683] width 163 height 34
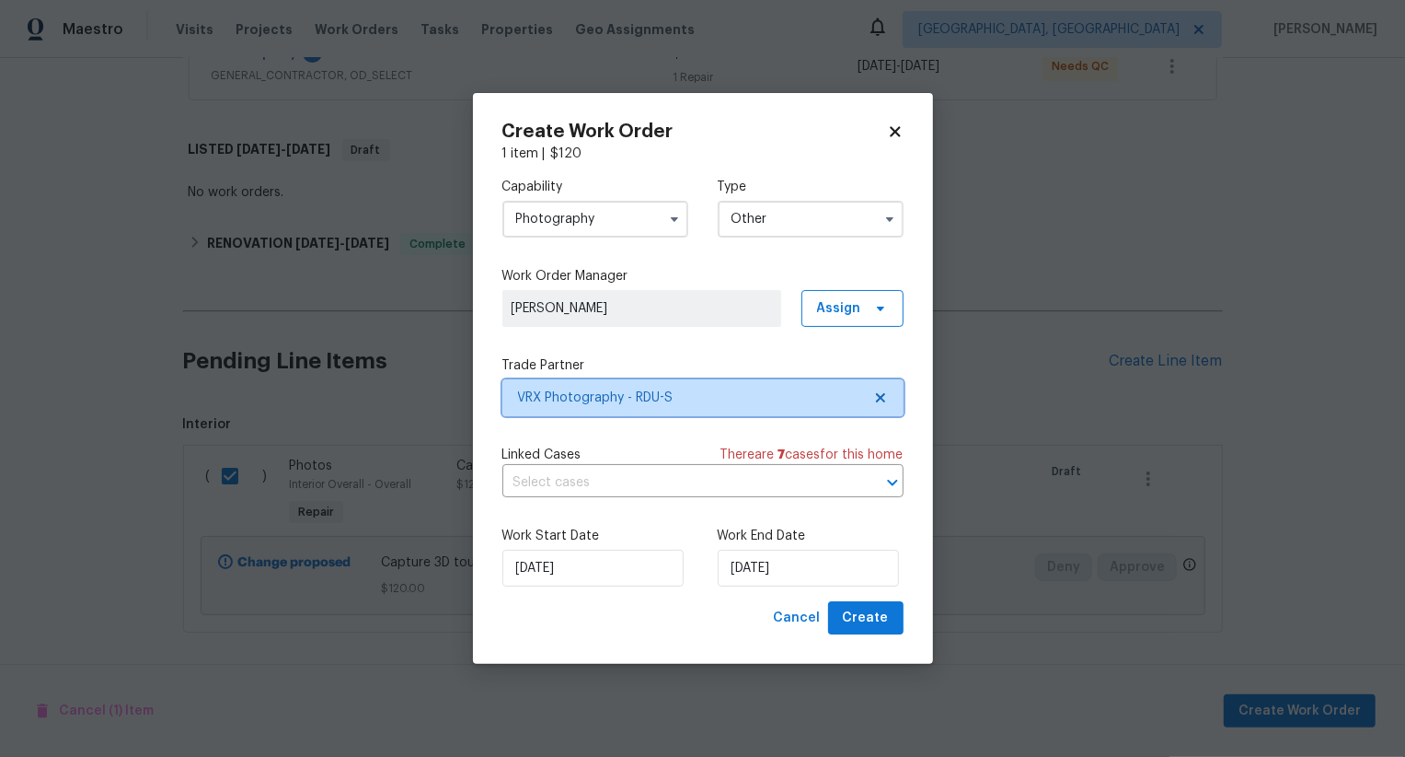
scroll to position [0, 0]
click at [876, 617] on span "Create" at bounding box center [866, 618] width 46 height 23
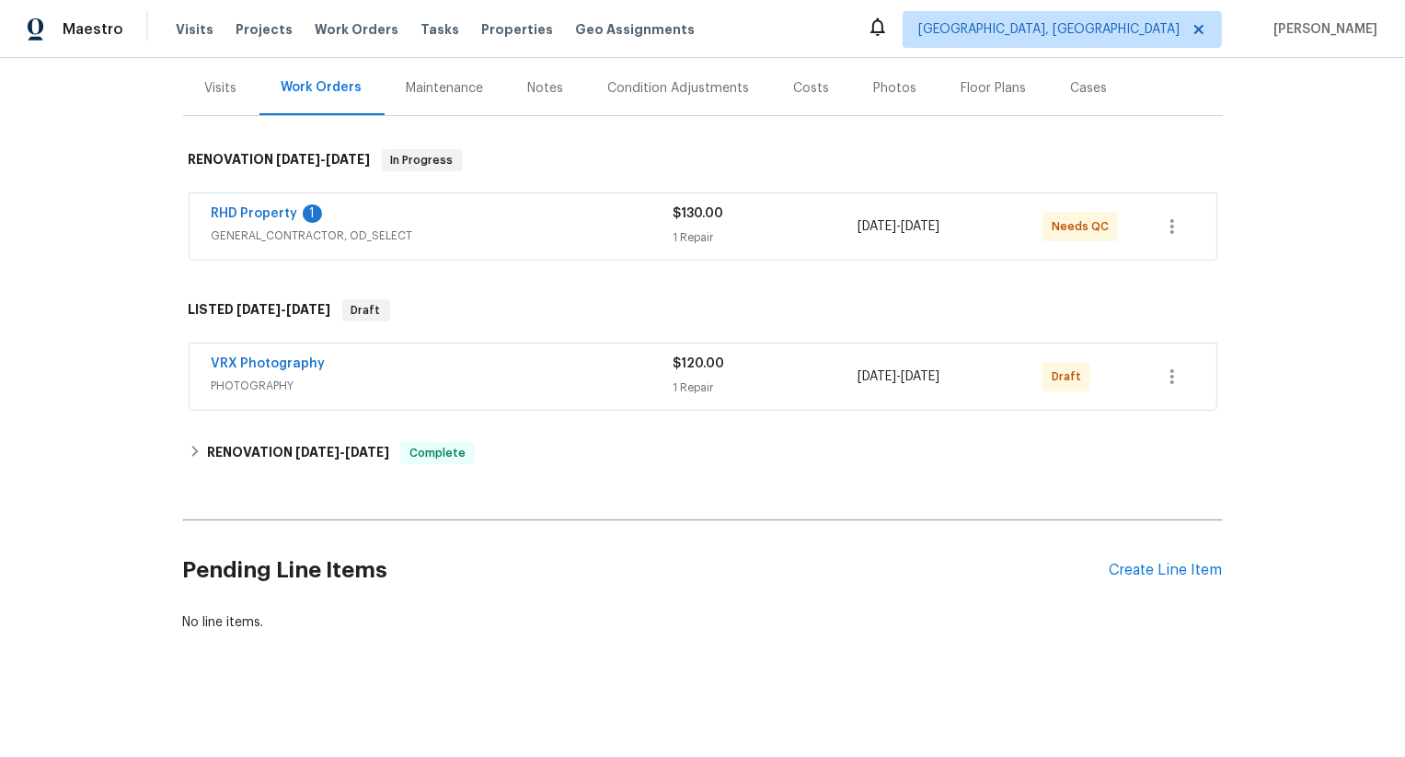
scroll to position [216, 0]
click at [1171, 358] on button "button" at bounding box center [1172, 378] width 44 height 44
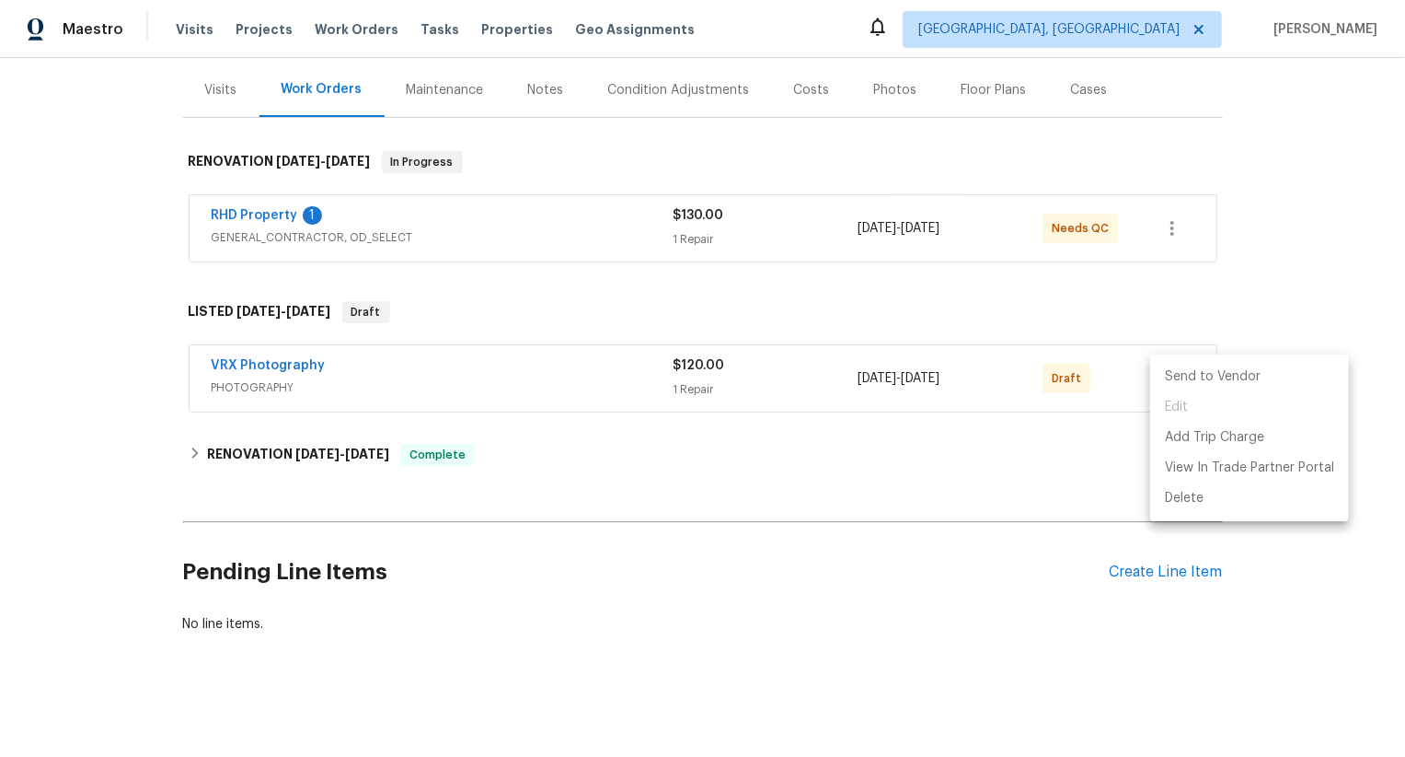
click at [1171, 358] on ul "Send to Vendor Edit Add Trip Charge View In Trade Partner Portal Delete" at bounding box center [1249, 437] width 199 height 167
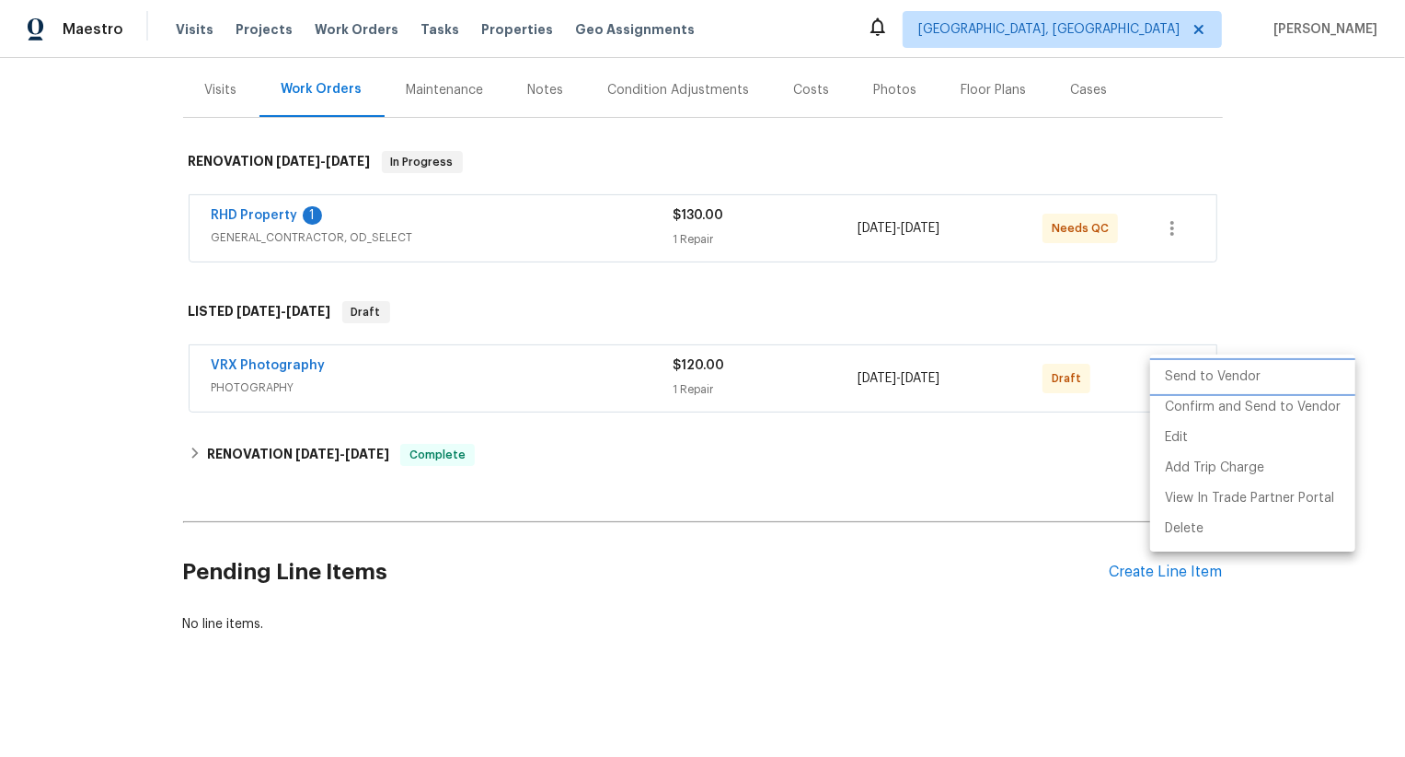
click at [1175, 371] on li "Send to Vendor" at bounding box center [1252, 377] width 205 height 30
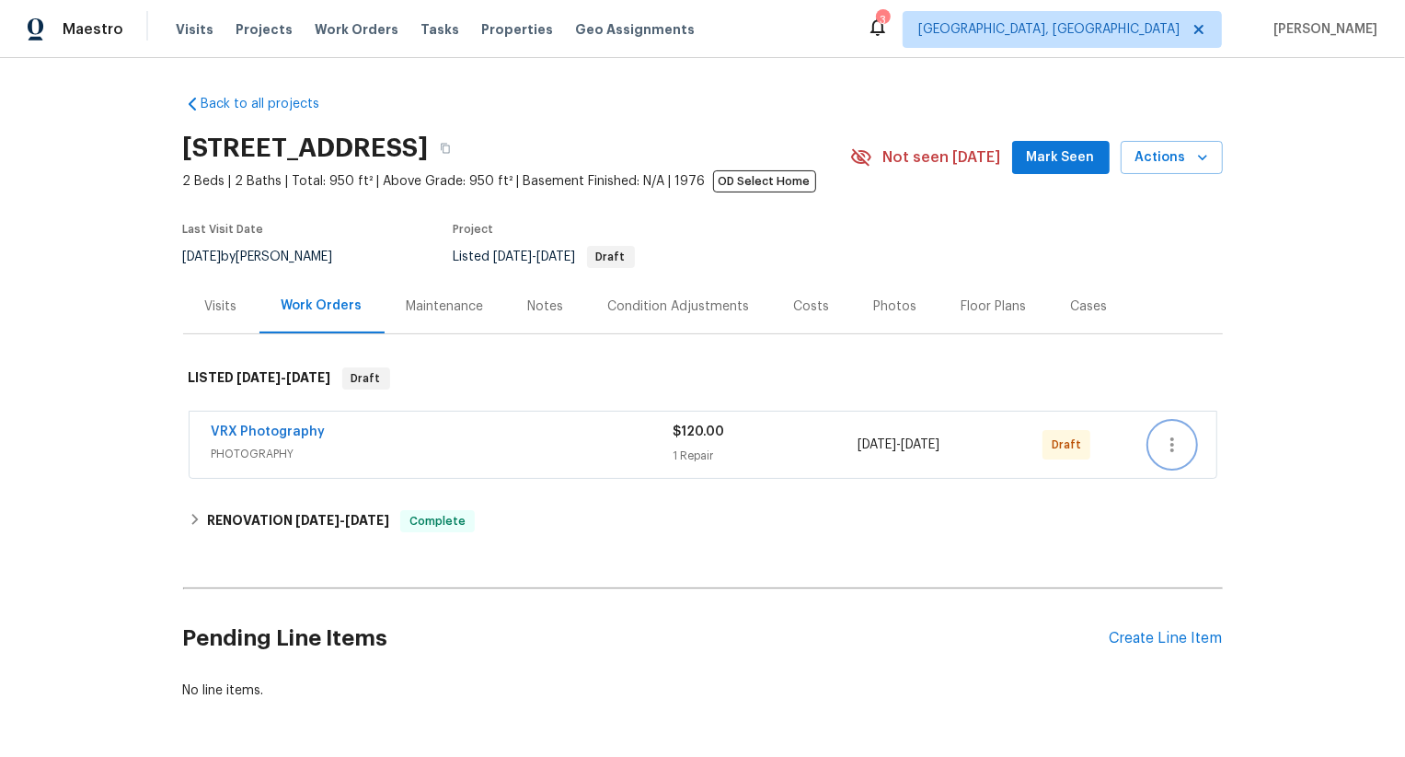
click at [1164, 445] on icon "button" at bounding box center [1172, 444] width 22 height 22
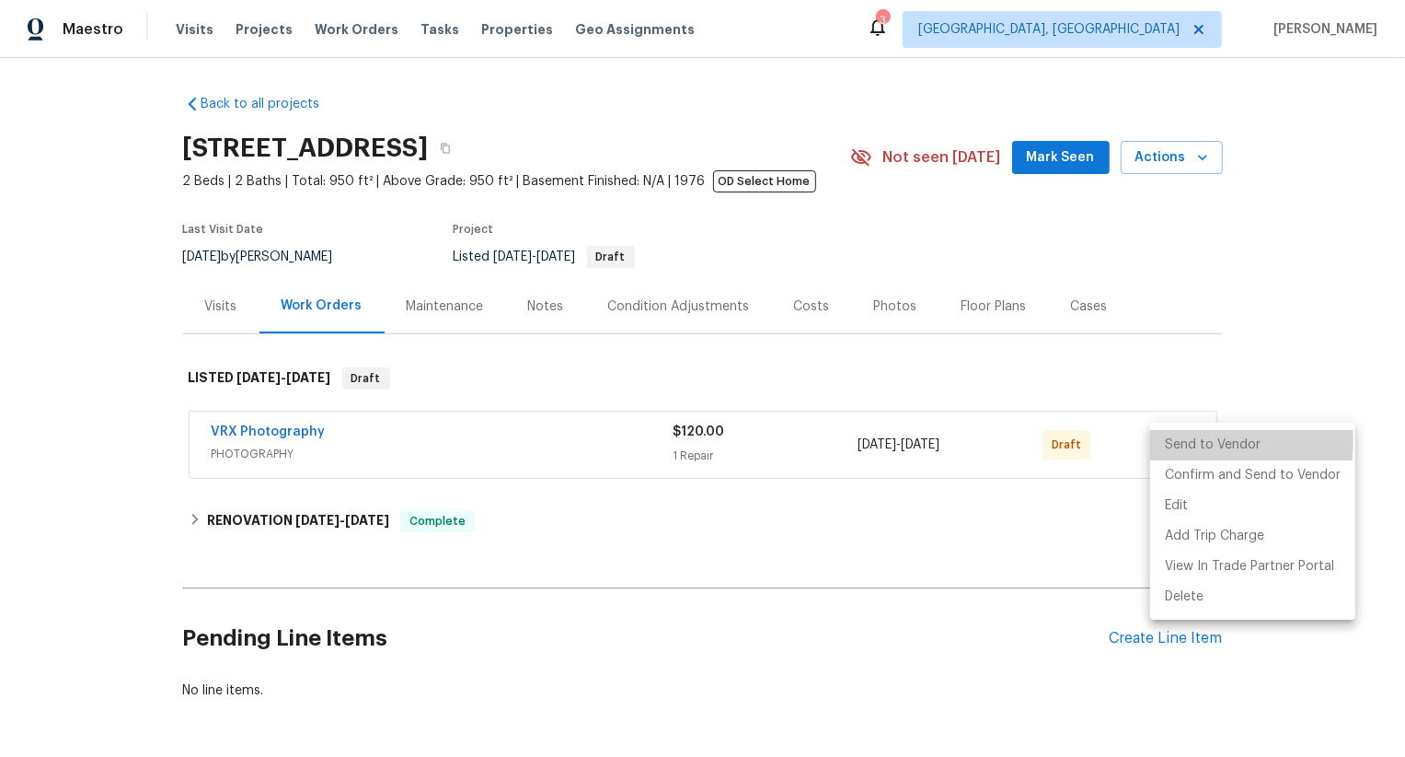
click at [1164, 445] on li "Send to Vendor" at bounding box center [1252, 445] width 205 height 30
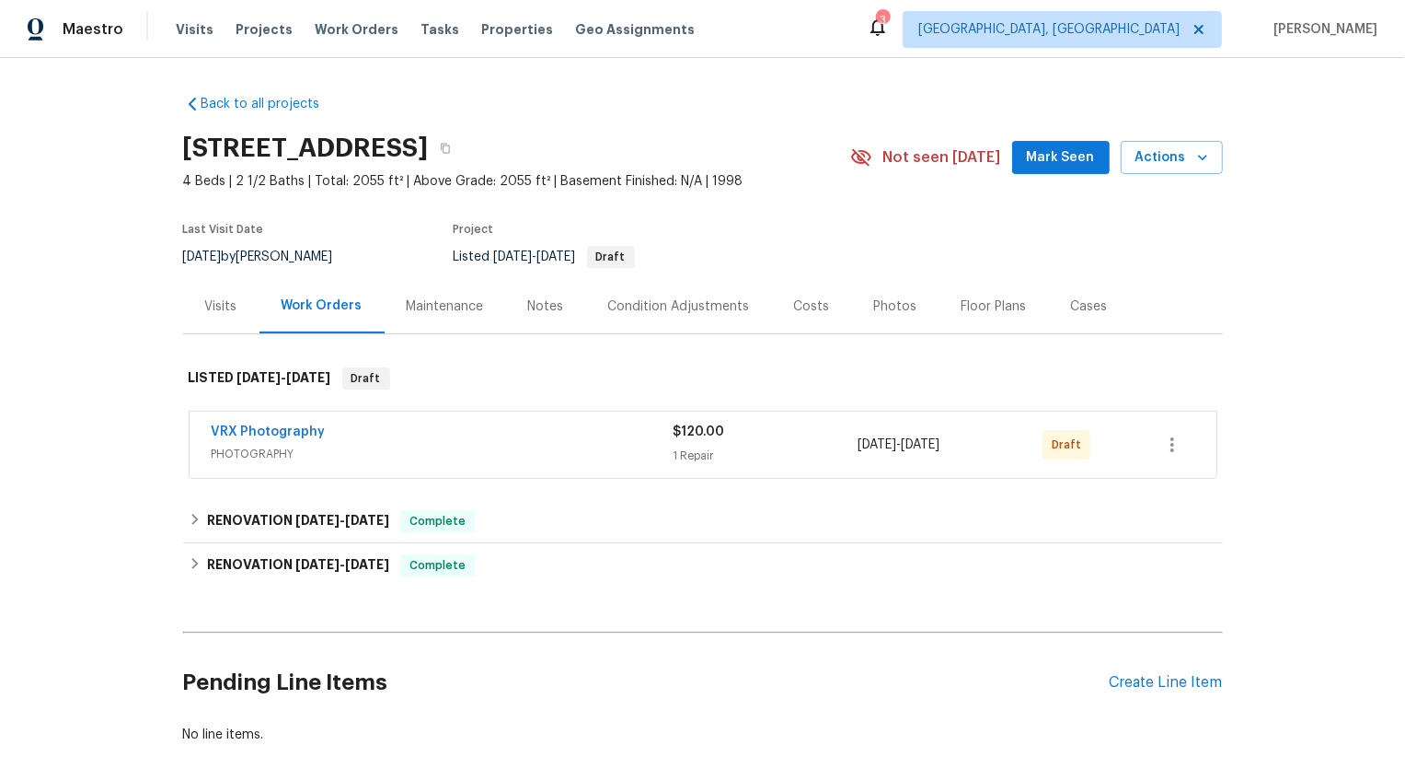
scroll to position [111, 0]
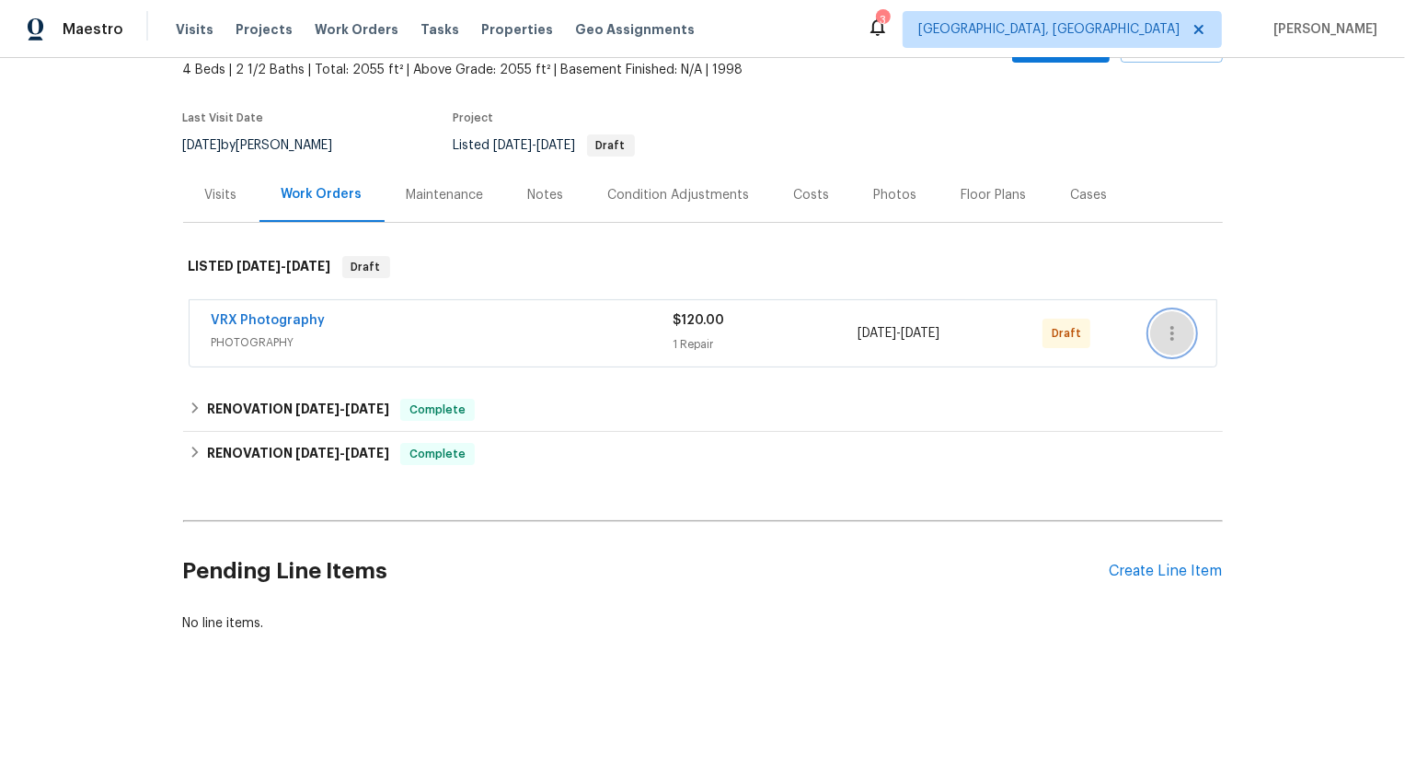
click at [1173, 330] on icon "button" at bounding box center [1172, 333] width 22 height 22
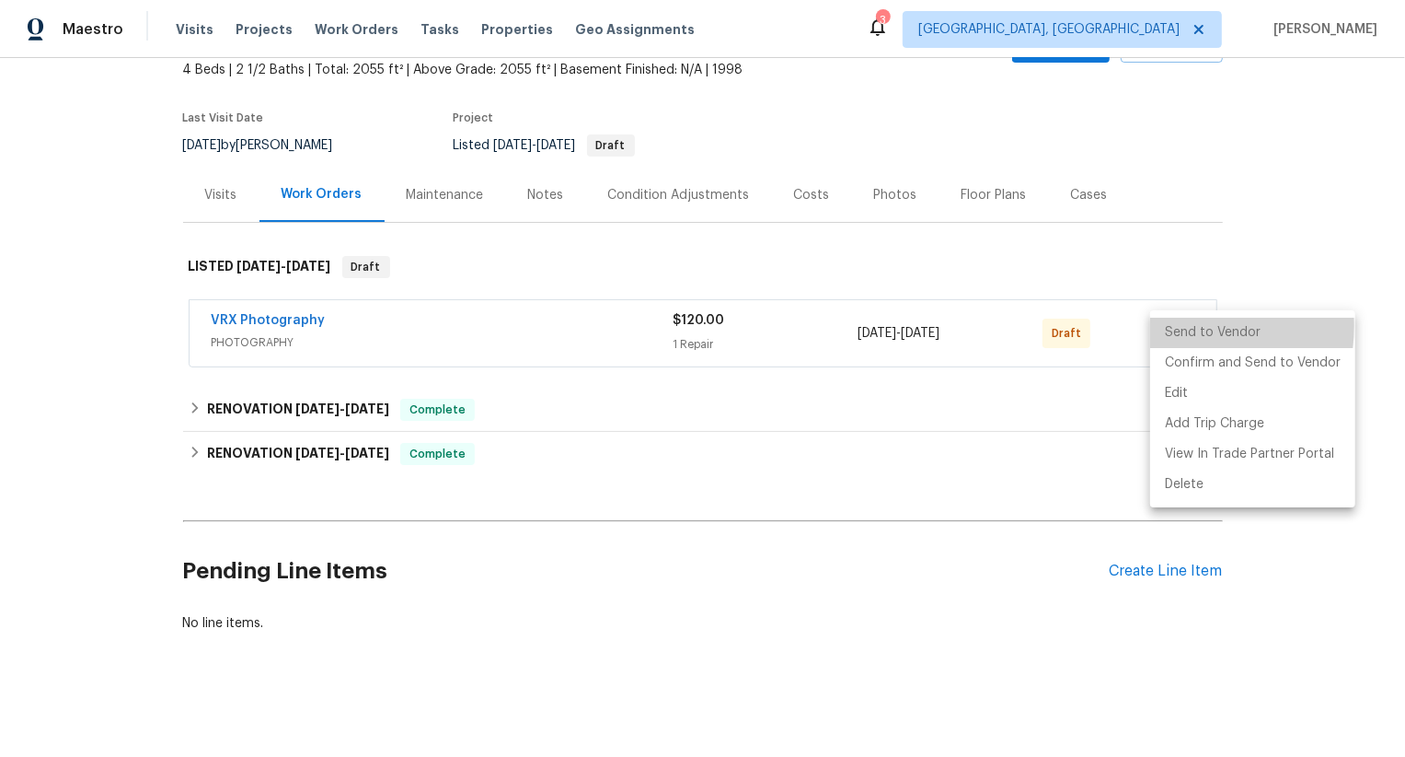
click at [1173, 330] on li "Send to Vendor" at bounding box center [1252, 333] width 205 height 30
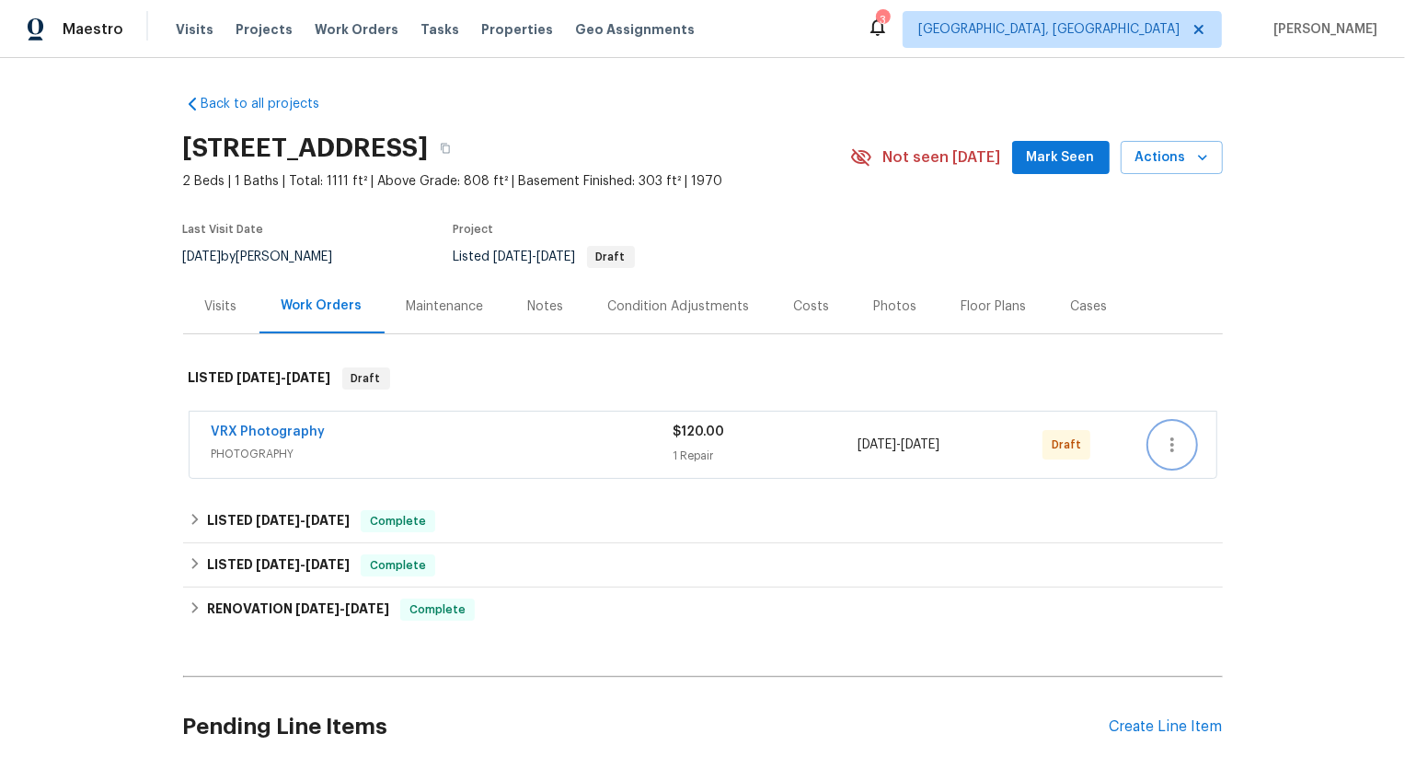
click at [1176, 446] on icon "button" at bounding box center [1172, 444] width 22 height 22
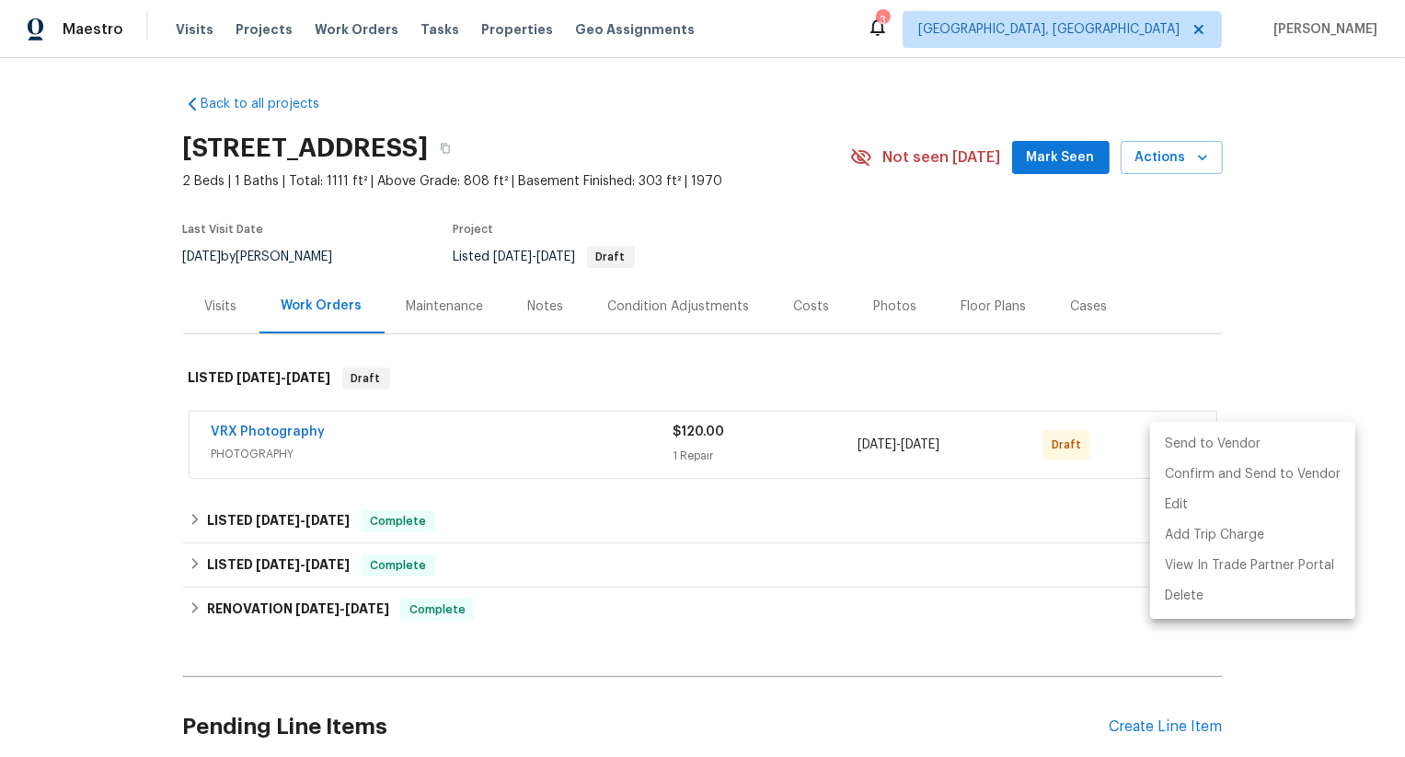
click at [1176, 446] on li "Send to Vendor" at bounding box center [1252, 444] width 205 height 30
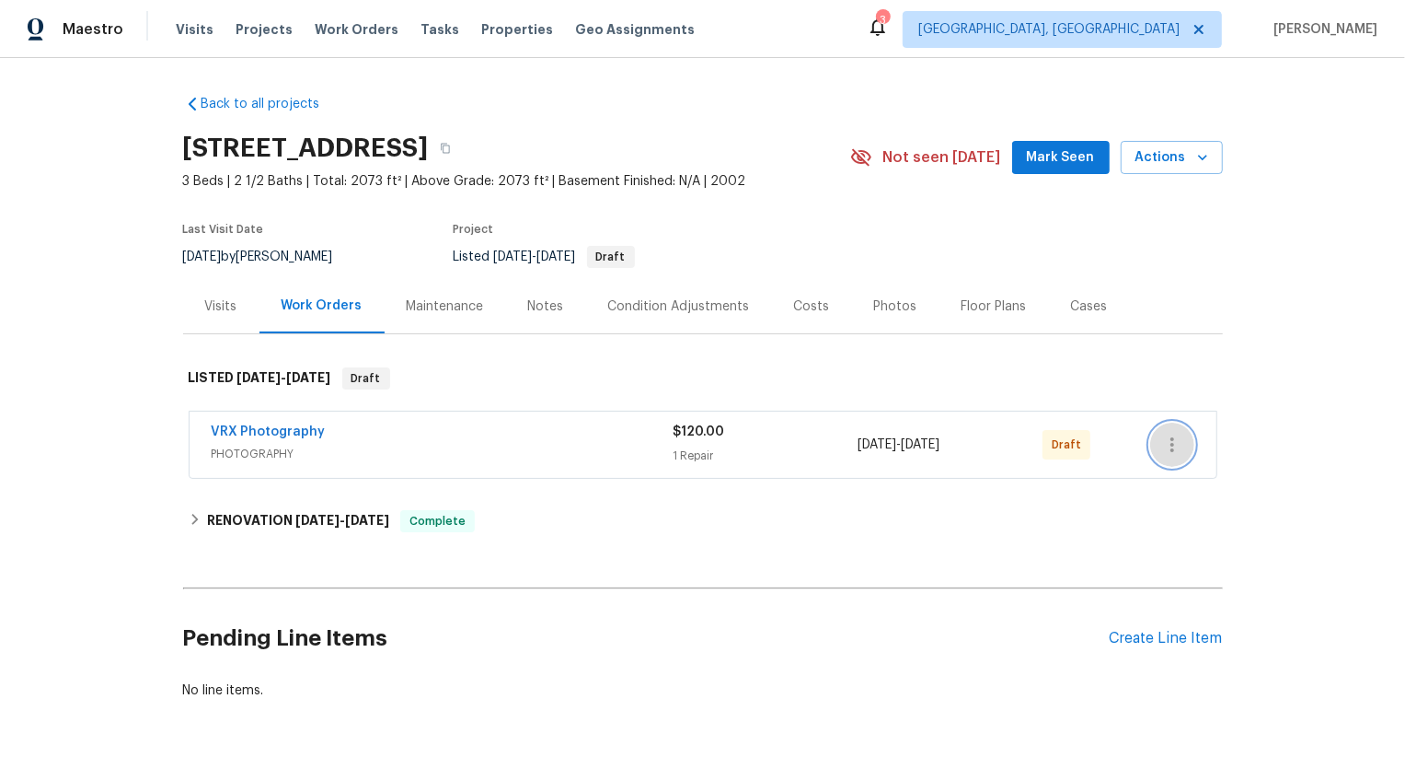
click at [1174, 442] on icon "button" at bounding box center [1172, 444] width 22 height 22
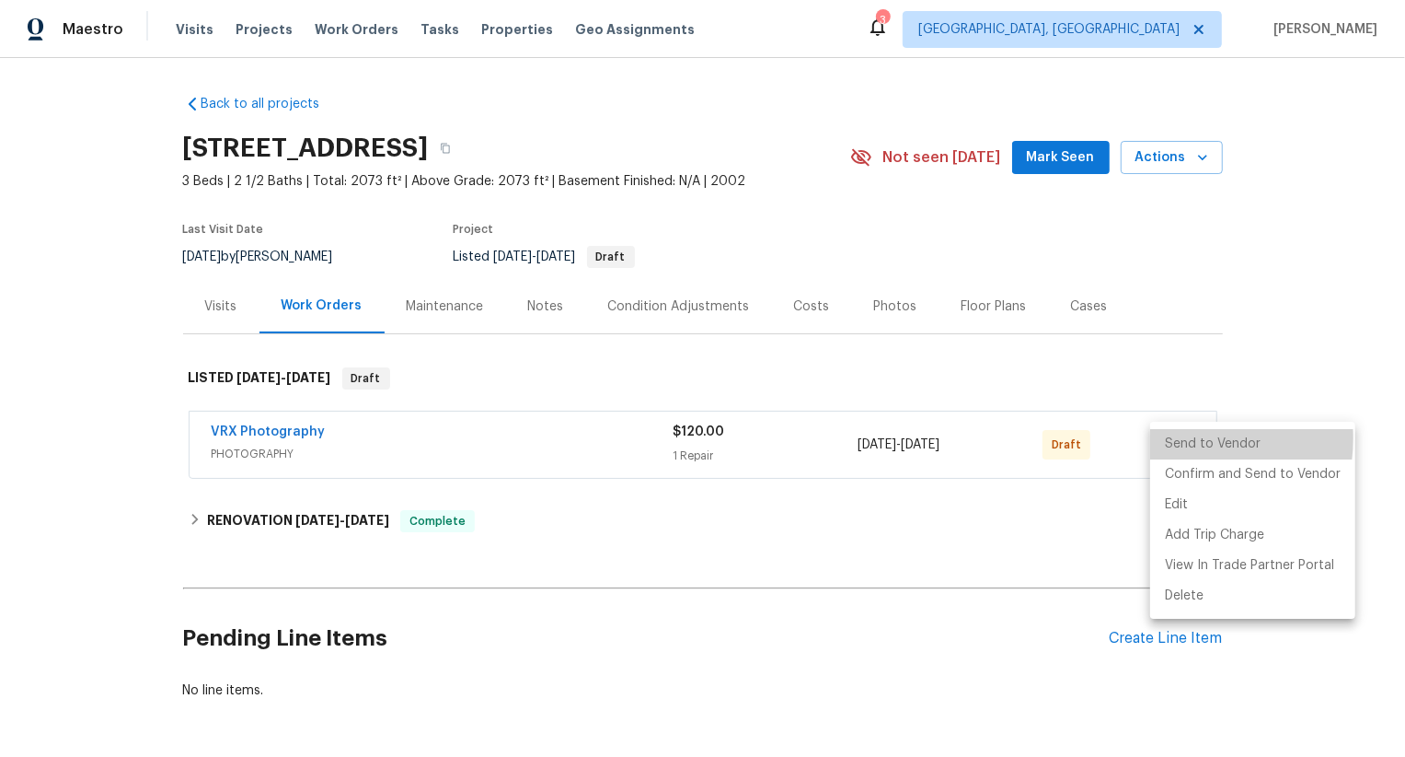
click at [1174, 442] on li "Send to Vendor" at bounding box center [1252, 444] width 205 height 30
